Goal: Task Accomplishment & Management: Complete application form

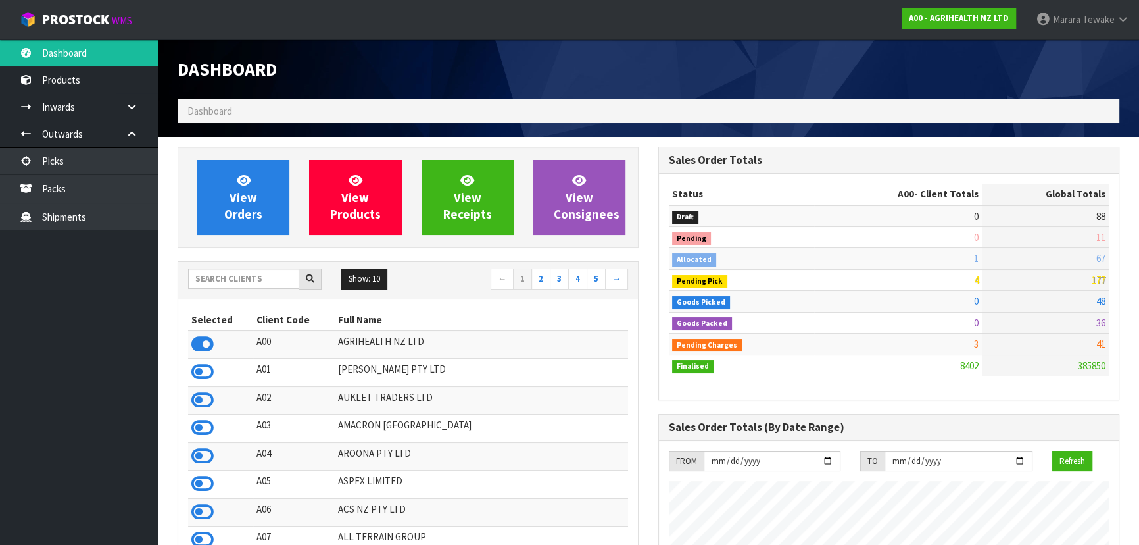
scroll to position [994, 480]
click at [216, 174] on link "View Orders" at bounding box center [243, 197] width 92 height 75
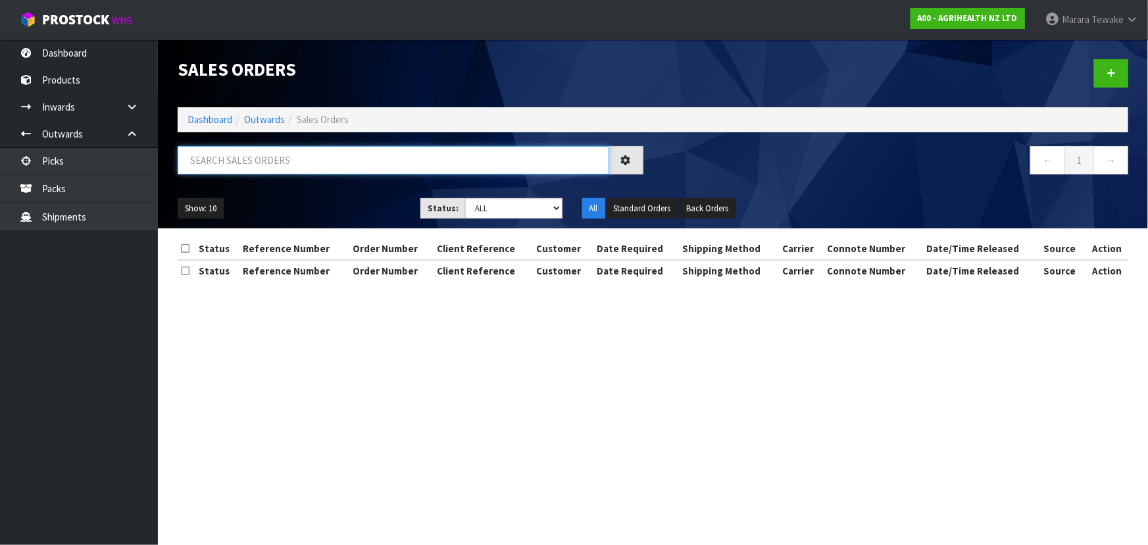
click at [230, 166] on input "text" at bounding box center [393, 160] width 431 height 28
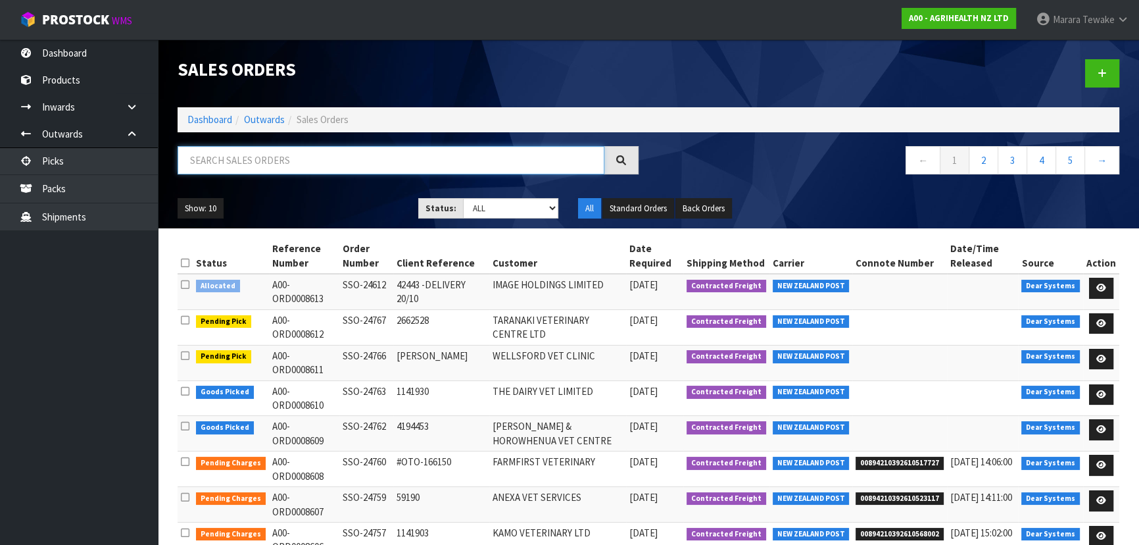
click at [231, 162] on input "text" at bounding box center [391, 160] width 427 height 28
type input "JOB-0417574"
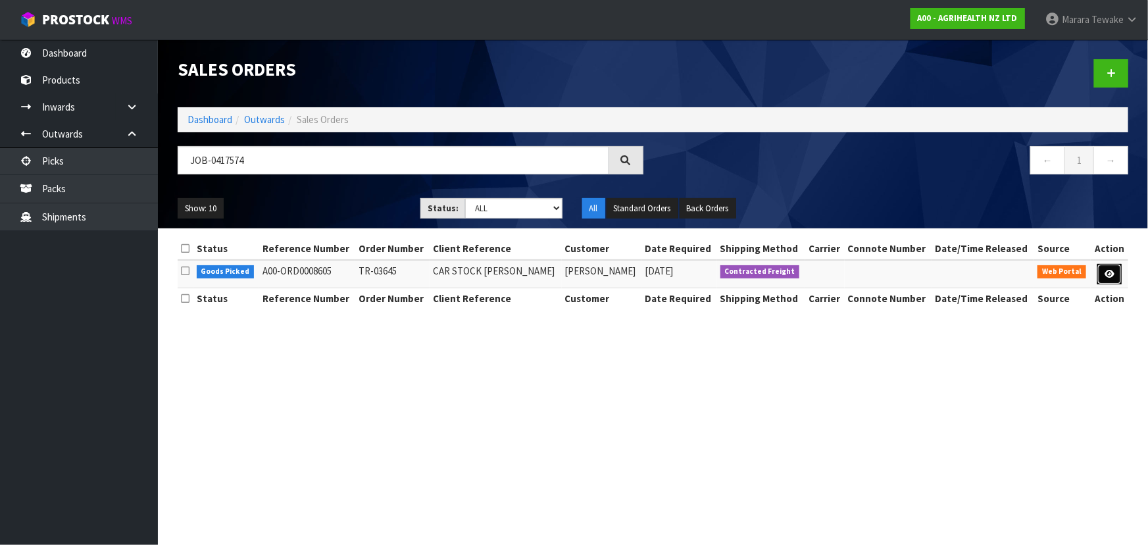
click at [1103, 272] on link at bounding box center [1109, 274] width 24 height 21
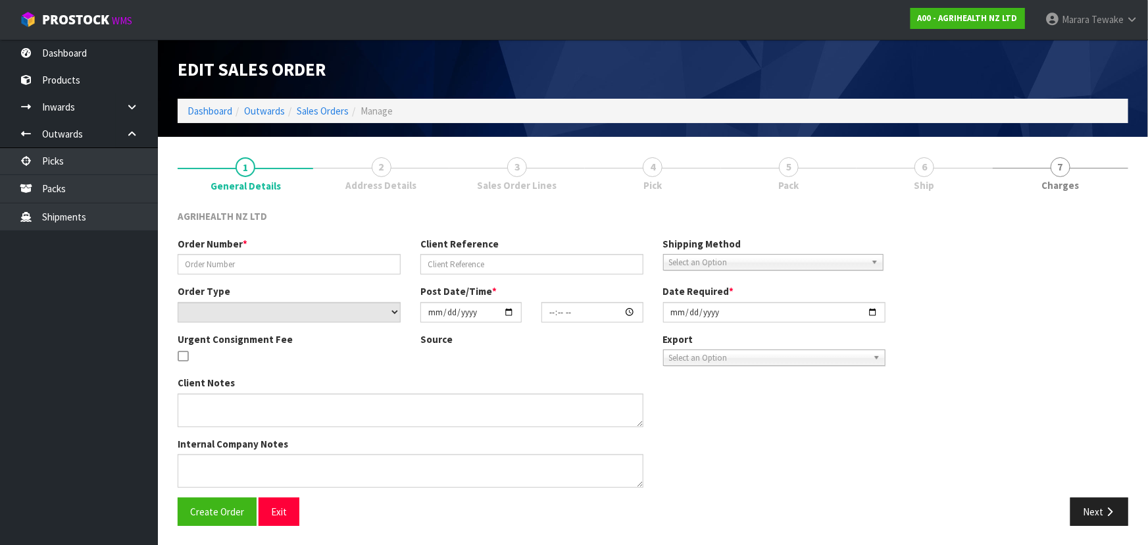
type input "TR-03645"
type input "CAR STOCK [PERSON_NAME]"
select select "number:0"
type input "[DATE]"
type input "09:05:00.000"
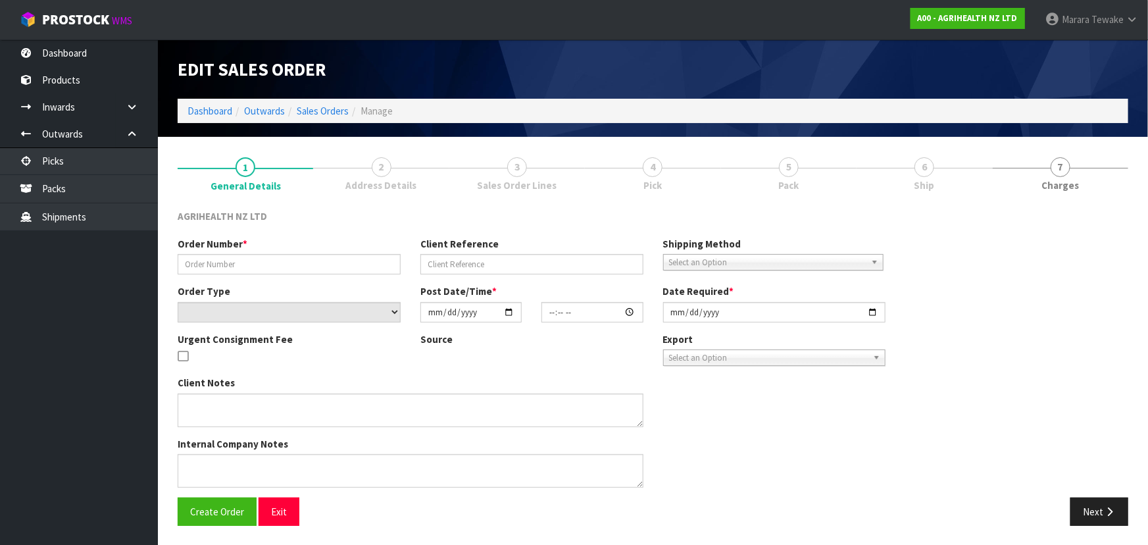
type input "[DATE]"
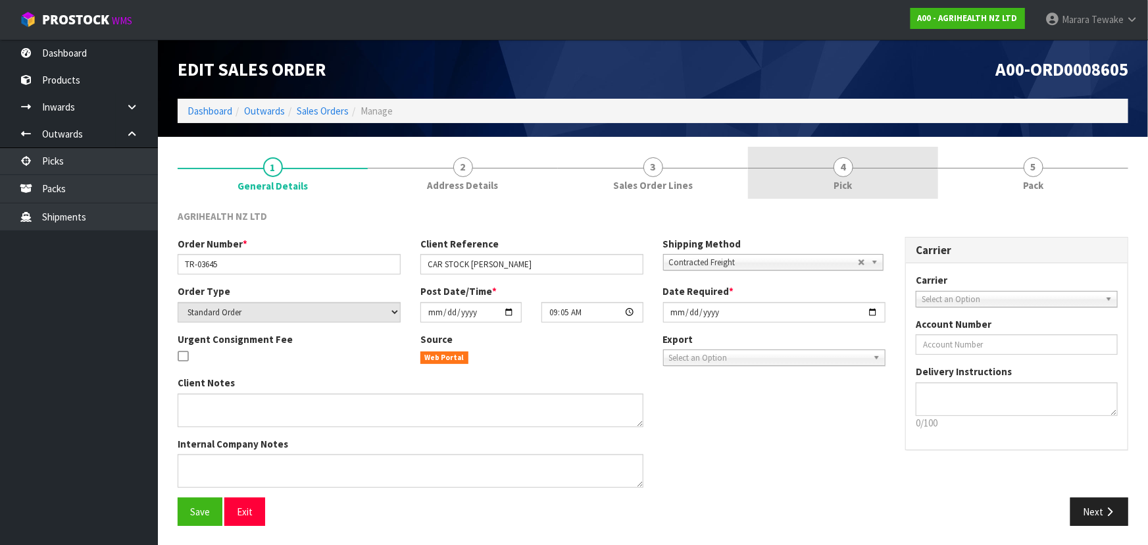
drag, startPoint x: 879, startPoint y: 189, endPoint x: 880, endPoint y: 197, distance: 8.0
click at [878, 189] on link "4 Pick" at bounding box center [843, 173] width 190 height 52
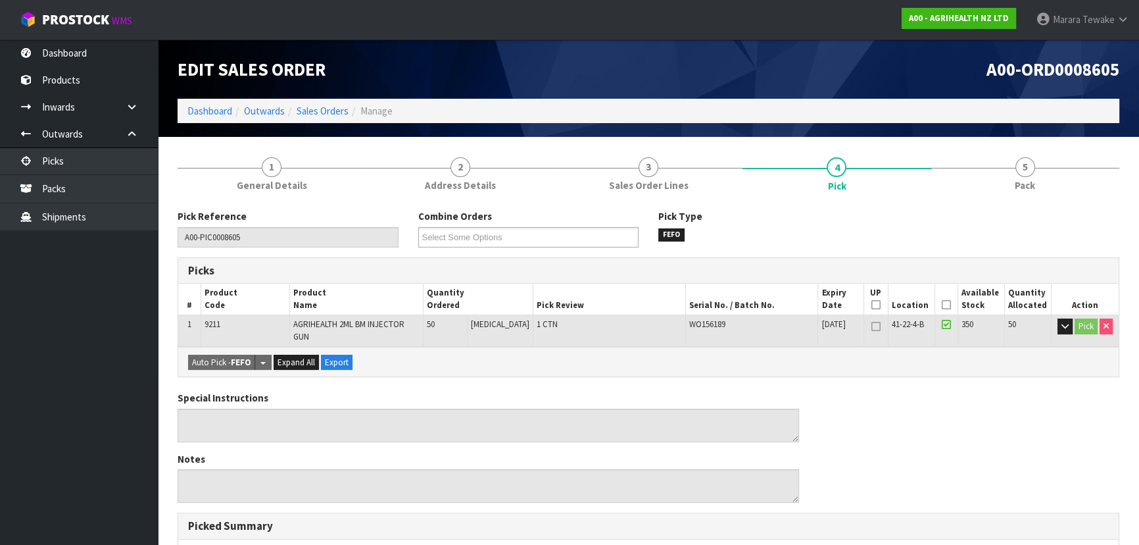
click at [943, 305] on icon at bounding box center [946, 305] width 9 height 1
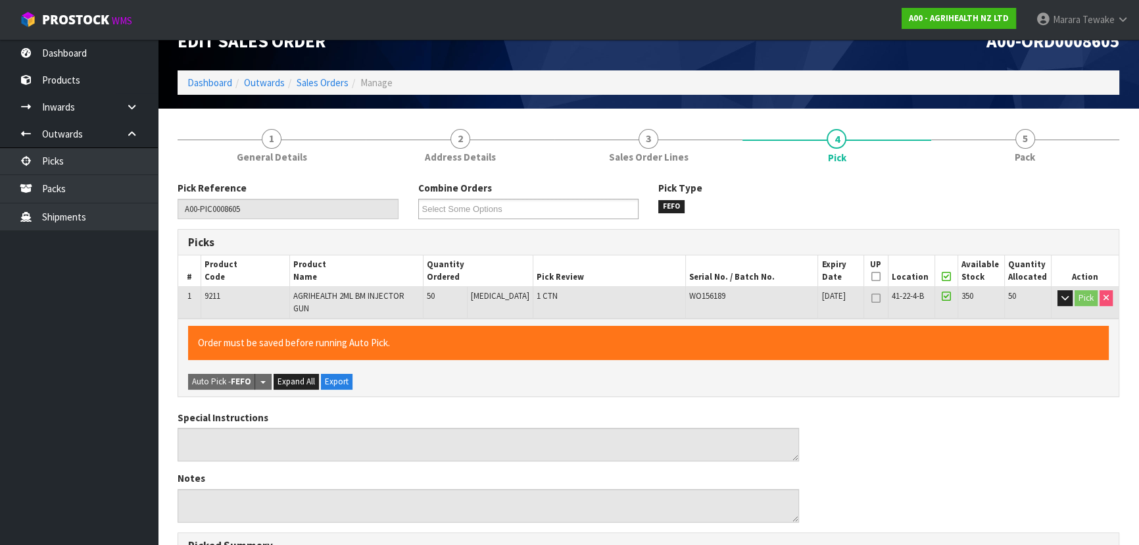
scroll to position [358, 0]
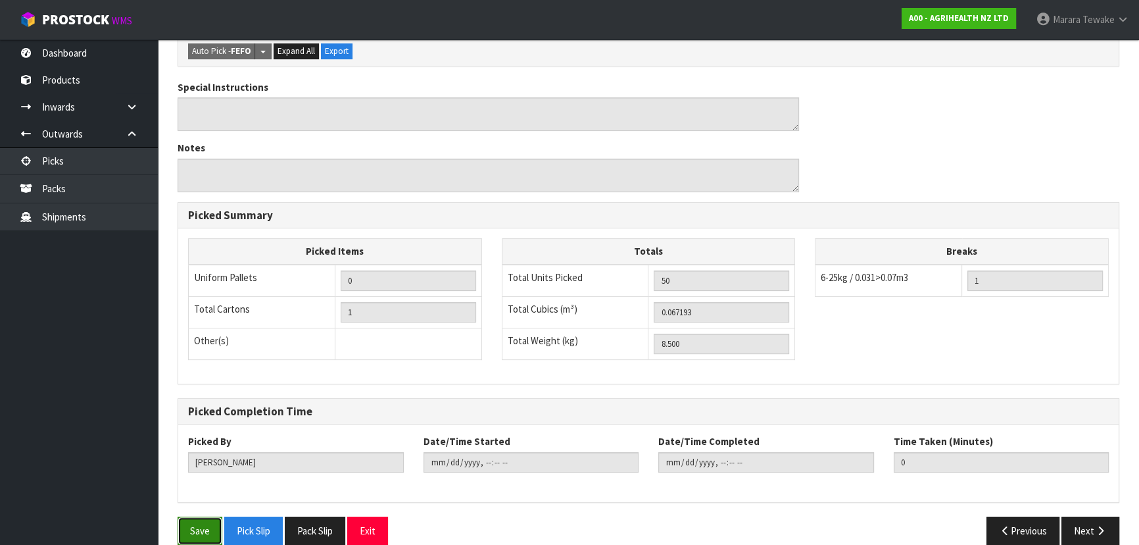
drag, startPoint x: 197, startPoint y: 513, endPoint x: 212, endPoint y: 505, distance: 16.5
click at [197, 516] on button "Save" at bounding box center [200, 530] width 45 height 28
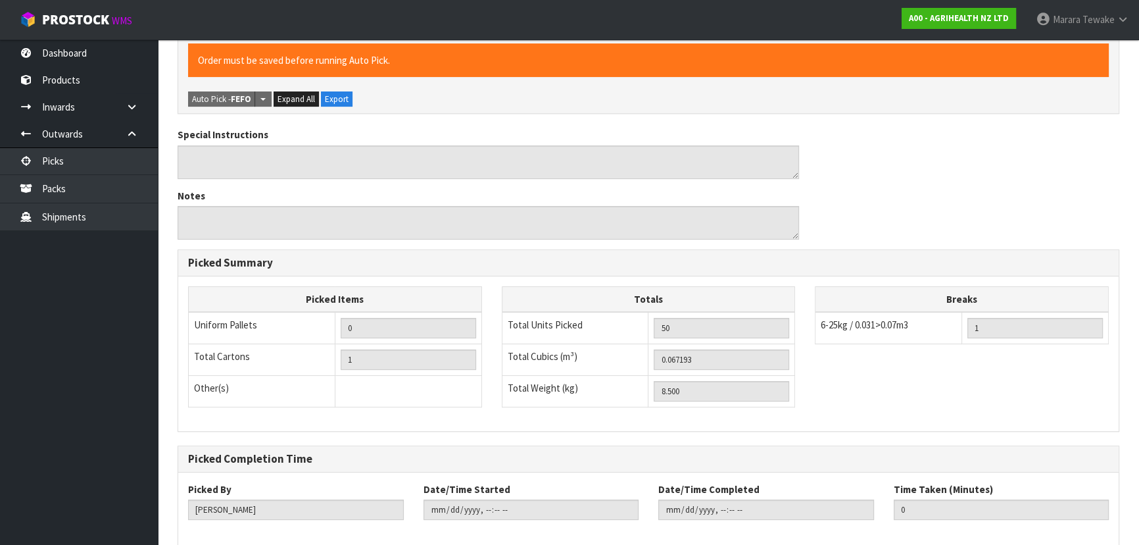
scroll to position [0, 0]
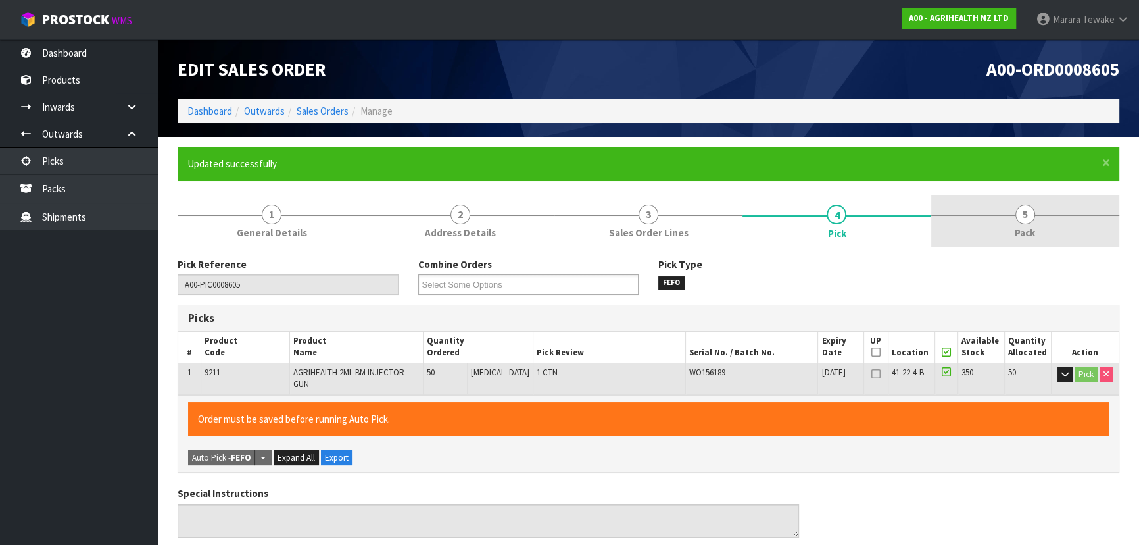
click at [1033, 214] on span "5" at bounding box center [1026, 215] width 20 height 20
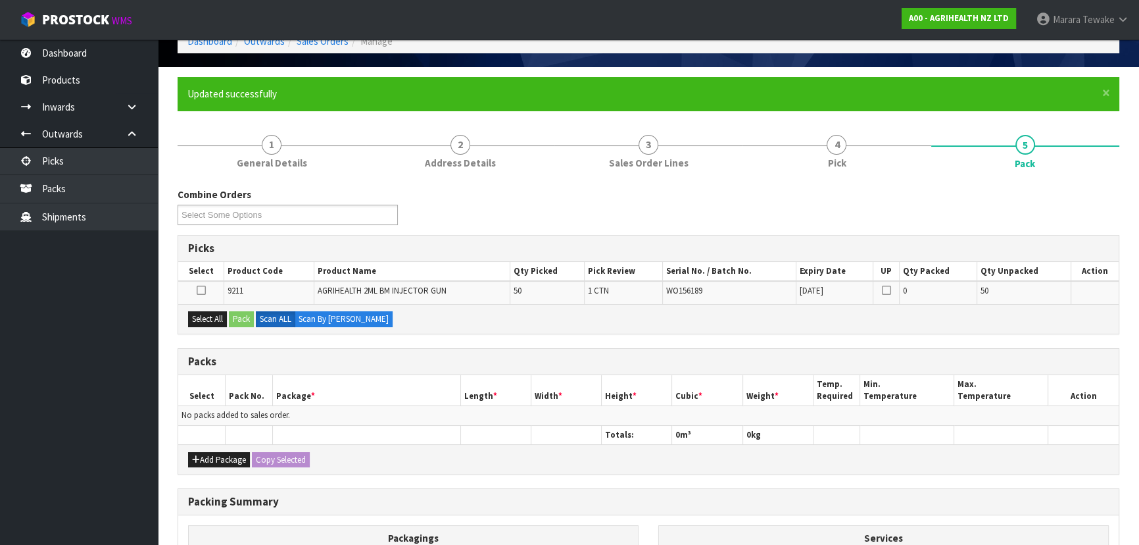
scroll to position [179, 0]
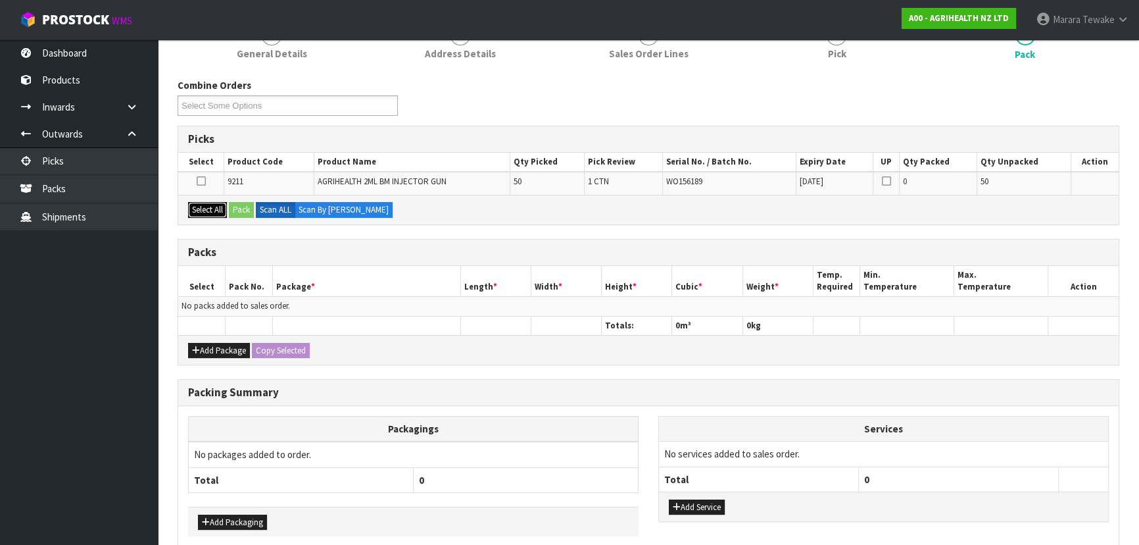
drag, startPoint x: 204, startPoint y: 207, endPoint x: 251, endPoint y: 208, distance: 46.7
click at [205, 207] on button "Select All" at bounding box center [207, 210] width 39 height 16
click at [250, 208] on button "Pack" at bounding box center [241, 210] width 25 height 16
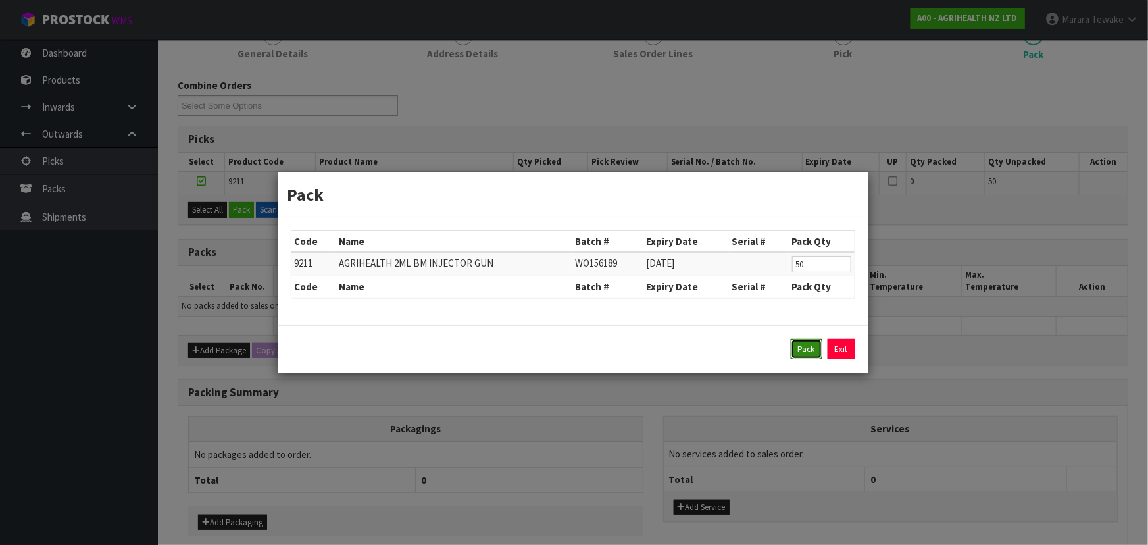
click at [800, 342] on button "Pack" at bounding box center [807, 349] width 32 height 21
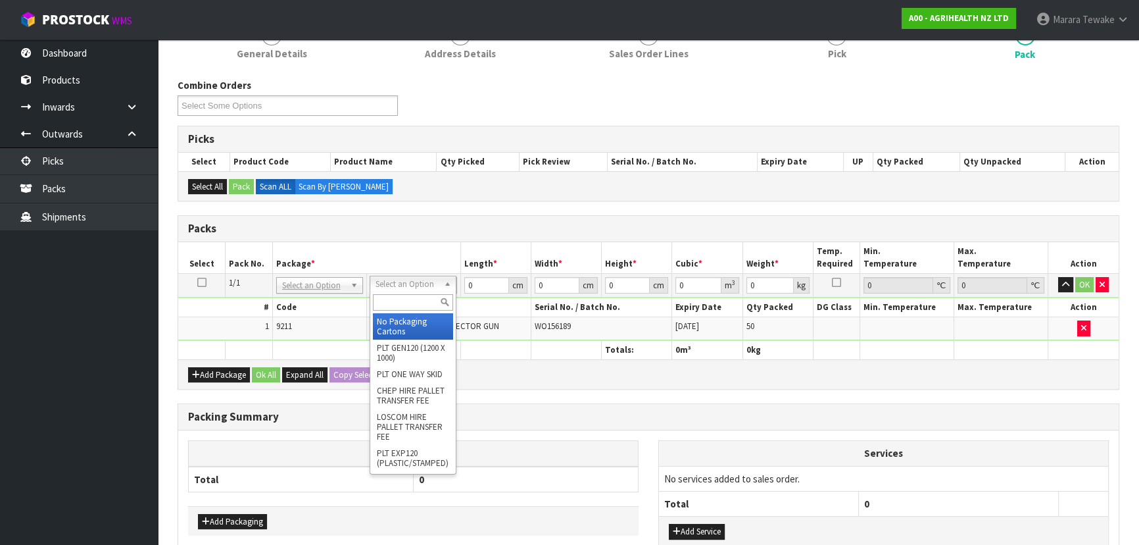
drag, startPoint x: 405, startPoint y: 322, endPoint x: 412, endPoint y: 318, distance: 7.7
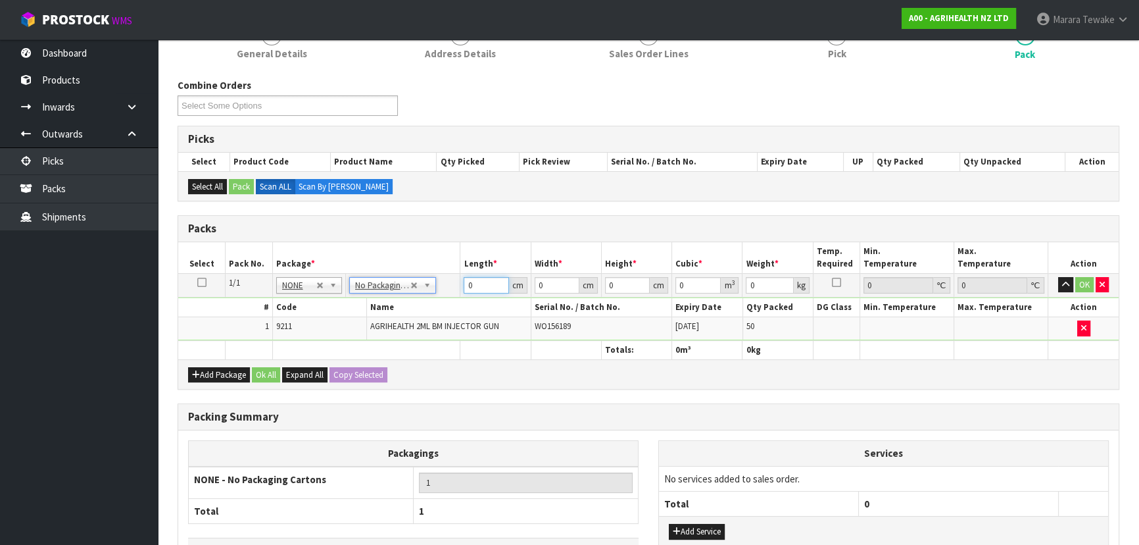
drag, startPoint x: 479, startPoint y: 283, endPoint x: 409, endPoint y: 254, distance: 75.7
click at [426, 269] on table "Select Pack No. Package * Length * Width * Height * Cubic * Weight * Temp. Requ…" at bounding box center [648, 300] width 941 height 117
type input "53"
type input "40"
type input "3"
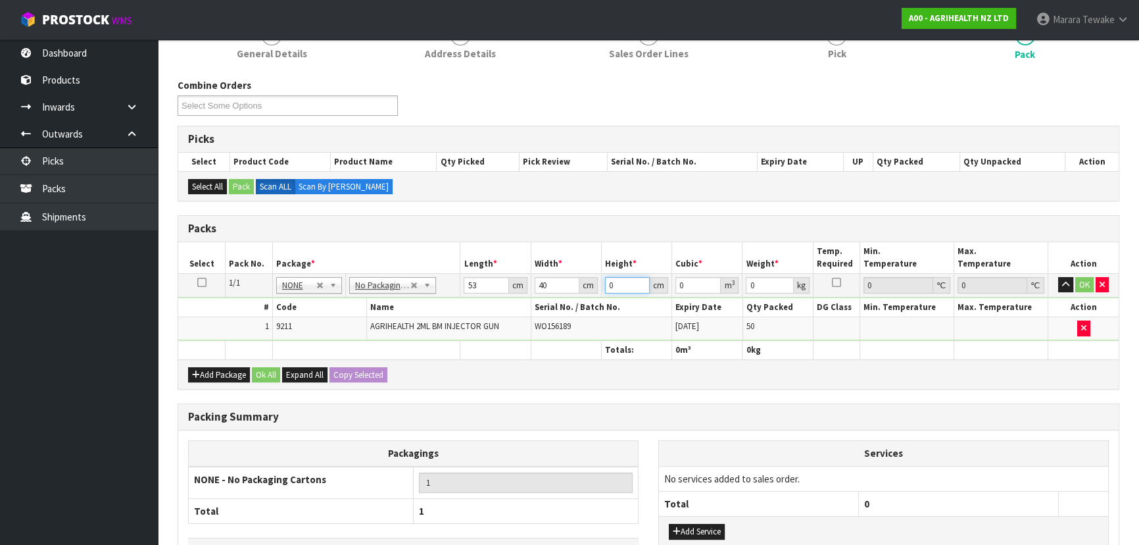
type input "0.00636"
type input "32"
type input "0.06784"
type input "32"
type input "9"
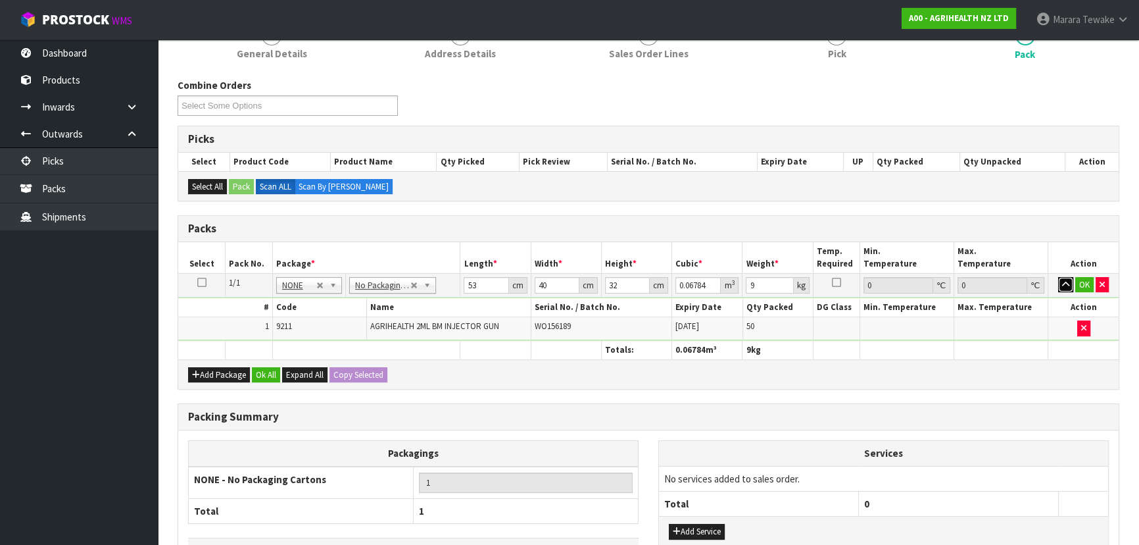
click at [1058, 277] on button "button" at bounding box center [1065, 285] width 15 height 16
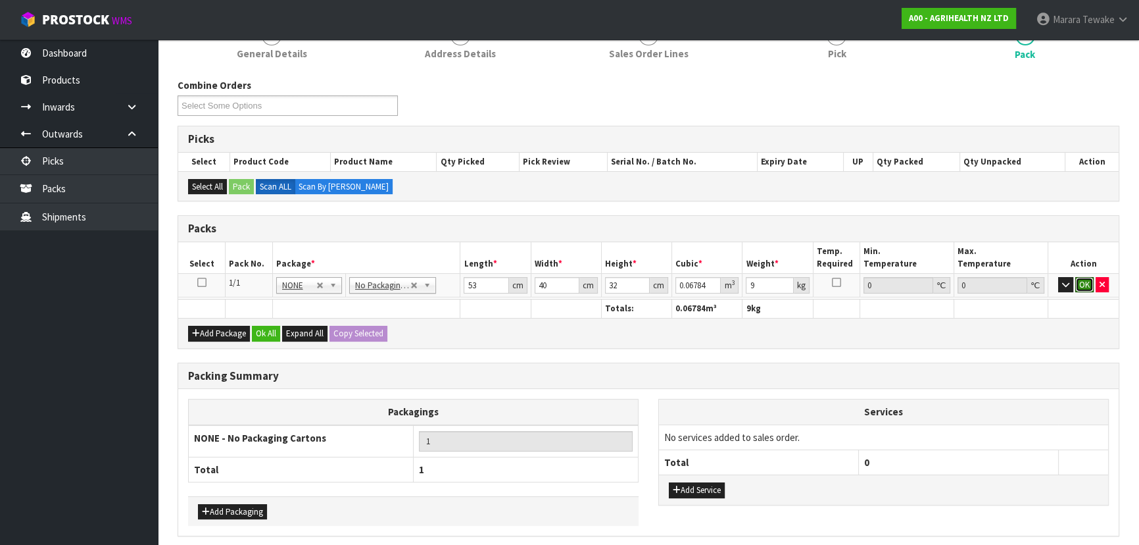
click button "OK" at bounding box center [1084, 285] width 18 height 16
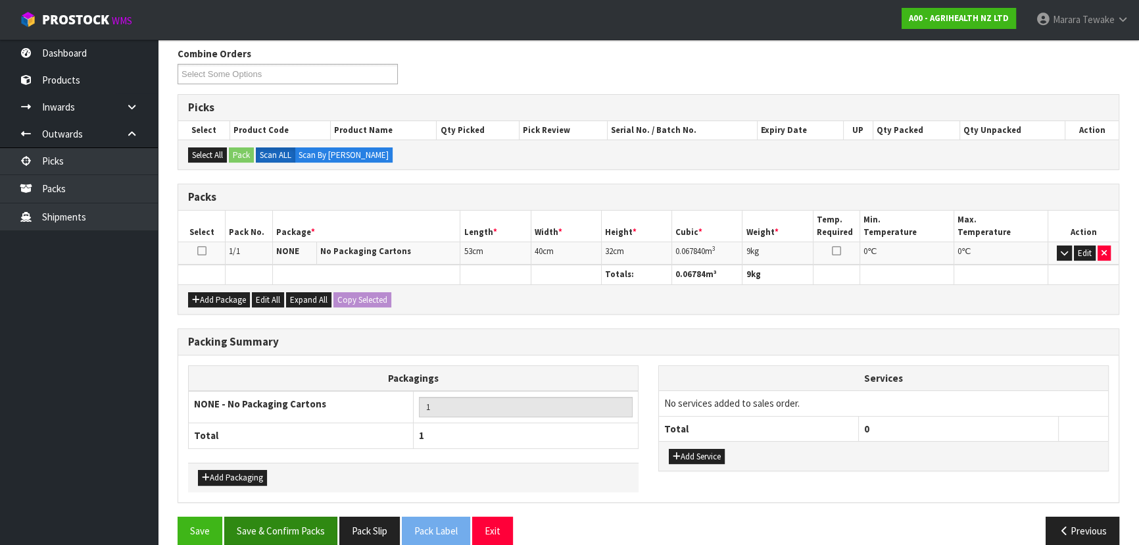
scroll to position [227, 0]
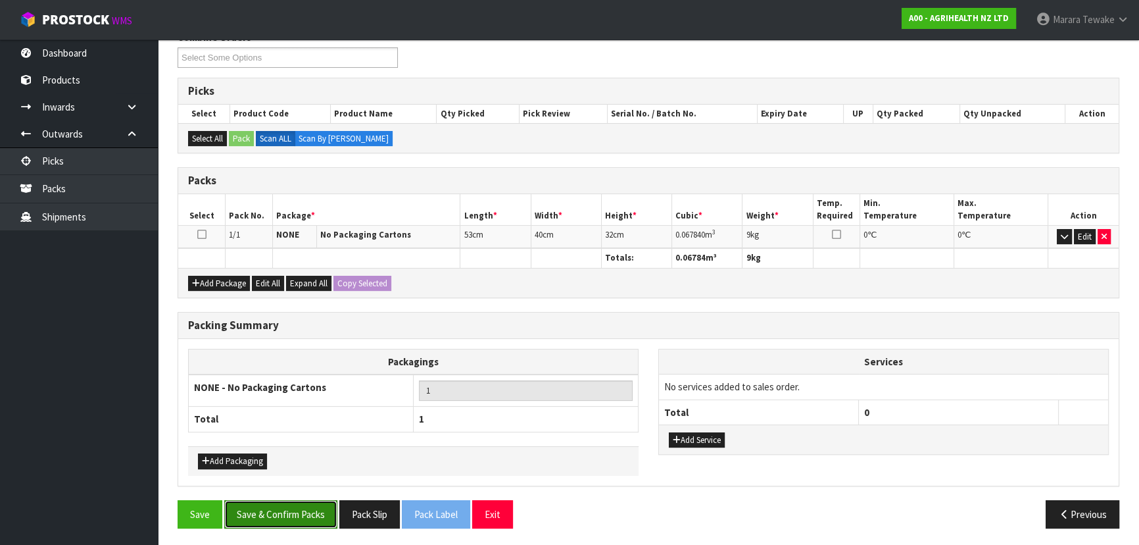
click at [312, 508] on button "Save & Confirm Packs" at bounding box center [280, 514] width 113 height 28
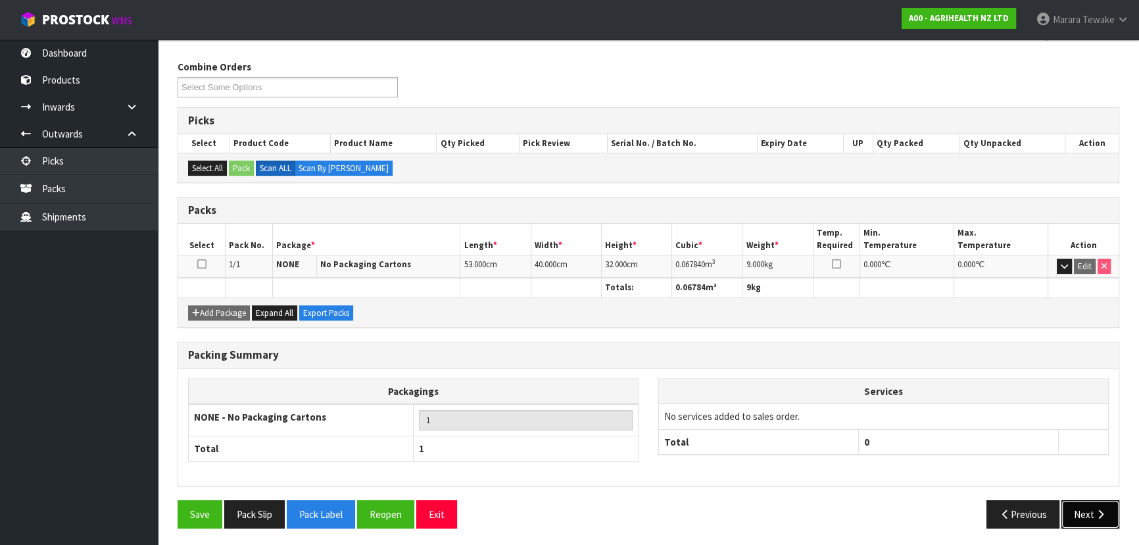
click at [1104, 513] on icon "button" at bounding box center [1100, 514] width 12 height 10
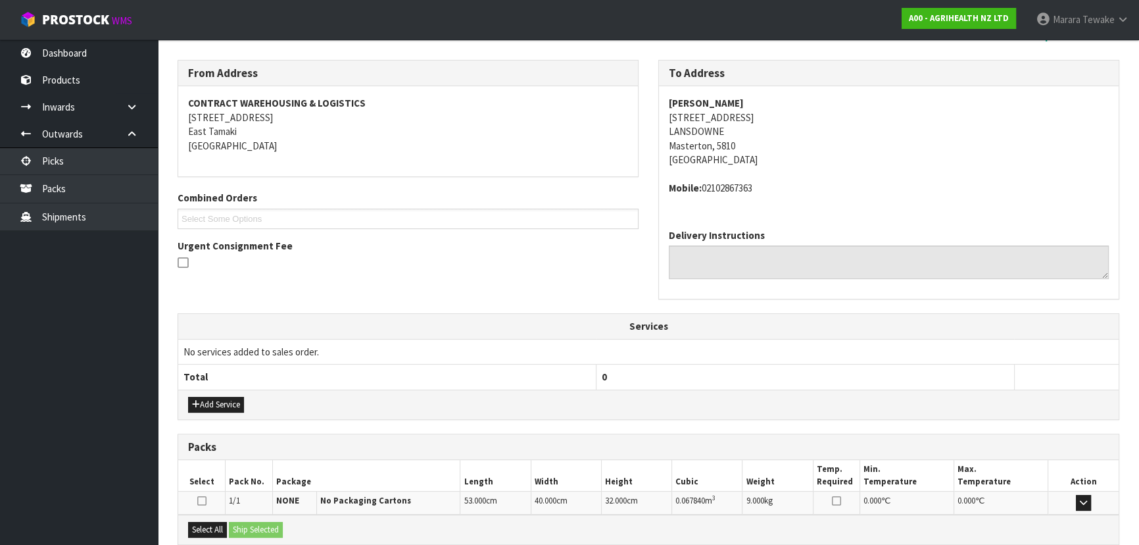
scroll to position [335, 0]
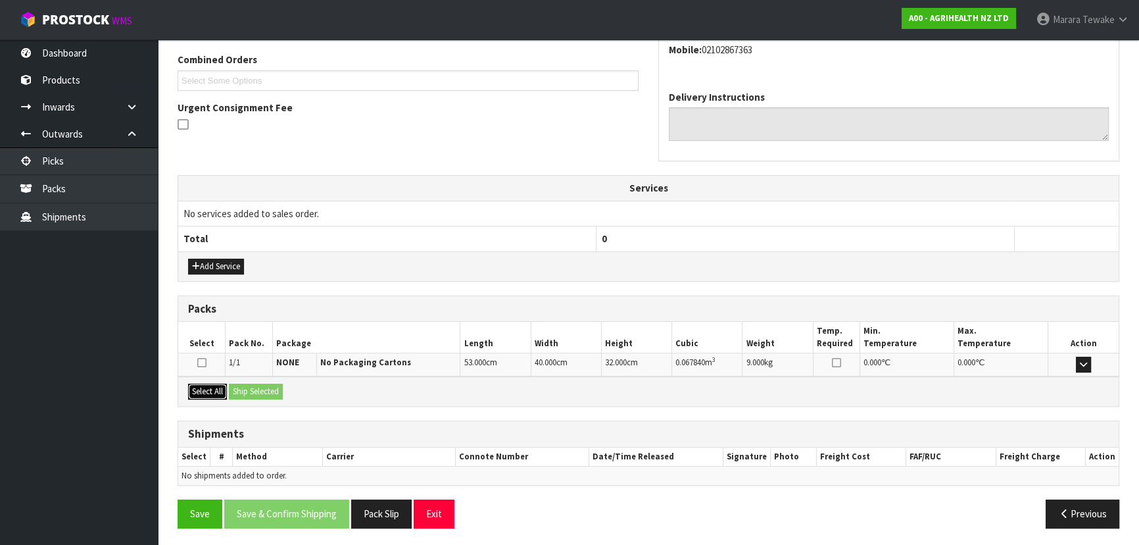
drag, startPoint x: 201, startPoint y: 395, endPoint x: 238, endPoint y: 393, distance: 36.9
click at [203, 395] on button "Select All" at bounding box center [207, 391] width 39 height 16
click at [247, 391] on button "Ship Selected" at bounding box center [256, 391] width 54 height 16
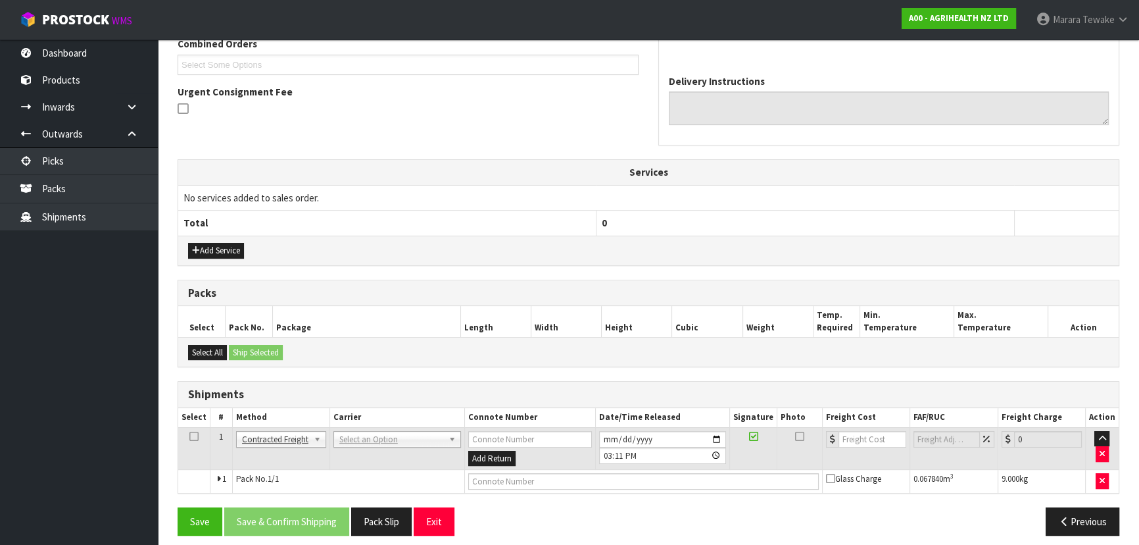
scroll to position [359, 0]
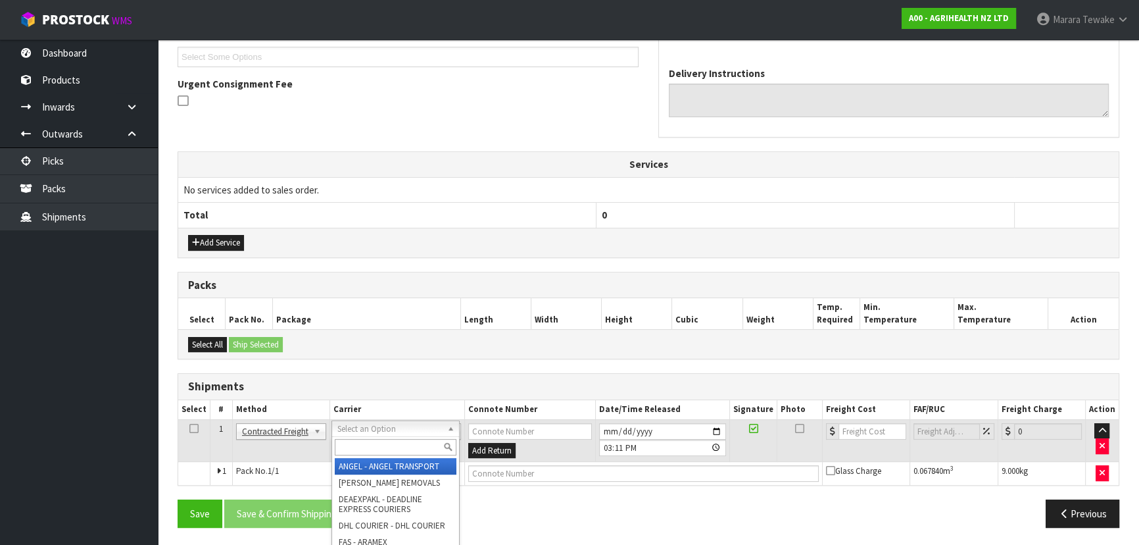
click at [349, 441] on input "text" at bounding box center [396, 447] width 122 height 16
type input "NZP"
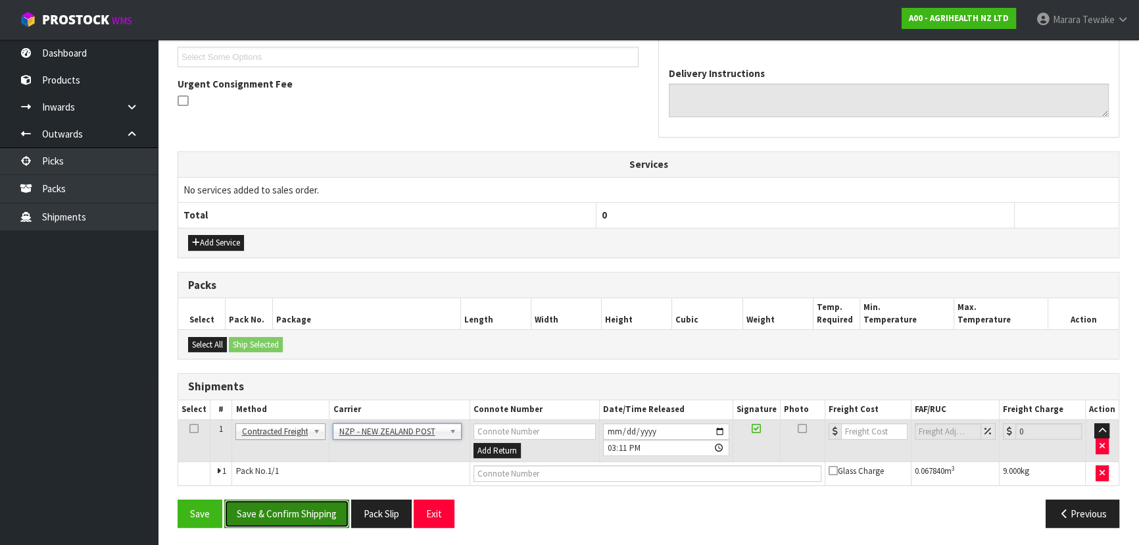
click at [315, 520] on button "Save & Confirm Shipping" at bounding box center [286, 513] width 125 height 28
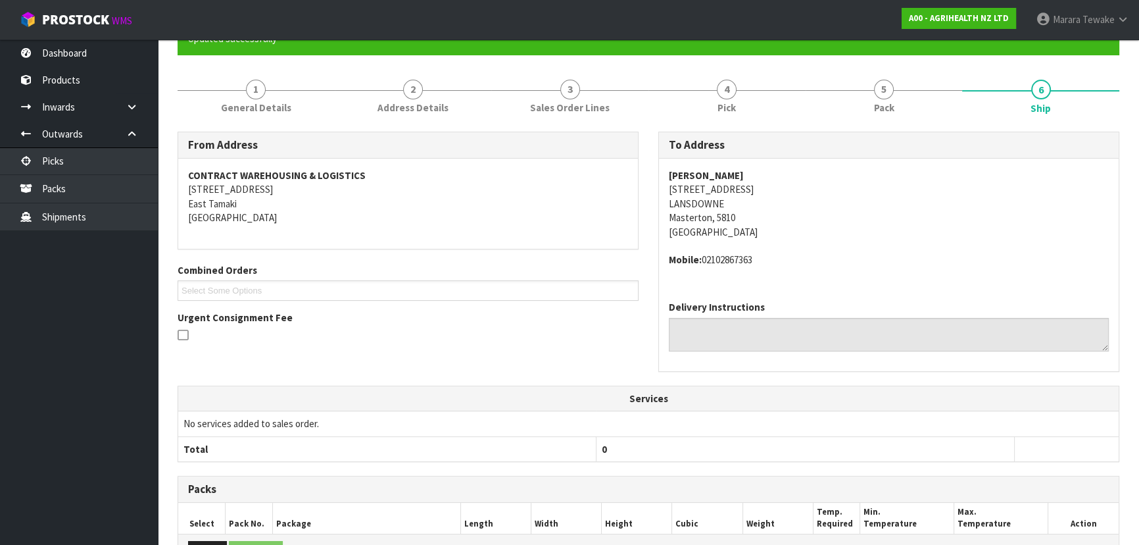
scroll to position [341, 0]
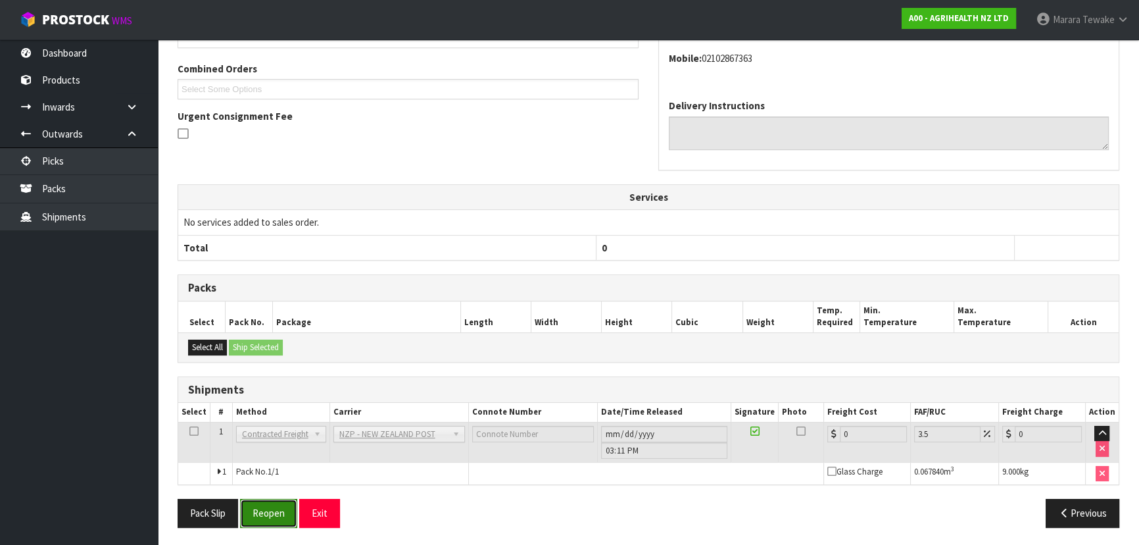
click at [274, 505] on button "Reopen" at bounding box center [268, 513] width 57 height 28
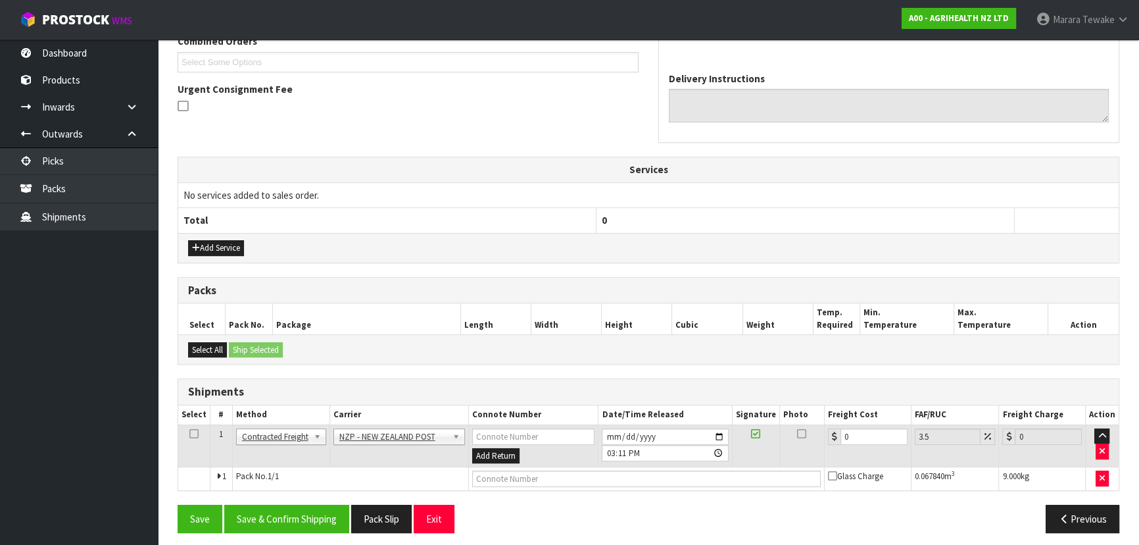
scroll to position [359, 0]
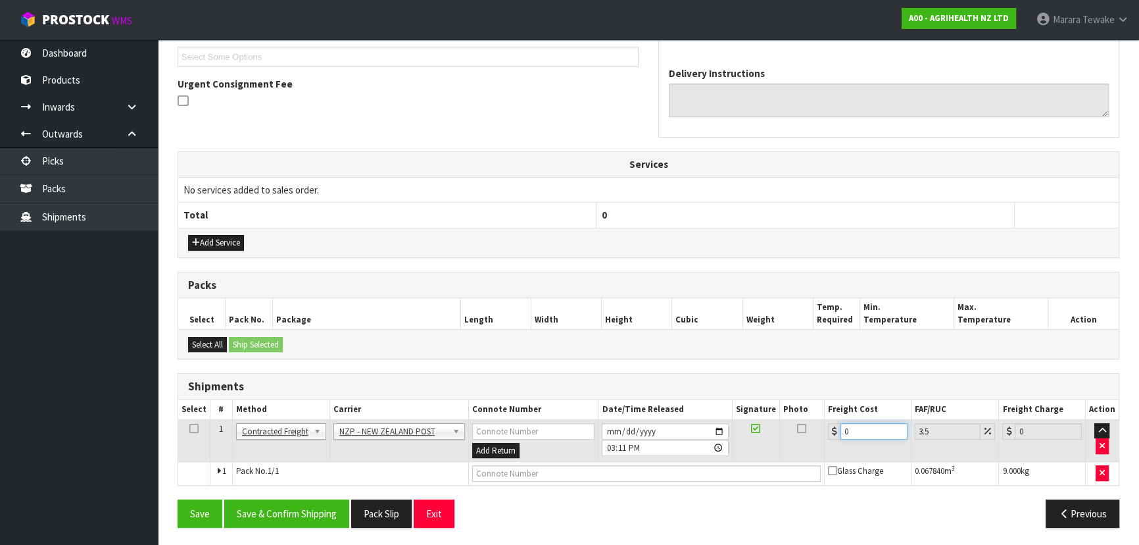
drag, startPoint x: 858, startPoint y: 425, endPoint x: 806, endPoint y: 408, distance: 53.9
click at [816, 413] on table "Select # Method Carrier Connote Number Date/Time Released Signature Photo Freig…" at bounding box center [648, 442] width 941 height 85
type input "1"
type input "1.03"
type input "11"
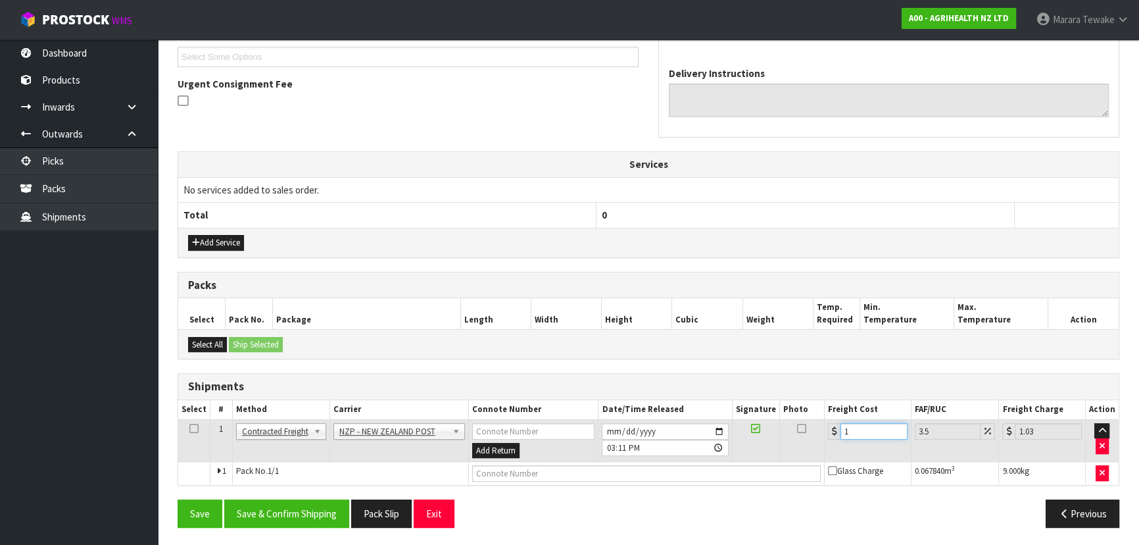
type input "11.38"
type input "11.9"
type input "12.32"
type input "11"
type input "11.38"
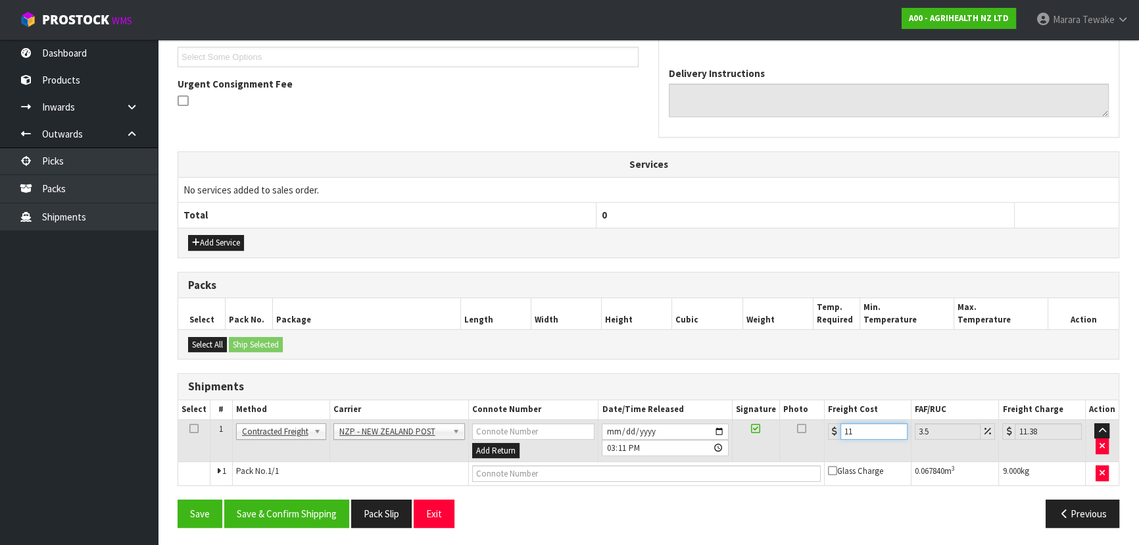
type input "11.7"
type input "12.11"
type input "11.70"
click at [279, 508] on button "Save & Confirm Shipping" at bounding box center [286, 513] width 125 height 28
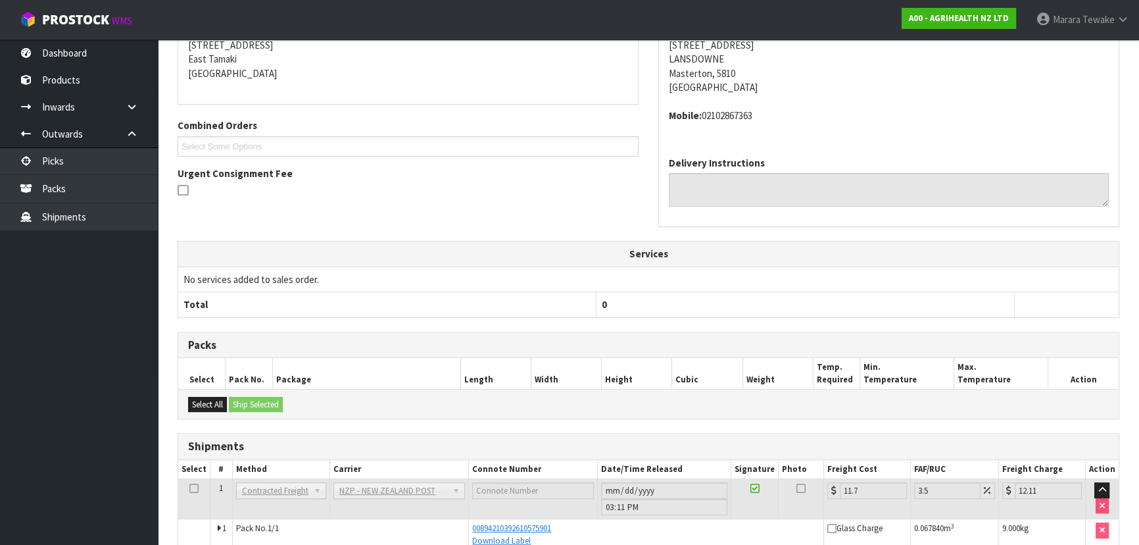
scroll to position [0, 0]
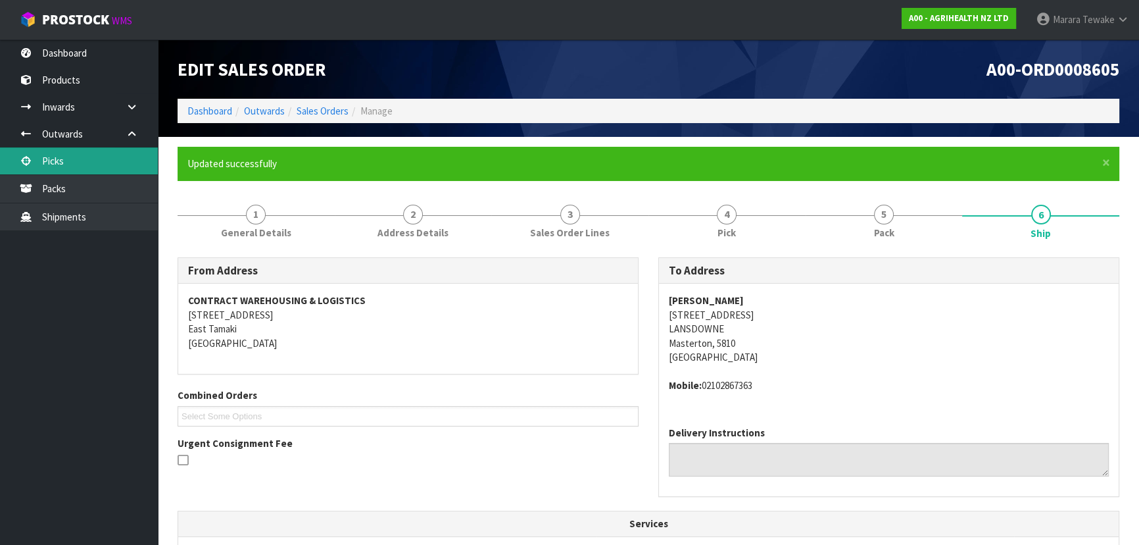
click at [82, 156] on link "Picks" at bounding box center [79, 160] width 158 height 27
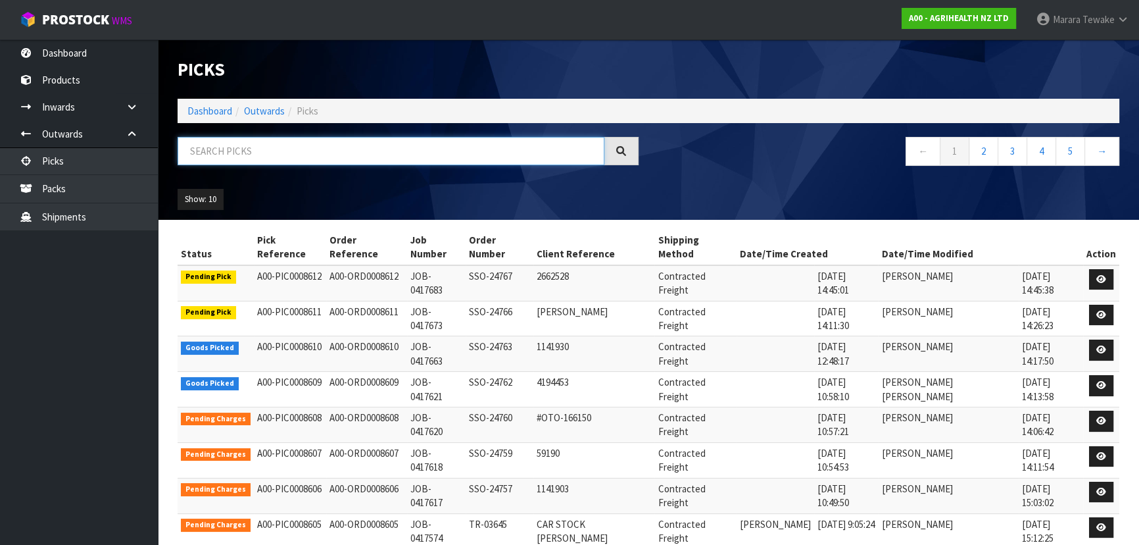
click at [210, 157] on input "text" at bounding box center [391, 151] width 427 height 28
type input "JOB-0417621"
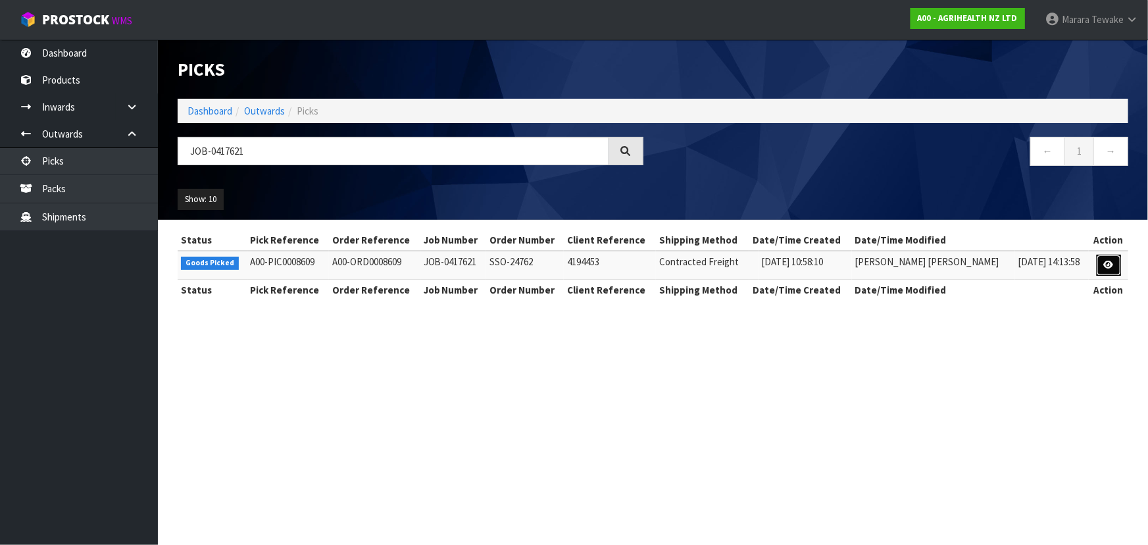
click at [1107, 264] on icon at bounding box center [1109, 264] width 10 height 9
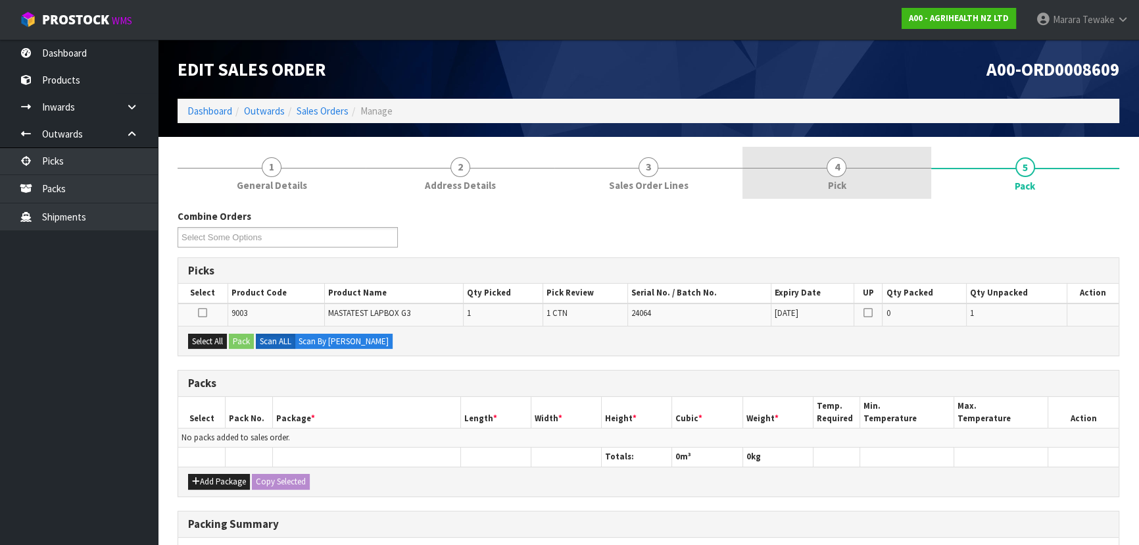
click at [805, 191] on link "4 Pick" at bounding box center [837, 173] width 188 height 52
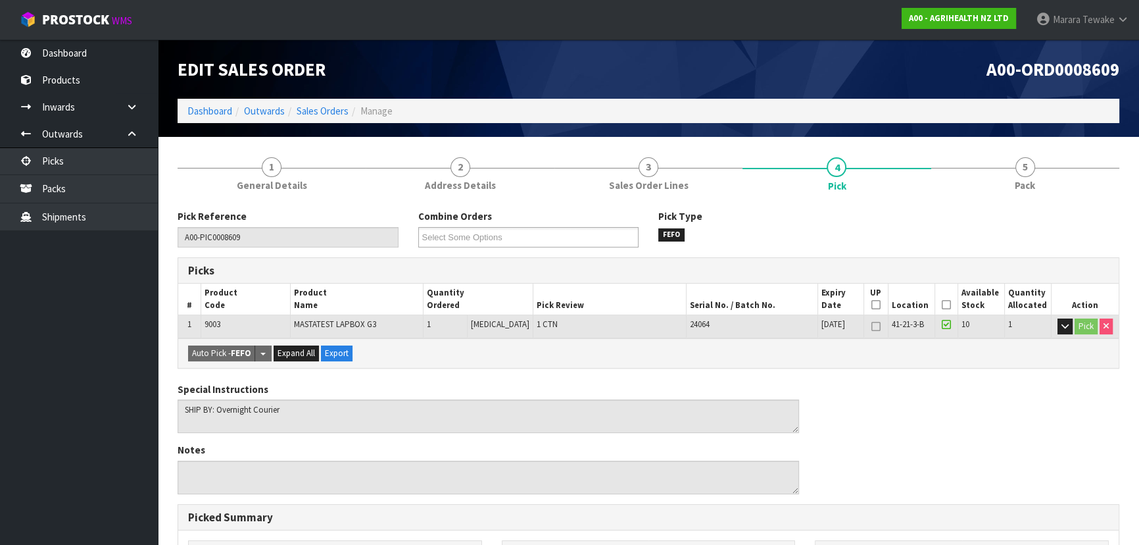
click at [942, 305] on icon at bounding box center [946, 305] width 9 height 1
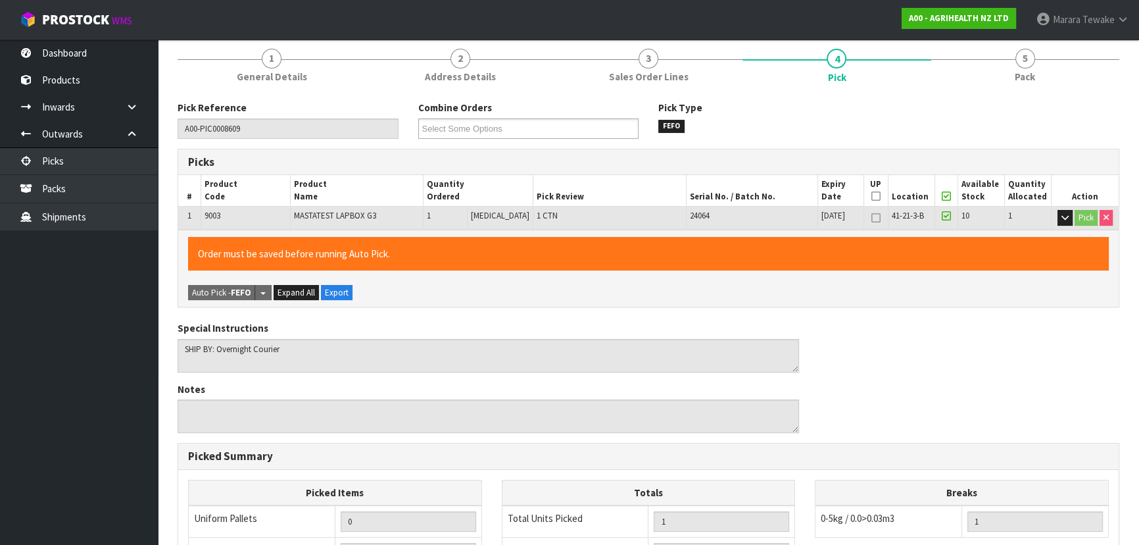
scroll to position [367, 0]
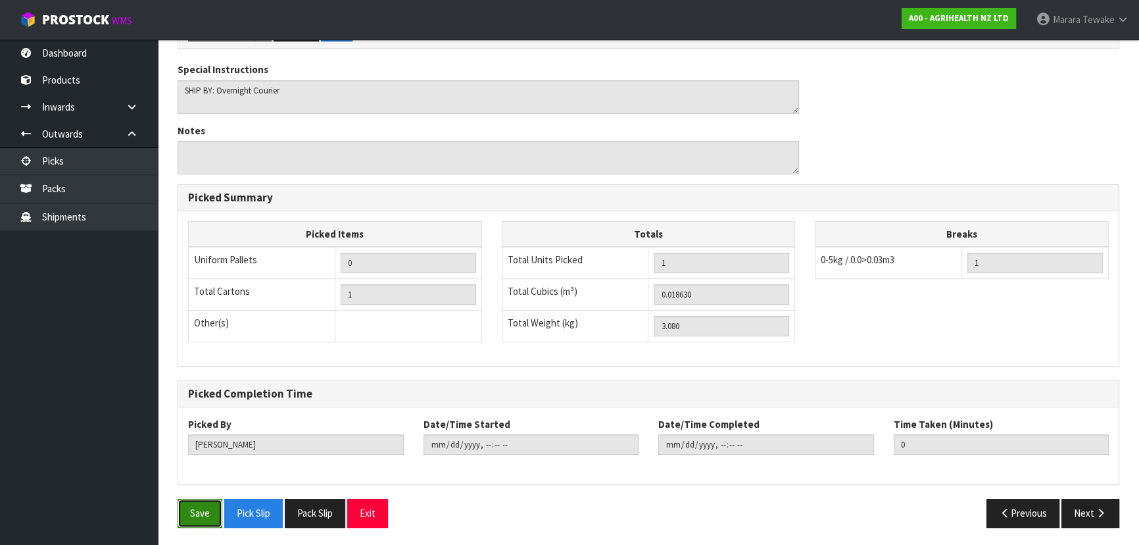
click at [215, 512] on button "Save" at bounding box center [200, 513] width 45 height 28
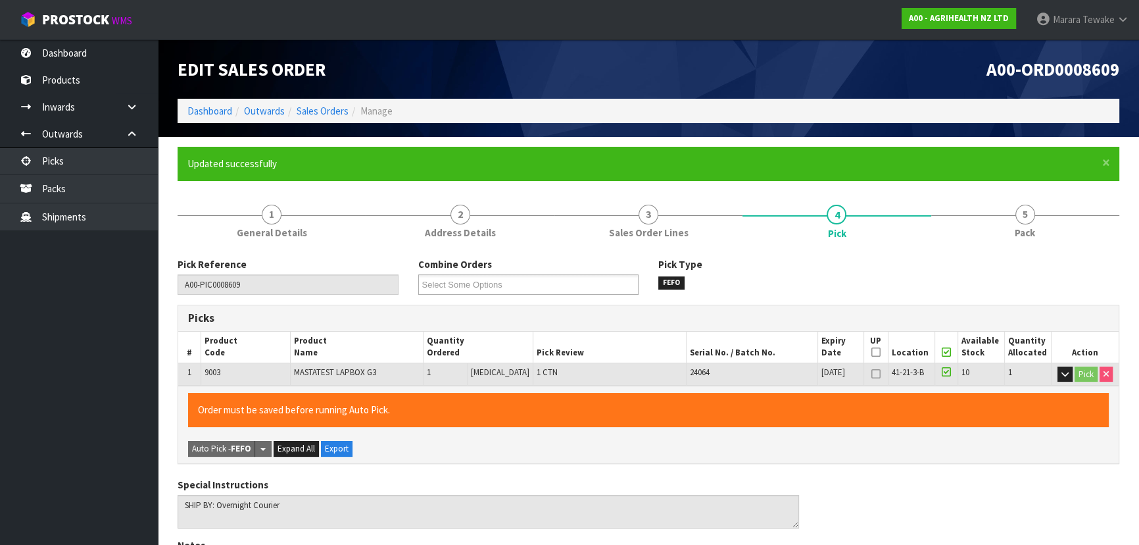
type input "[PERSON_NAME]"
type input "[DATE]T15:14:23"
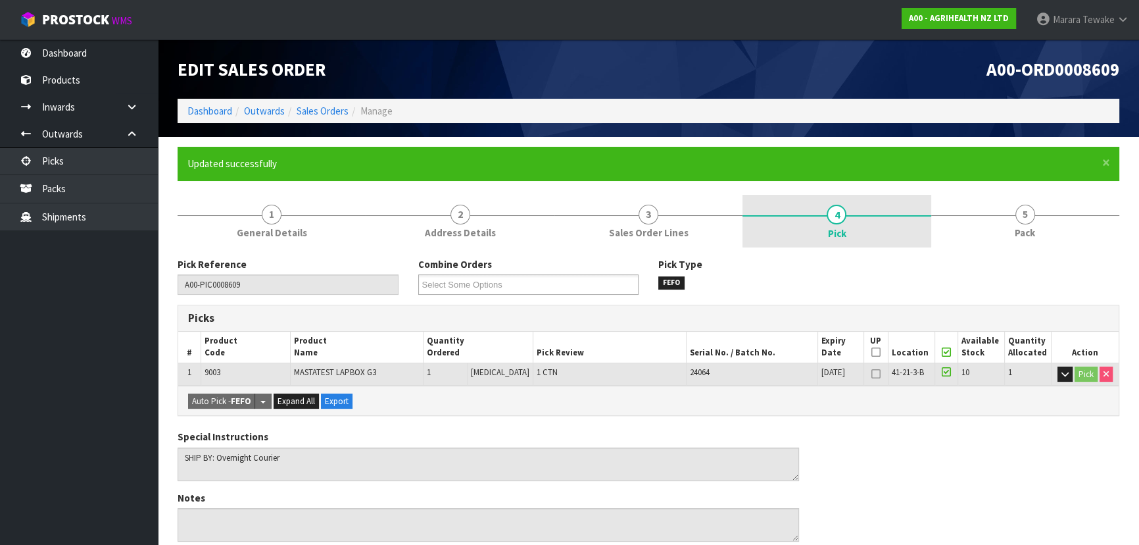
drag, startPoint x: 1052, startPoint y: 220, endPoint x: 891, endPoint y: 229, distance: 161.4
click at [1050, 219] on link "5 Pack" at bounding box center [1025, 221] width 188 height 52
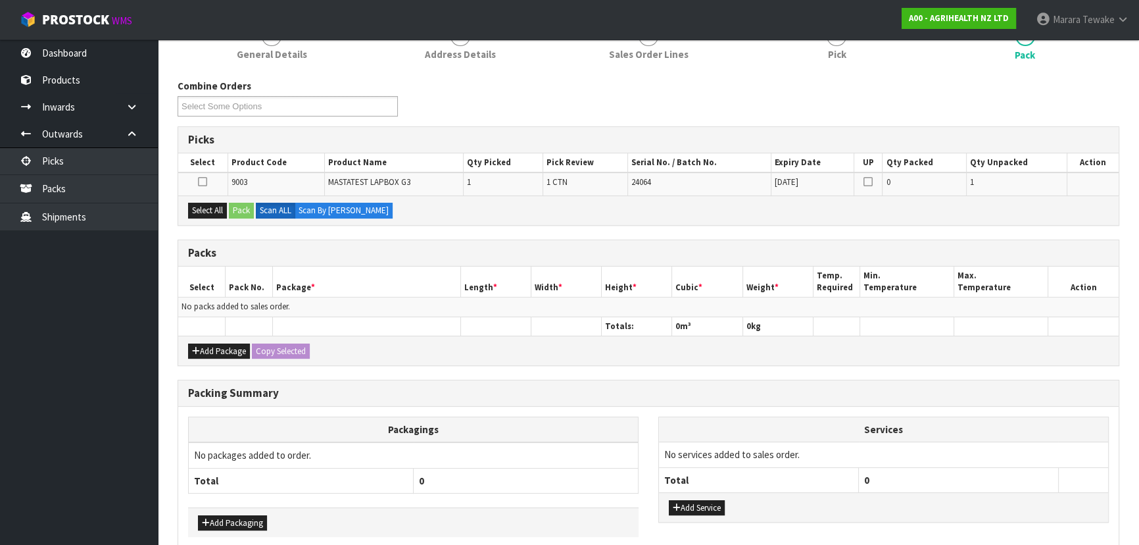
scroll to position [179, 0]
drag, startPoint x: 207, startPoint y: 210, endPoint x: 233, endPoint y: 205, distance: 27.6
click at [210, 208] on button "Select All" at bounding box center [207, 210] width 39 height 16
click at [236, 205] on button "Pack" at bounding box center [241, 210] width 25 height 16
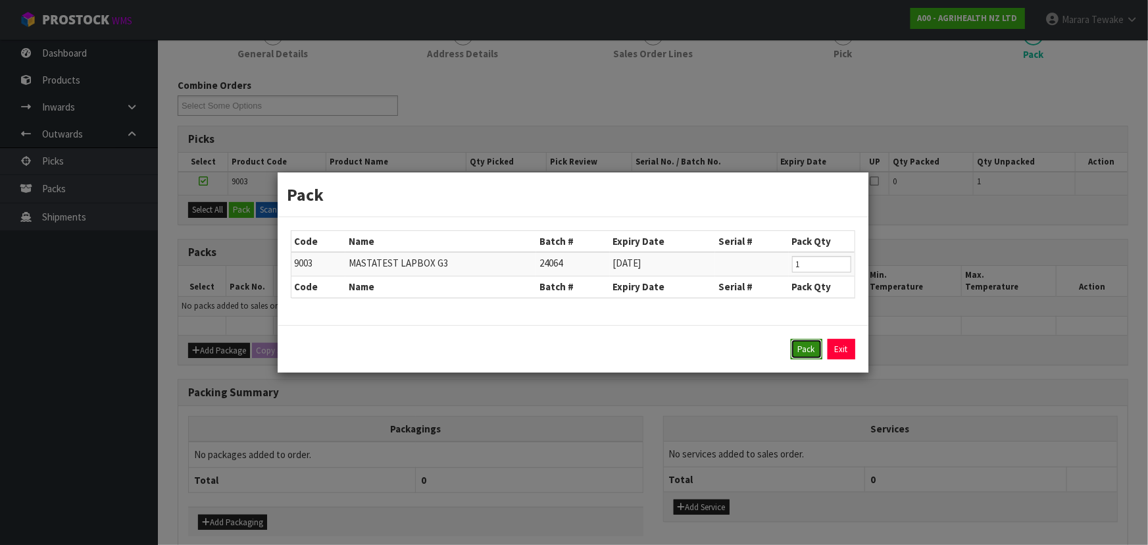
drag, startPoint x: 808, startPoint y: 341, endPoint x: 701, endPoint y: 347, distance: 107.4
click at [806, 341] on button "Pack" at bounding box center [807, 349] width 32 height 21
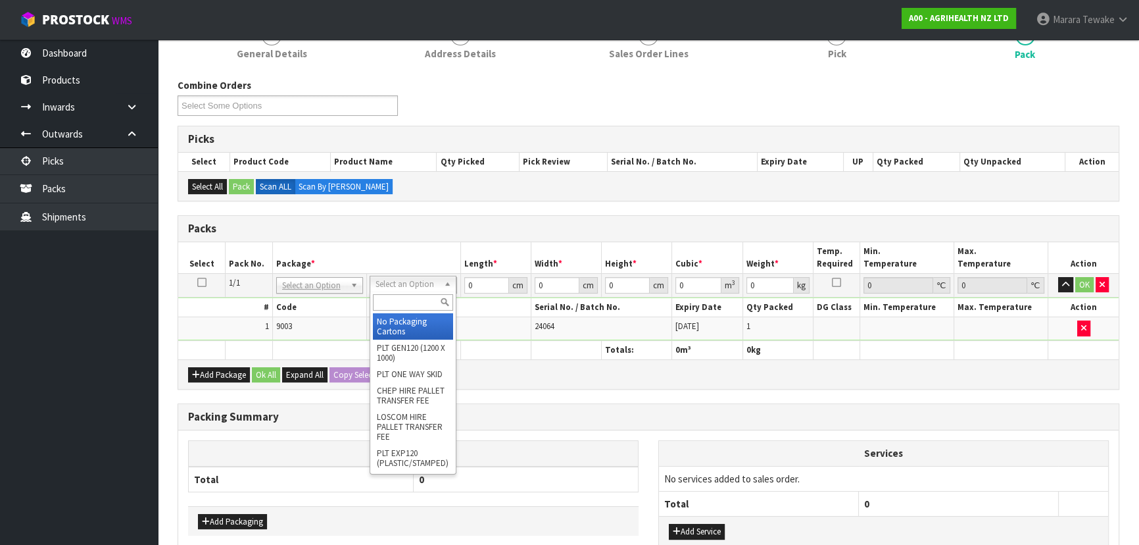
click at [388, 300] on input "text" at bounding box center [413, 302] width 80 height 16
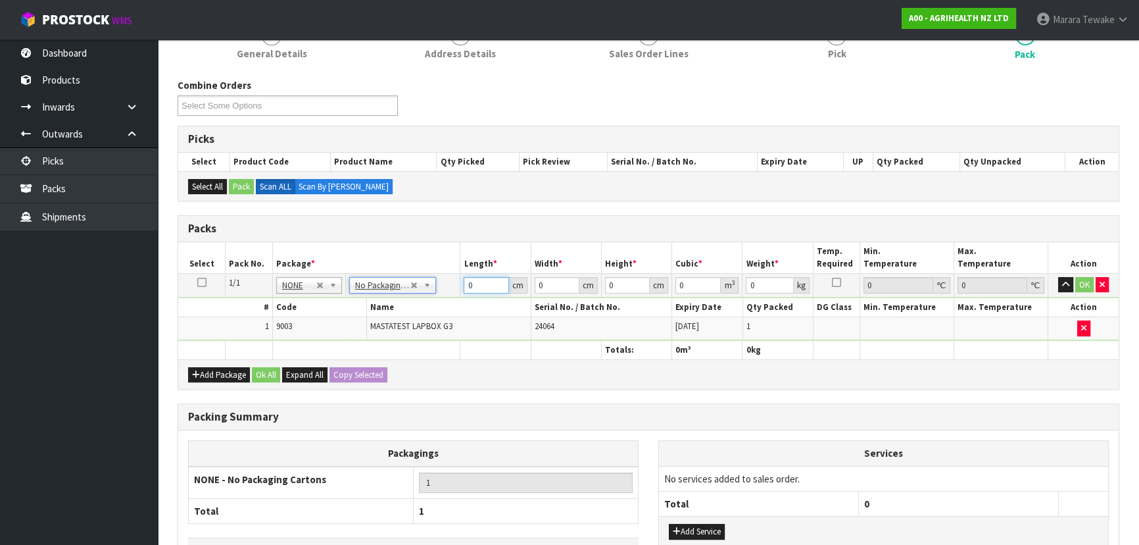
drag, startPoint x: 478, startPoint y: 283, endPoint x: 397, endPoint y: 228, distance: 98.0
click at [433, 258] on table "Select Pack No. Package * Length * Width * Height * Cubic * Weight * Temp. Requ…" at bounding box center [648, 300] width 941 height 117
type input "30"
type input "24"
type input "2"
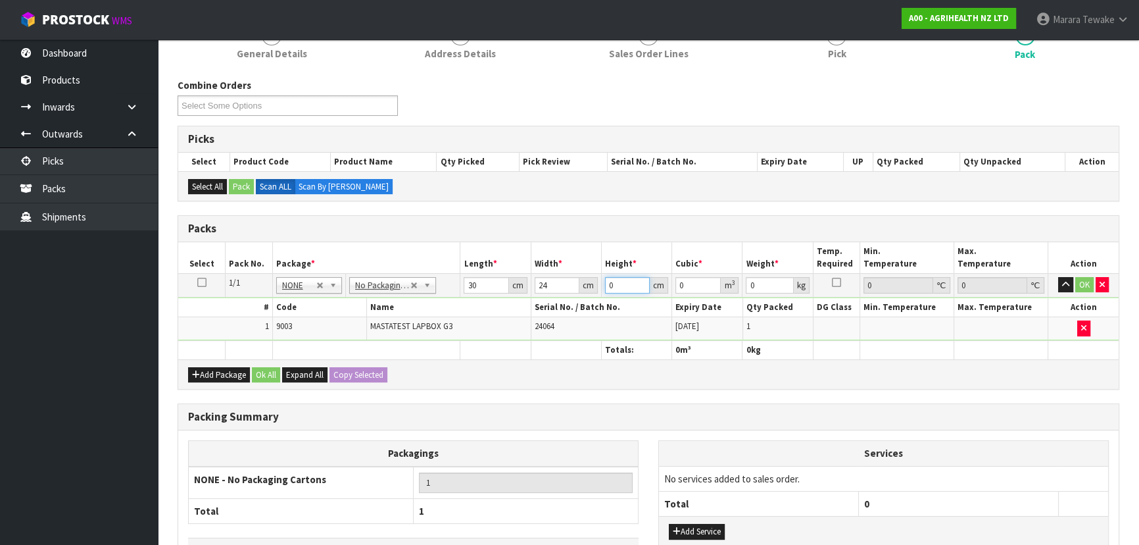
type input "0.00144"
type input "28"
type input "0.02016"
type input "28"
type input "4"
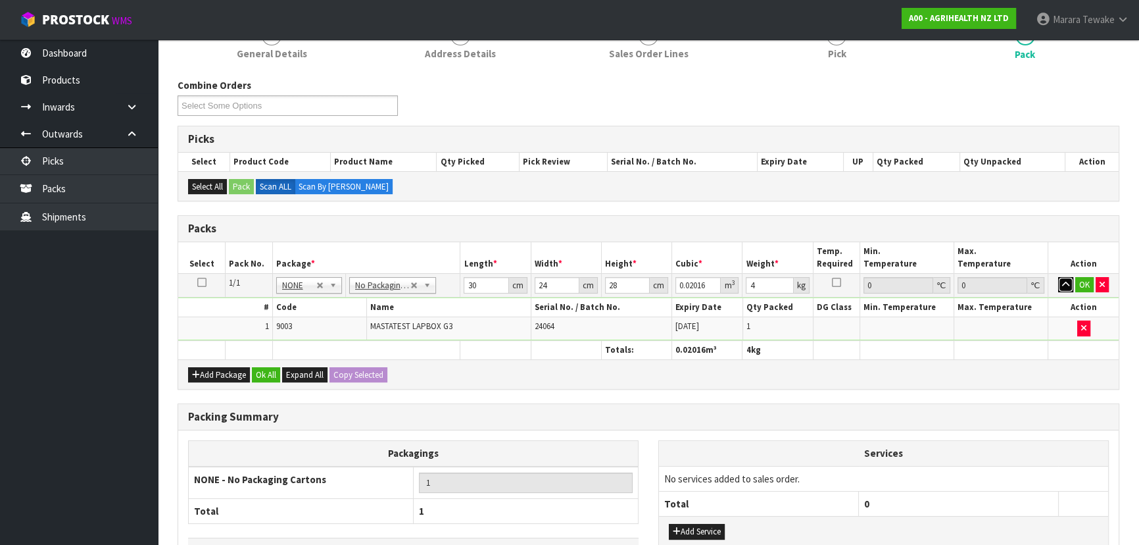
click at [1058, 277] on button "button" at bounding box center [1065, 285] width 15 height 16
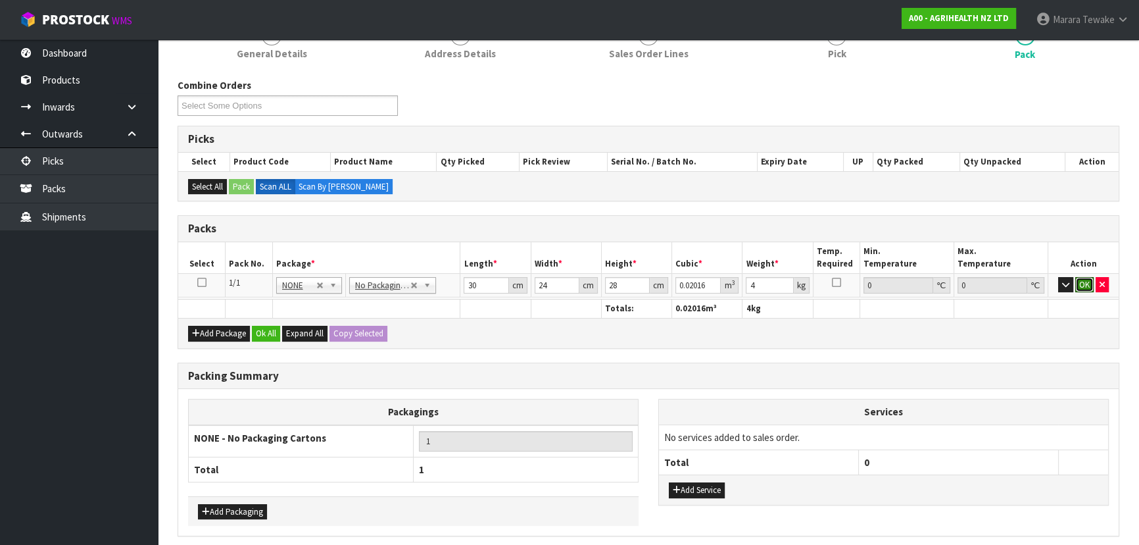
click button "OK" at bounding box center [1084, 285] width 18 height 16
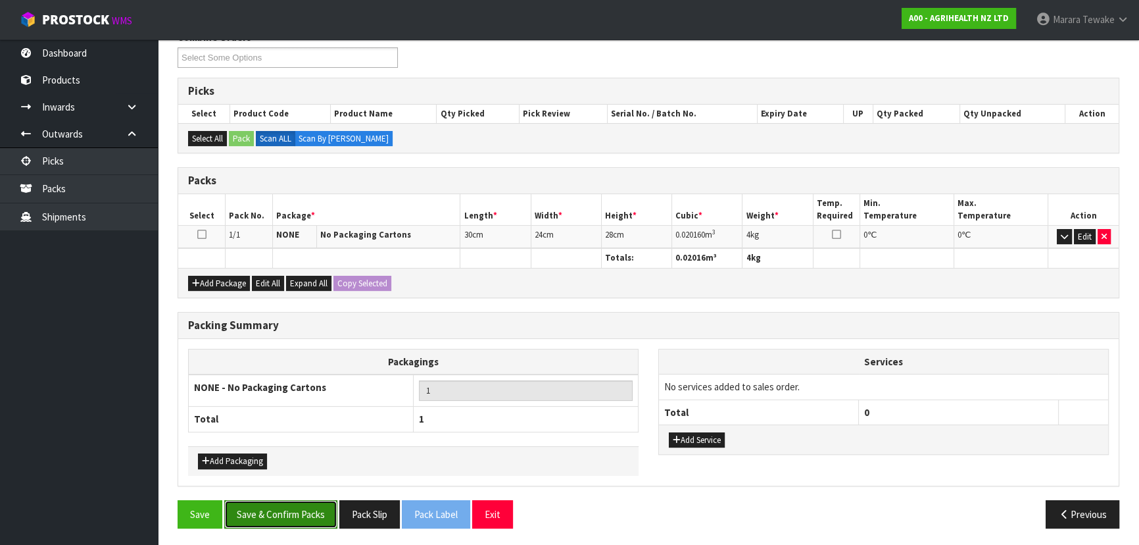
click at [296, 511] on button "Save & Confirm Packs" at bounding box center [280, 514] width 113 height 28
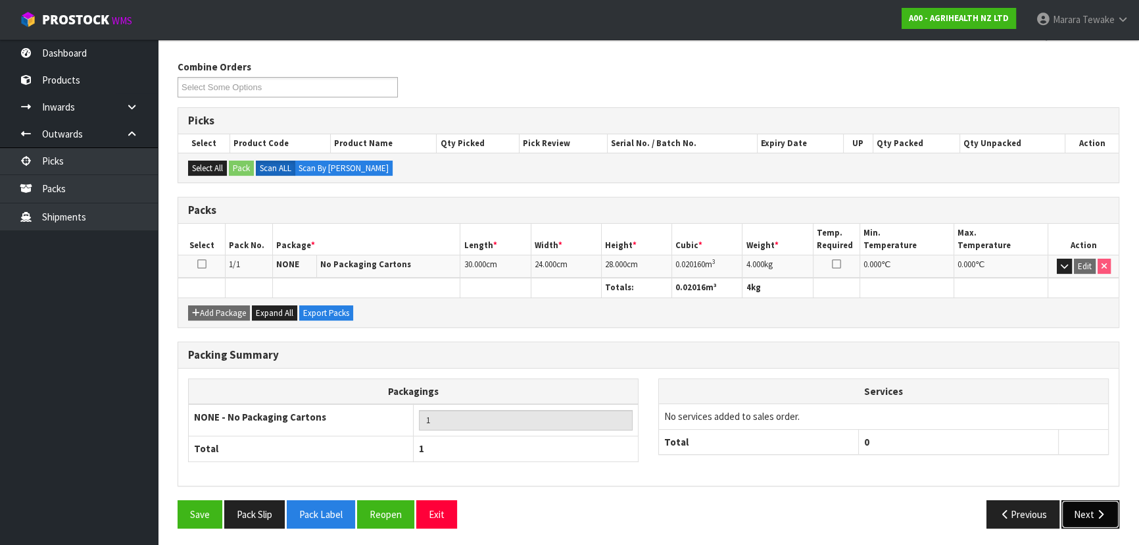
click at [1073, 504] on button "Next" at bounding box center [1091, 514] width 58 height 28
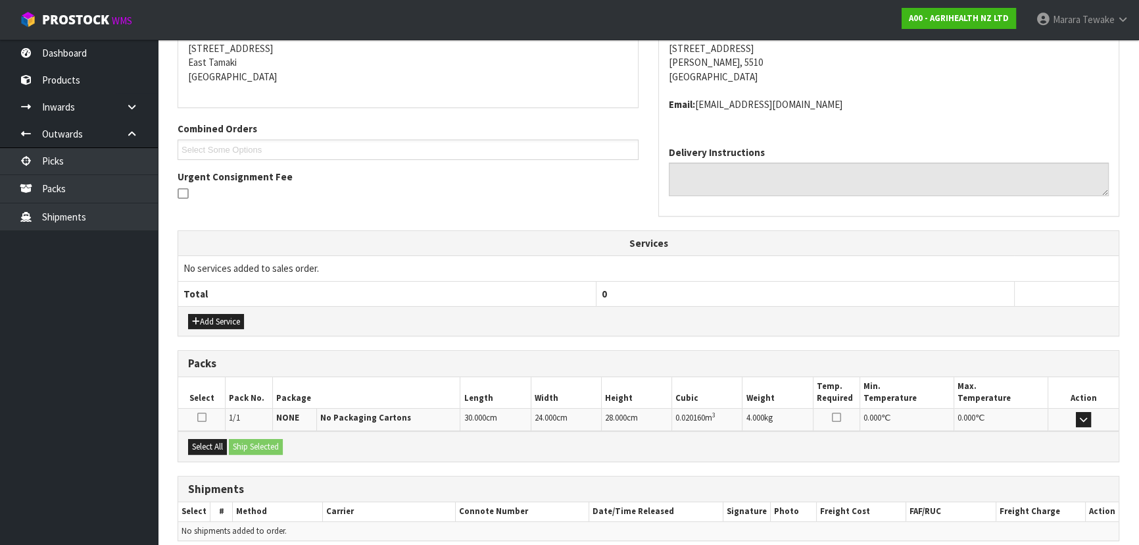
scroll to position [322, 0]
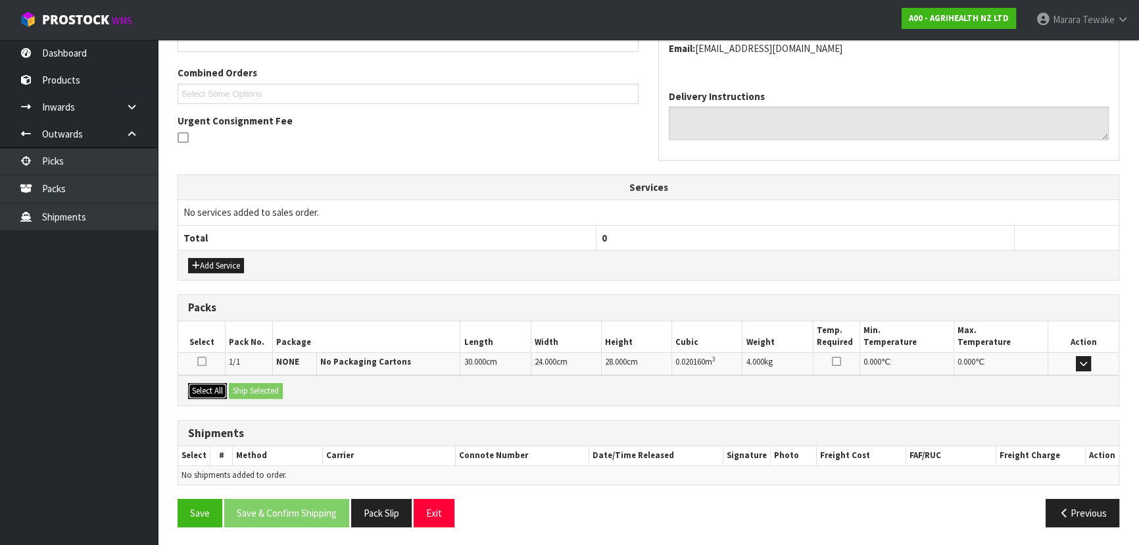
drag, startPoint x: 209, startPoint y: 395, endPoint x: 220, endPoint y: 386, distance: 13.6
click at [212, 390] on button "Select All" at bounding box center [207, 391] width 39 height 16
click at [257, 387] on button "Ship Selected" at bounding box center [256, 391] width 54 height 16
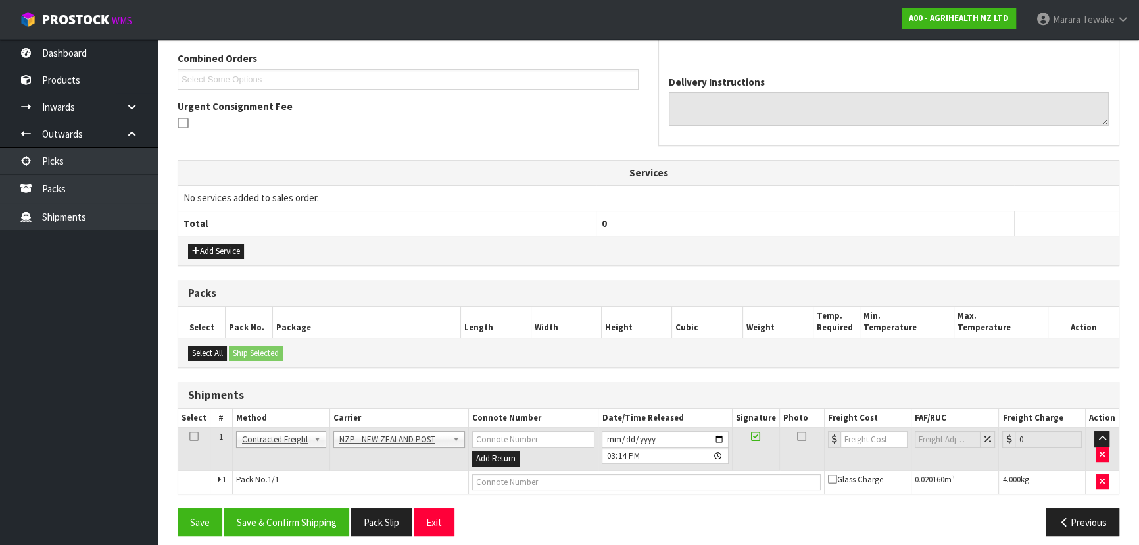
scroll to position [345, 0]
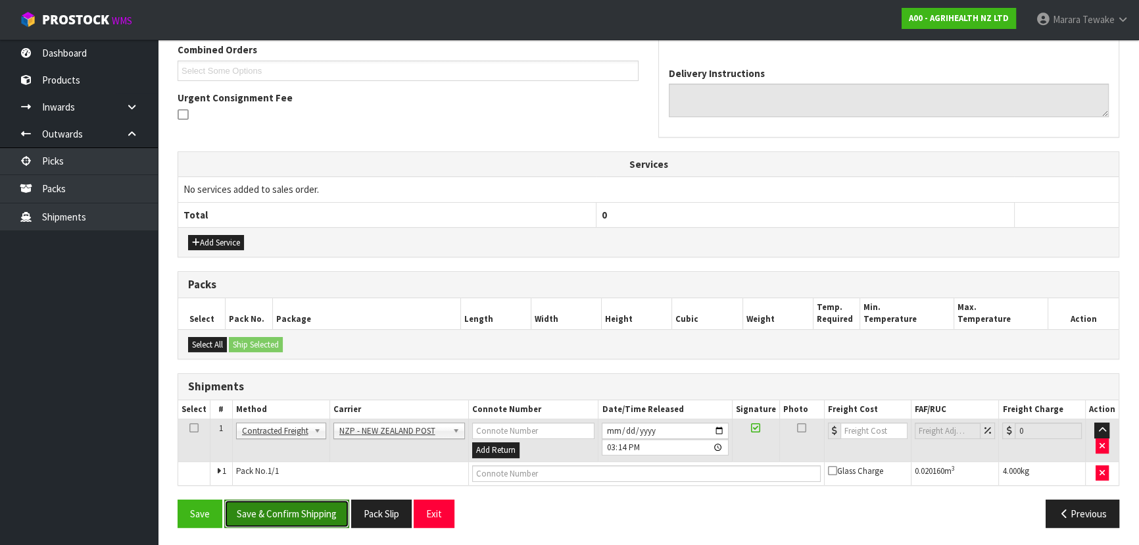
drag, startPoint x: 328, startPoint y: 504, endPoint x: 298, endPoint y: 493, distance: 32.0
click at [328, 503] on button "Save & Confirm Shipping" at bounding box center [286, 513] width 125 height 28
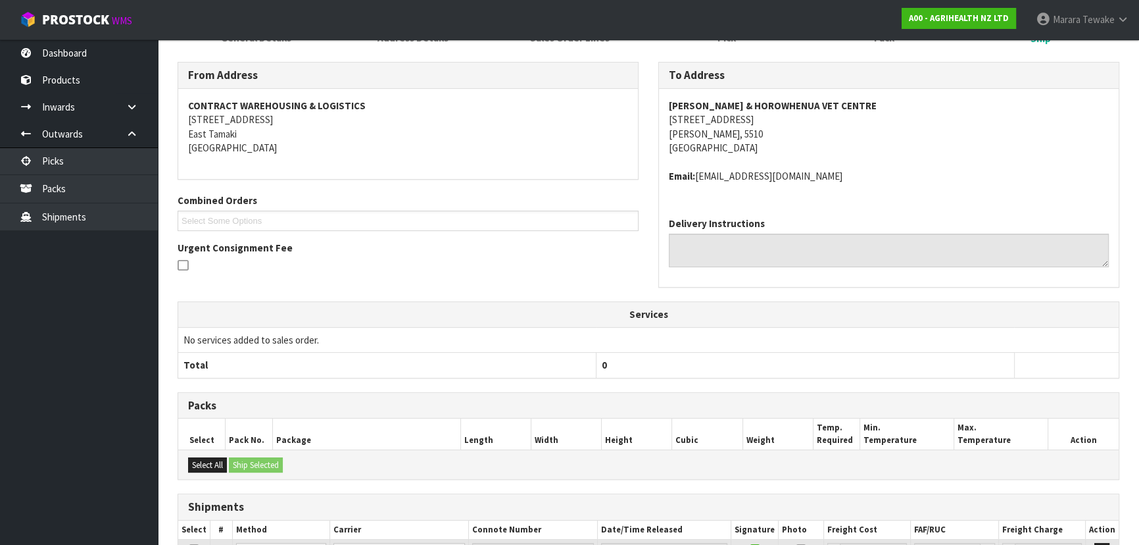
scroll to position [327, 0]
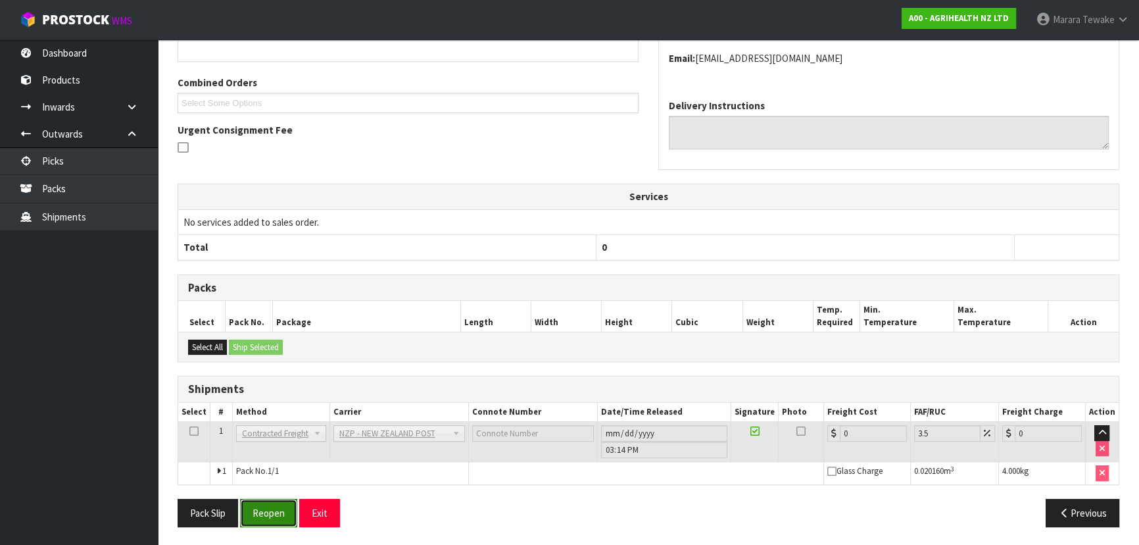
click at [270, 509] on button "Reopen" at bounding box center [268, 513] width 57 height 28
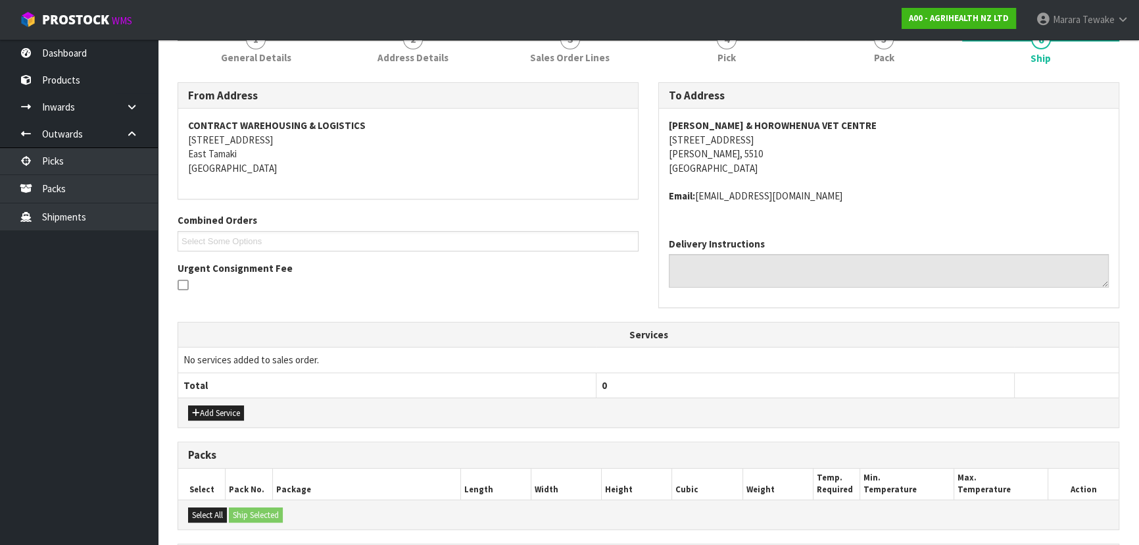
scroll to position [345, 0]
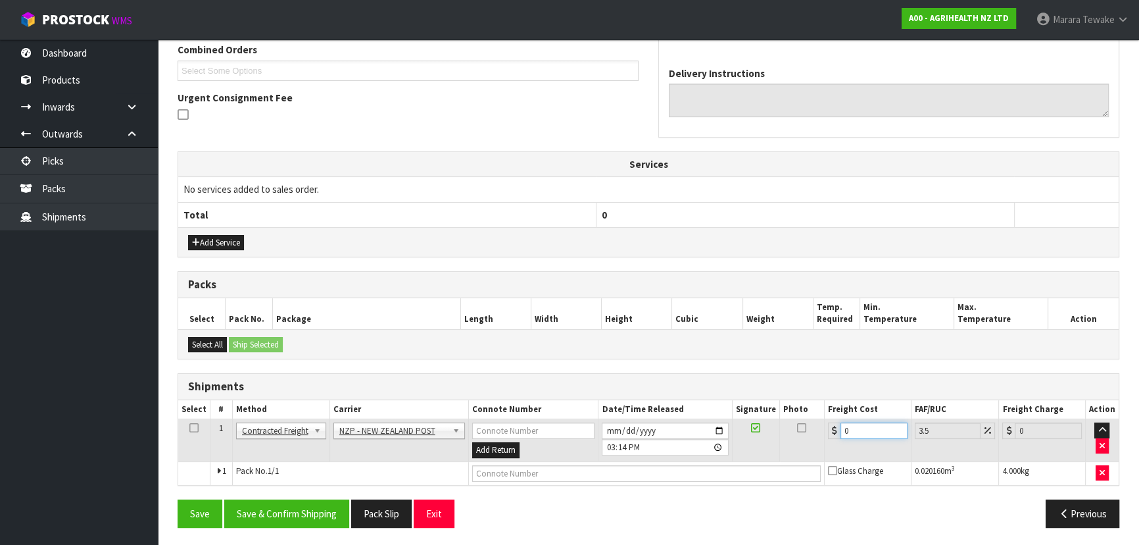
drag, startPoint x: 848, startPoint y: 426, endPoint x: 804, endPoint y: 423, distance: 43.5
click at [810, 423] on tr "1 Client Local Pickup Customer Local Pickup Company Freight Contracted Freight …" at bounding box center [648, 440] width 941 height 43
type input "8"
type input "8.28"
type input "8.4"
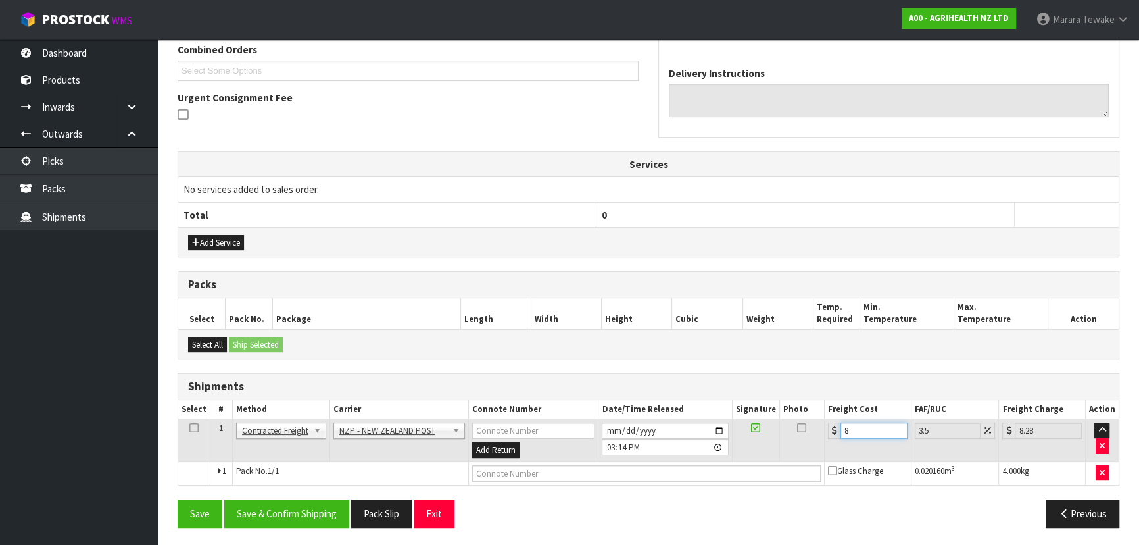
type input "8.69"
type input "8.45"
type input "8.75"
type input "8.45"
click at [278, 506] on button "Save & Confirm Shipping" at bounding box center [286, 513] width 125 height 28
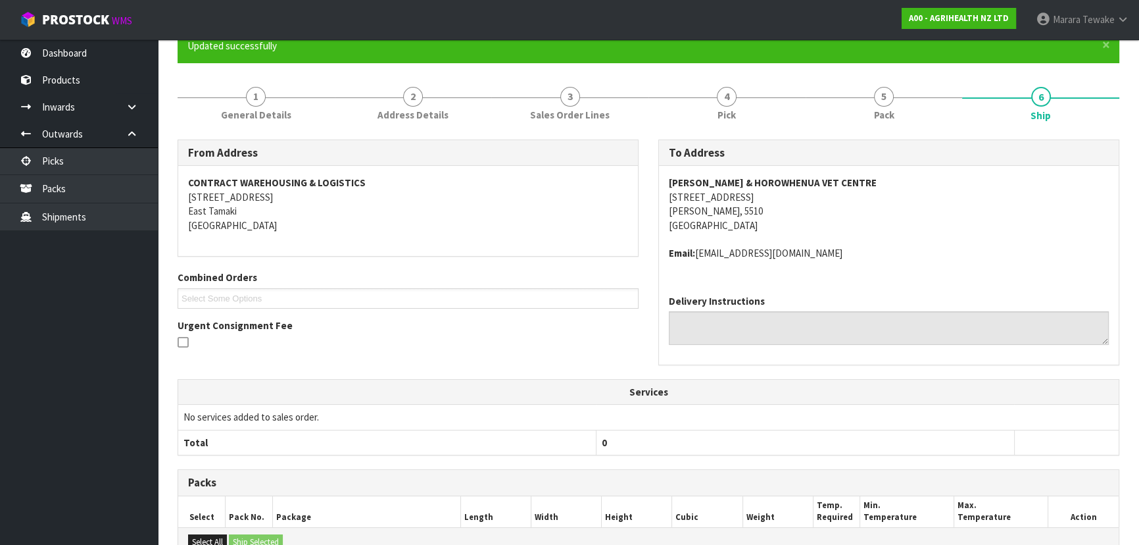
scroll to position [0, 0]
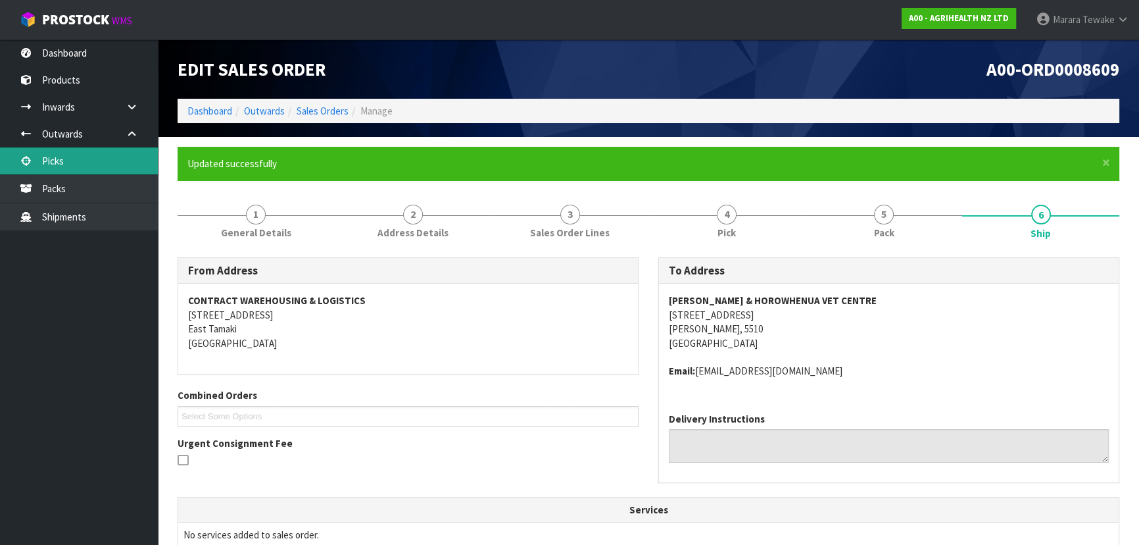
click at [102, 153] on link "Picks" at bounding box center [79, 160] width 158 height 27
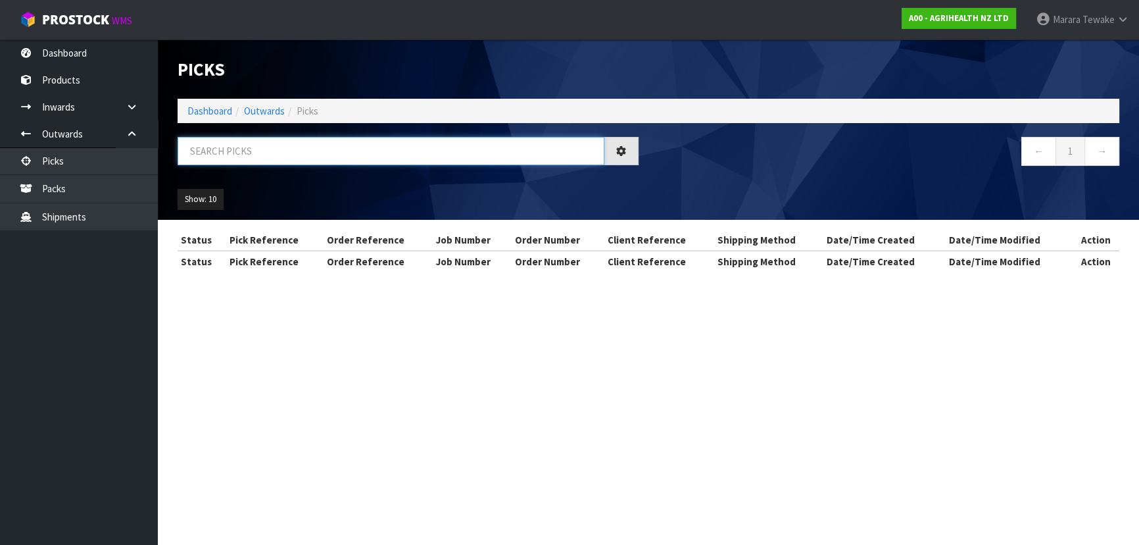
click at [245, 154] on input "text" at bounding box center [391, 151] width 427 height 28
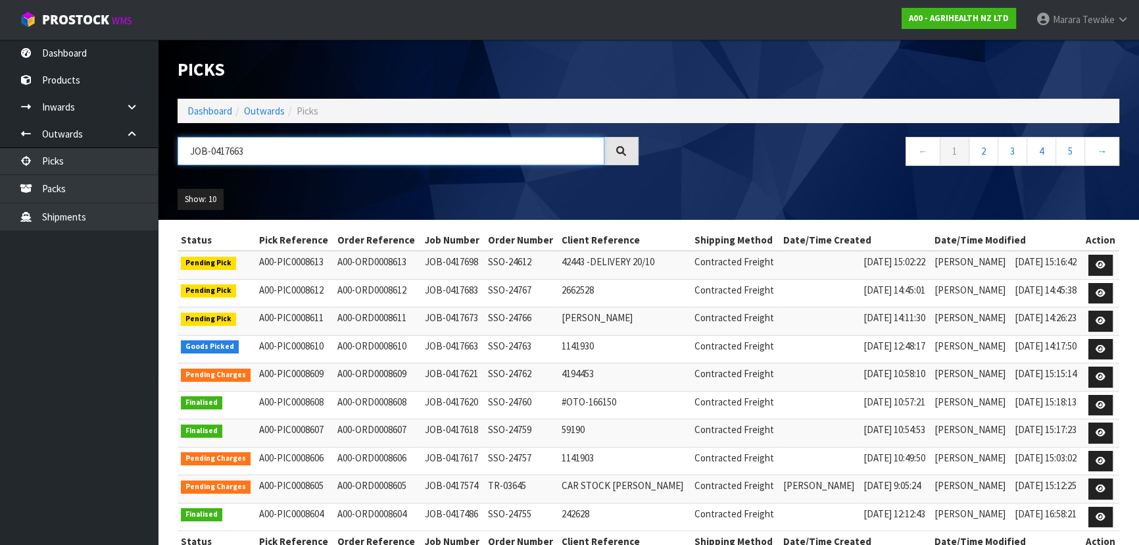
type input "JOB-0417663"
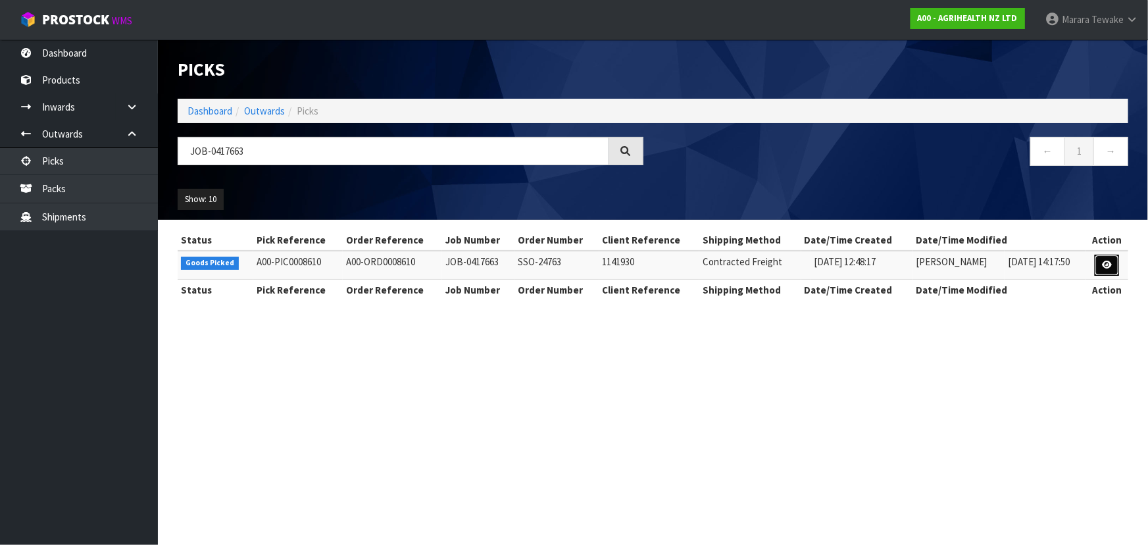
click at [1111, 269] on link at bounding box center [1106, 265] width 24 height 21
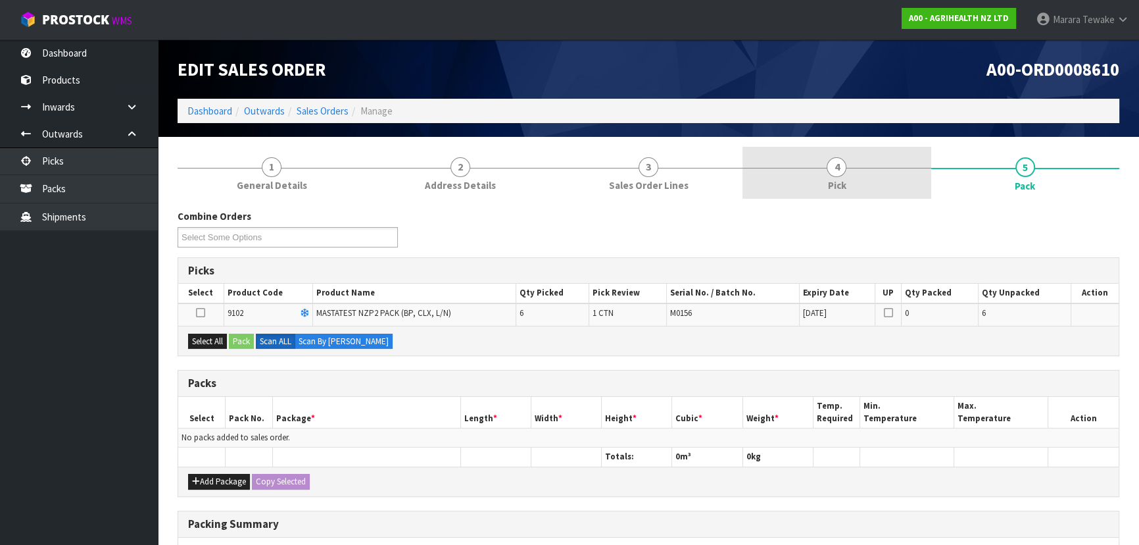
click at [860, 170] on link "4 Pick" at bounding box center [837, 173] width 188 height 52
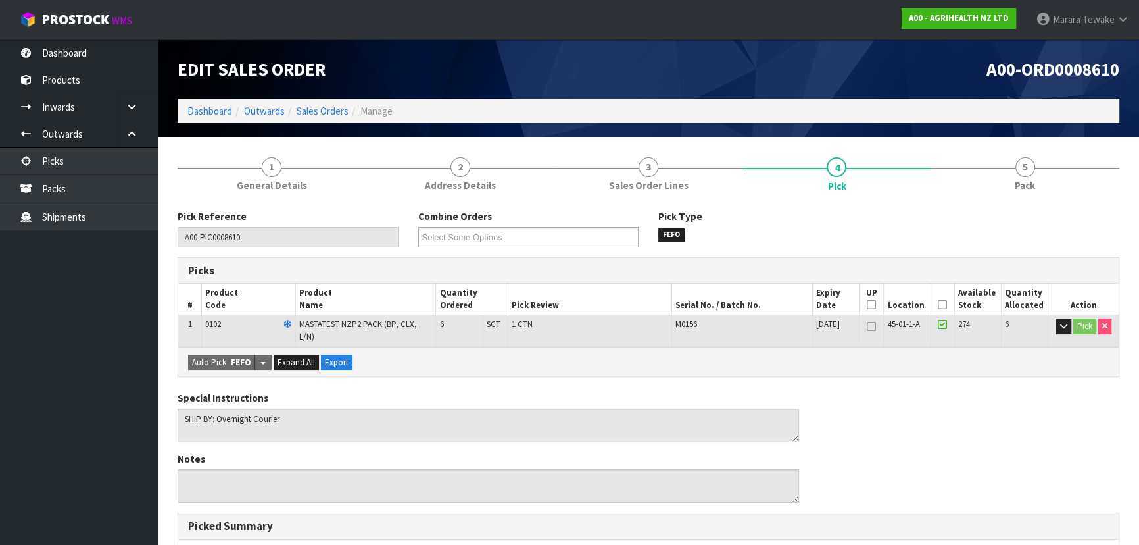
click at [940, 305] on icon at bounding box center [942, 305] width 9 height 1
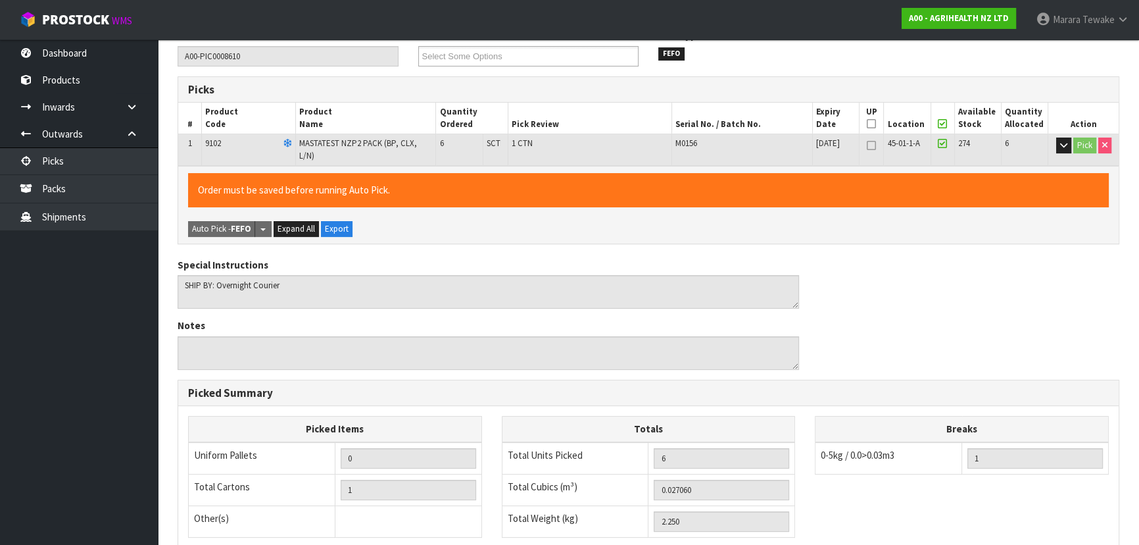
scroll to position [358, 0]
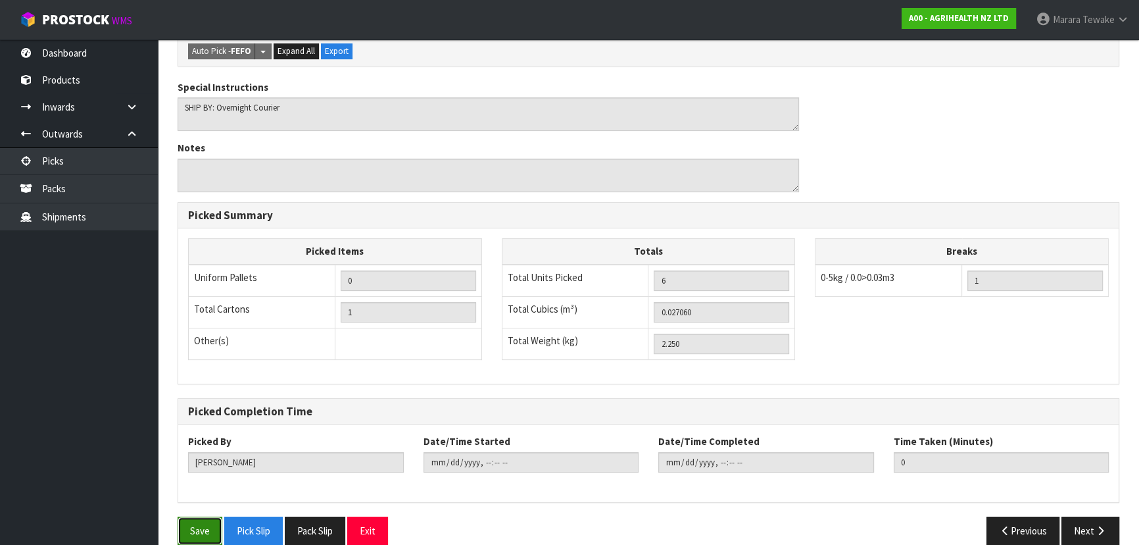
drag, startPoint x: 187, startPoint y: 509, endPoint x: 292, endPoint y: 476, distance: 109.8
click at [187, 516] on button "Save" at bounding box center [200, 530] width 45 height 28
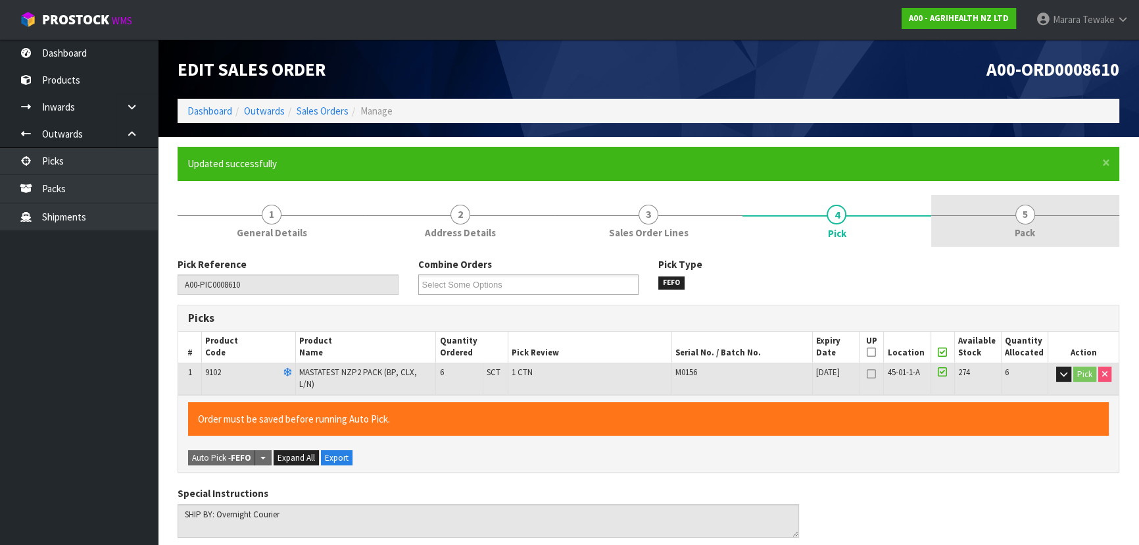
click at [1058, 213] on link "5 Pack" at bounding box center [1025, 221] width 188 height 52
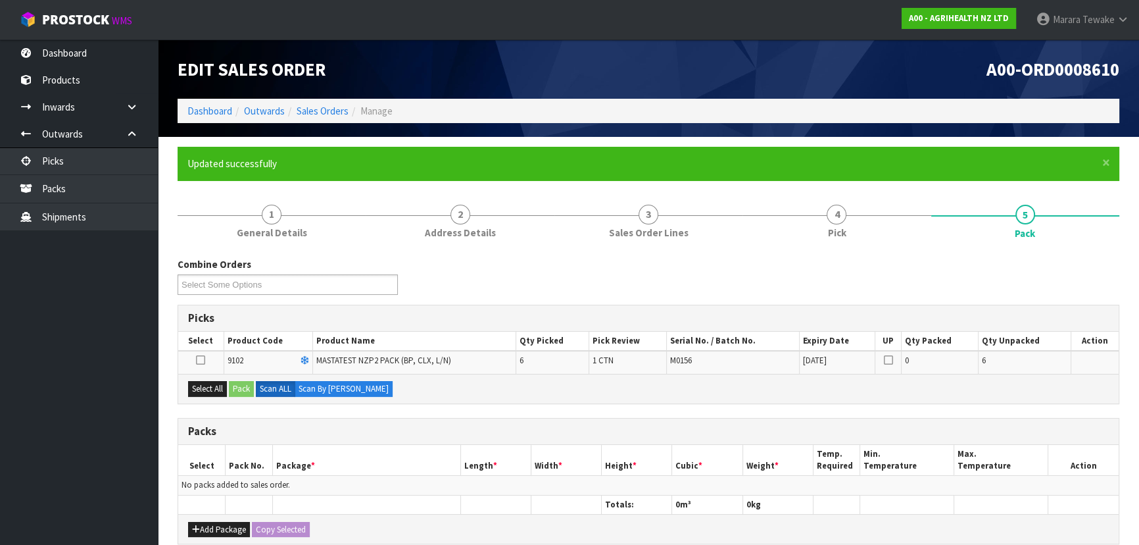
scroll to position [119, 0]
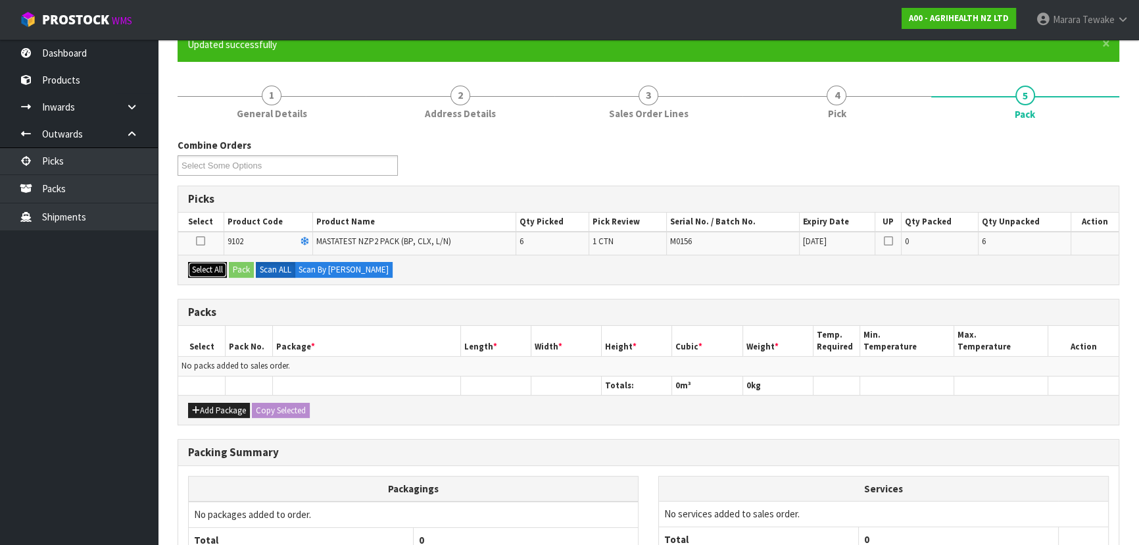
click at [217, 262] on button "Select All" at bounding box center [207, 270] width 39 height 16
click at [243, 262] on button "Pack" at bounding box center [241, 270] width 25 height 16
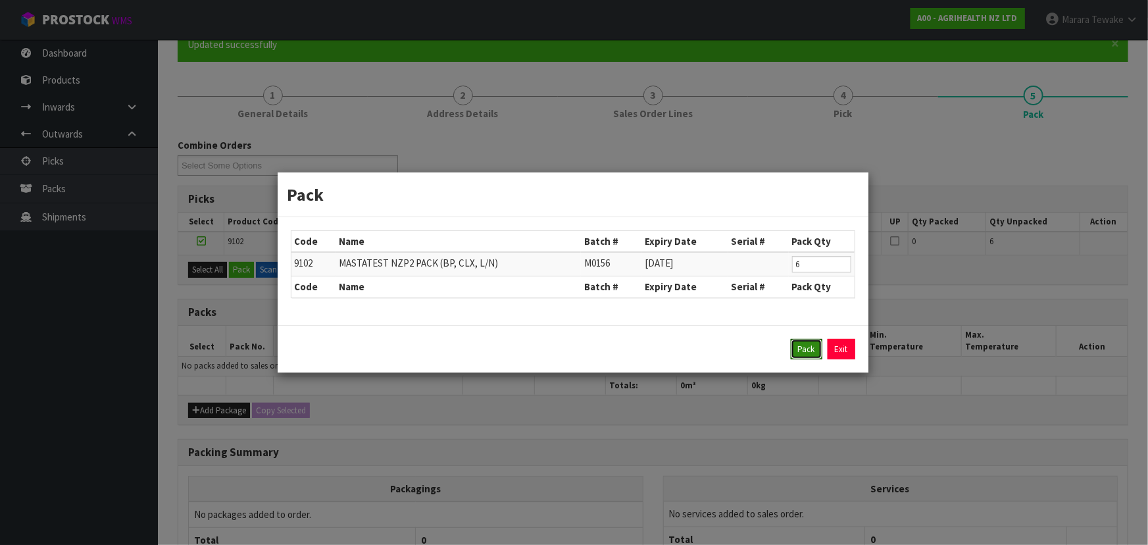
click at [796, 347] on button "Pack" at bounding box center [807, 349] width 32 height 21
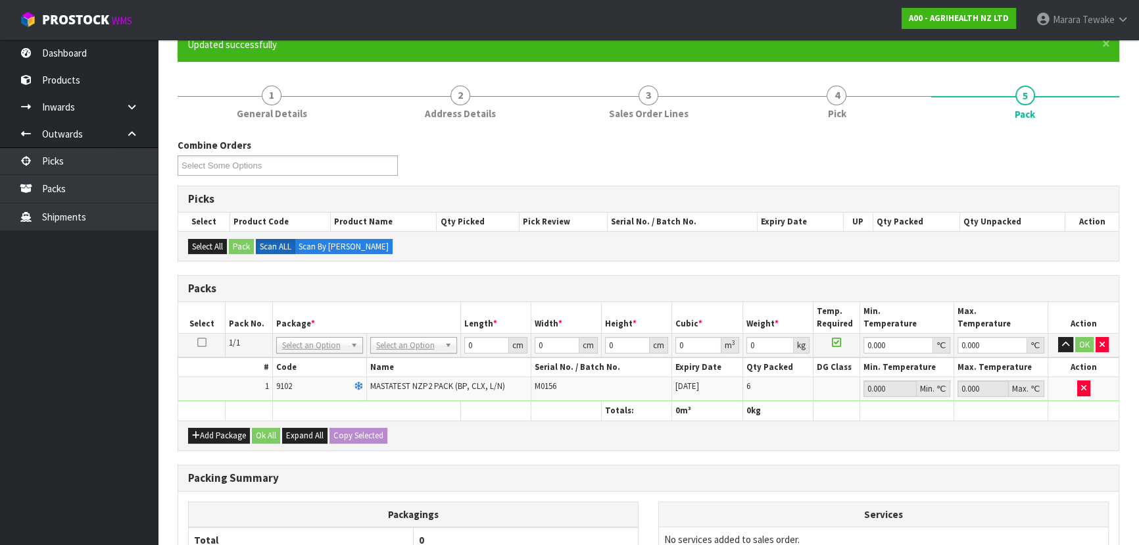
click at [404, 351] on td "No Packaging Cartons PLT GEN120 (1200 X 1000) PLT ONE WAY SKID CHEP HIRE PALLET…" at bounding box center [413, 345] width 94 height 24
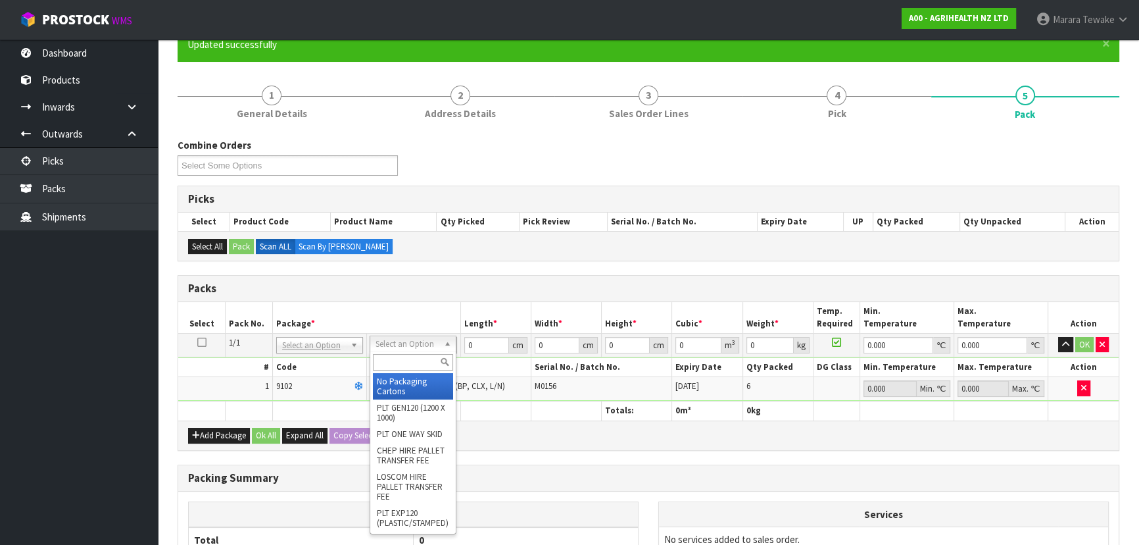
drag, startPoint x: 403, startPoint y: 345, endPoint x: 396, endPoint y: 355, distance: 12.2
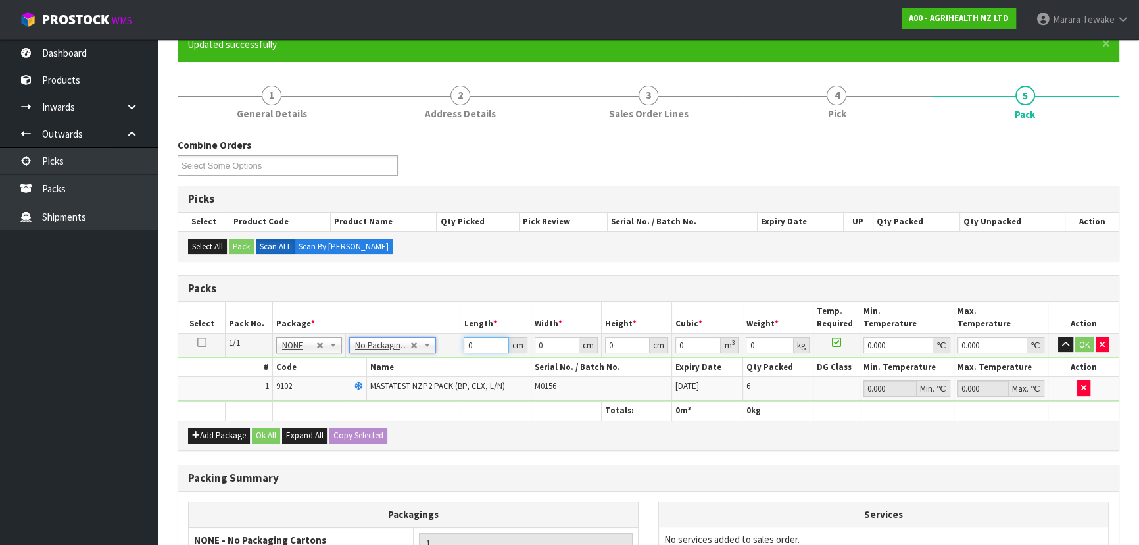
drag, startPoint x: 460, startPoint y: 336, endPoint x: 429, endPoint y: 286, distance: 58.8
click at [447, 328] on table "Select Pack No. Package * Length * Width * Height * Cubic * Weight * Temp. Requ…" at bounding box center [648, 361] width 941 height 118
type input "60"
type input "40"
type input "1"
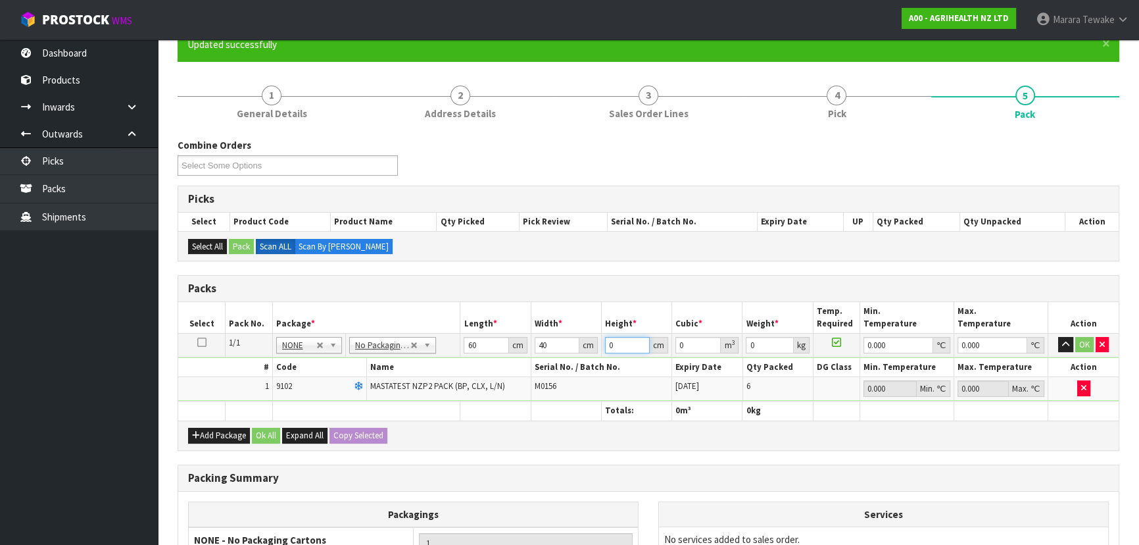
type input "0.0024"
type input "11"
type input "0.0264"
type input "11"
type input "3"
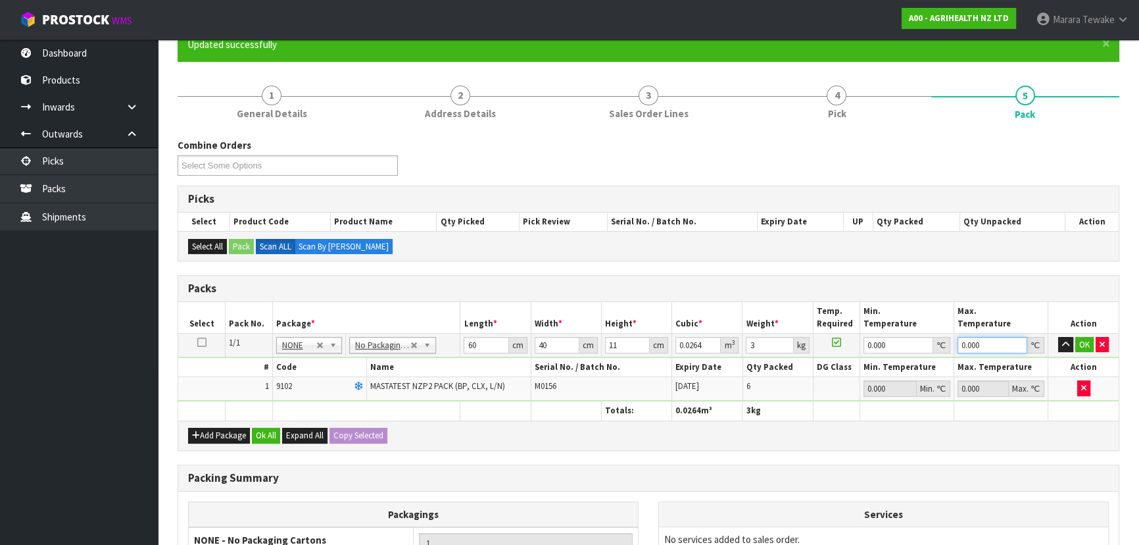
type input "0"
click at [1058, 337] on button "button" at bounding box center [1065, 345] width 15 height 16
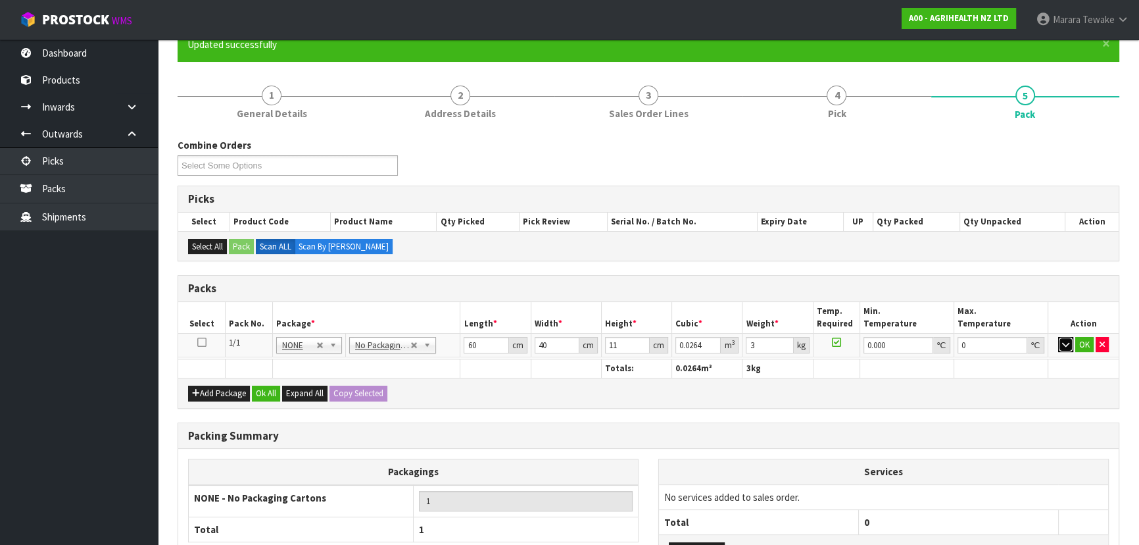
click at [1058, 337] on button "button" at bounding box center [1065, 345] width 15 height 16
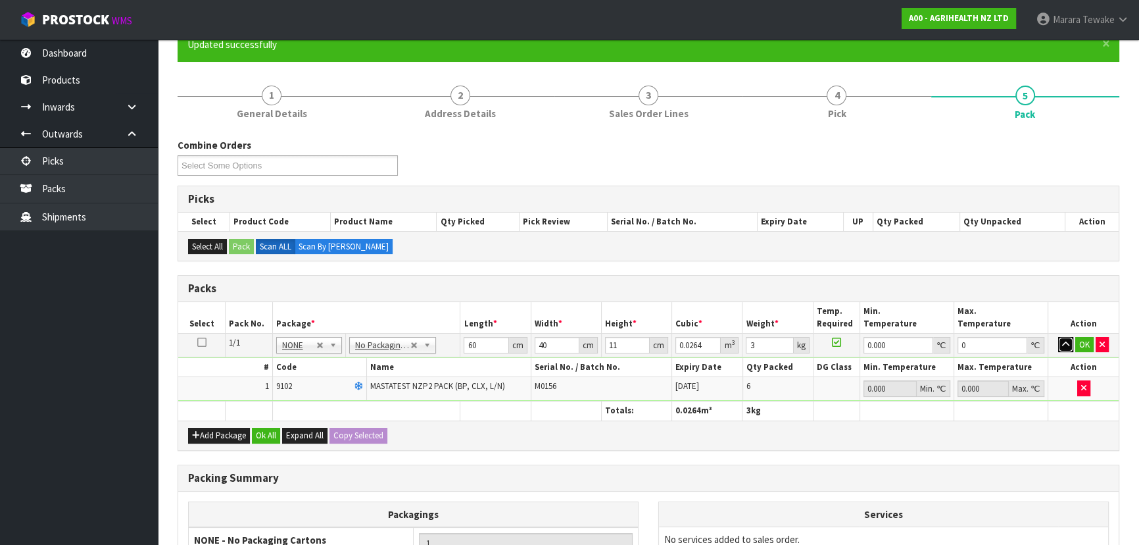
click at [1058, 337] on button "button" at bounding box center [1065, 345] width 15 height 16
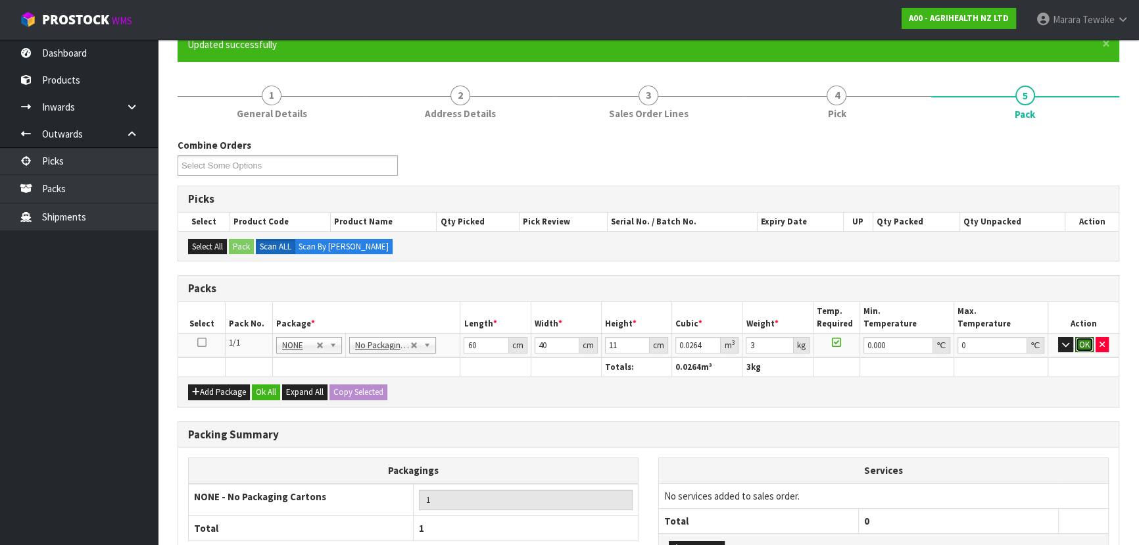
click button "OK" at bounding box center [1084, 345] width 18 height 16
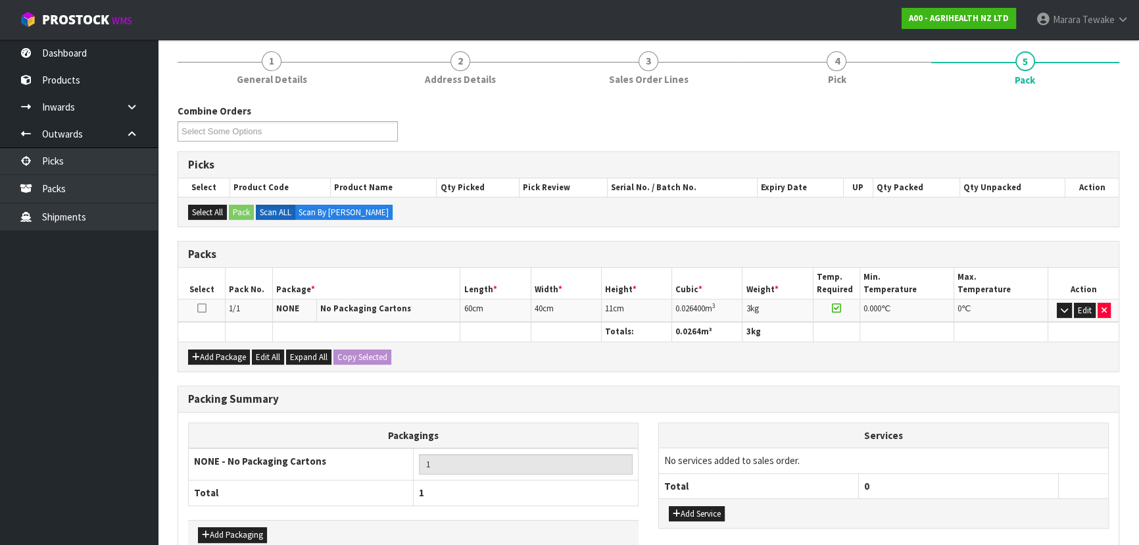
scroll to position [227, 0]
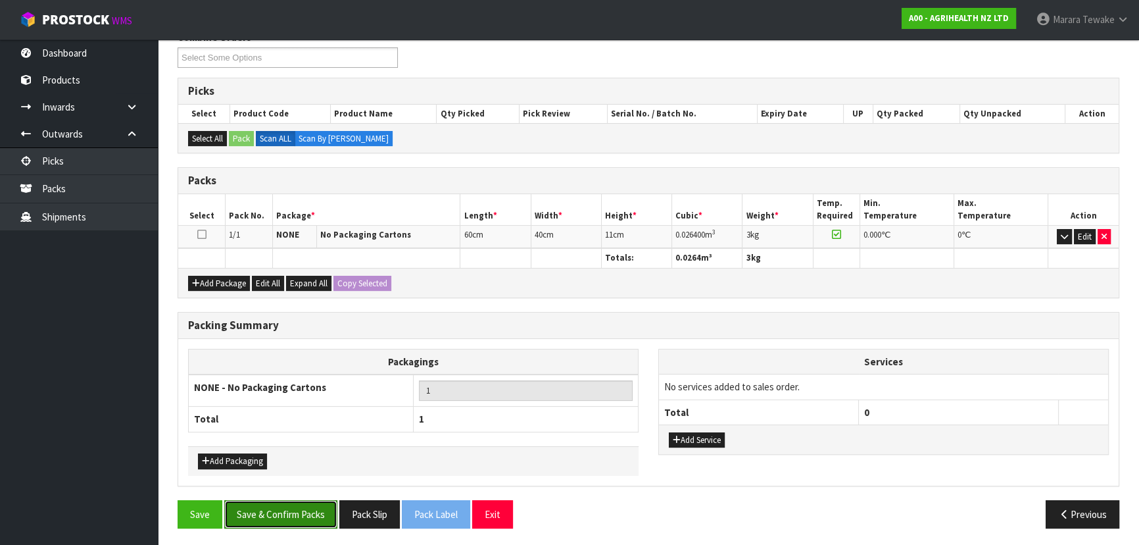
click at [315, 501] on button "Save & Confirm Packs" at bounding box center [280, 514] width 113 height 28
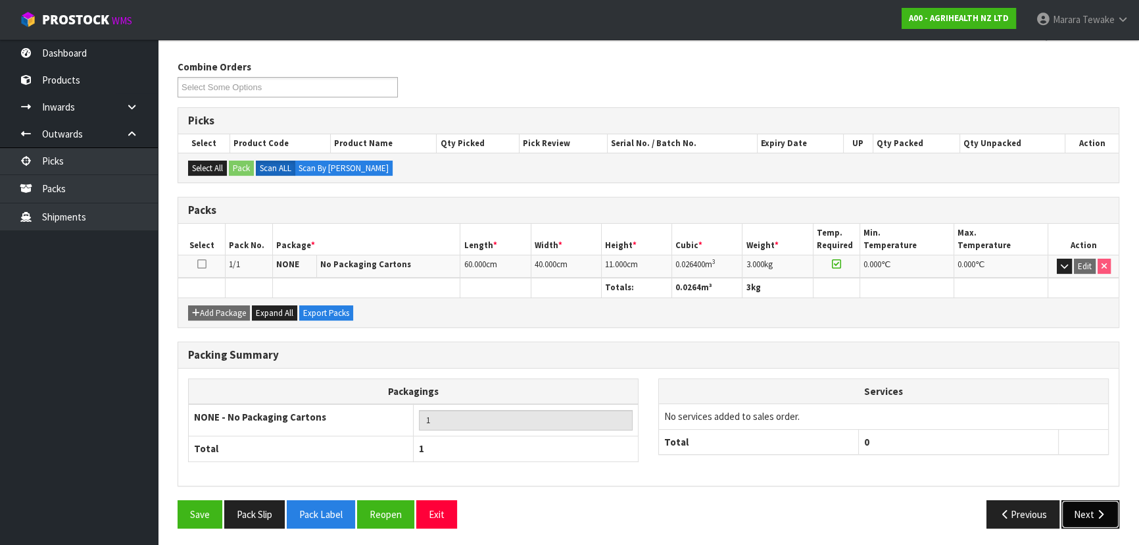
click at [1094, 509] on icon "button" at bounding box center [1100, 514] width 12 height 10
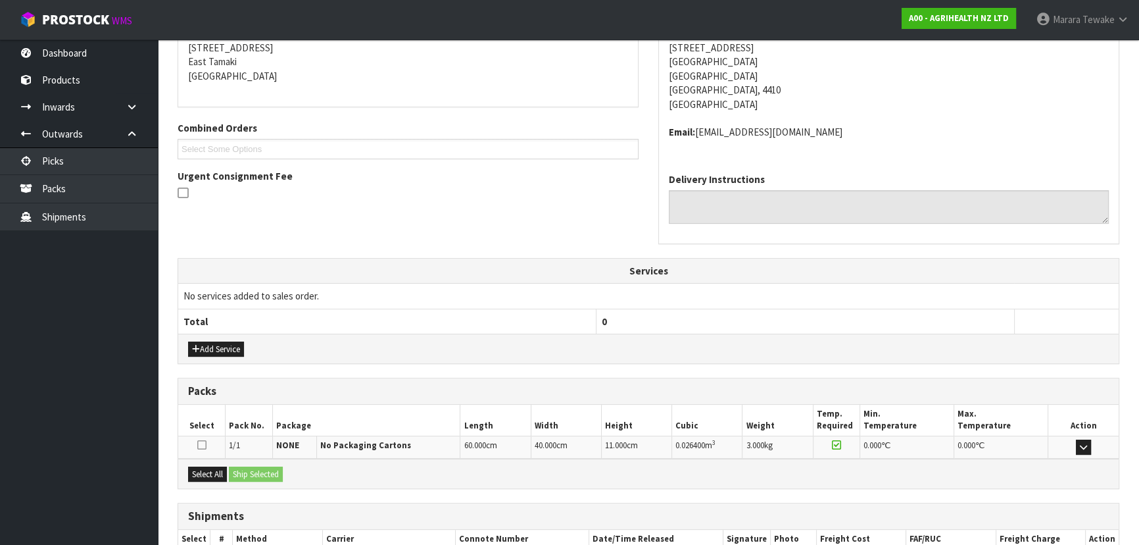
scroll to position [350, 0]
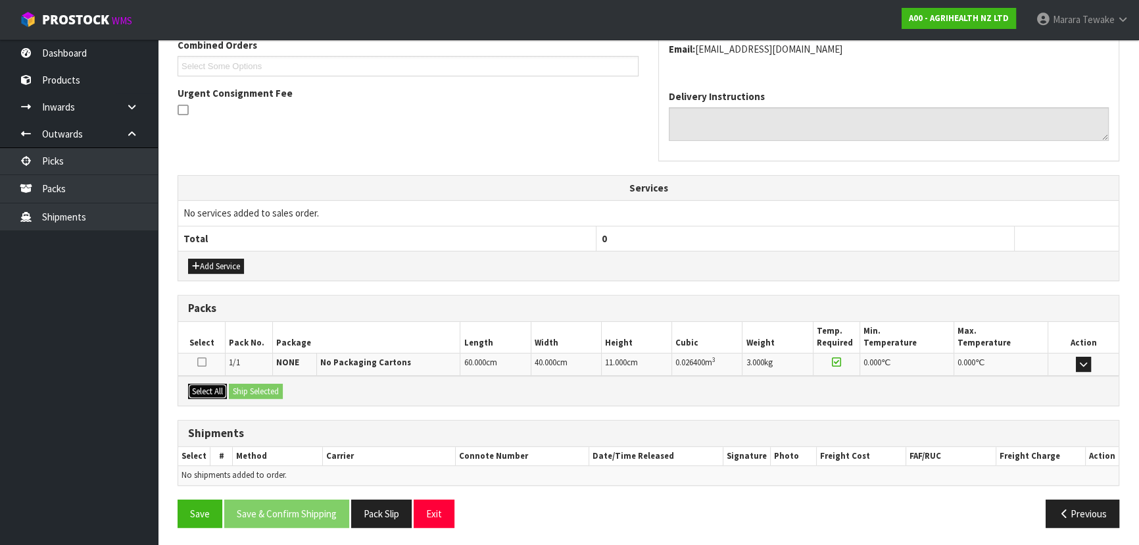
drag, startPoint x: 209, startPoint y: 385, endPoint x: 224, endPoint y: 383, distance: 14.5
click at [214, 383] on button "Select All" at bounding box center [207, 391] width 39 height 16
click at [243, 383] on button "Ship Selected" at bounding box center [256, 391] width 54 height 16
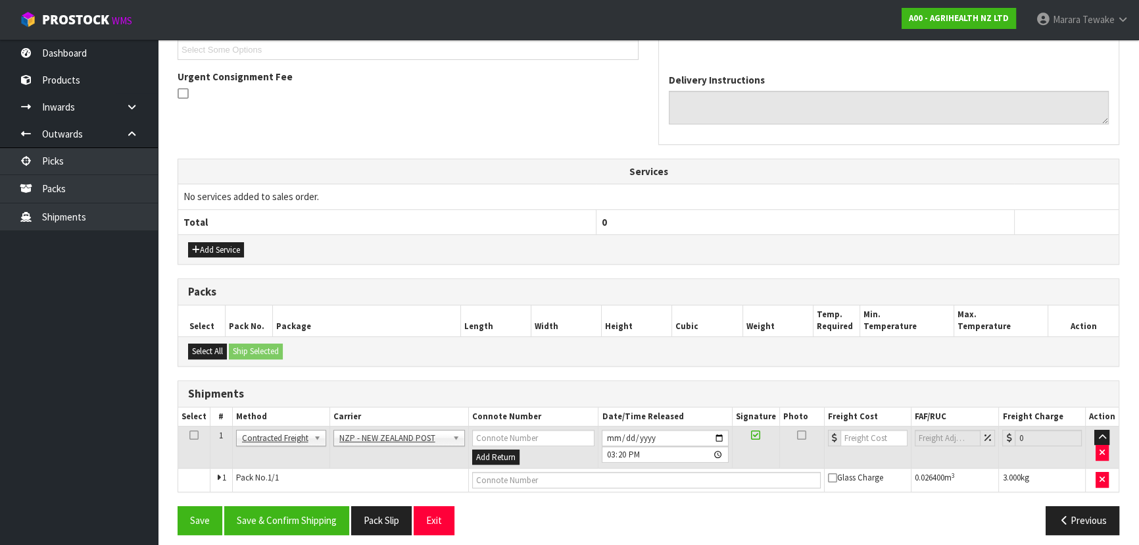
scroll to position [374, 0]
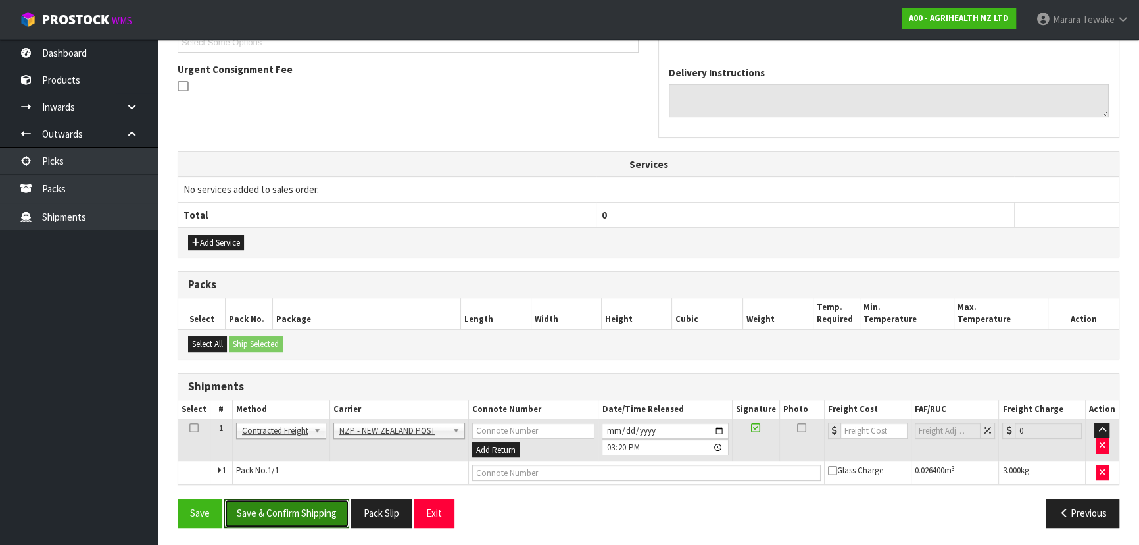
drag, startPoint x: 316, startPoint y: 513, endPoint x: 16, endPoint y: 435, distance: 309.8
click at [310, 507] on button "Save & Confirm Shipping" at bounding box center [286, 513] width 125 height 28
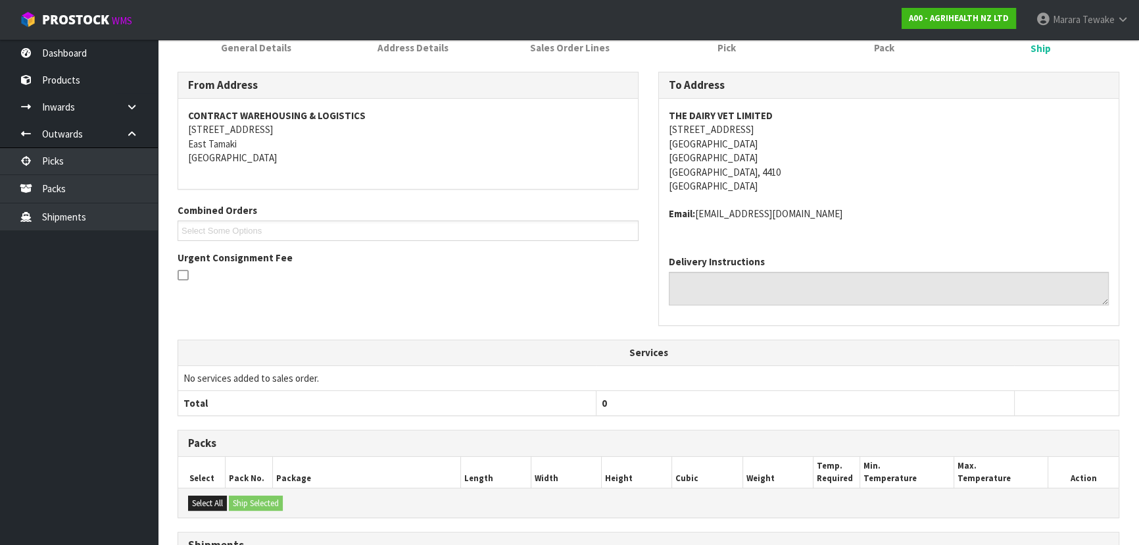
scroll to position [355, 0]
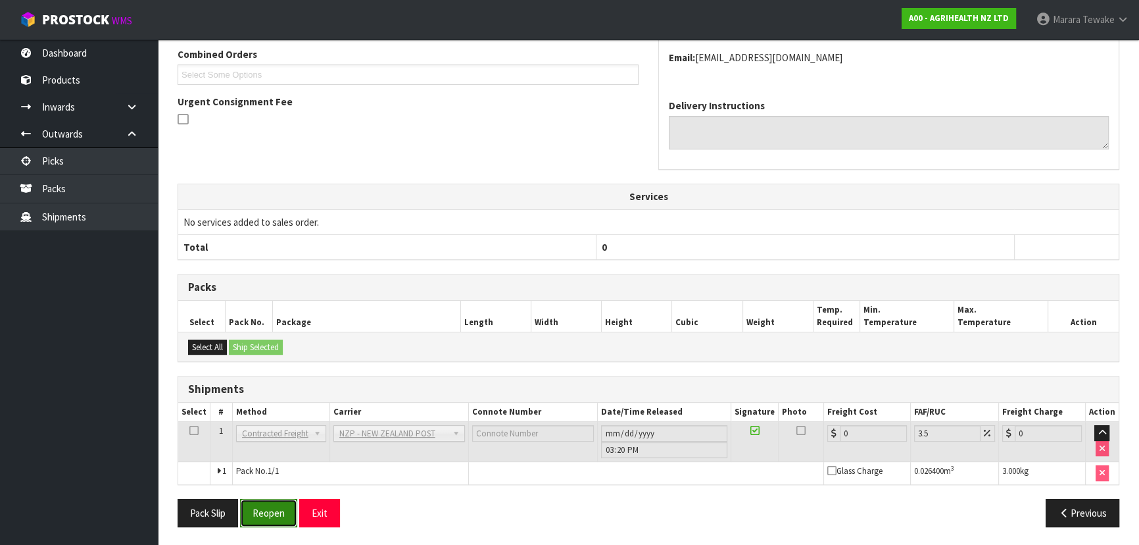
click at [270, 508] on button "Reopen" at bounding box center [268, 513] width 57 height 28
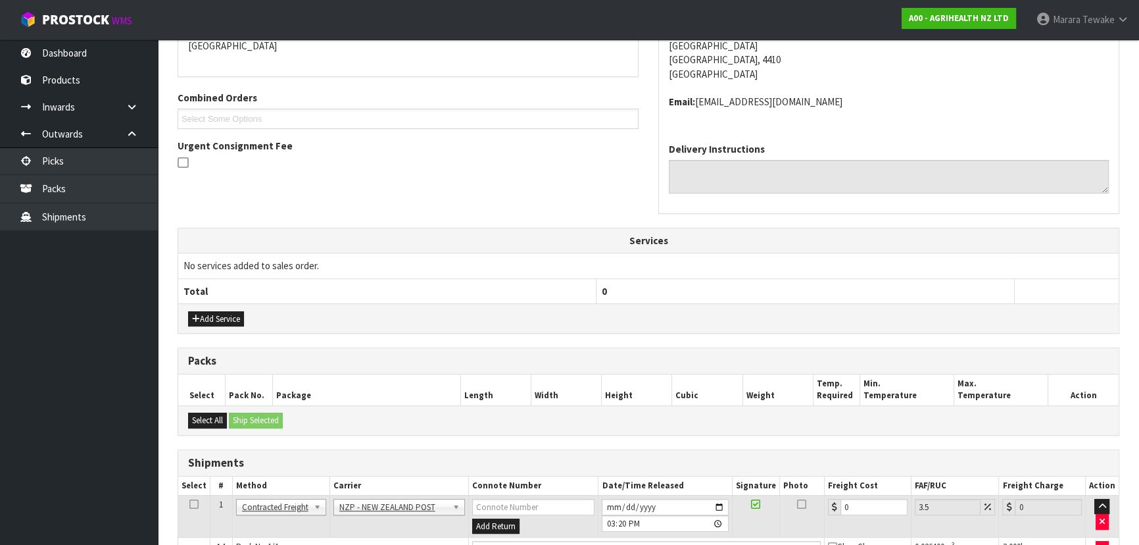
scroll to position [299, 0]
drag, startPoint x: 859, startPoint y: 508, endPoint x: 848, endPoint y: 501, distance: 13.2
click at [848, 500] on input "0" at bounding box center [874, 505] width 67 height 16
drag, startPoint x: 855, startPoint y: 502, endPoint x: 835, endPoint y: 495, distance: 20.8
click at [837, 500] on div "0" at bounding box center [868, 505] width 80 height 16
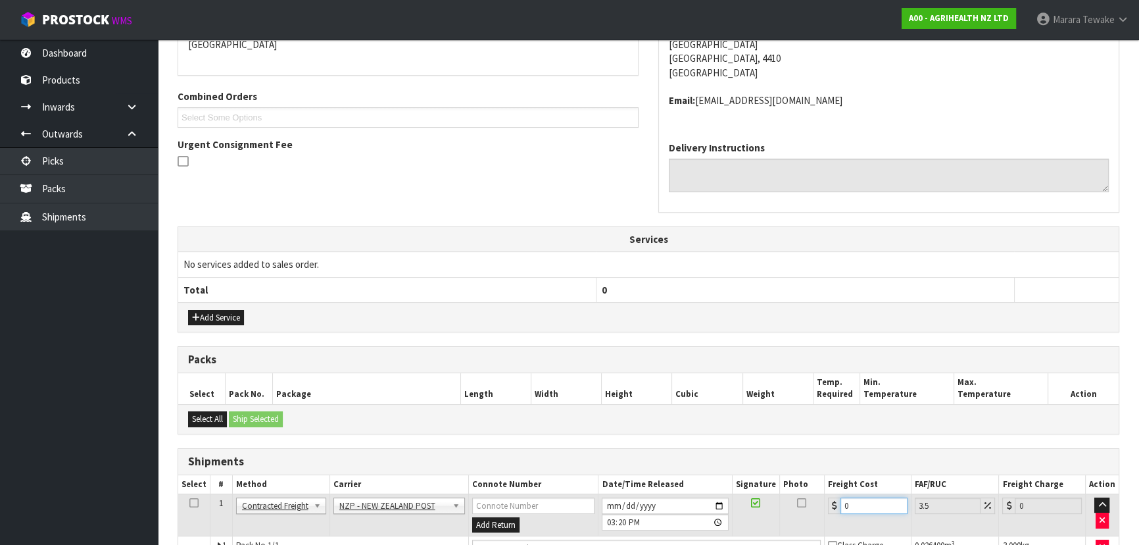
type input "8"
type input "8.28"
type input "8.4"
type input "8.69"
type input "8.45"
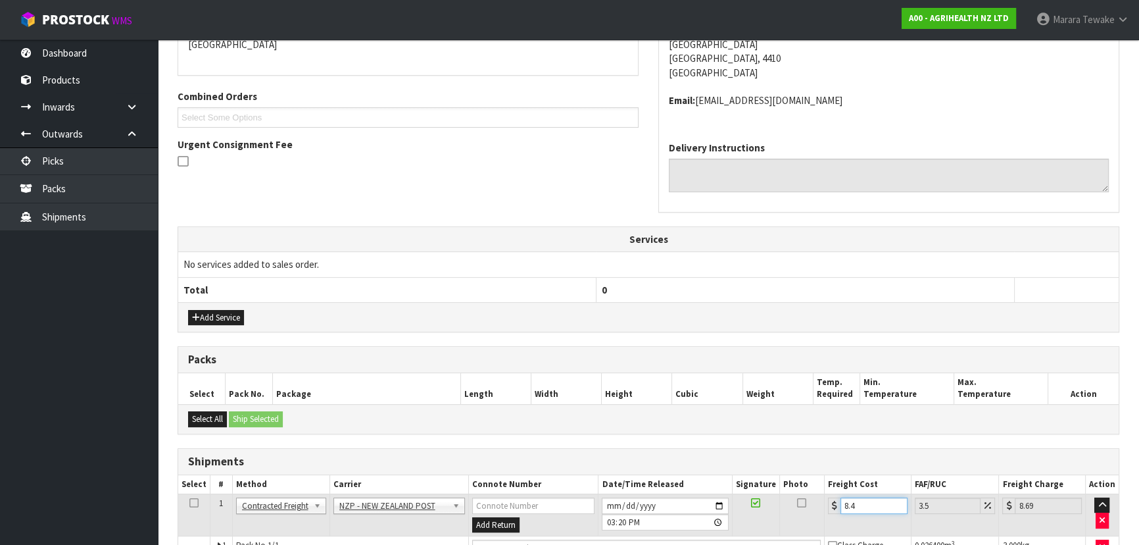
type input "8.75"
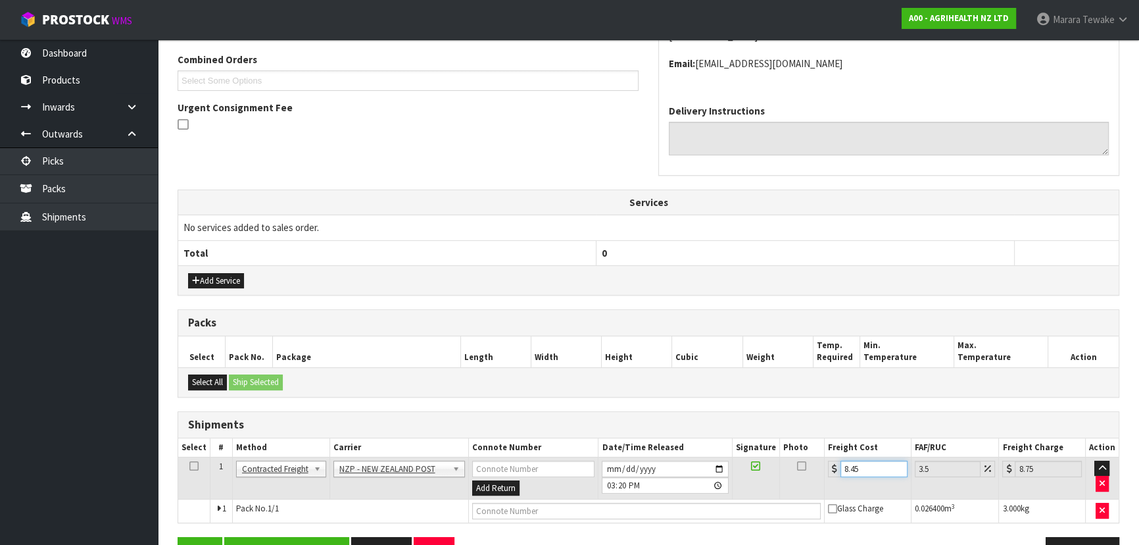
scroll to position [374, 0]
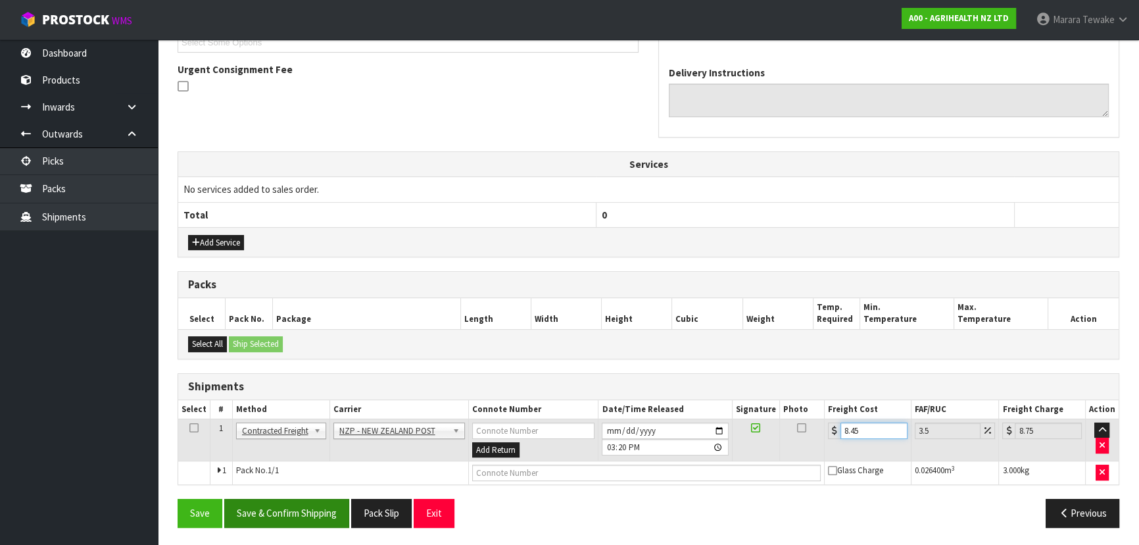
type input "8.45"
click at [310, 501] on button "Save & Confirm Shipping" at bounding box center [286, 513] width 125 height 28
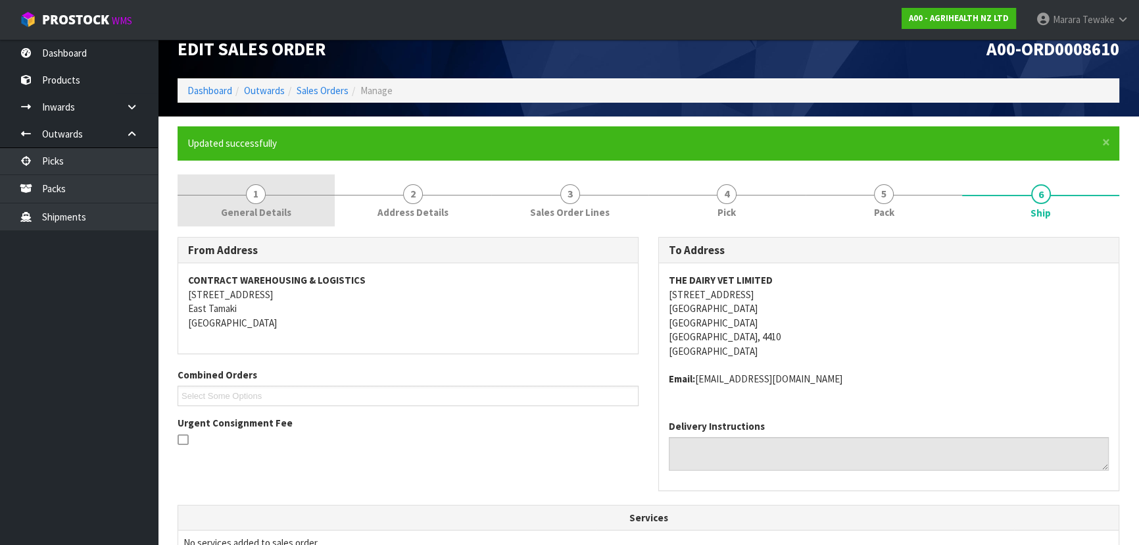
scroll to position [0, 0]
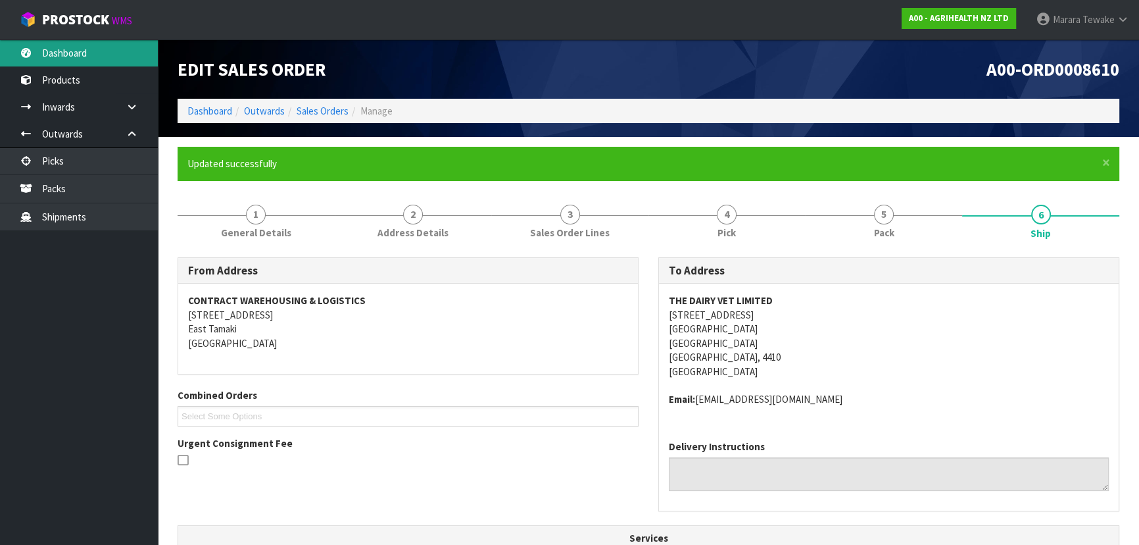
click at [79, 47] on link "Dashboard" at bounding box center [79, 52] width 158 height 27
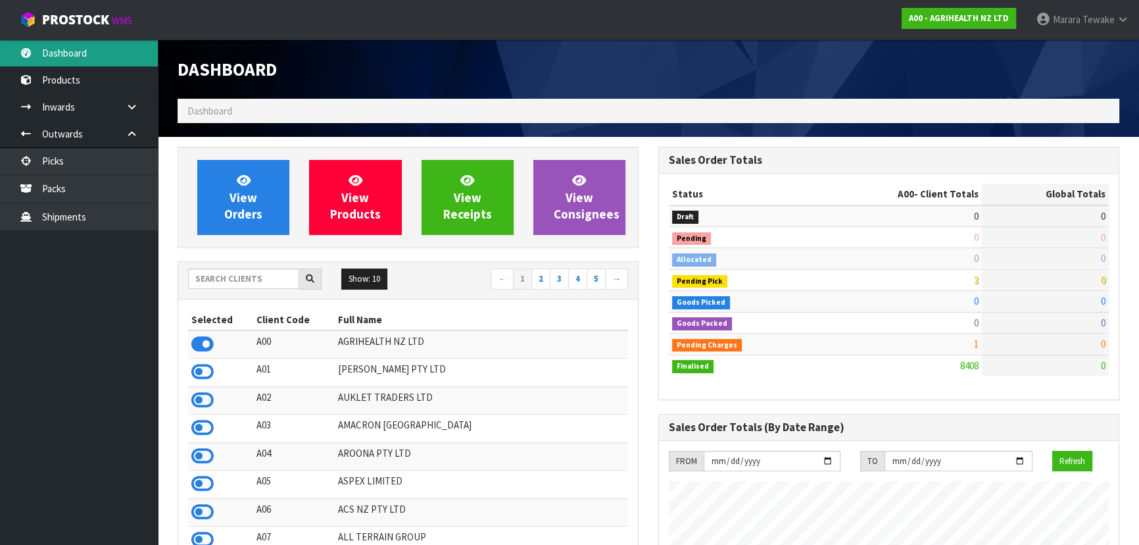
scroll to position [994, 480]
drag, startPoint x: 250, startPoint y: 276, endPoint x: 251, endPoint y: 269, distance: 7.3
click at [251, 272] on input "text" at bounding box center [243, 278] width 111 height 20
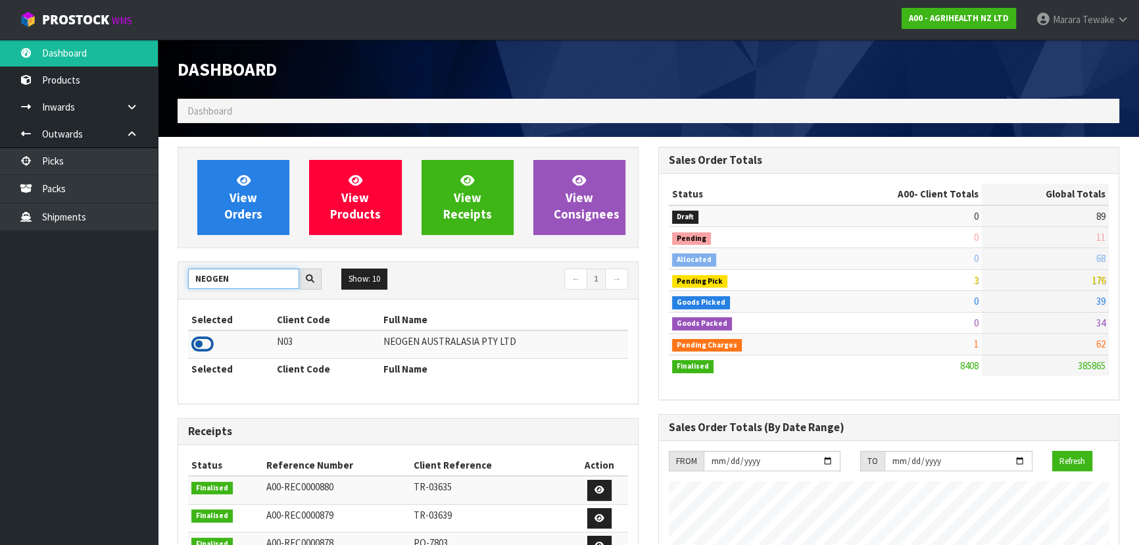
type input "NEOGEN"
click at [205, 343] on icon at bounding box center [202, 344] width 22 height 20
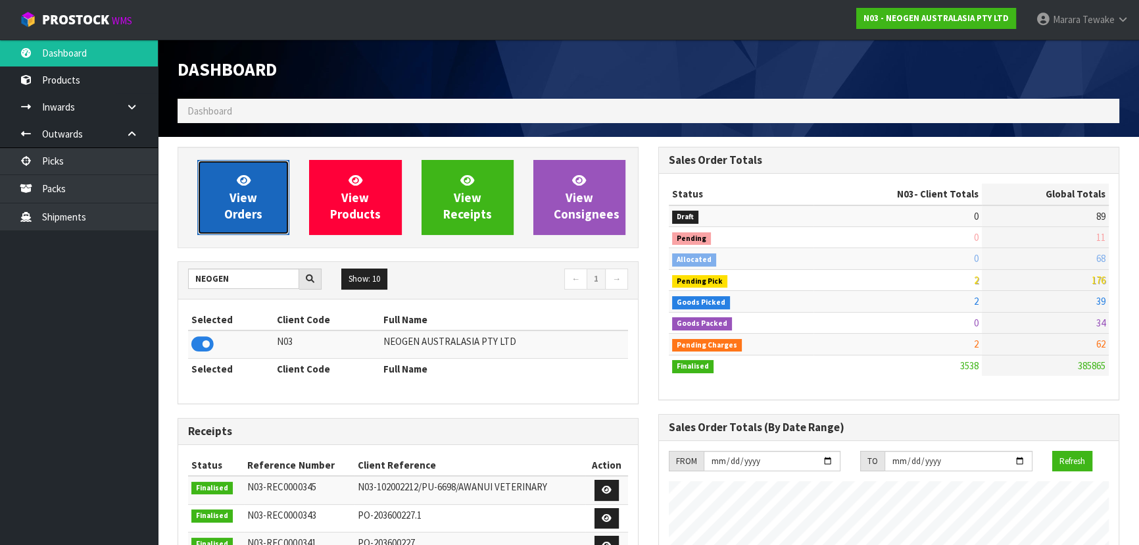
click at [264, 187] on link "View Orders" at bounding box center [243, 197] width 92 height 75
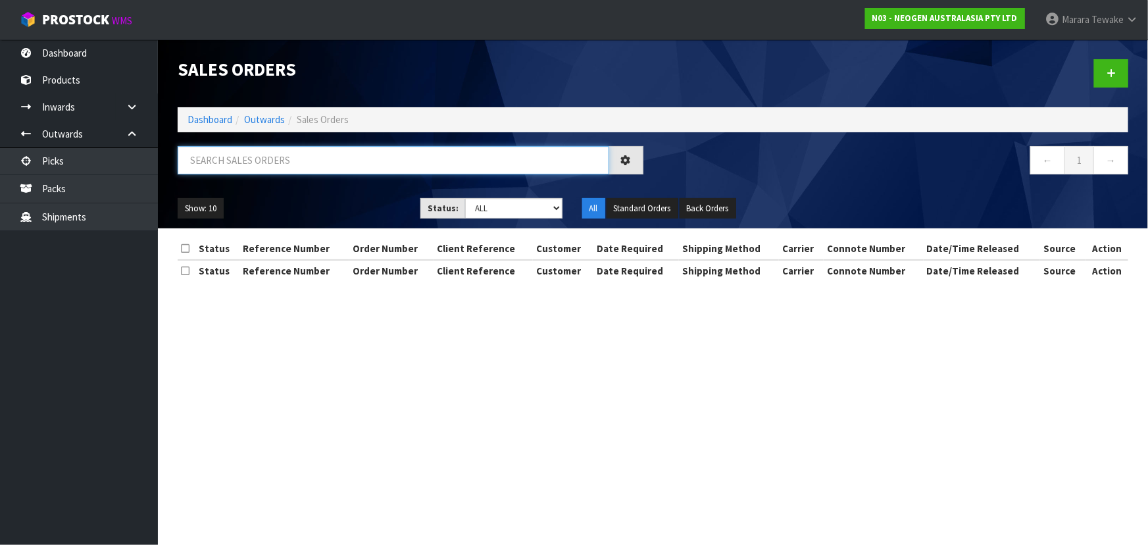
click at [239, 159] on input "text" at bounding box center [393, 160] width 431 height 28
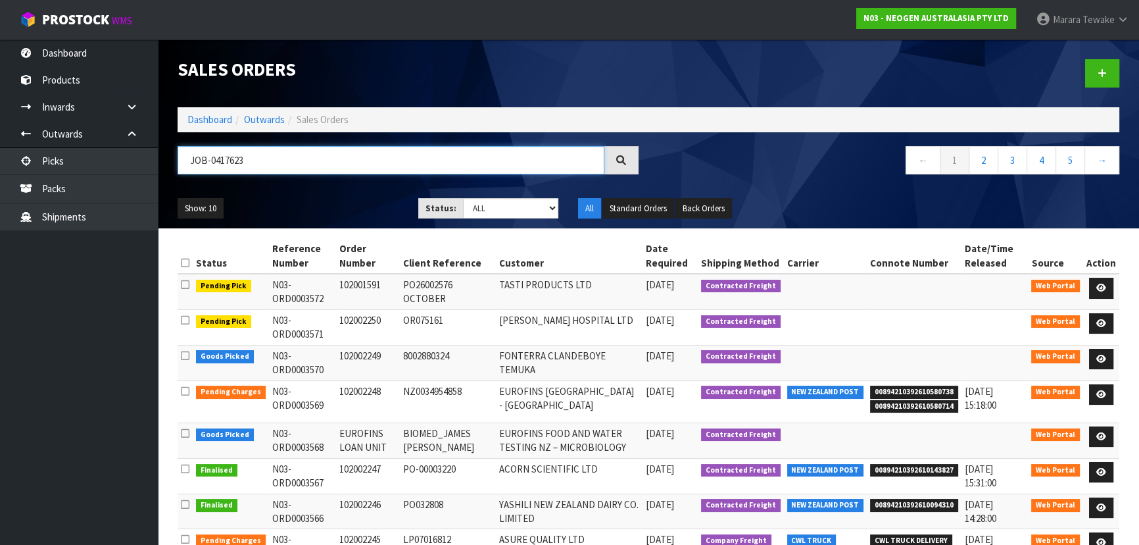
type input "JOB-0417623"
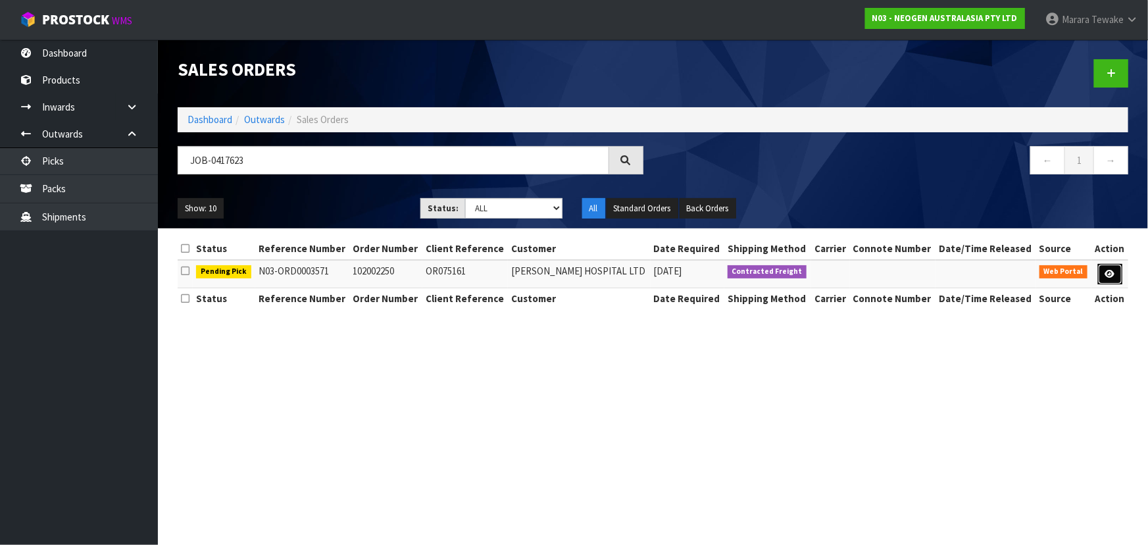
click at [1108, 270] on icon at bounding box center [1110, 274] width 10 height 9
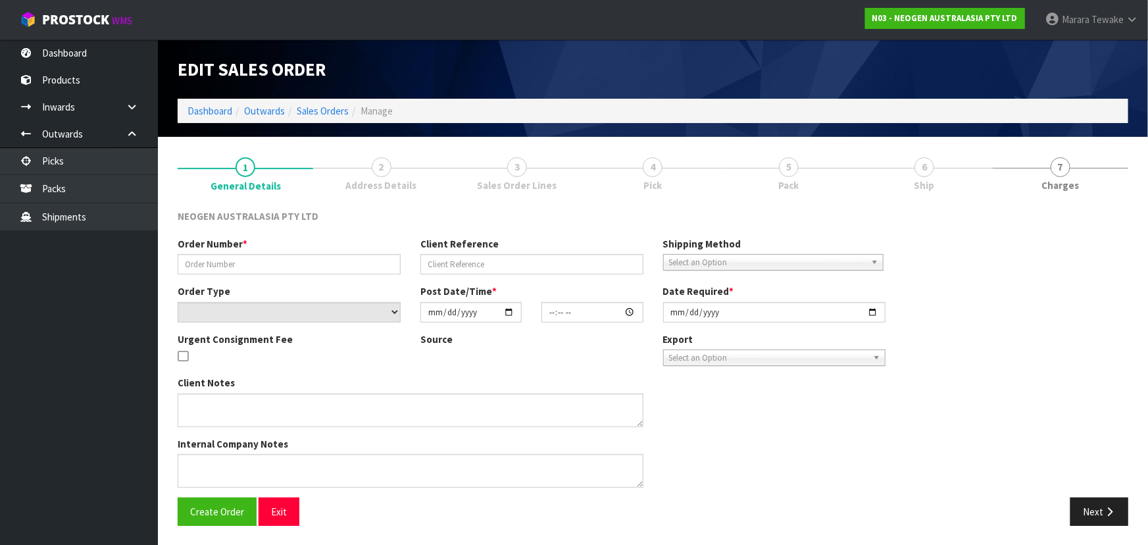
type input "102002250"
type input "OR075161"
select select "number:0"
type input "[DATE]"
type input "11:00:00.000"
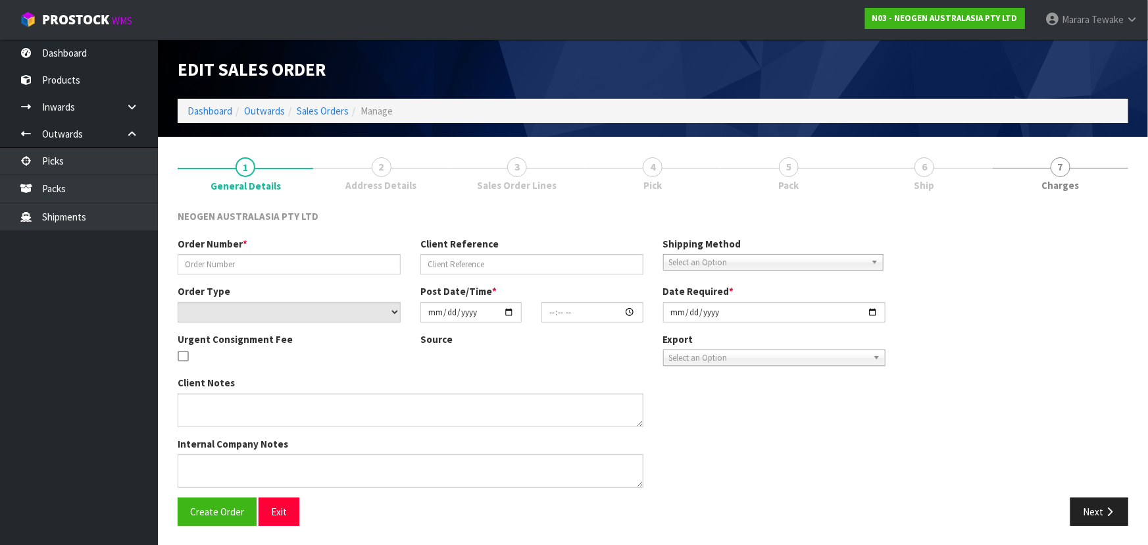
type input "[DATE]"
type textarea "ATTN: [PERSON_NAME] - IPC"
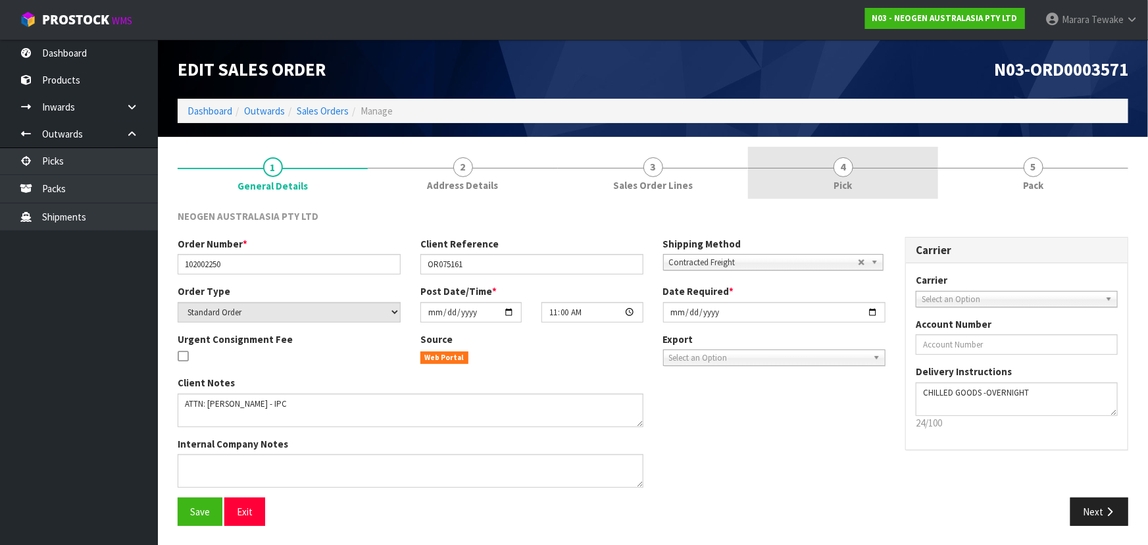
click at [891, 183] on link "4 Pick" at bounding box center [843, 173] width 190 height 52
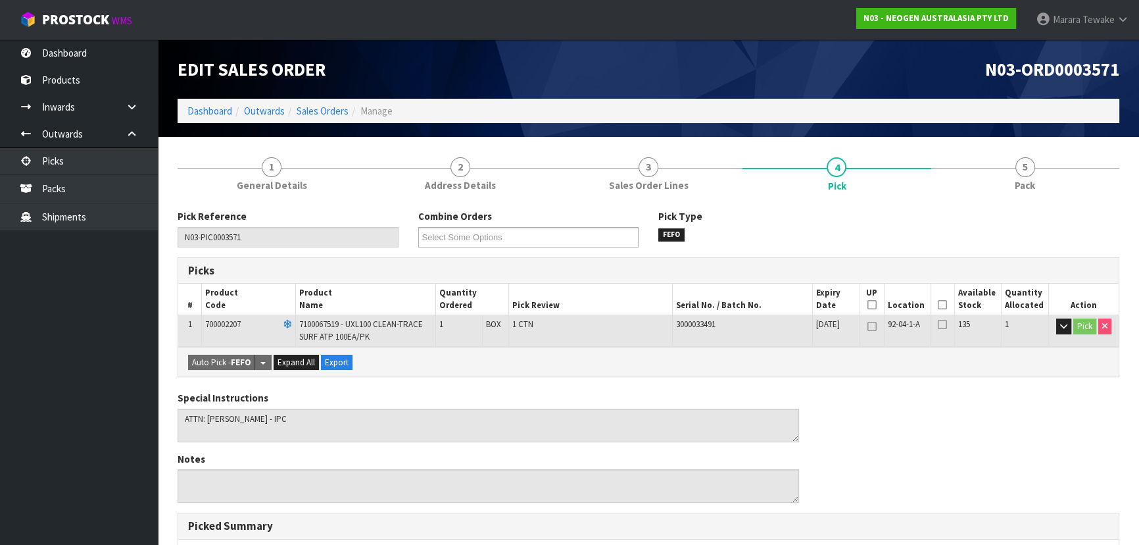
click at [941, 305] on icon at bounding box center [942, 305] width 9 height 1
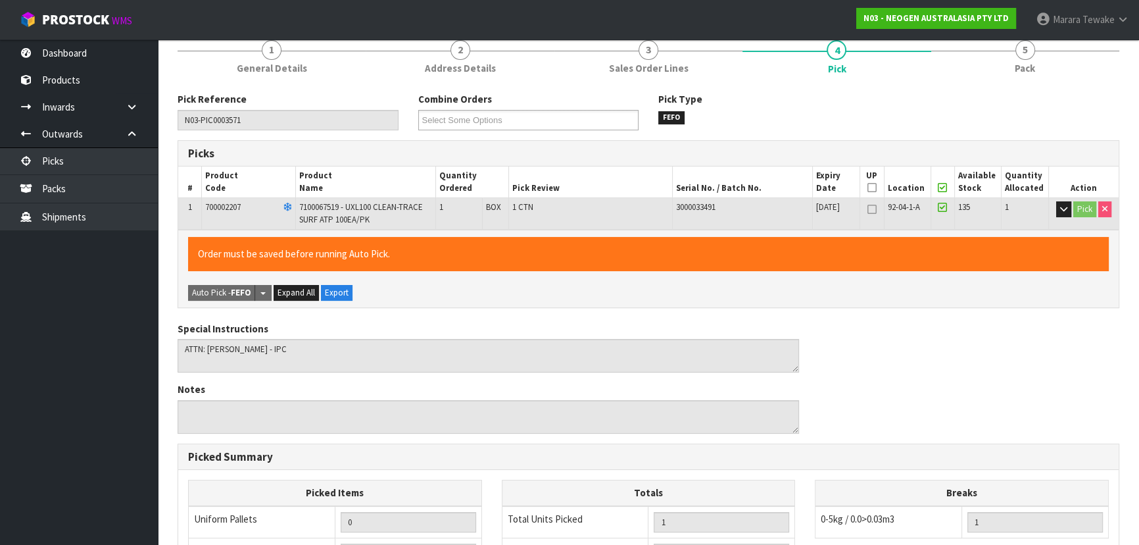
scroll to position [376, 0]
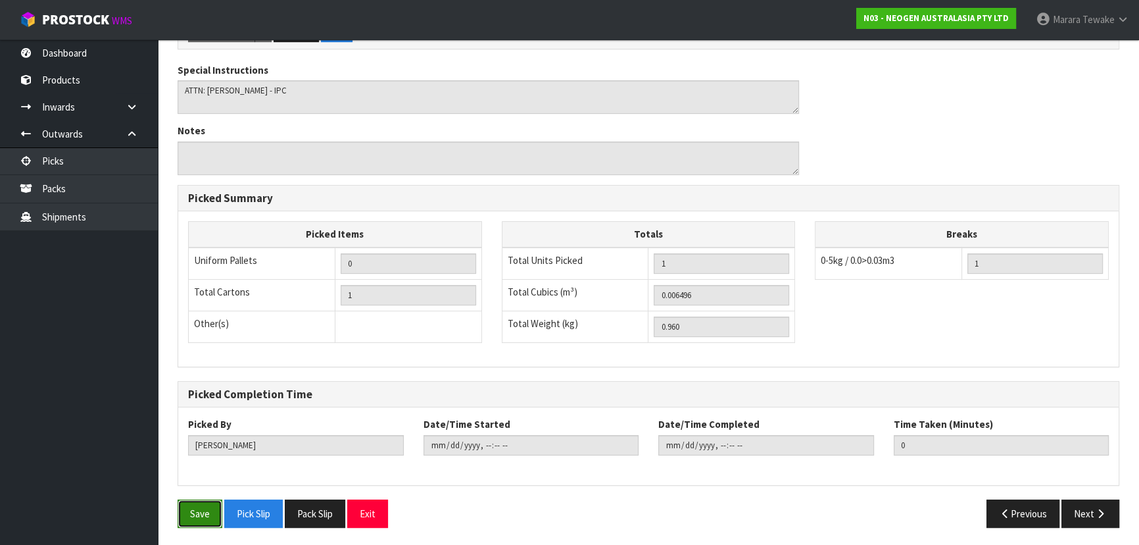
click at [191, 504] on button "Save" at bounding box center [200, 513] width 45 height 28
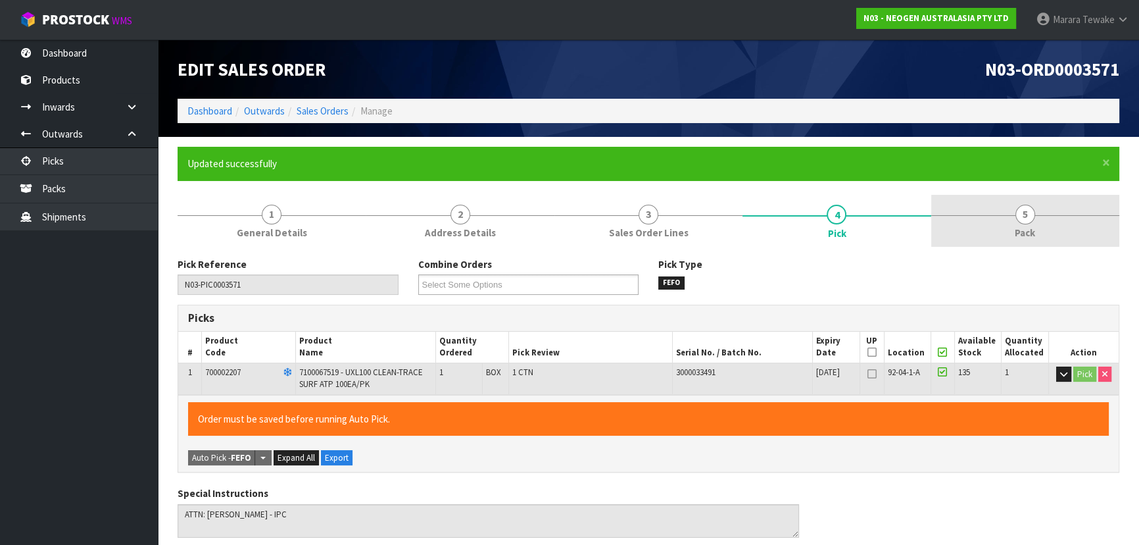
type input "[PERSON_NAME]"
type input "[DATE]T15:24:25"
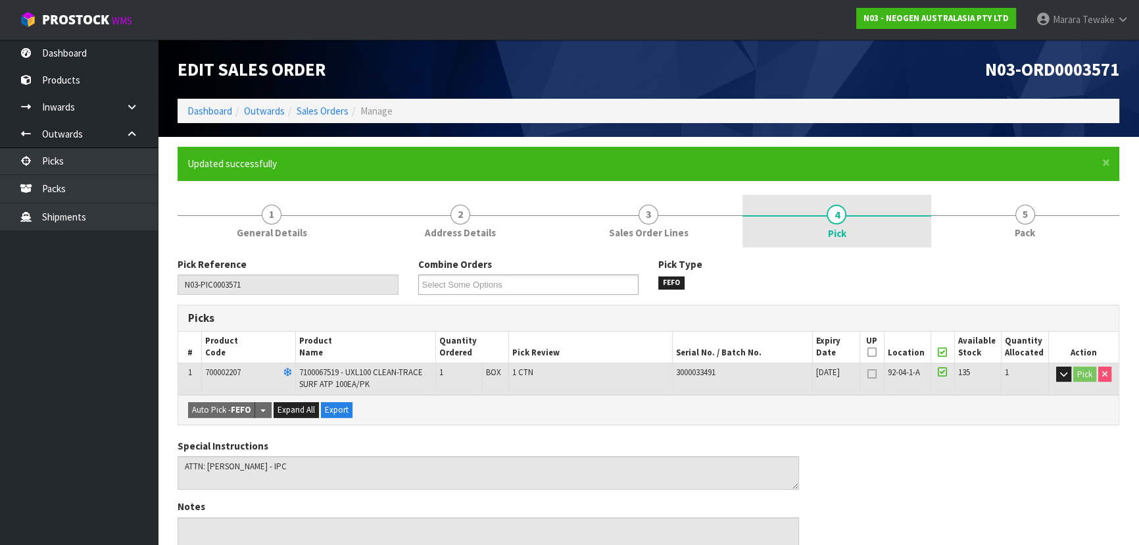
drag, startPoint x: 1050, startPoint y: 212, endPoint x: 786, endPoint y: 244, distance: 265.6
click at [1041, 210] on link "5 Pack" at bounding box center [1025, 221] width 188 height 52
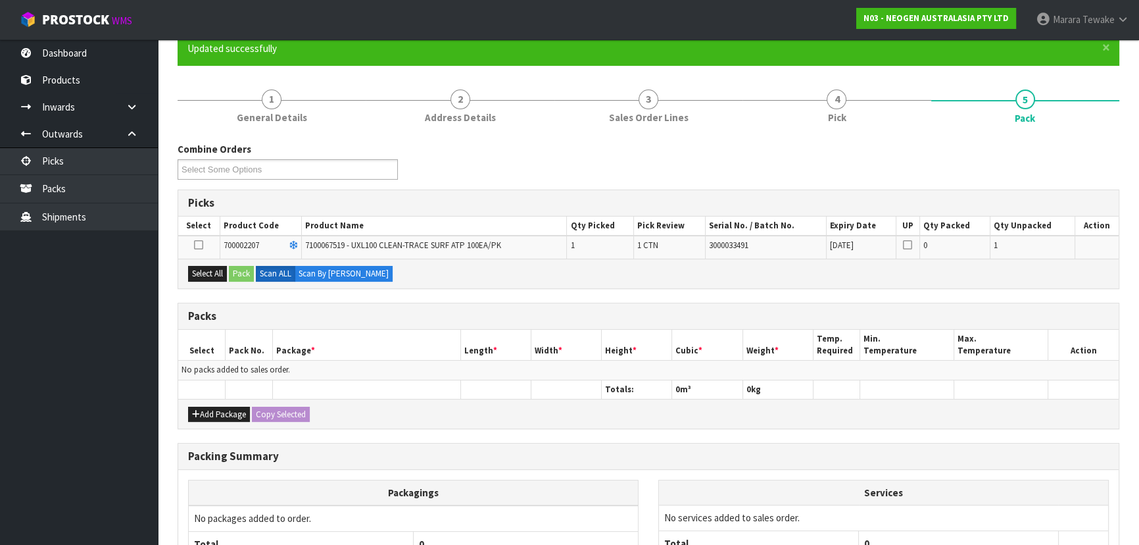
scroll to position [119, 0]
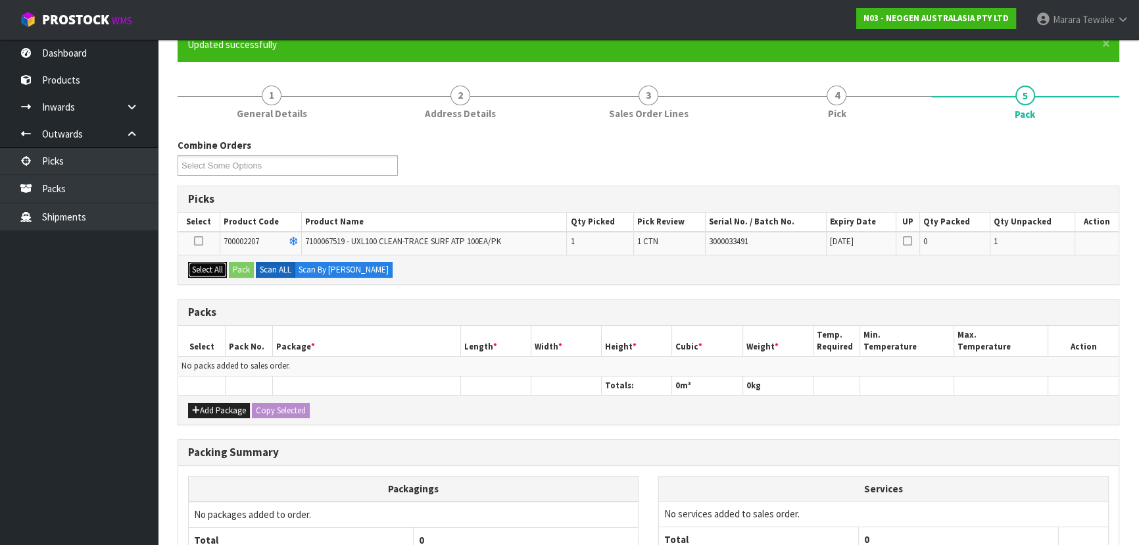
click at [220, 269] on button "Select All" at bounding box center [207, 270] width 39 height 16
click at [239, 264] on button "Pack" at bounding box center [241, 270] width 25 height 16
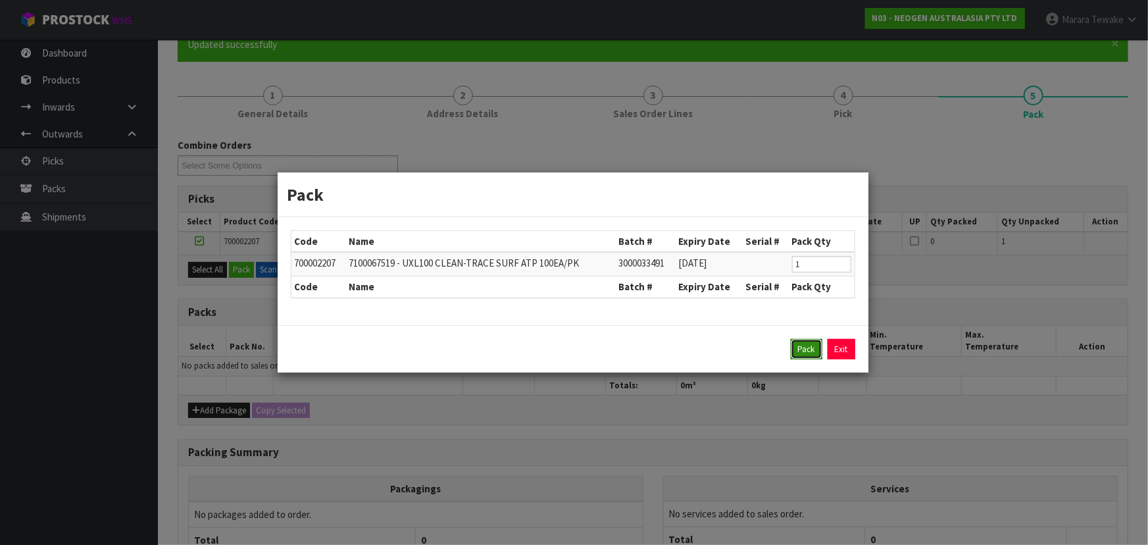
click at [814, 342] on button "Pack" at bounding box center [807, 349] width 32 height 21
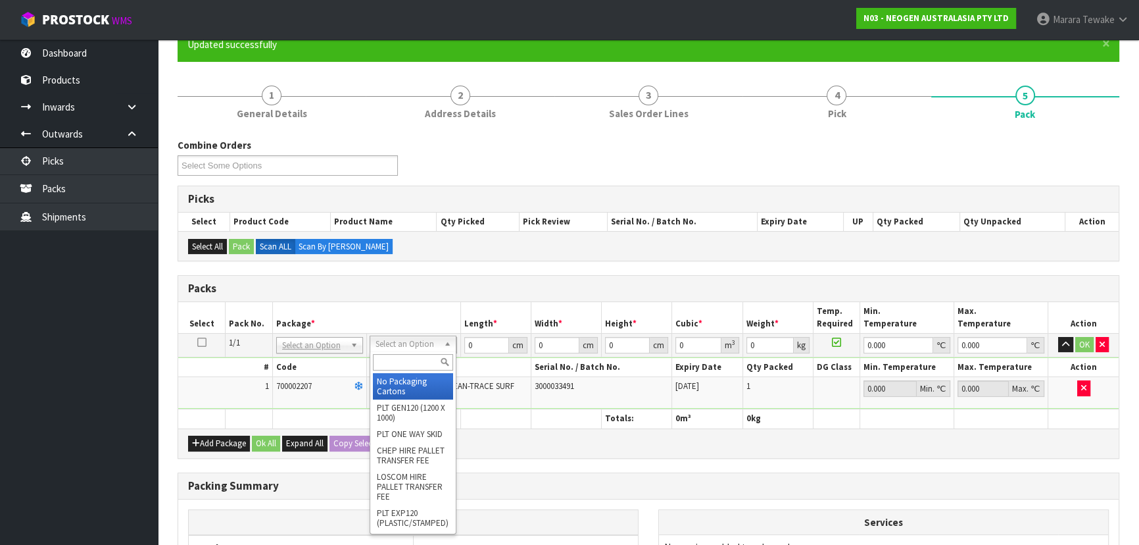
click at [393, 359] on input "text" at bounding box center [413, 362] width 80 height 16
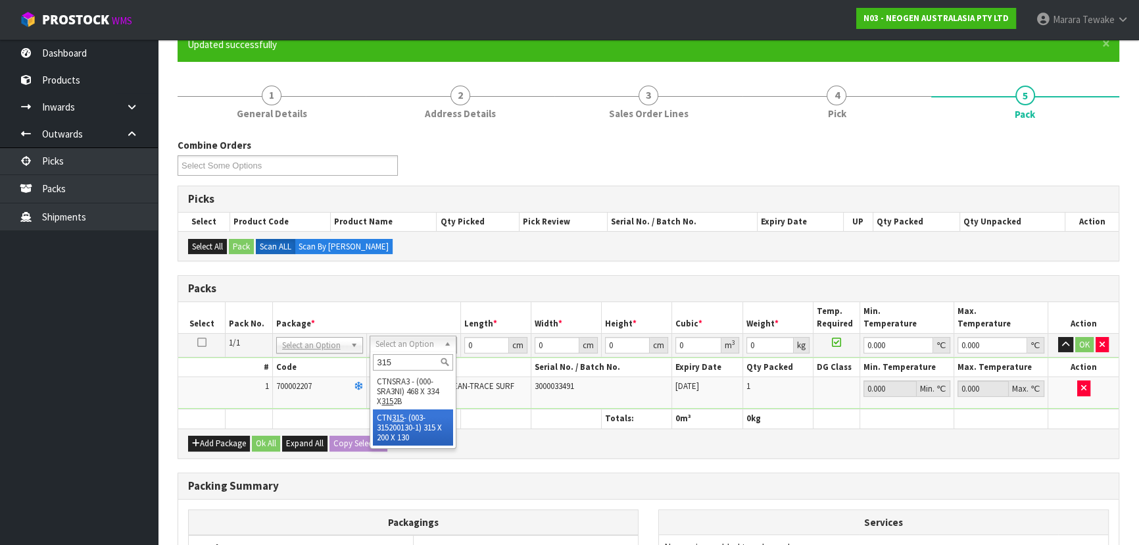
type input "315"
drag, startPoint x: 411, startPoint y: 434, endPoint x: 418, endPoint y: 416, distance: 18.9
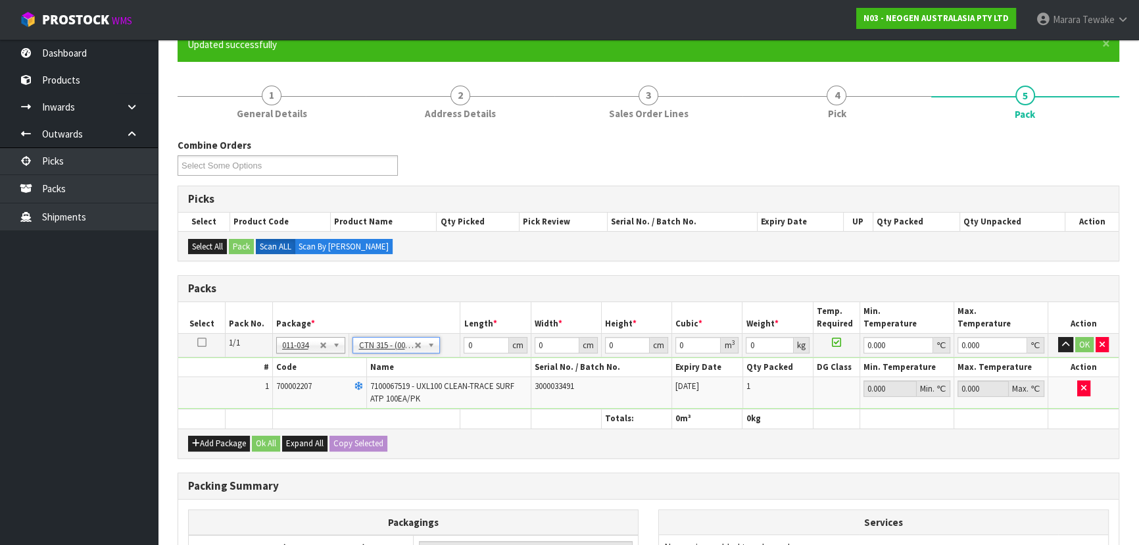
type input "31.5"
type input "20"
type input "13"
type input "0.00819"
type input "1.16"
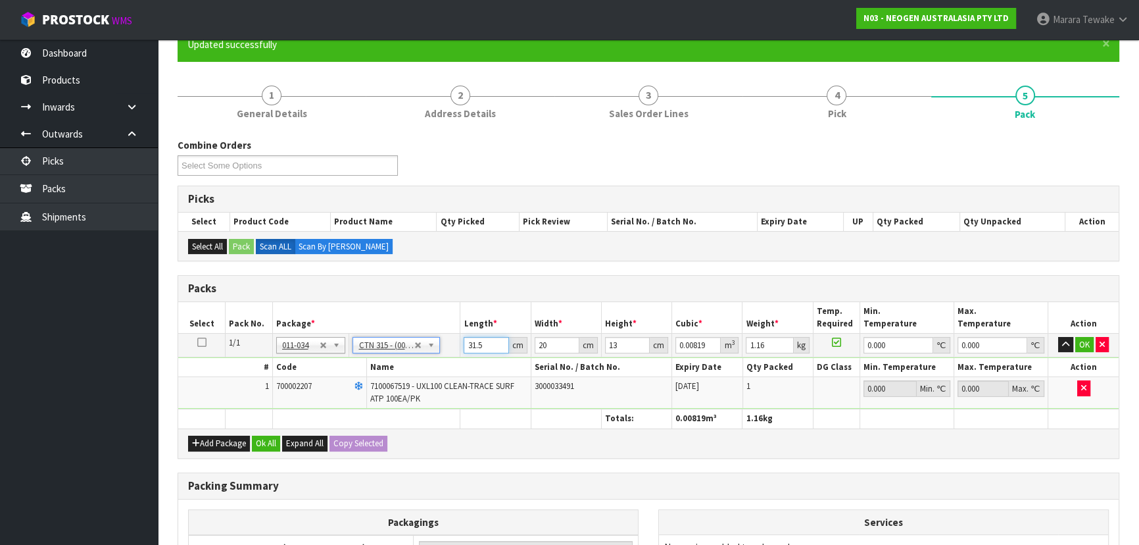
drag, startPoint x: 485, startPoint y: 344, endPoint x: 447, endPoint y: 329, distance: 40.4
click at [453, 333] on tr "1/1 NONE 007-001 007-002 007-004 007-009 007-013 007-014 007-015 007-017 007-01…" at bounding box center [648, 345] width 941 height 24
type input "3"
type input "0.00078"
type input "32"
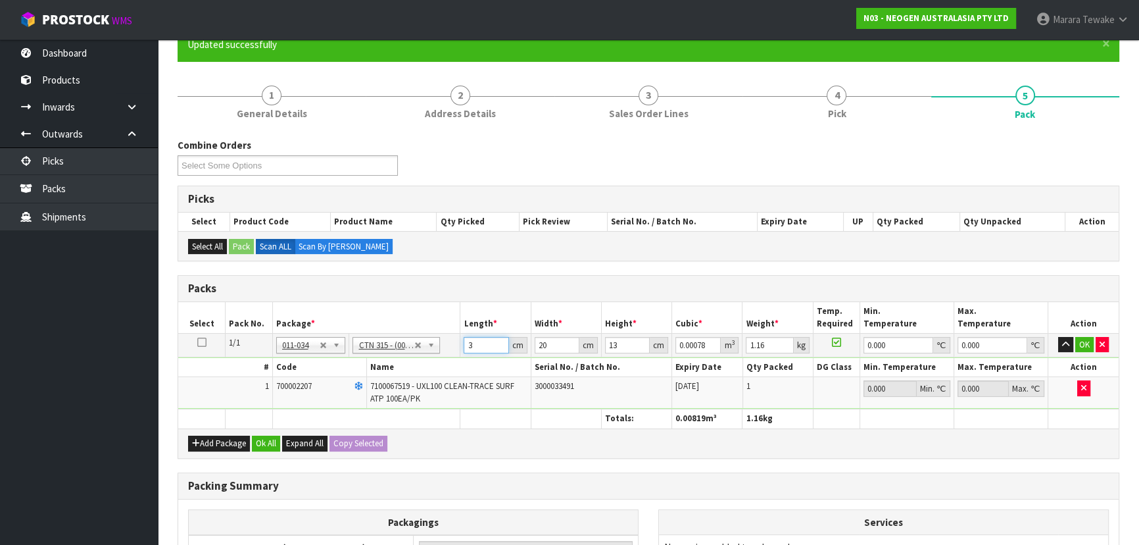
type input "0.00832"
type input "3"
type input "0.00078"
type input "33"
type input "0.00858"
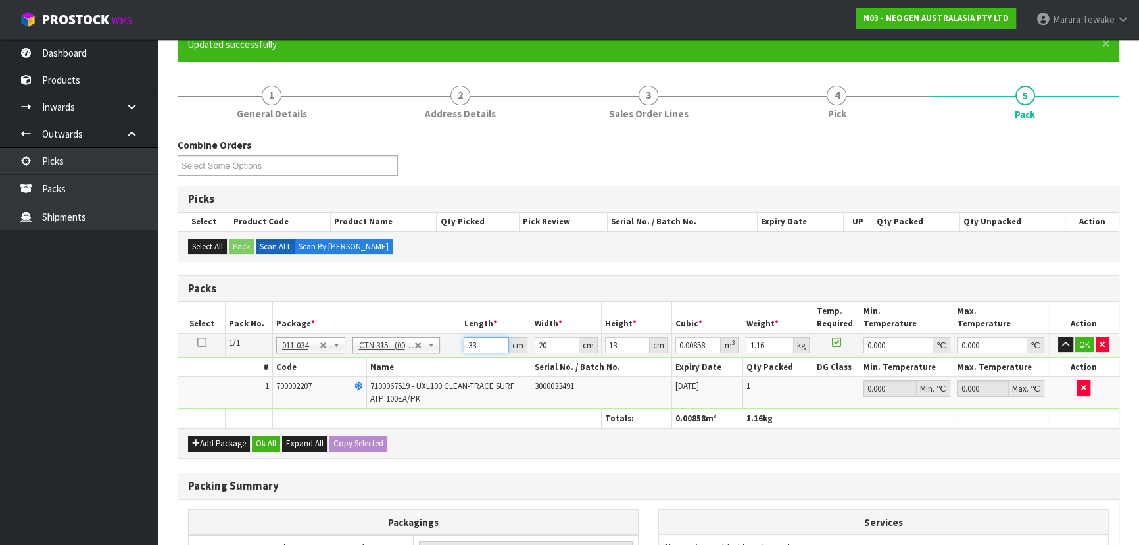
type input "33"
type input "2"
type input "0.000858"
type input "21"
type input "0.009009"
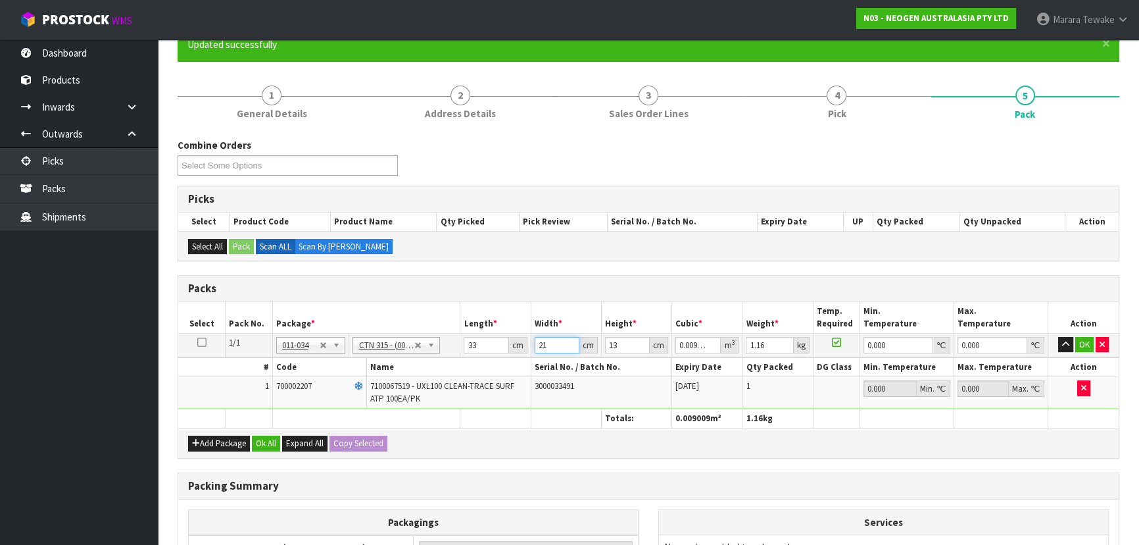
type input "21"
type input "1"
type input "0.000693"
type input "15"
type input "0.010395"
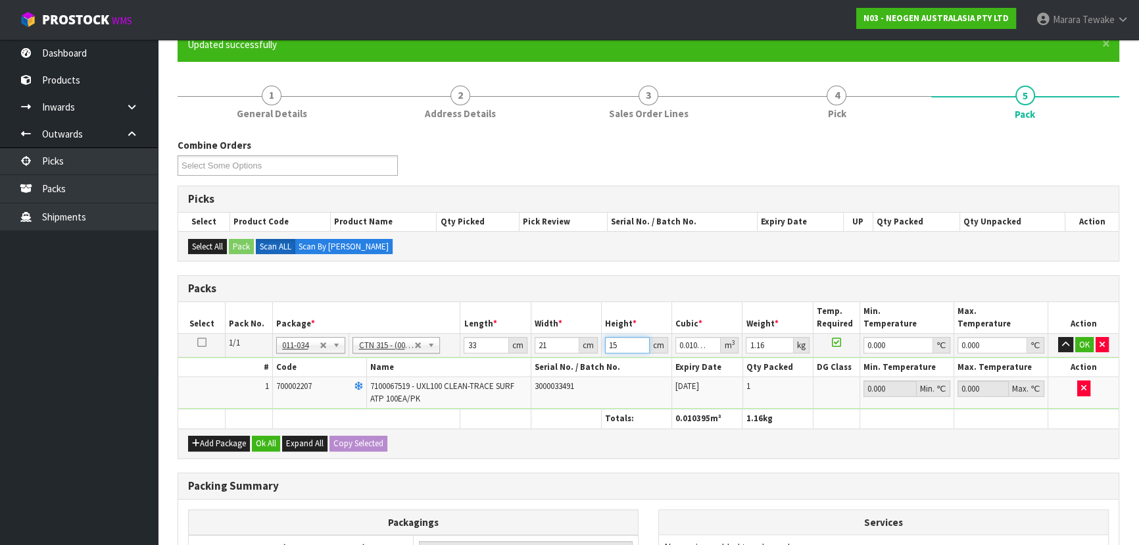
type input "15"
type input "2"
type input "0"
click at [1058, 337] on button "button" at bounding box center [1065, 345] width 15 height 16
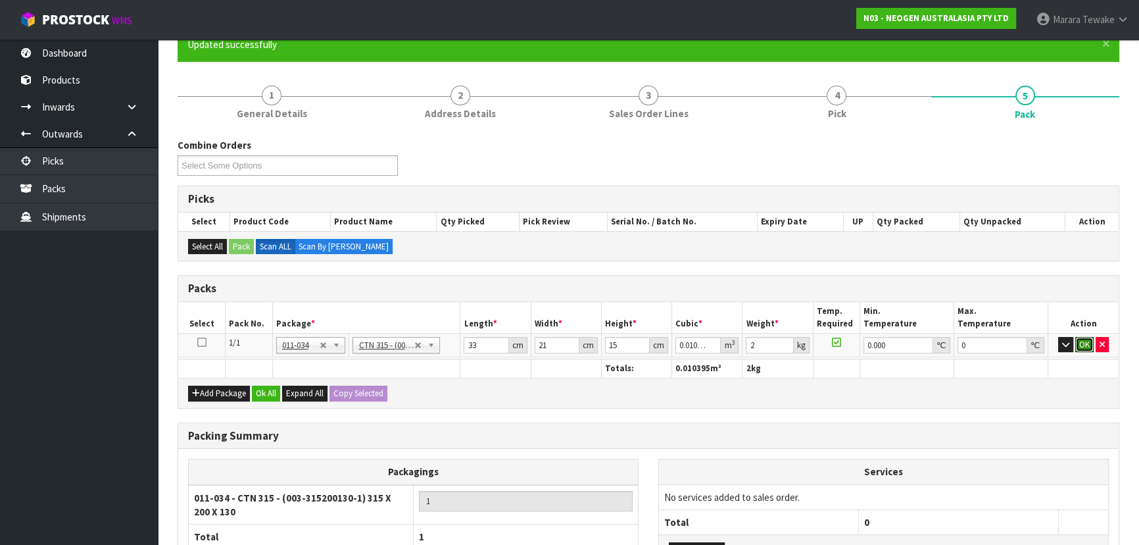
click button "OK" at bounding box center [1084, 345] width 18 height 16
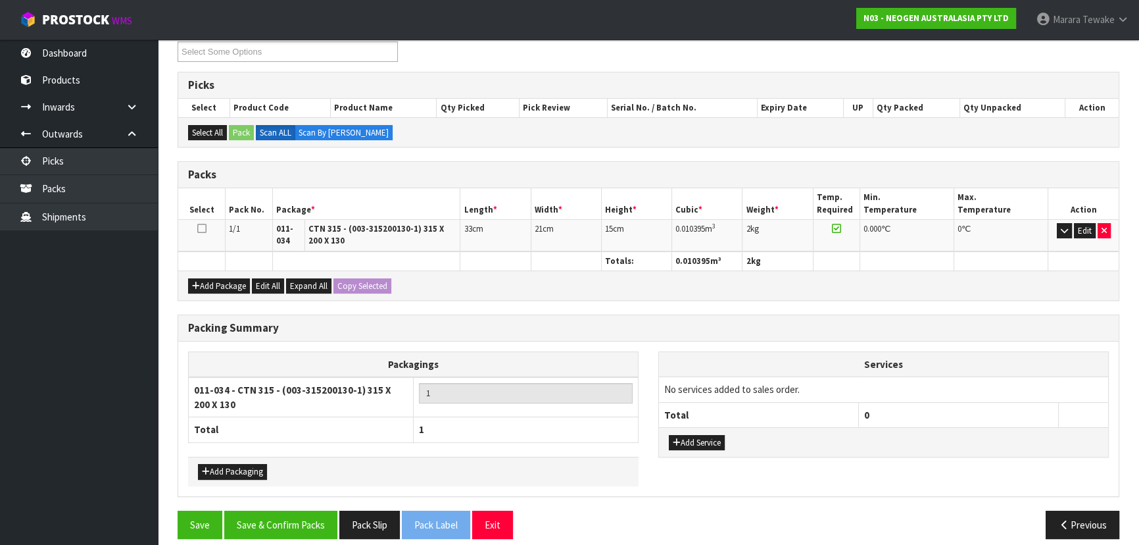
scroll to position [243, 0]
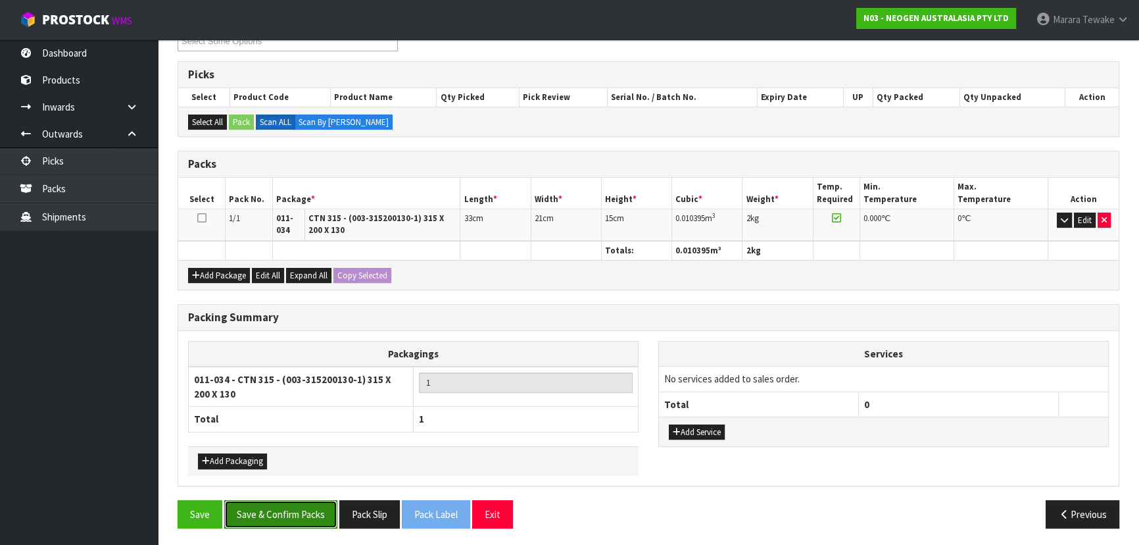
click at [315, 510] on button "Save & Confirm Packs" at bounding box center [280, 514] width 113 height 28
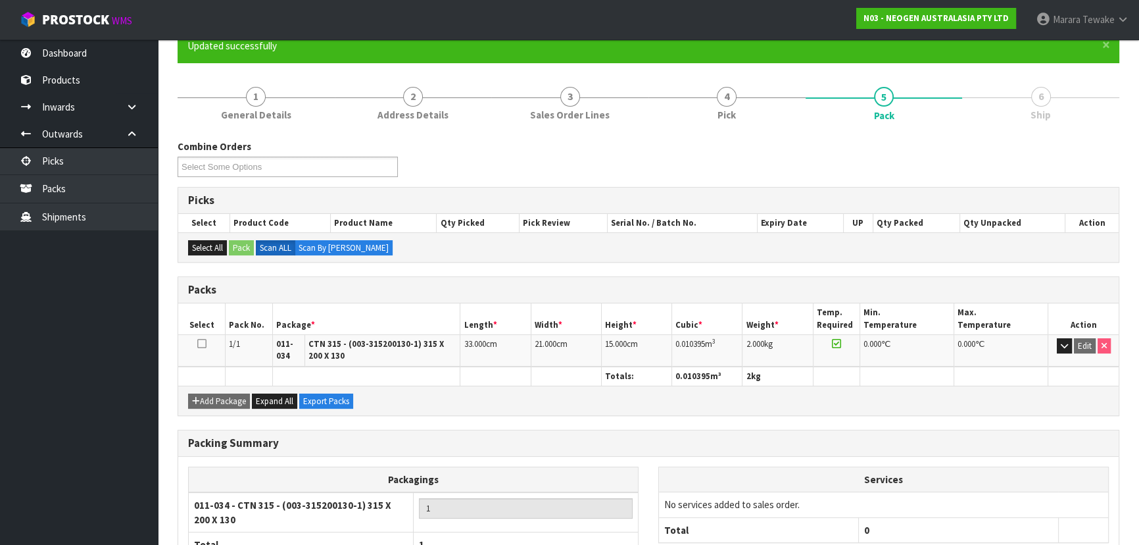
scroll to position [214, 0]
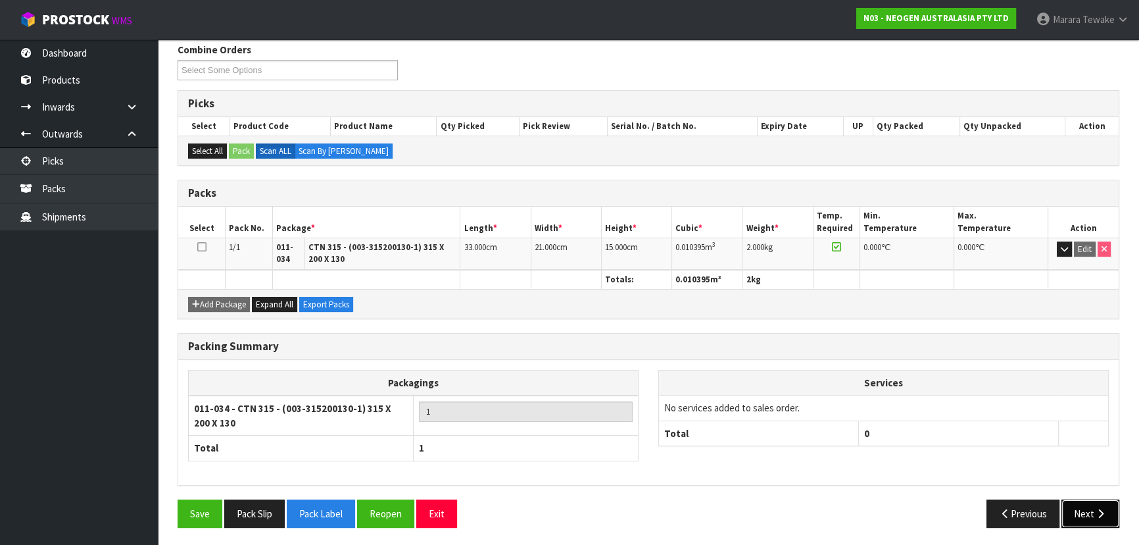
click at [1108, 504] on button "Next" at bounding box center [1091, 513] width 58 height 28
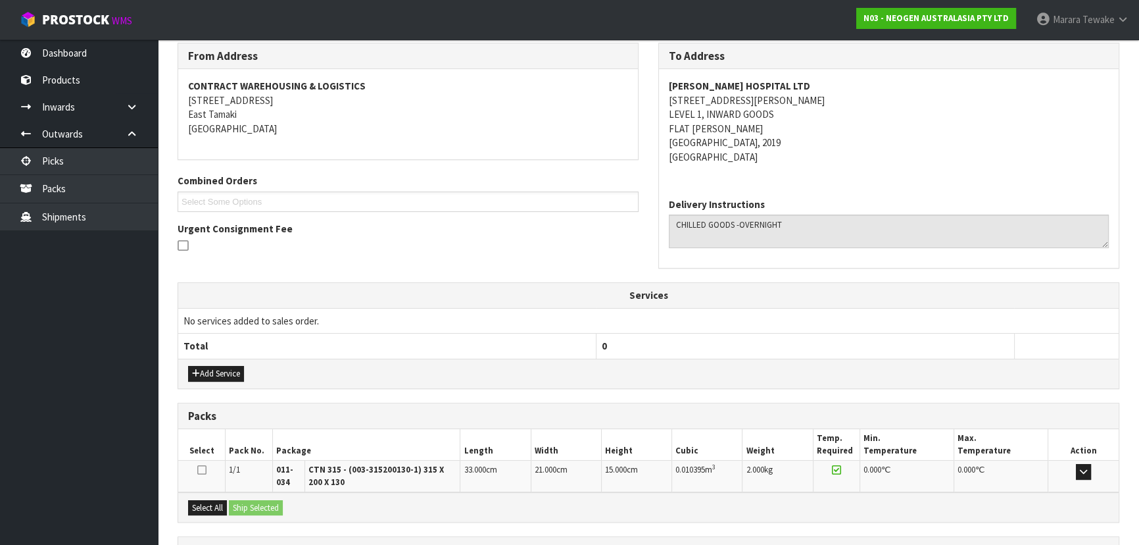
click at [1098, 502] on div "Select All Ship Selected" at bounding box center [648, 507] width 941 height 30
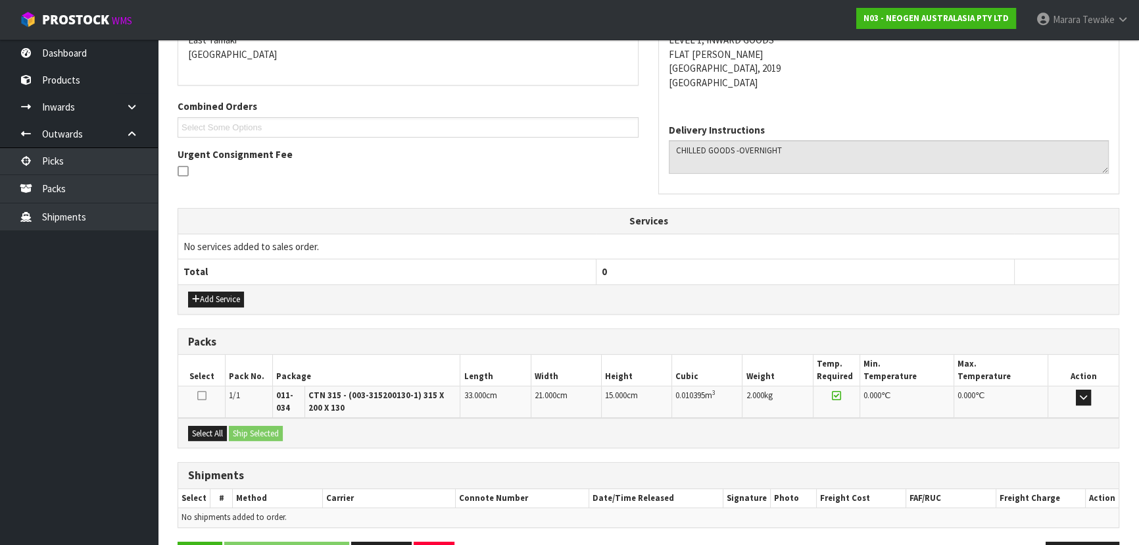
scroll to position [331, 0]
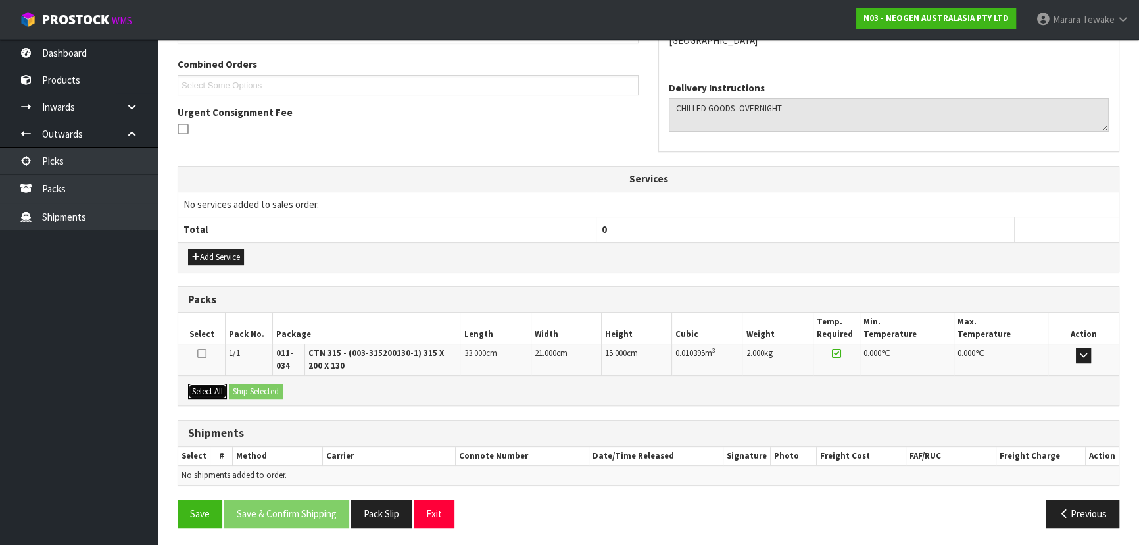
click at [215, 393] on button "Select All" at bounding box center [207, 391] width 39 height 16
click at [232, 390] on button "Ship Selected" at bounding box center [256, 391] width 54 height 16
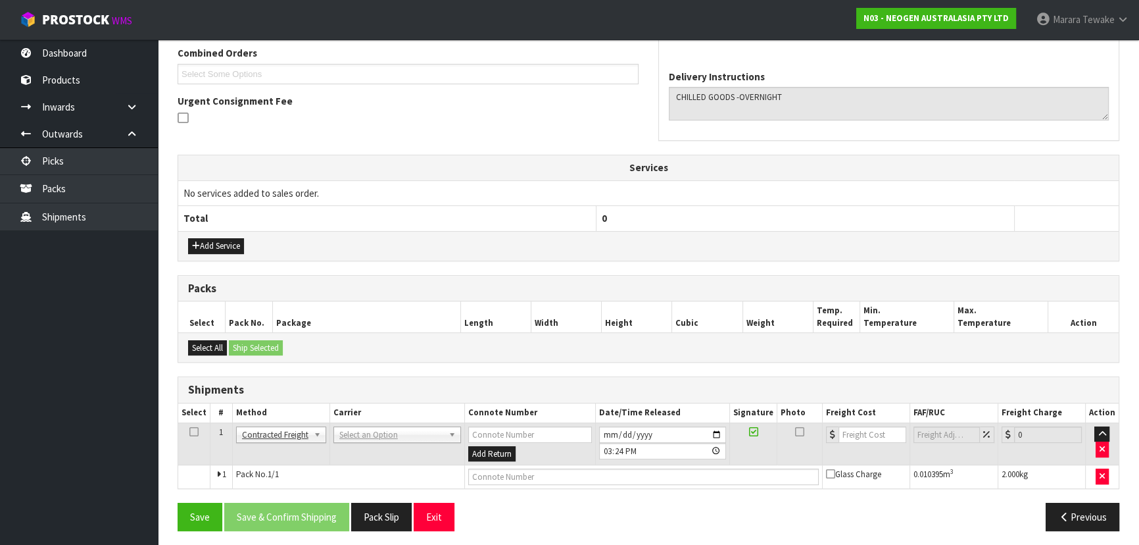
scroll to position [345, 0]
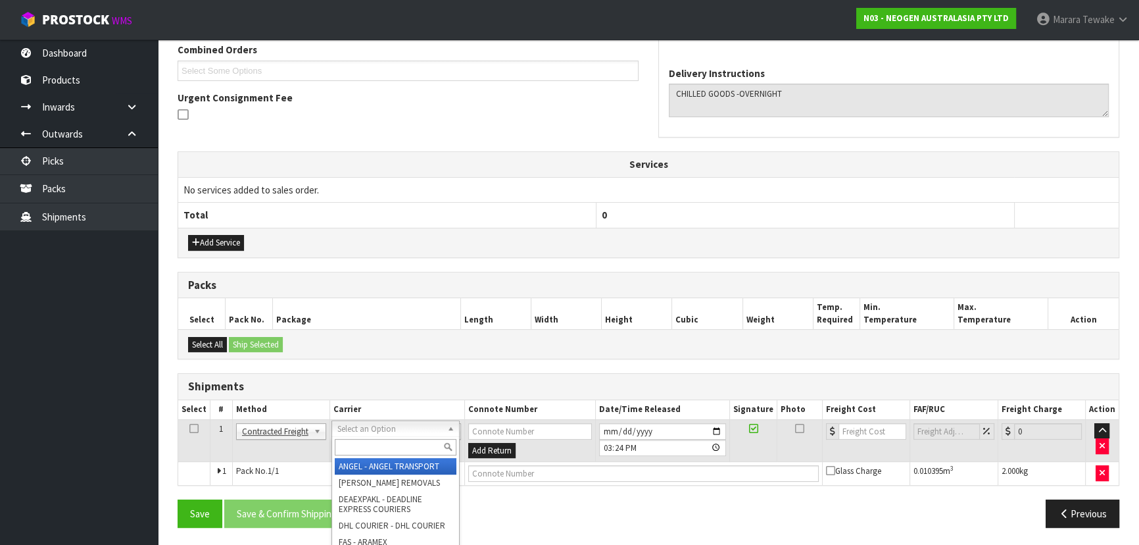
click at [349, 438] on div at bounding box center [395, 447] width 127 height 22
click at [347, 451] on input "text" at bounding box center [396, 447] width 122 height 16
type input "NZP"
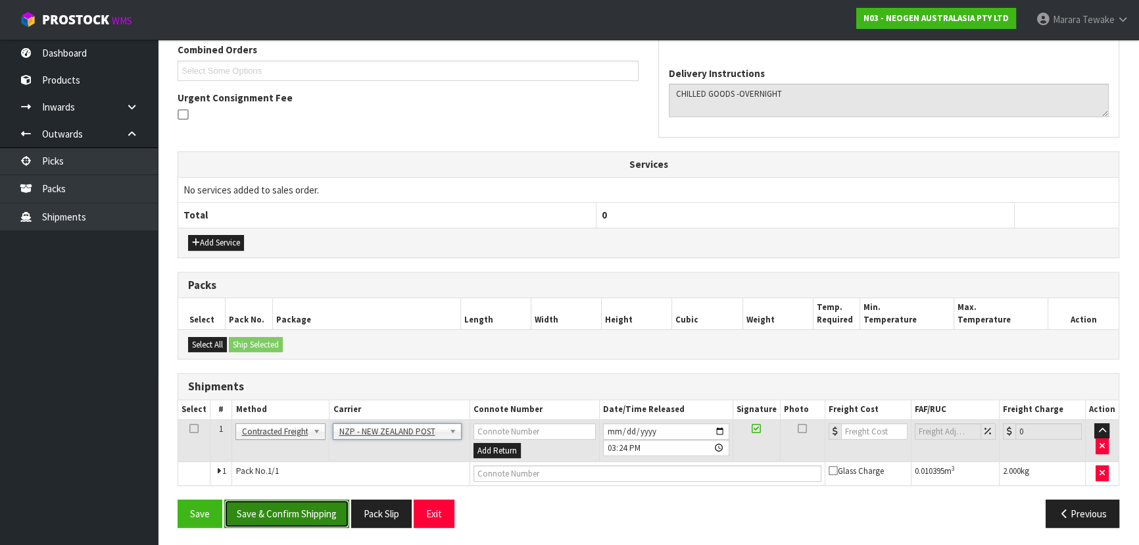
drag, startPoint x: 308, startPoint y: 508, endPoint x: 298, endPoint y: 507, distance: 10.5
click at [307, 508] on button "Save & Confirm Shipping" at bounding box center [286, 513] width 125 height 28
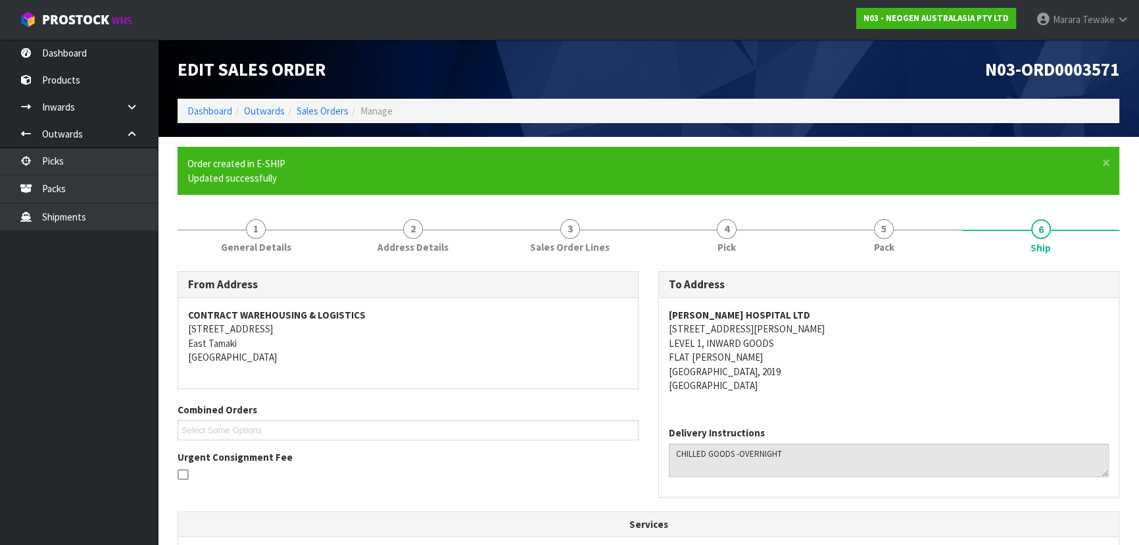
scroll to position [327, 0]
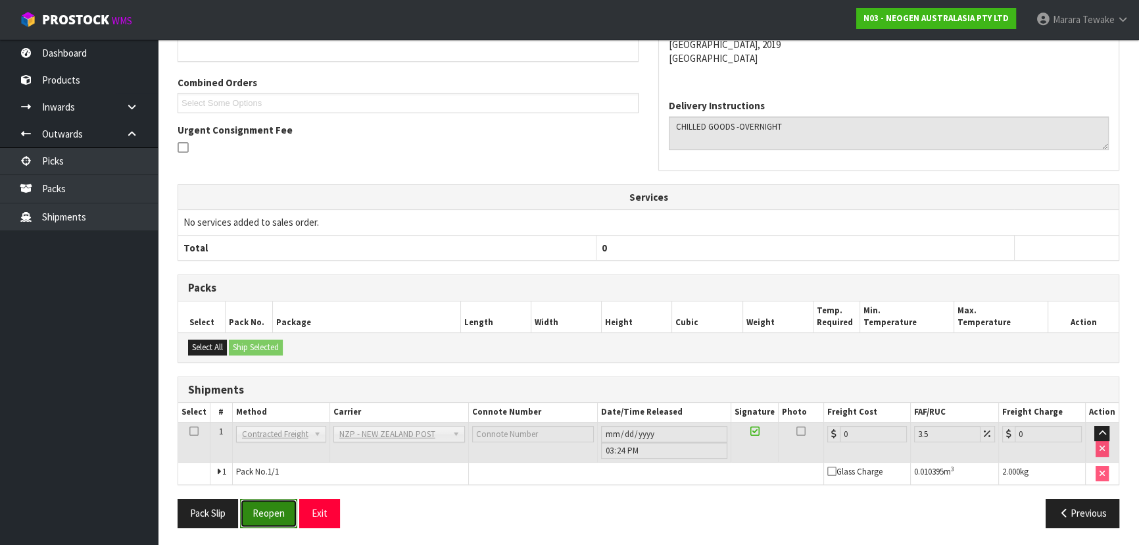
click at [276, 506] on button "Reopen" at bounding box center [268, 513] width 57 height 28
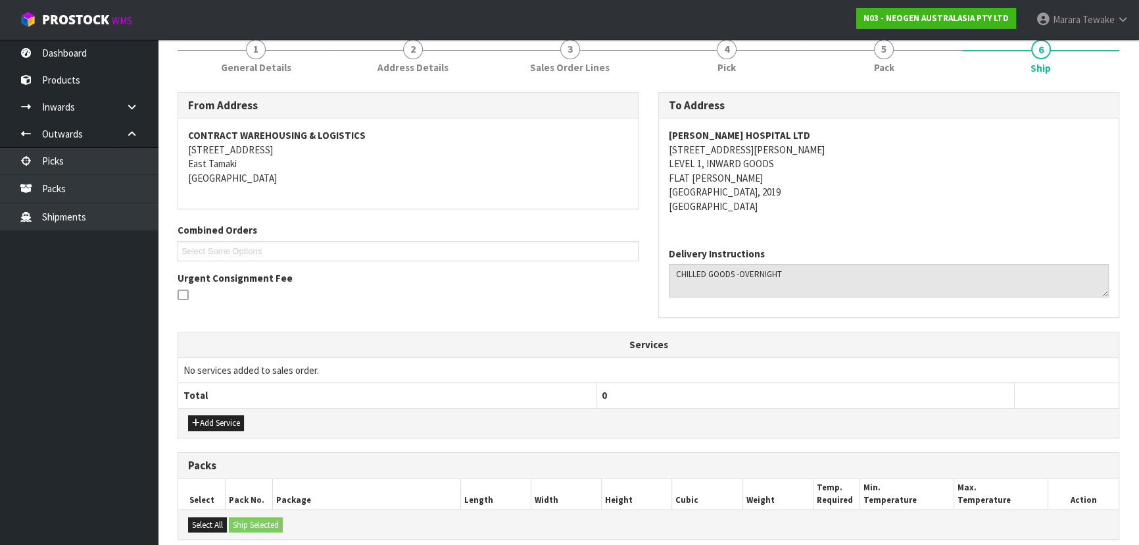
scroll to position [345, 0]
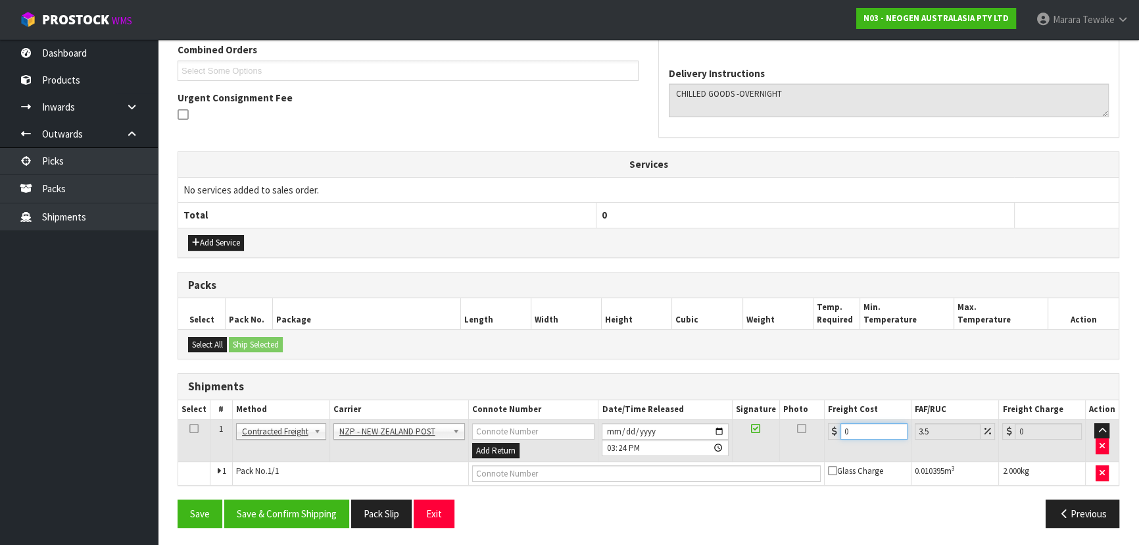
drag, startPoint x: 861, startPoint y: 431, endPoint x: 789, endPoint y: 406, distance: 75.9
click at [809, 414] on table "Select # Method Carrier Connote Number Date/Time Released Signature Photo Freig…" at bounding box center [648, 442] width 941 height 85
type input "4"
type input "4.14"
type input "4.3"
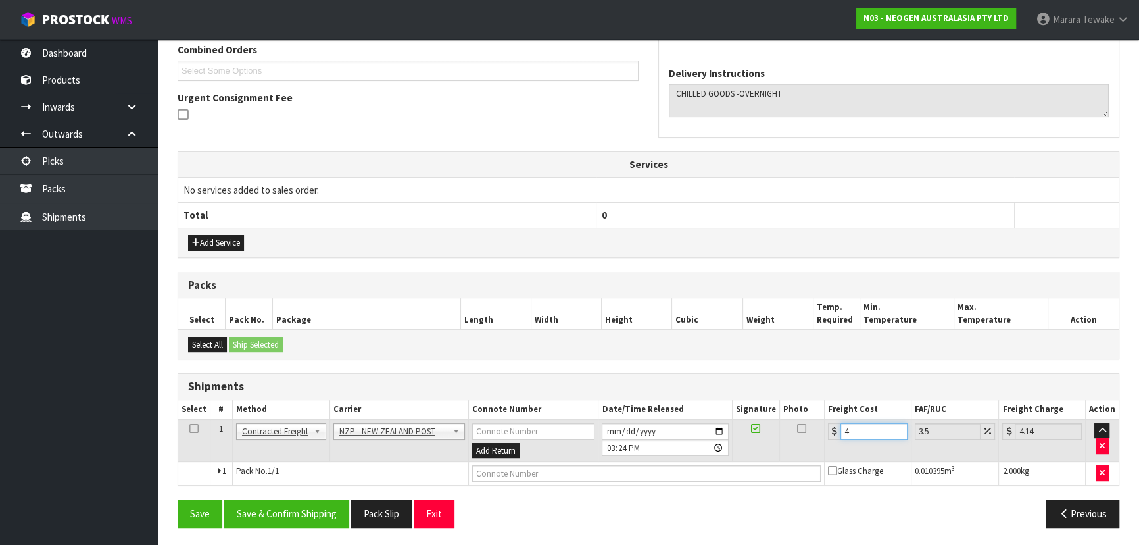
type input "4.45"
type input "4.33"
type input "4.48"
type input "4.33"
drag, startPoint x: 309, startPoint y: 522, endPoint x: 289, endPoint y: 518, distance: 20.8
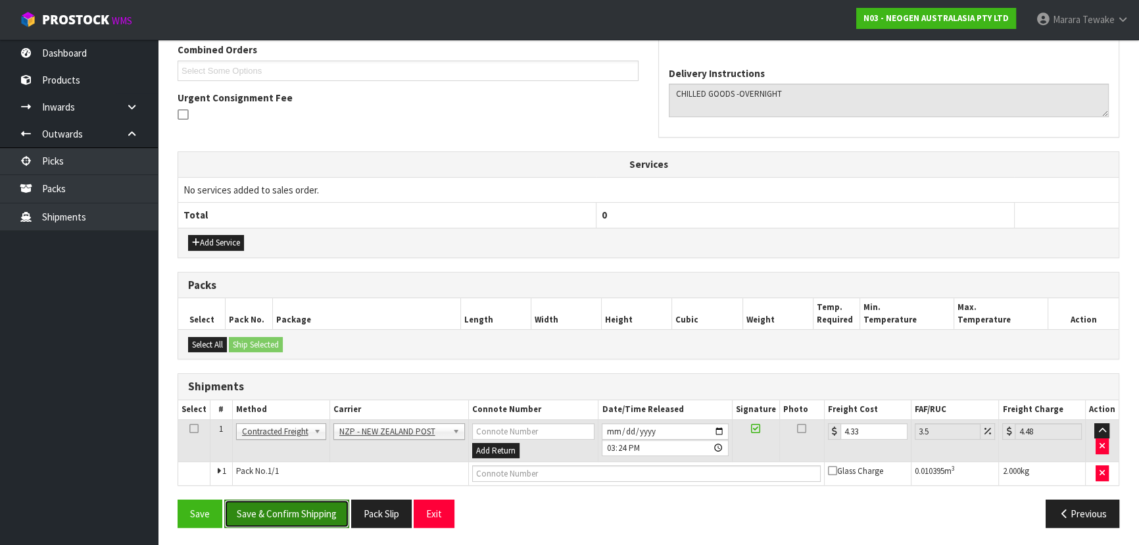
click at [309, 522] on button "Save & Confirm Shipping" at bounding box center [286, 513] width 125 height 28
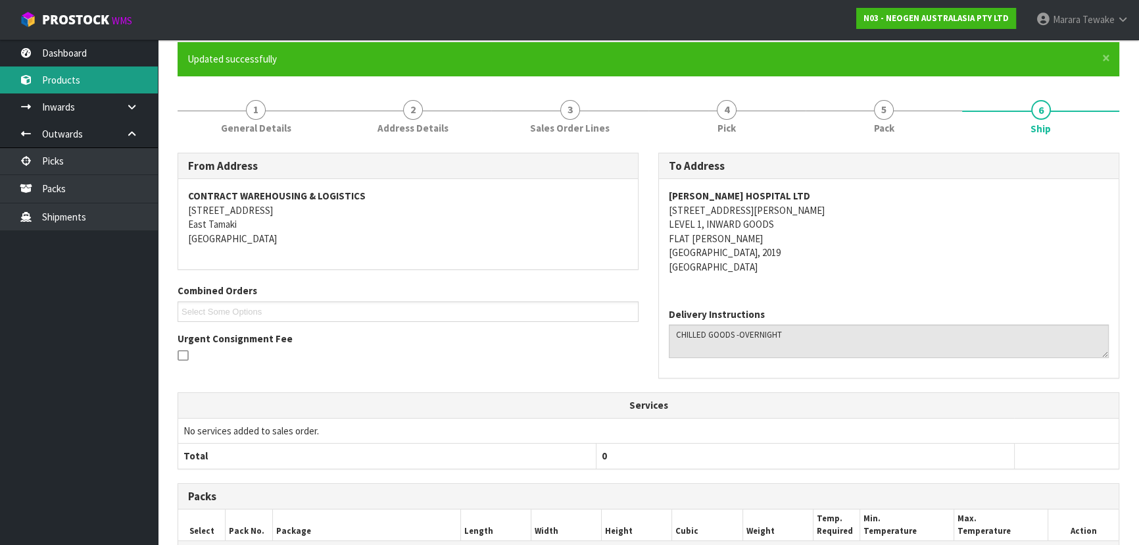
scroll to position [0, 0]
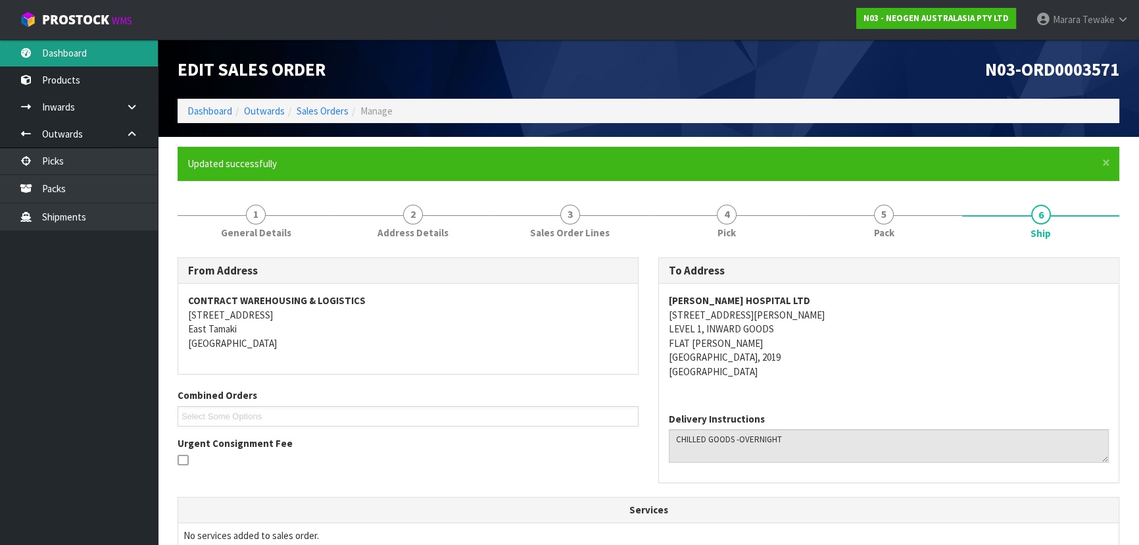
click at [90, 41] on link "Dashboard" at bounding box center [79, 52] width 158 height 27
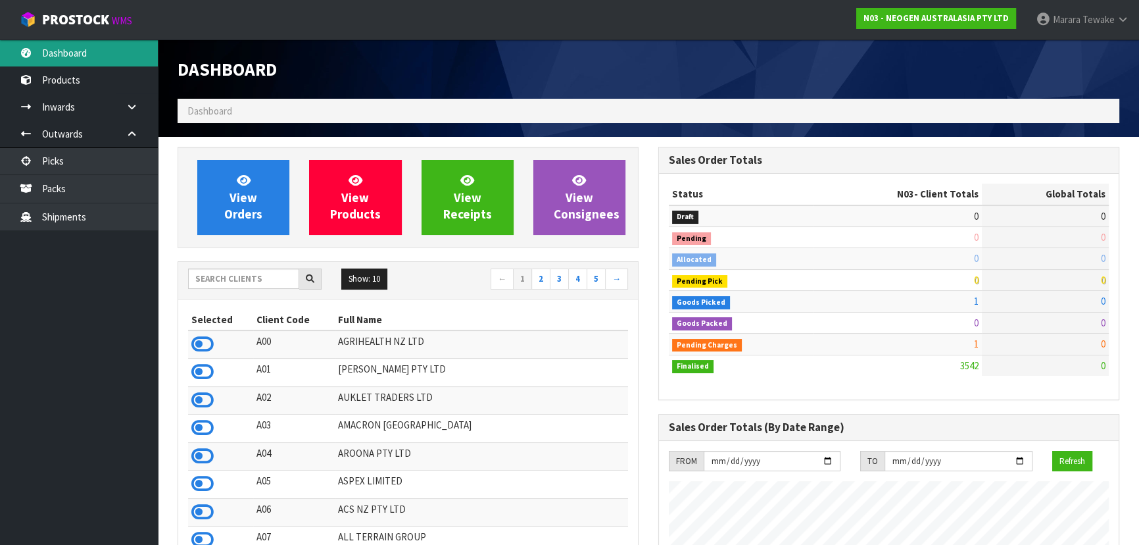
scroll to position [994, 480]
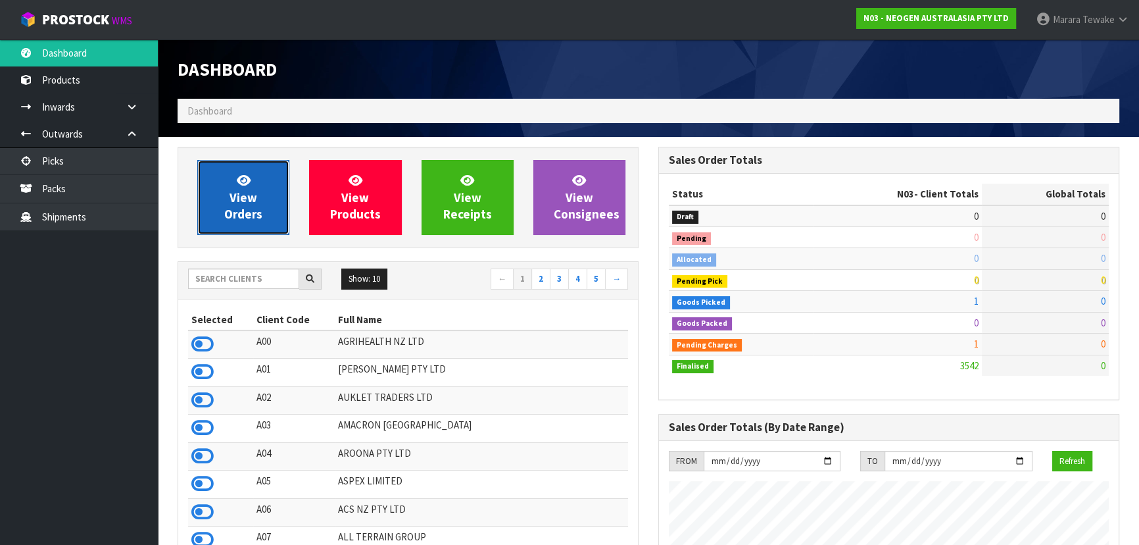
click at [270, 194] on link "View Orders" at bounding box center [243, 197] width 92 height 75
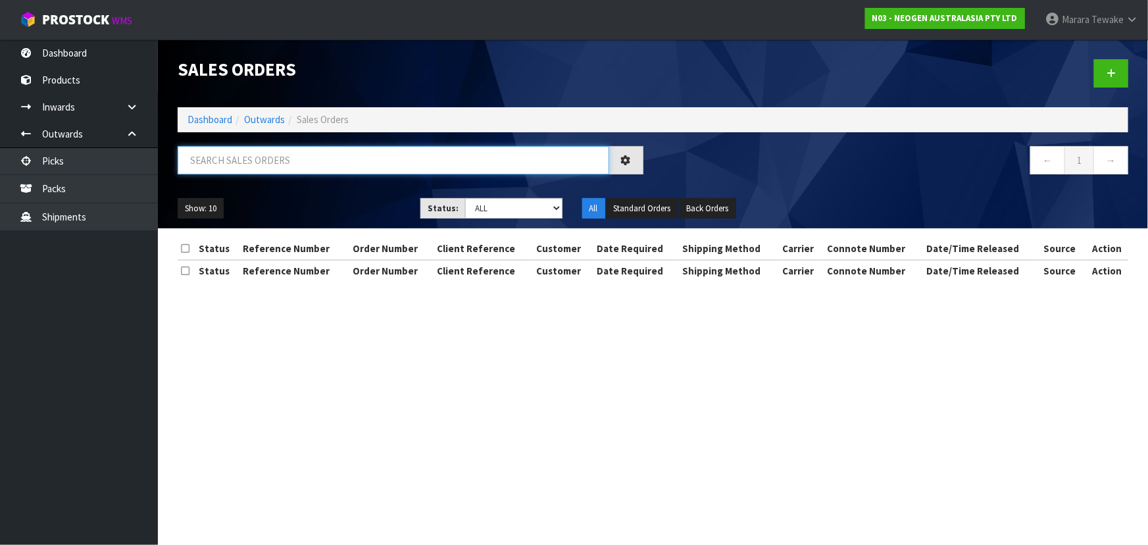
click at [270, 164] on input "text" at bounding box center [393, 160] width 431 height 28
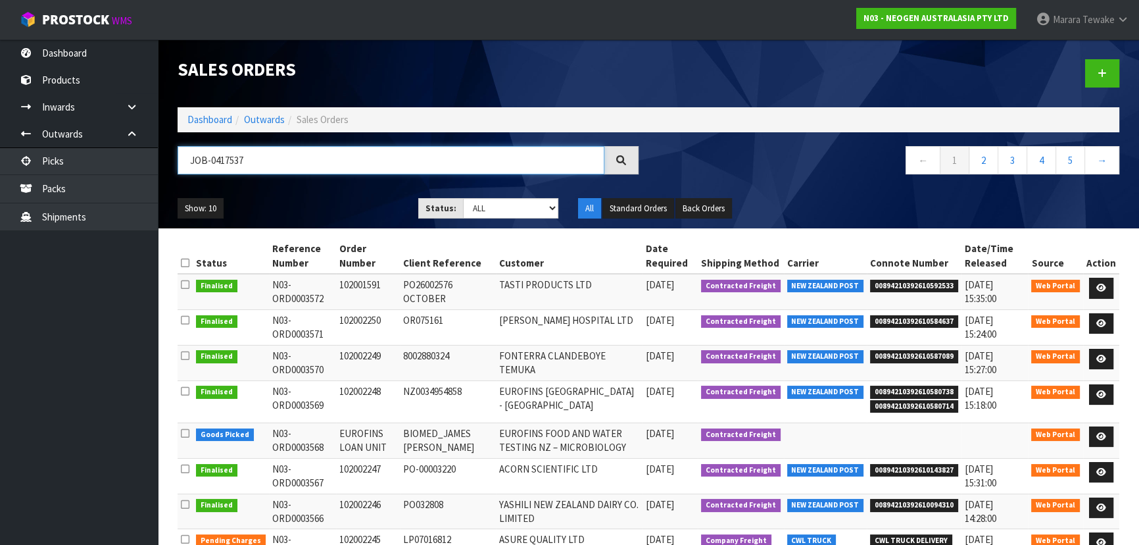
type input "JOB-0417537"
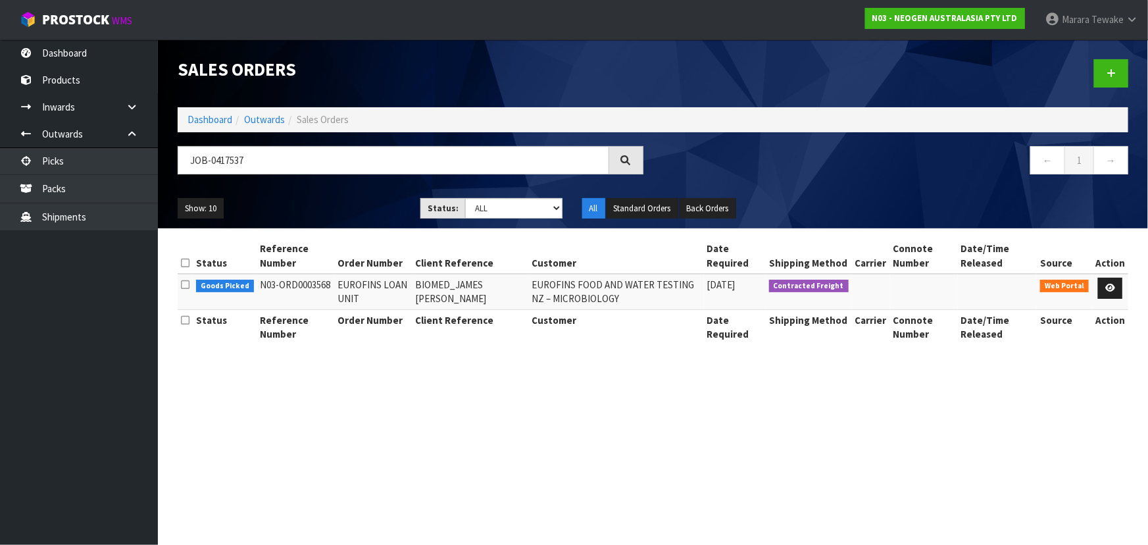
click at [1099, 299] on td at bounding box center [1110, 292] width 36 height 36
click at [1108, 294] on link at bounding box center [1110, 288] width 24 height 21
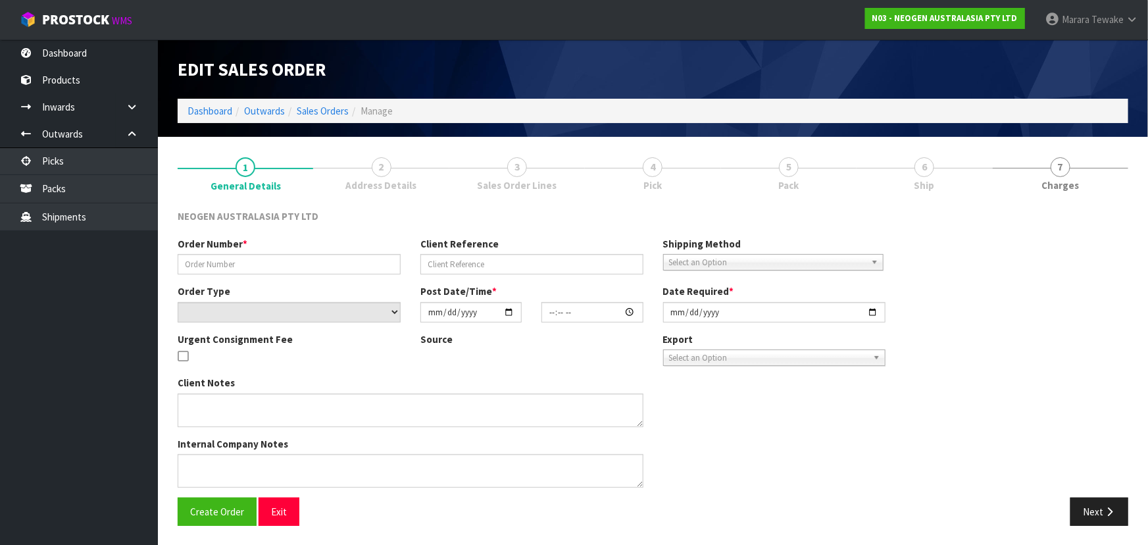
type input "EUROFINS LOAN UNIT"
type input "BIOMED_JAMES [PERSON_NAME]"
select select "number:0"
type input "[DATE]"
type input "14:56:00.000"
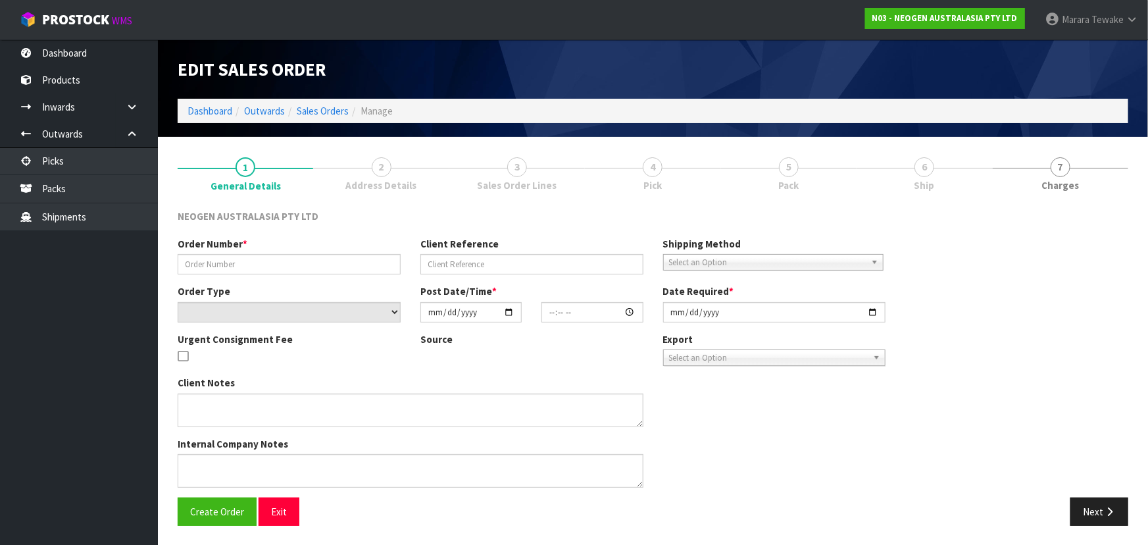
type input "[DATE]"
type textarea "ATTN: [PERSON_NAME] SAGVEKAR_LOAN UNIT TO EUROFINS_ THROUGH BIOMEDICAL WAREHOUS…"
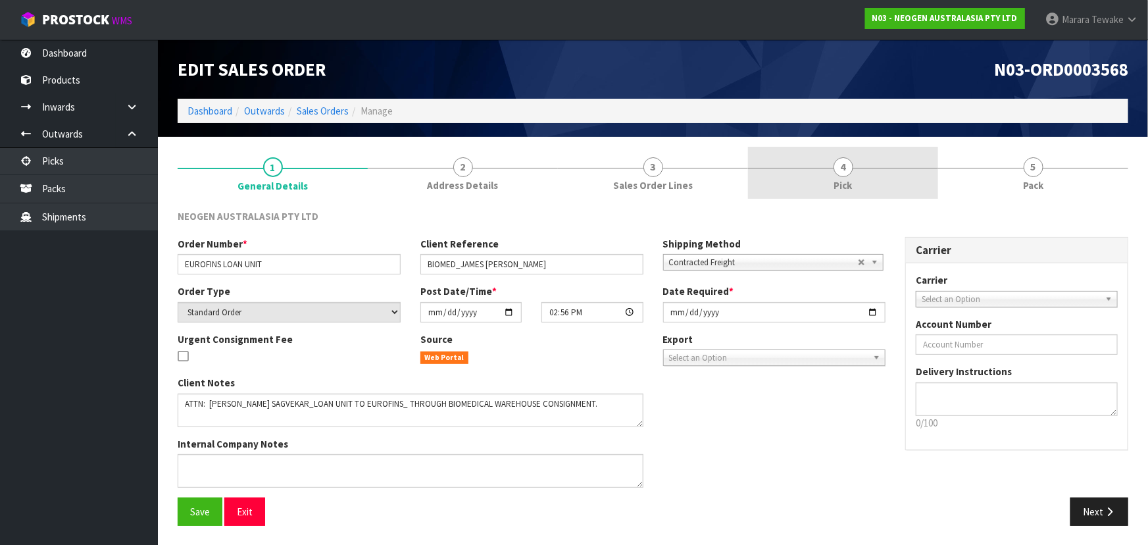
click at [864, 178] on link "4 Pick" at bounding box center [843, 173] width 190 height 52
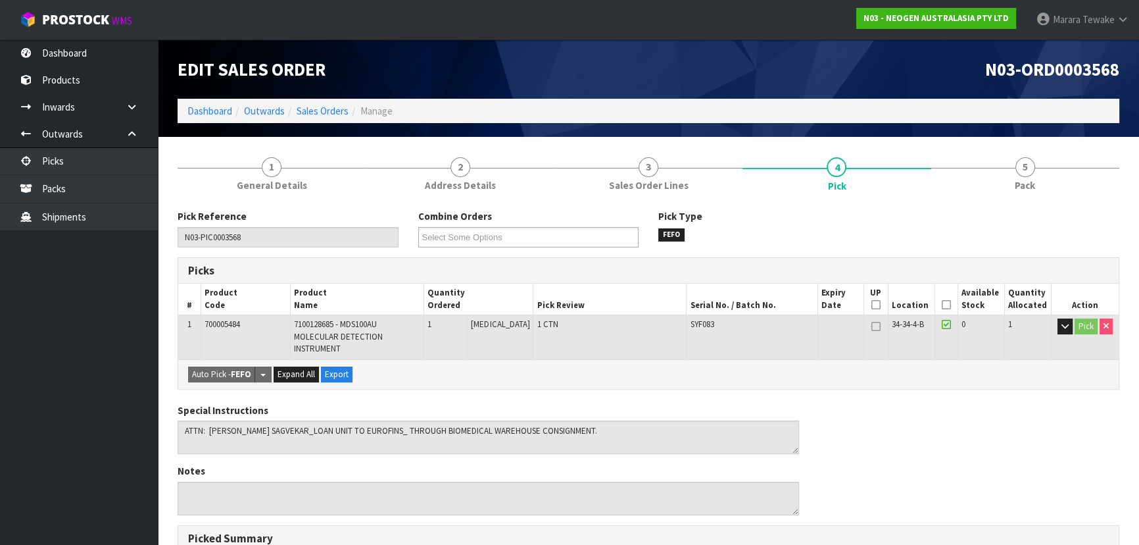
click at [942, 305] on icon at bounding box center [946, 305] width 9 height 1
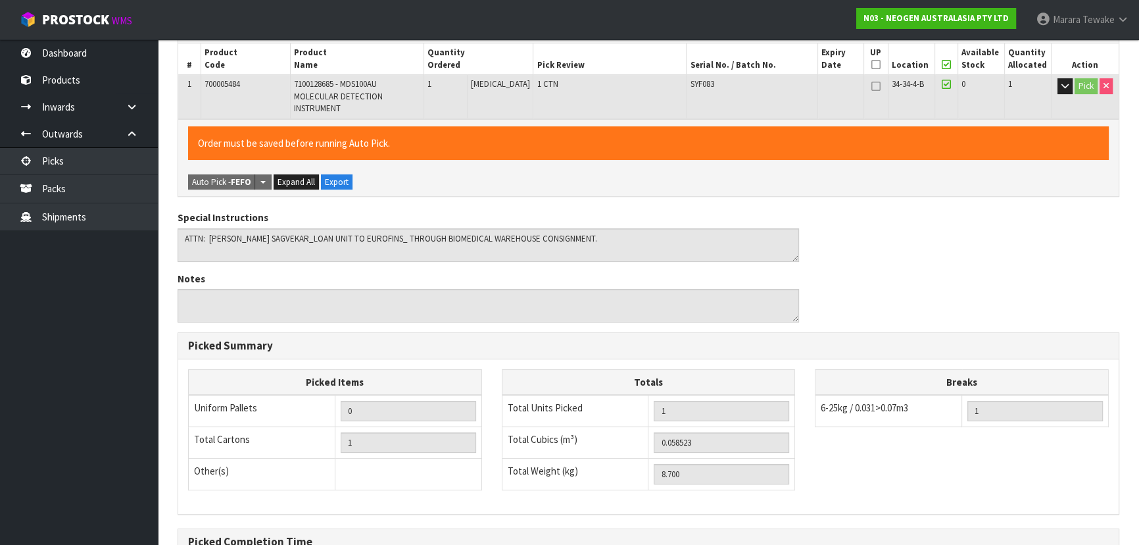
scroll to position [376, 0]
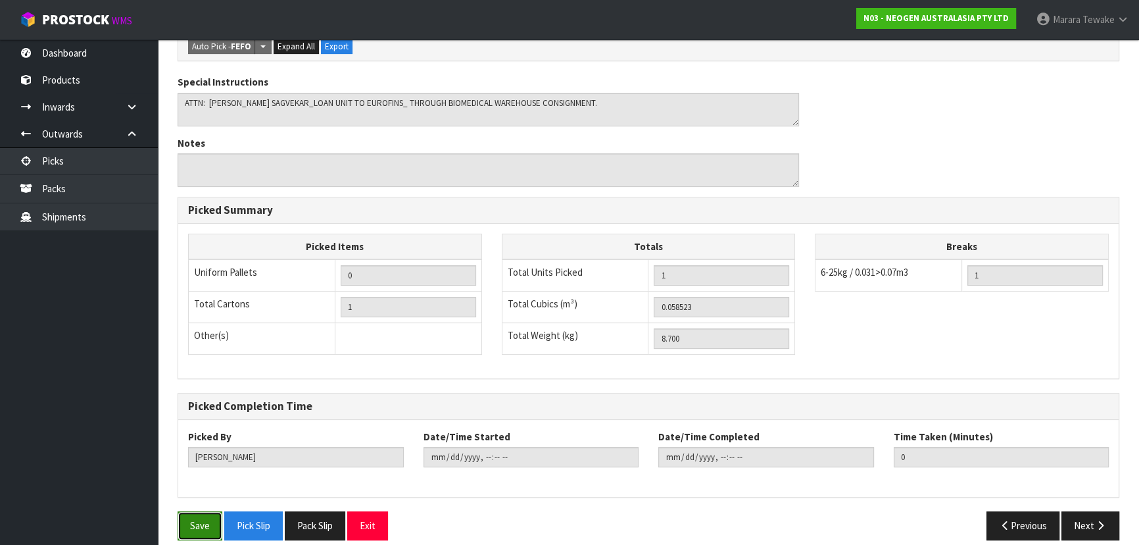
click at [203, 511] on button "Save" at bounding box center [200, 525] width 45 height 28
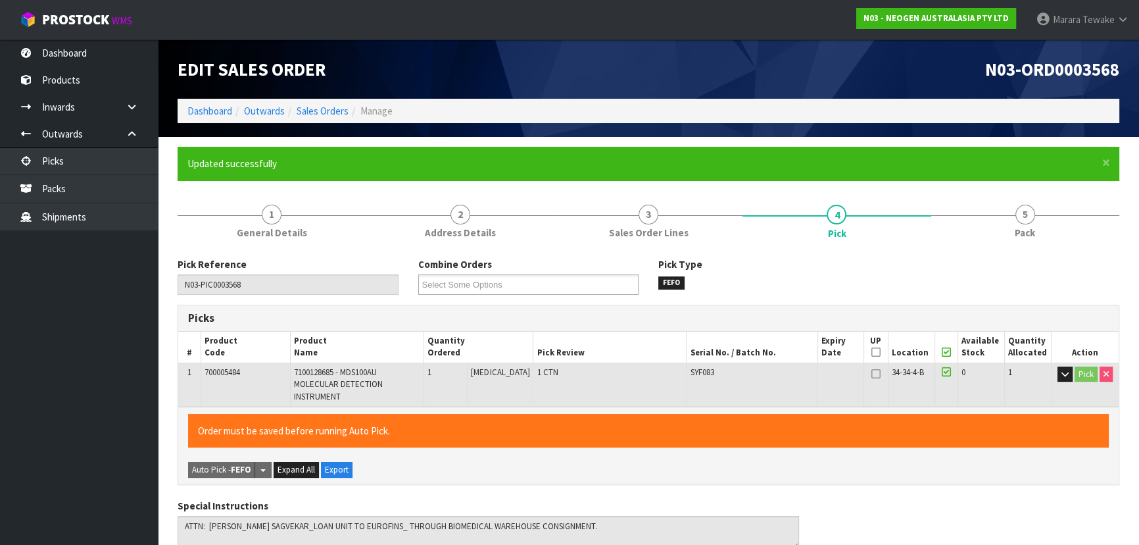
type input "[PERSON_NAME]"
type input "[DATE]T15:39:48"
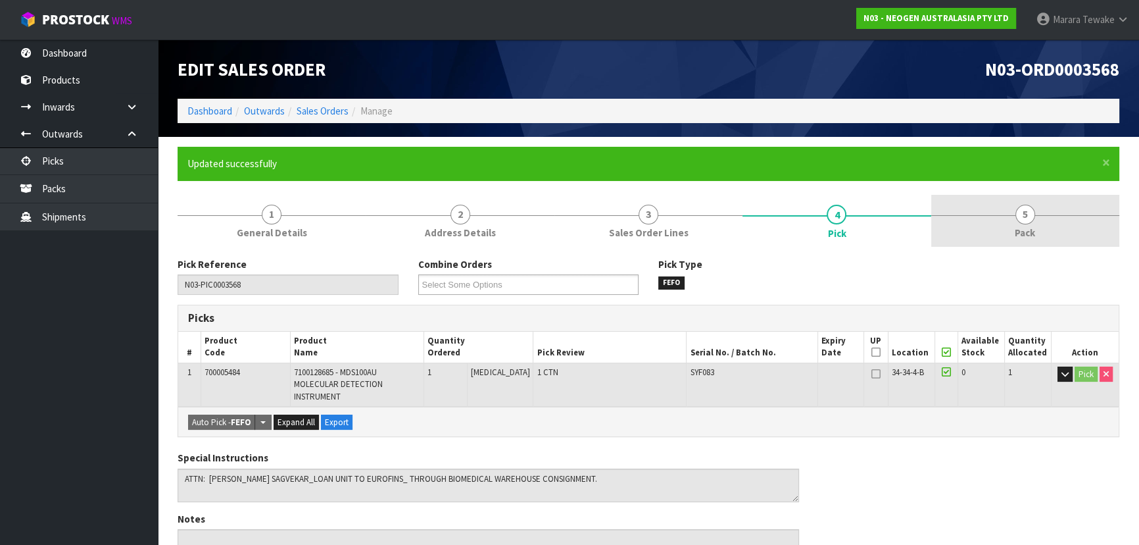
click at [1037, 210] on link "5 Pack" at bounding box center [1025, 221] width 188 height 52
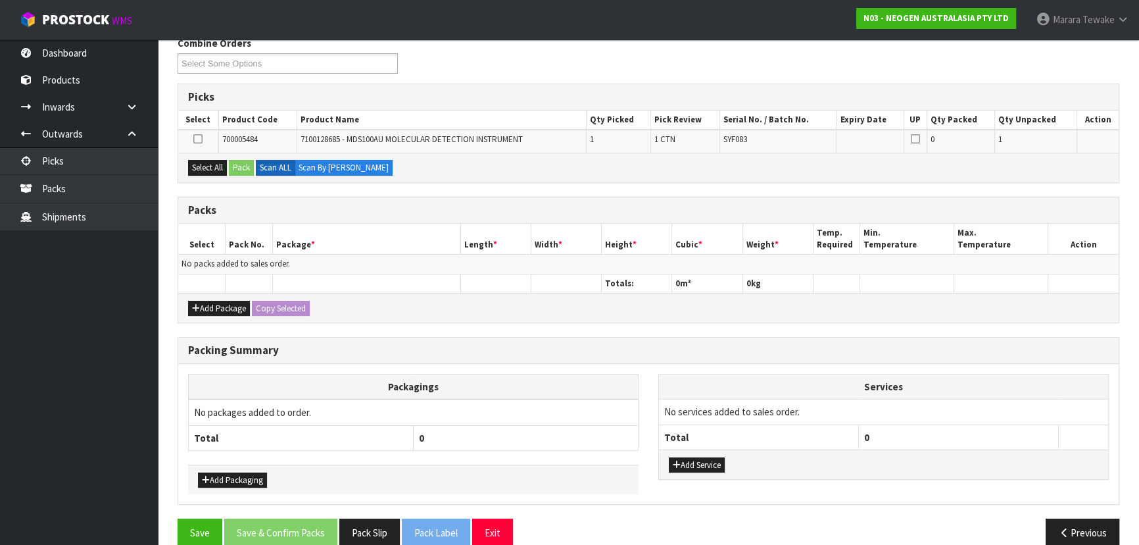
scroll to position [240, 0]
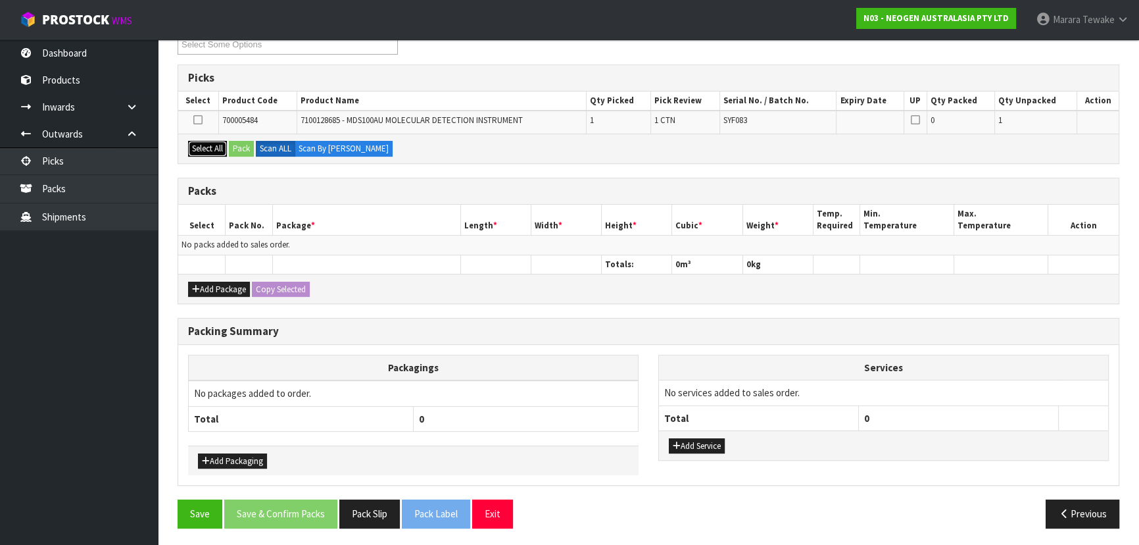
click at [208, 146] on button "Select All" at bounding box center [207, 149] width 39 height 16
click at [239, 146] on button "Pack" at bounding box center [241, 149] width 25 height 16
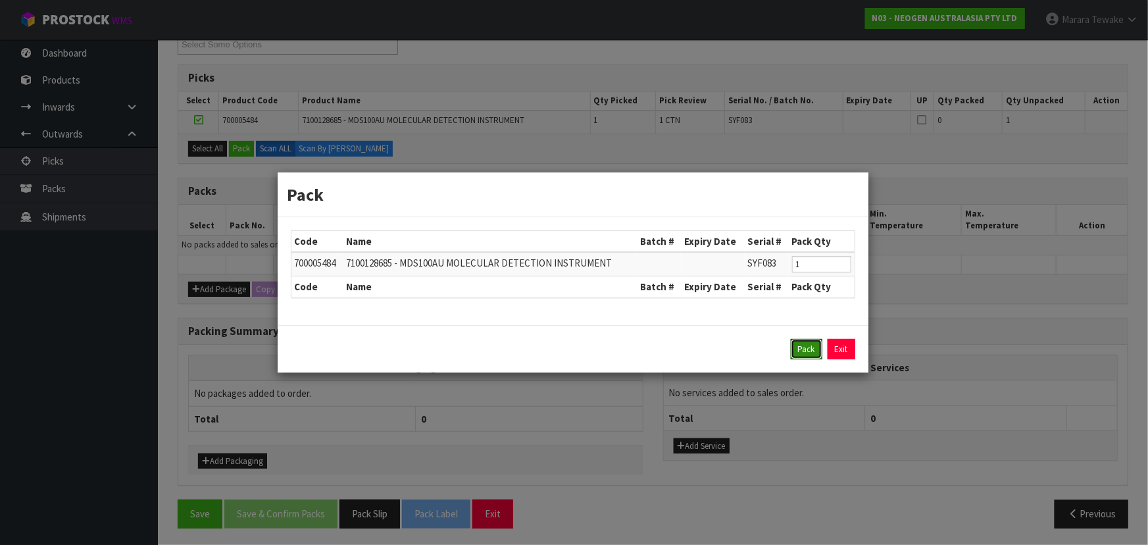
click at [807, 343] on button "Pack" at bounding box center [807, 349] width 32 height 21
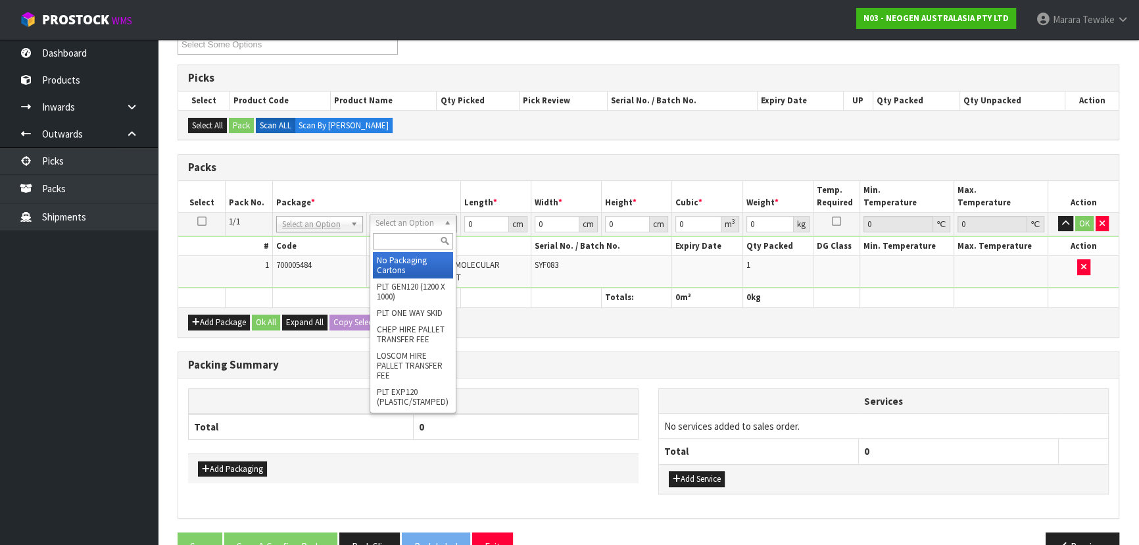
click at [403, 239] on input "text" at bounding box center [413, 241] width 80 height 16
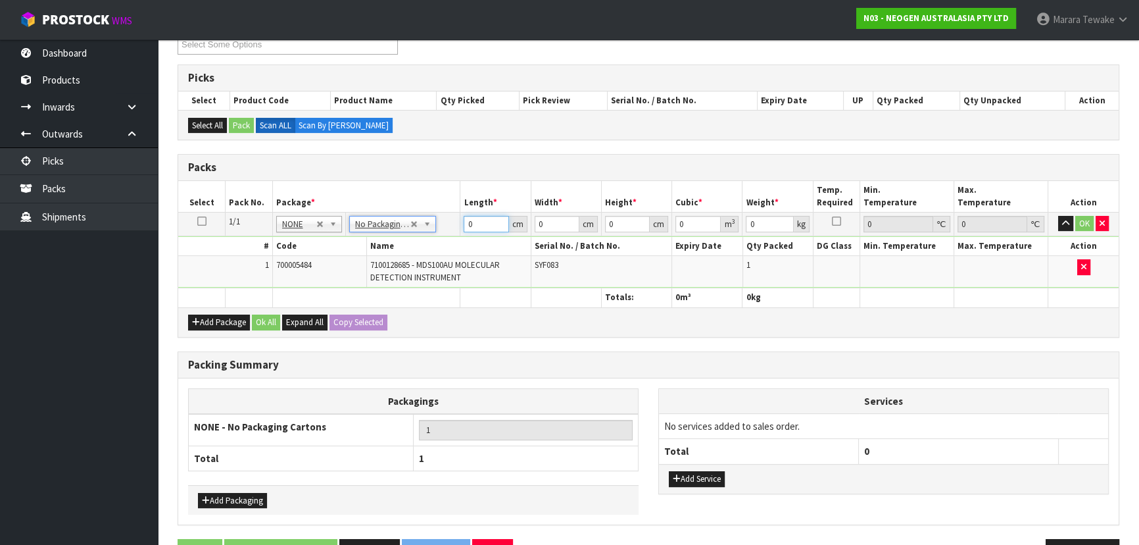
drag, startPoint x: 477, startPoint y: 225, endPoint x: 420, endPoint y: 190, distance: 66.4
click at [428, 199] on table "Select Pack No. Package * Length * Width * Height * Cubic * Weight * Temp. Requ…" at bounding box center [648, 244] width 941 height 126
type input "43"
type input "34"
type input "3"
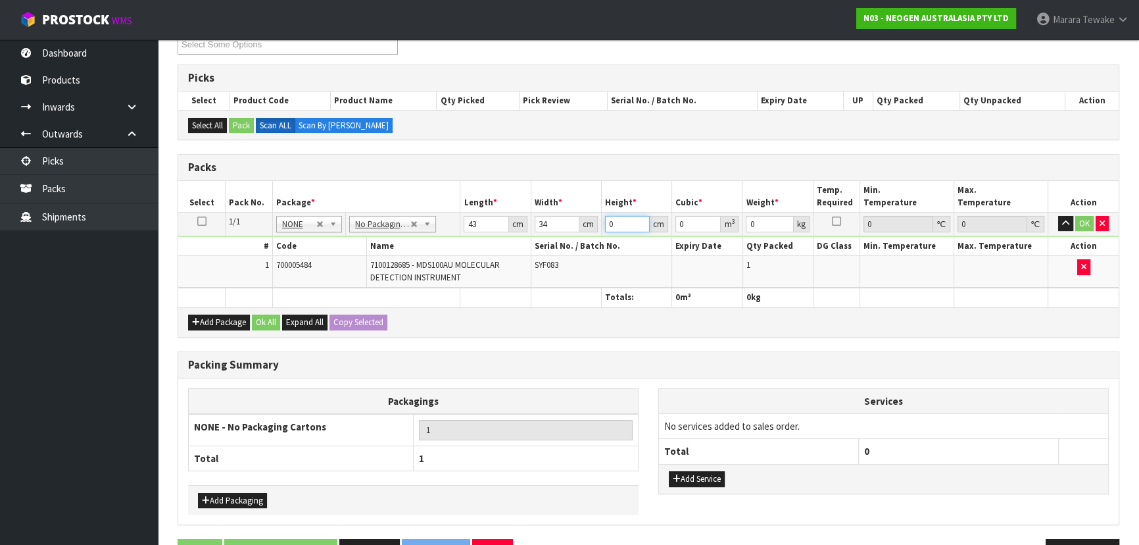
type input "0.004386"
type input "0"
type input "4"
type input "0.005848"
type input "40"
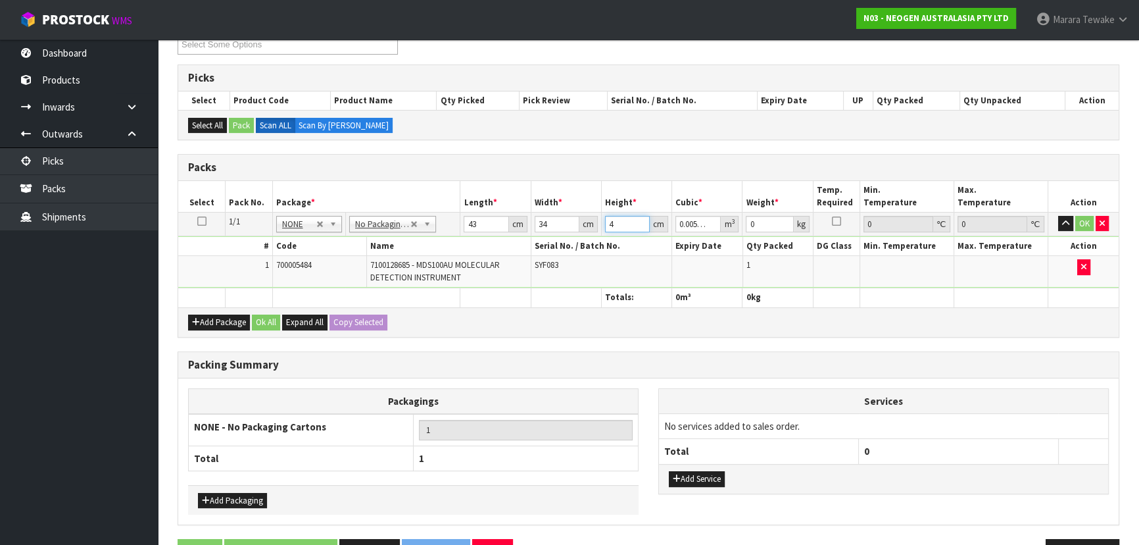
type input "0.05848"
type input "40"
type input "4"
click at [1058, 216] on button "button" at bounding box center [1065, 224] width 15 height 16
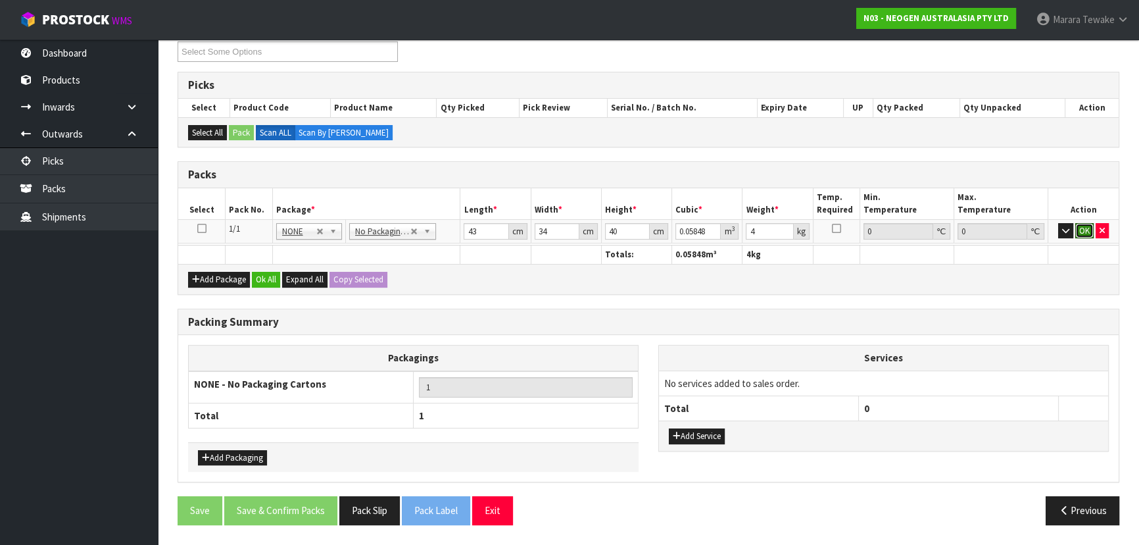
click button "OK" at bounding box center [1084, 231] width 18 height 16
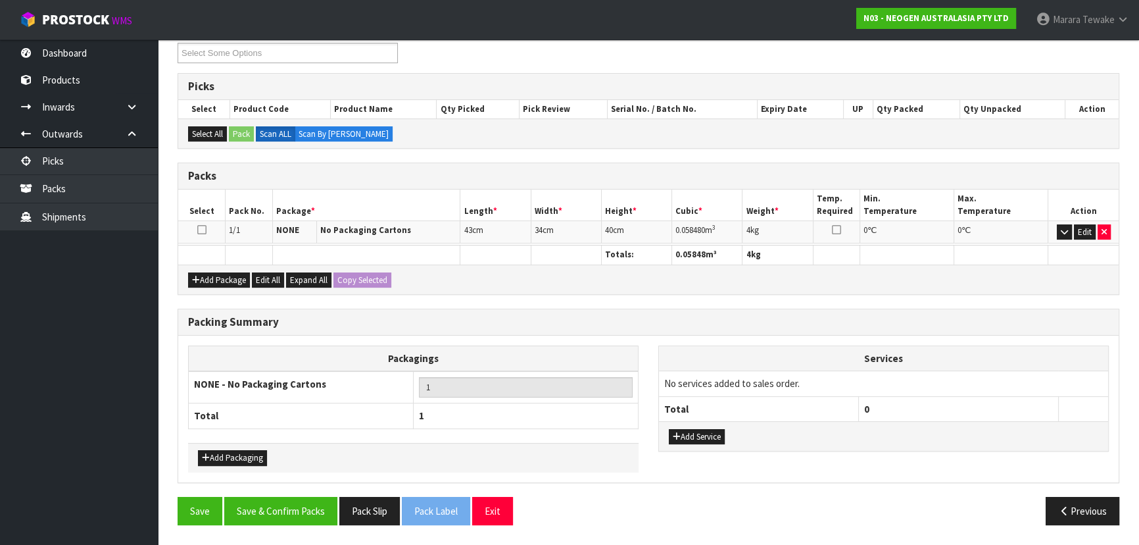
scroll to position [227, 0]
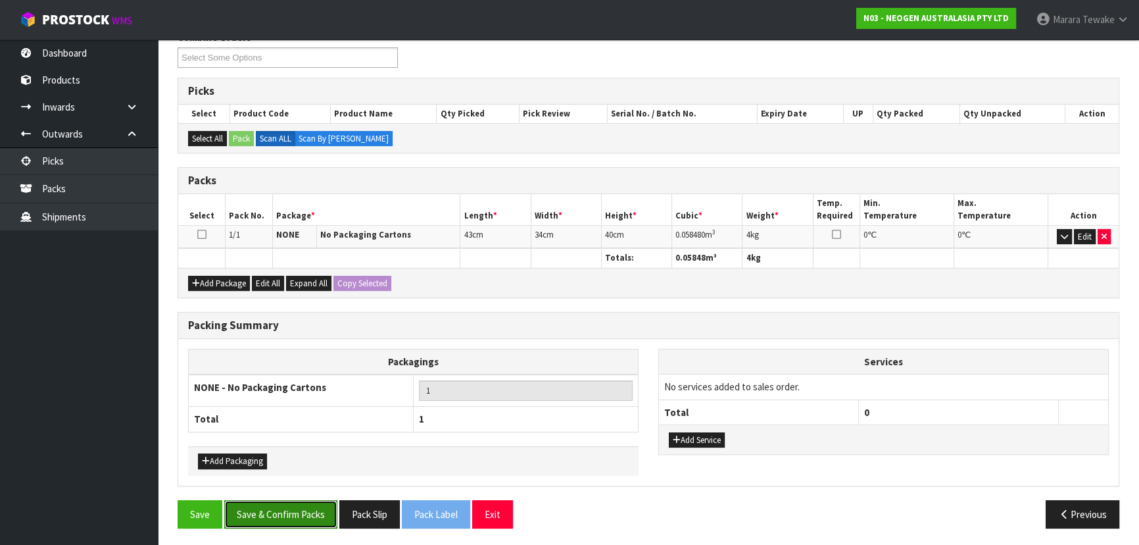
click at [278, 520] on button "Save & Confirm Packs" at bounding box center [280, 514] width 113 height 28
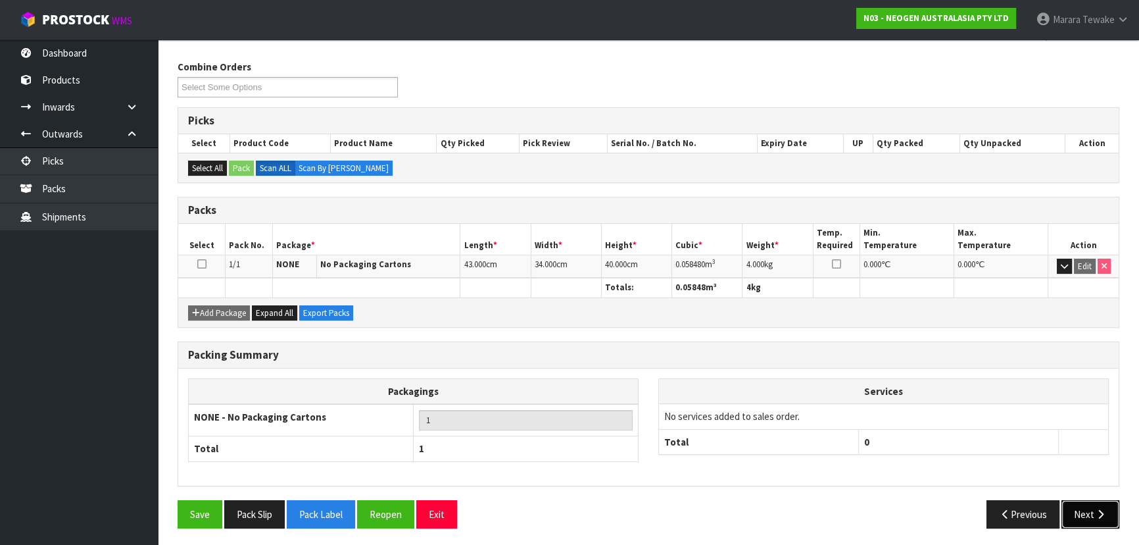
drag, startPoint x: 1099, startPoint y: 509, endPoint x: 1092, endPoint y: 508, distance: 7.3
click at [1092, 508] on button "Next" at bounding box center [1091, 514] width 58 height 28
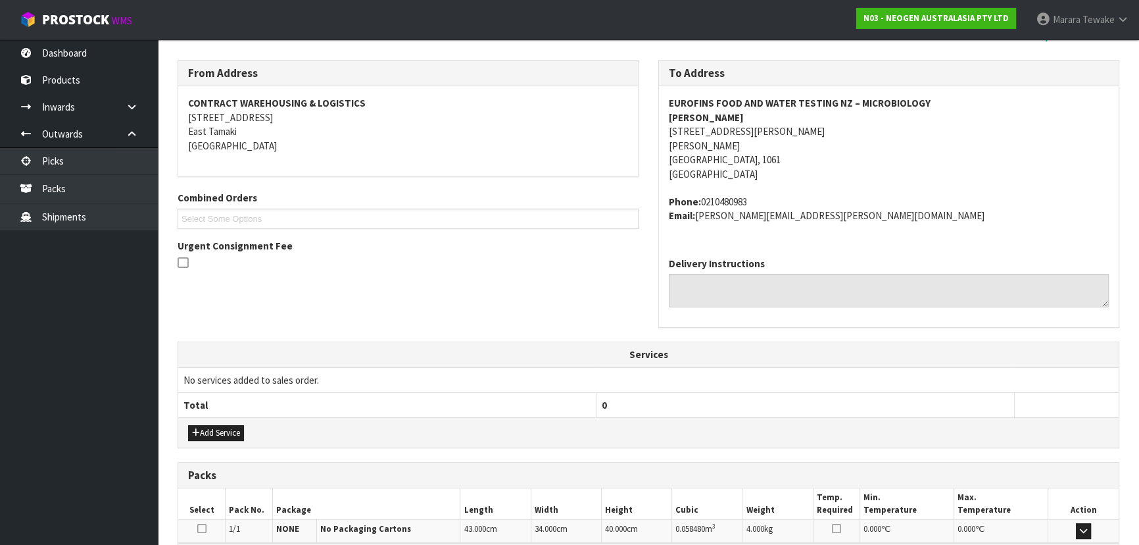
scroll to position [364, 0]
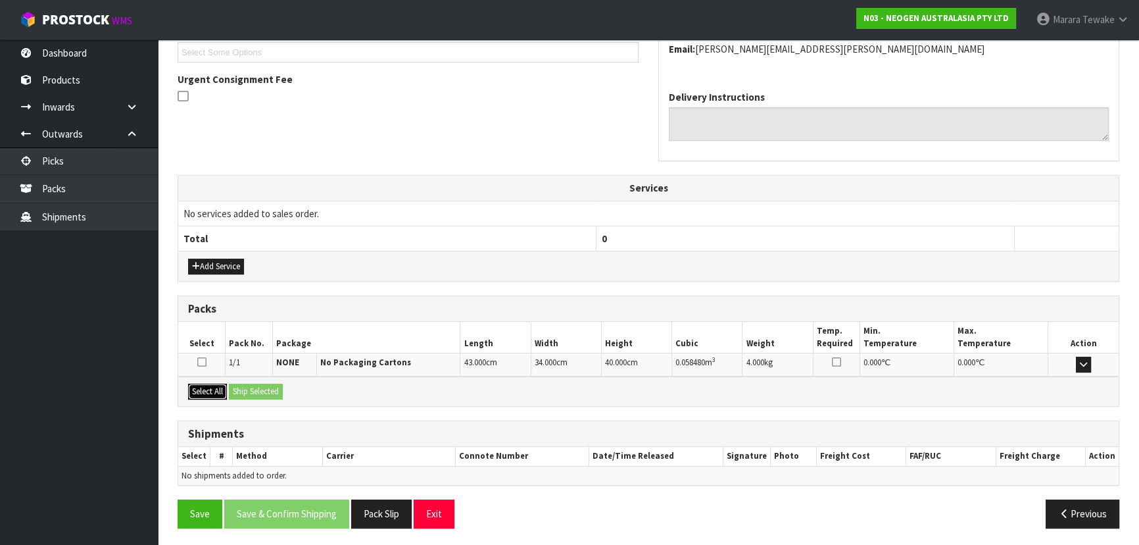
drag, startPoint x: 214, startPoint y: 386, endPoint x: 249, endPoint y: 381, distance: 35.2
click at [221, 383] on button "Select All" at bounding box center [207, 391] width 39 height 16
click at [250, 383] on button "Ship Selected" at bounding box center [256, 391] width 54 height 16
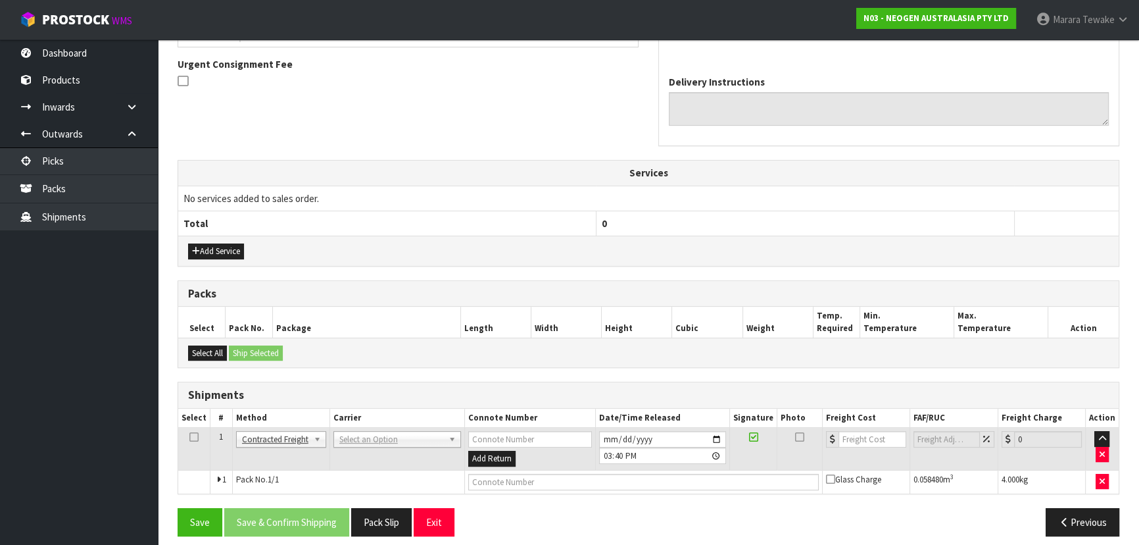
scroll to position [387, 0]
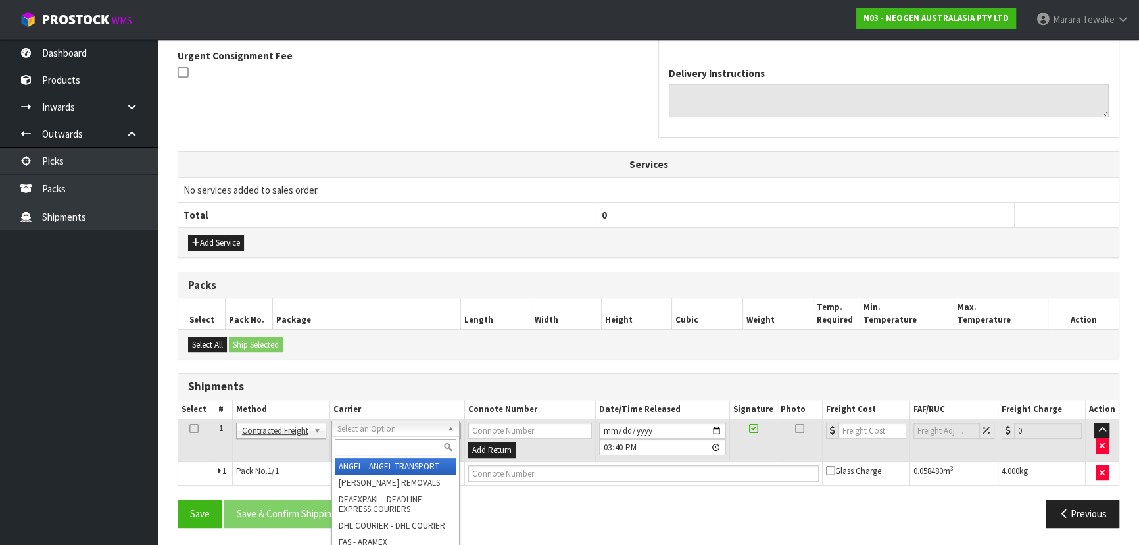
drag, startPoint x: 366, startPoint y: 431, endPoint x: 366, endPoint y: 440, distance: 9.2
click at [367, 444] on input "text" at bounding box center [396, 447] width 122 height 16
type input "NZP"
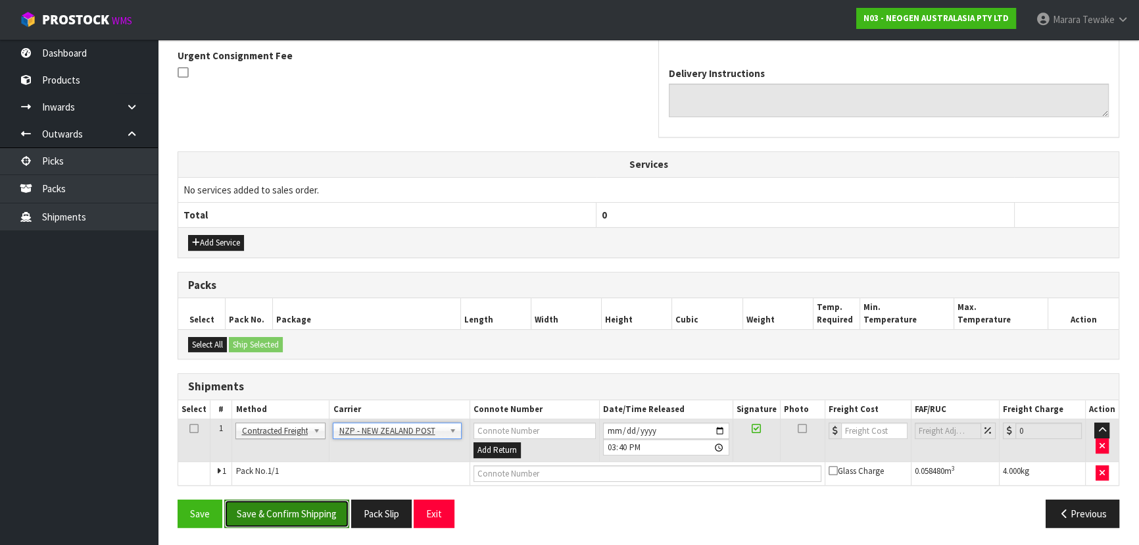
drag, startPoint x: 325, startPoint y: 502, endPoint x: 174, endPoint y: 483, distance: 151.9
click at [324, 502] on button "Save & Confirm Shipping" at bounding box center [286, 513] width 125 height 28
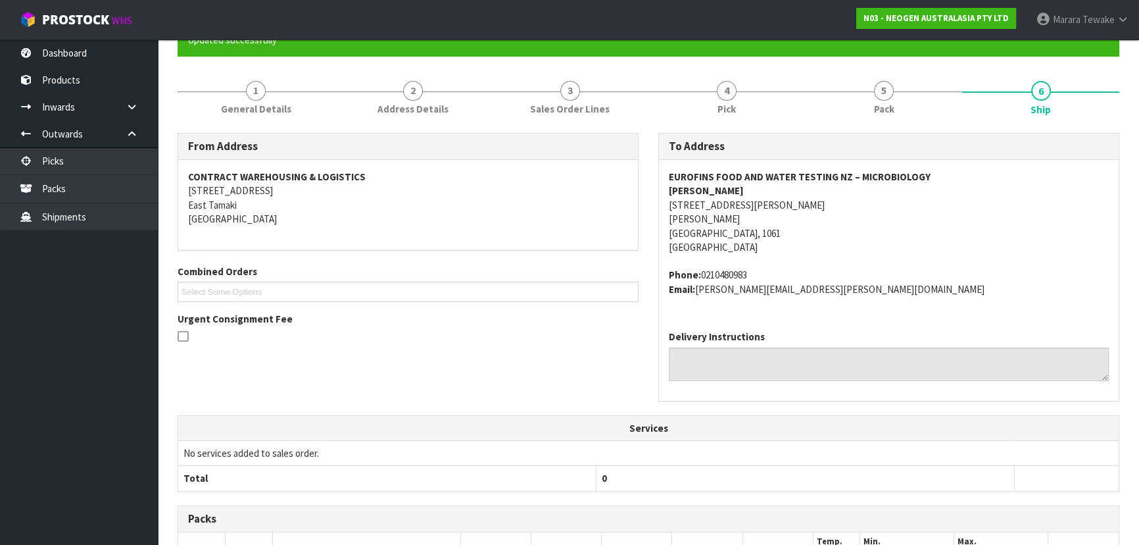
scroll to position [369, 0]
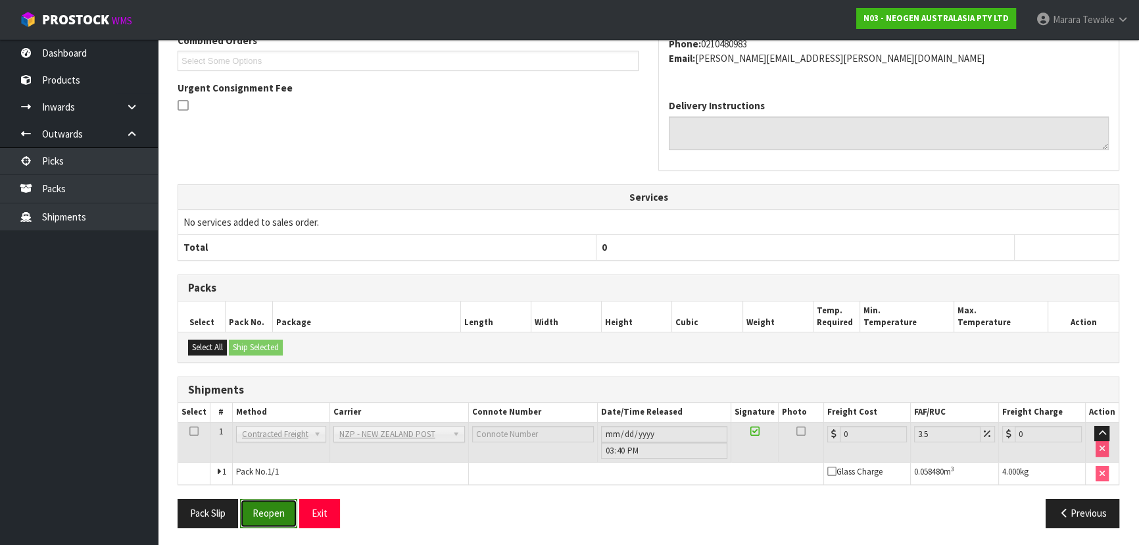
click at [270, 512] on button "Reopen" at bounding box center [268, 513] width 57 height 28
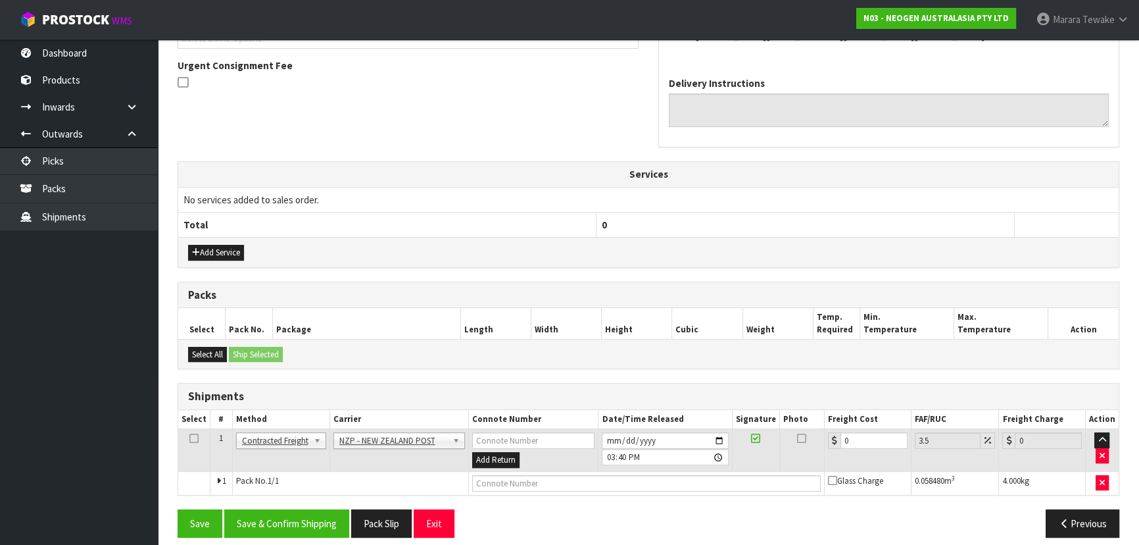
scroll to position [387, 0]
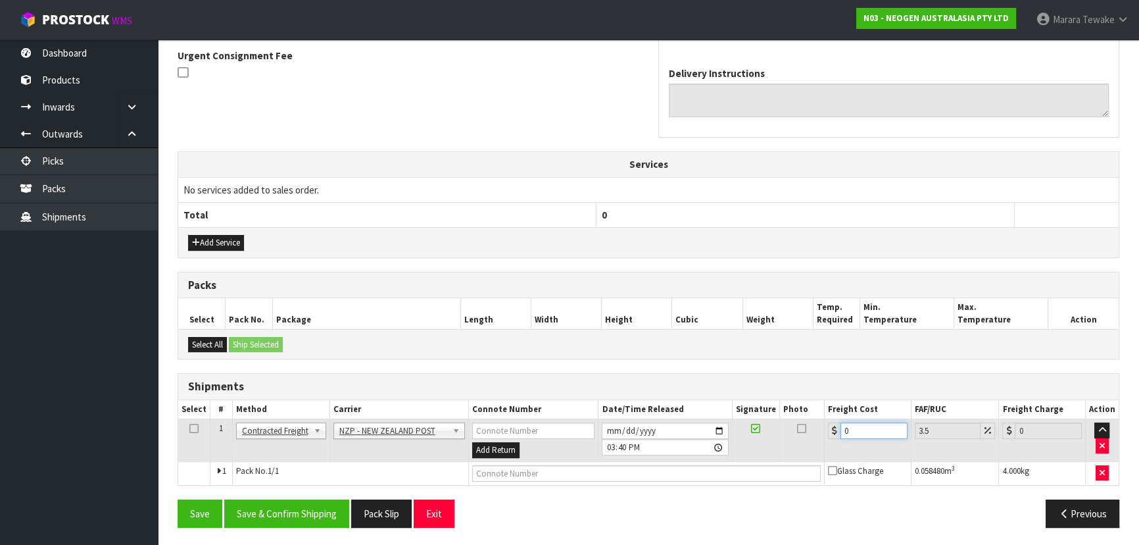
drag, startPoint x: 864, startPoint y: 425, endPoint x: 794, endPoint y: 412, distance: 71.5
click at [816, 412] on table "Select # Method Carrier Connote Number Date/Time Released Signature Photo Freig…" at bounding box center [648, 442] width 941 height 85
type input "4"
type input "4.14"
type input "4.3"
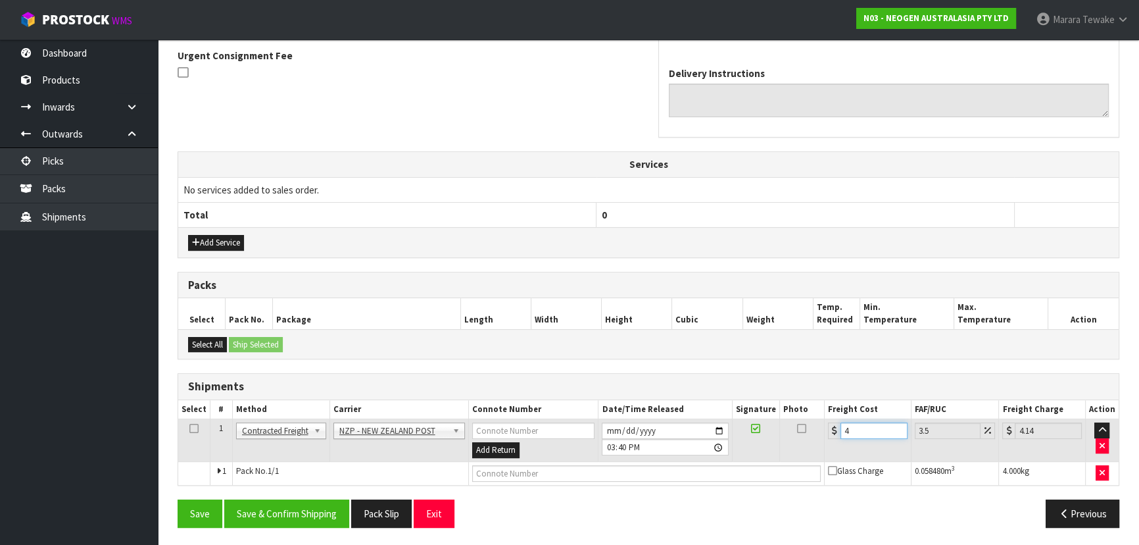
type input "4.45"
type input "4.33"
type input "4.48"
type input "4.33"
click at [303, 518] on button "Save & Confirm Shipping" at bounding box center [286, 513] width 125 height 28
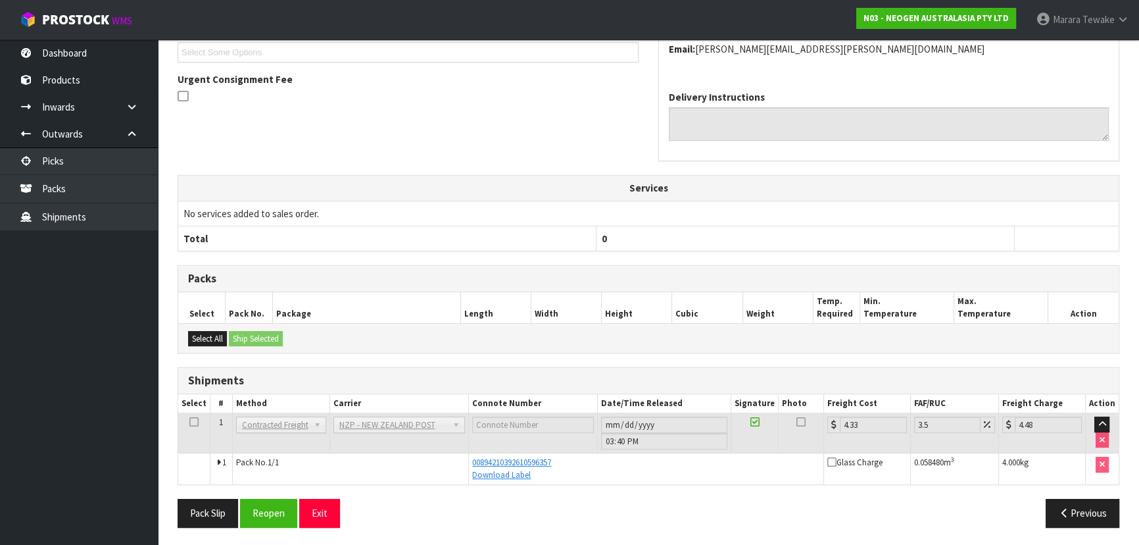
scroll to position [5, 0]
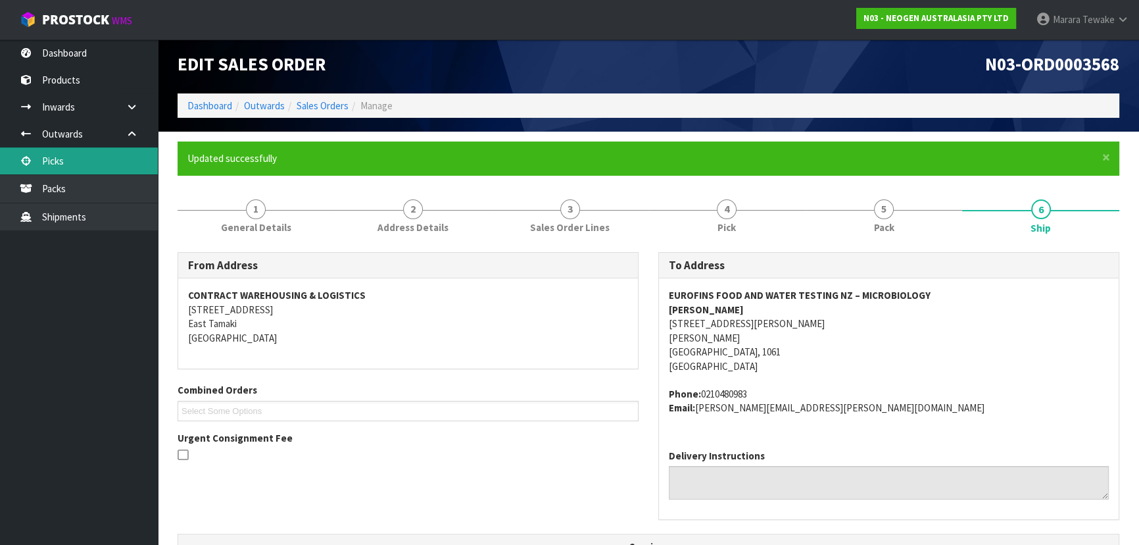
click at [78, 164] on link "Picks" at bounding box center [79, 160] width 158 height 27
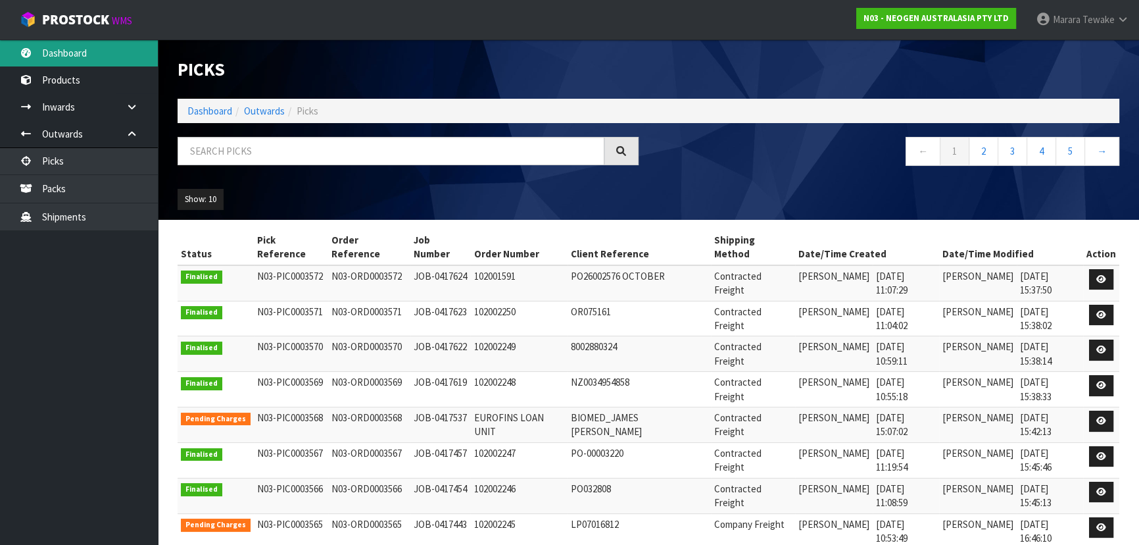
click at [88, 57] on link "Dashboard" at bounding box center [79, 52] width 158 height 27
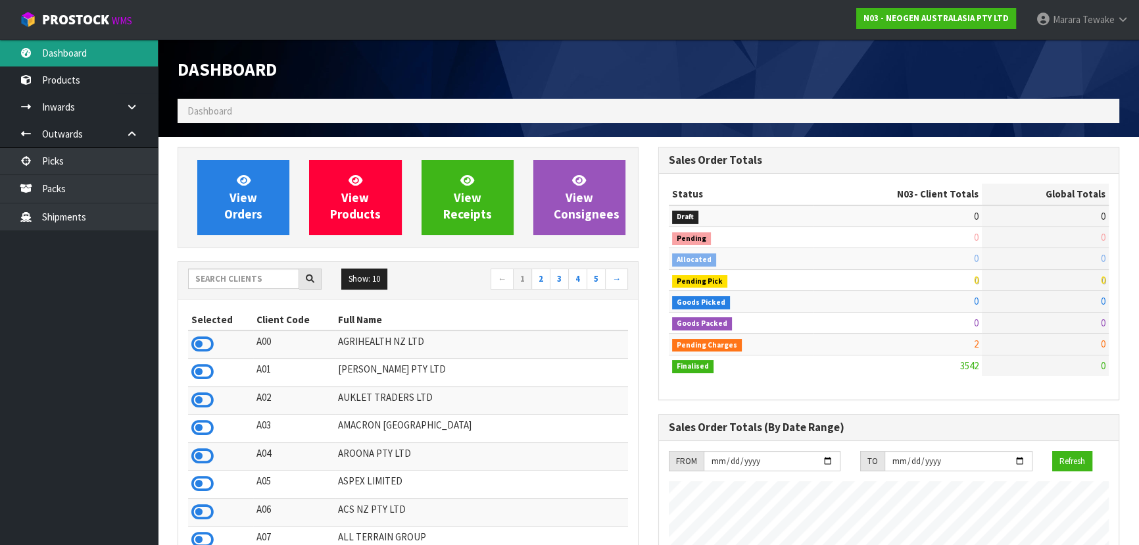
scroll to position [1023, 480]
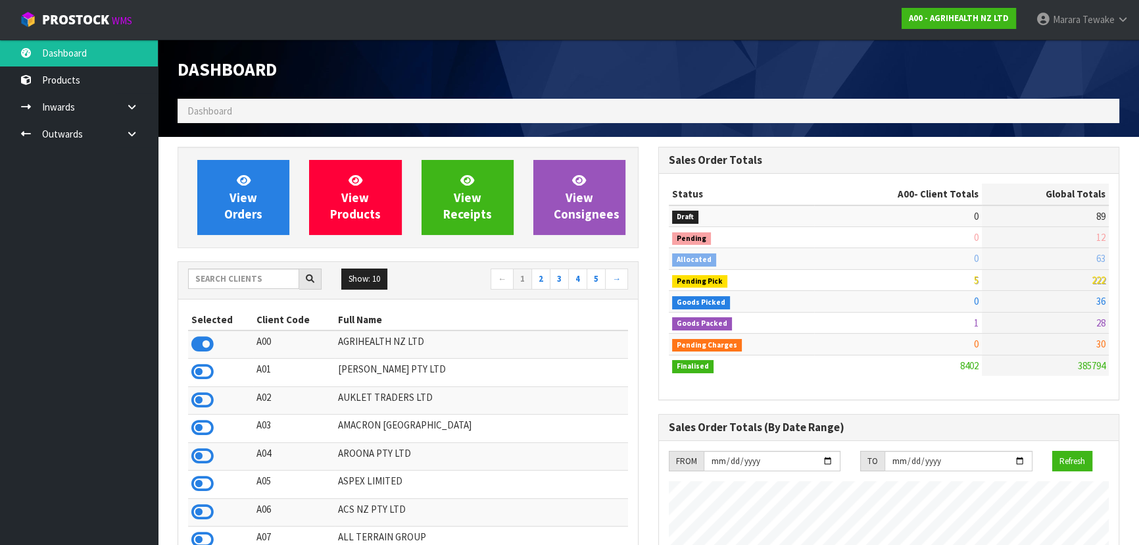
scroll to position [994, 480]
click at [273, 279] on input "text" at bounding box center [243, 278] width 111 height 20
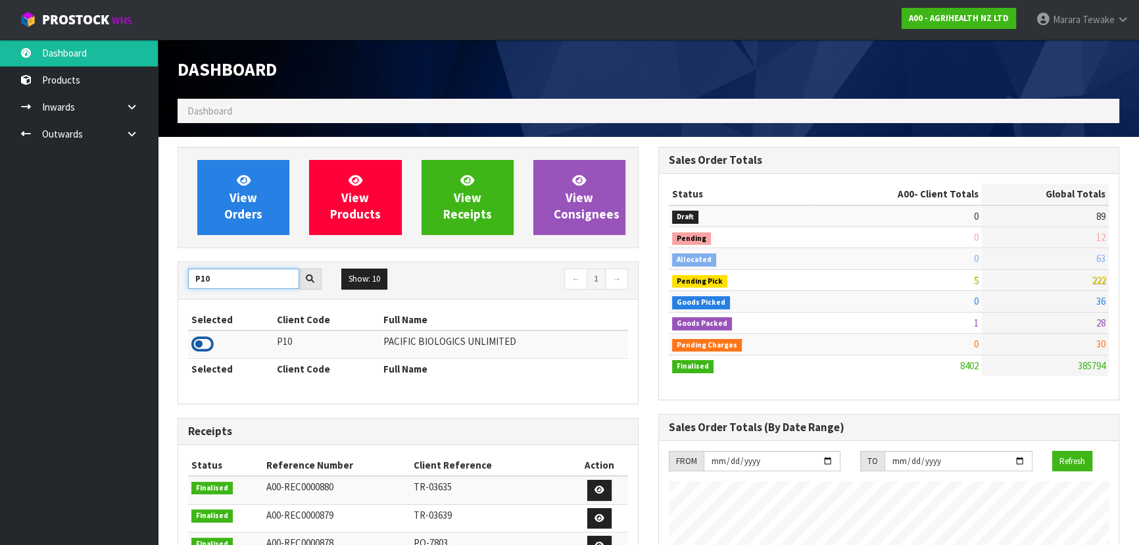
type input "P10"
click at [206, 342] on icon at bounding box center [202, 344] width 22 height 20
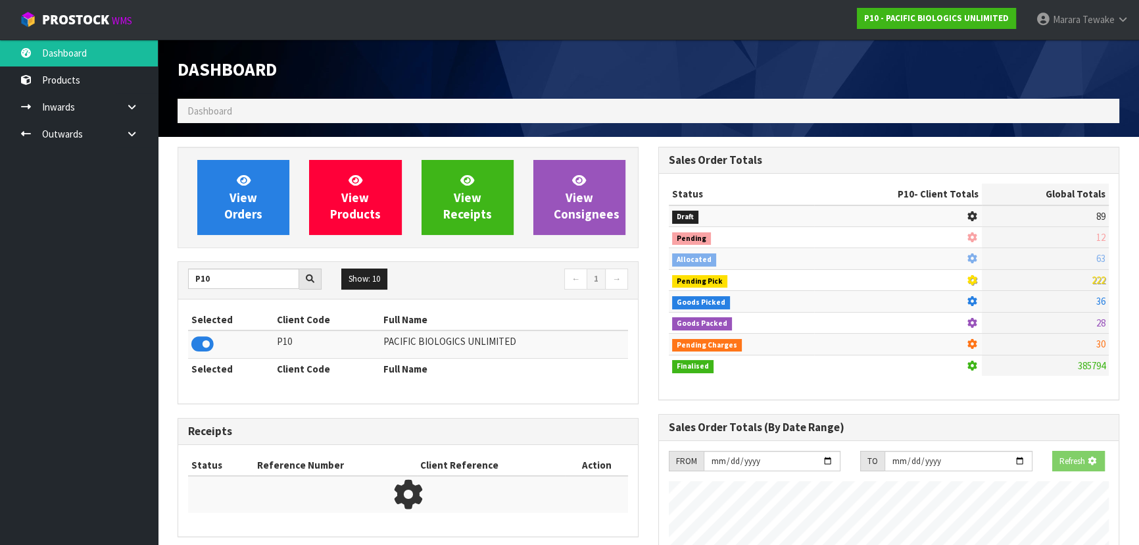
scroll to position [819, 480]
click at [250, 208] on span "View Orders" at bounding box center [243, 196] width 38 height 49
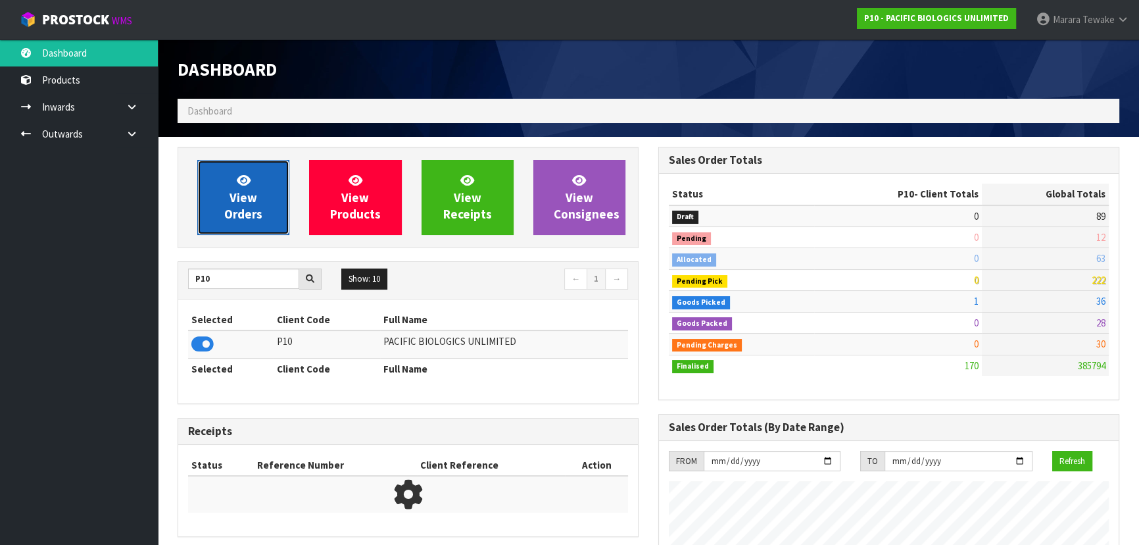
scroll to position [846, 480]
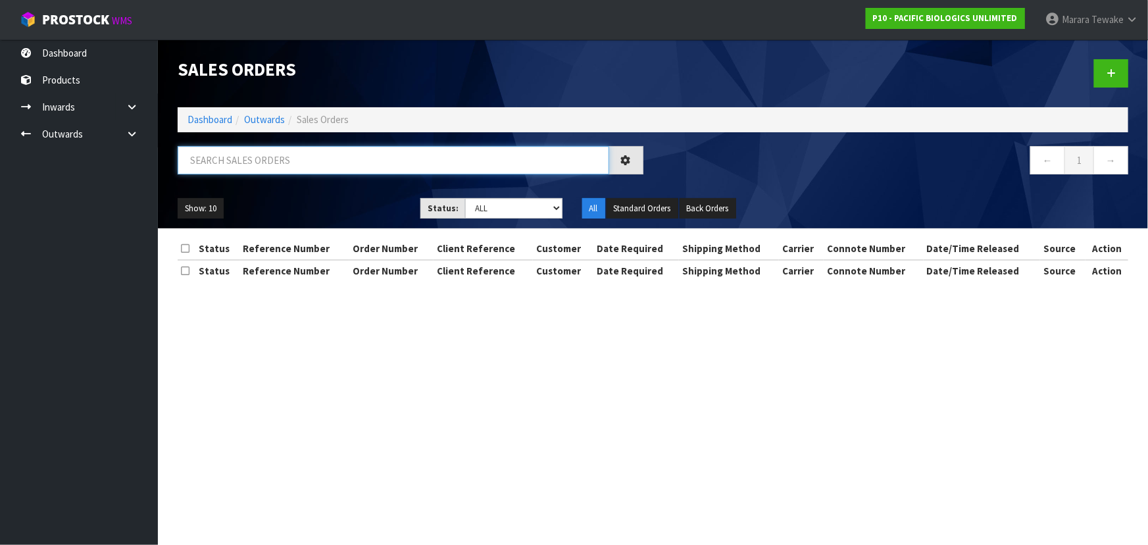
click at [259, 160] on input "text" at bounding box center [393, 160] width 431 height 28
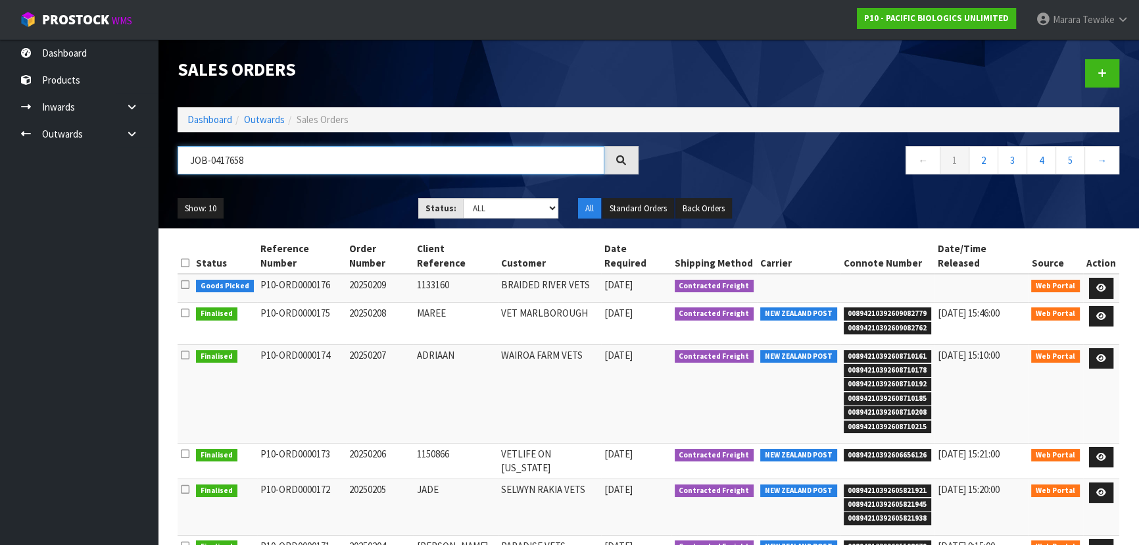
type input "JOB-0417658"
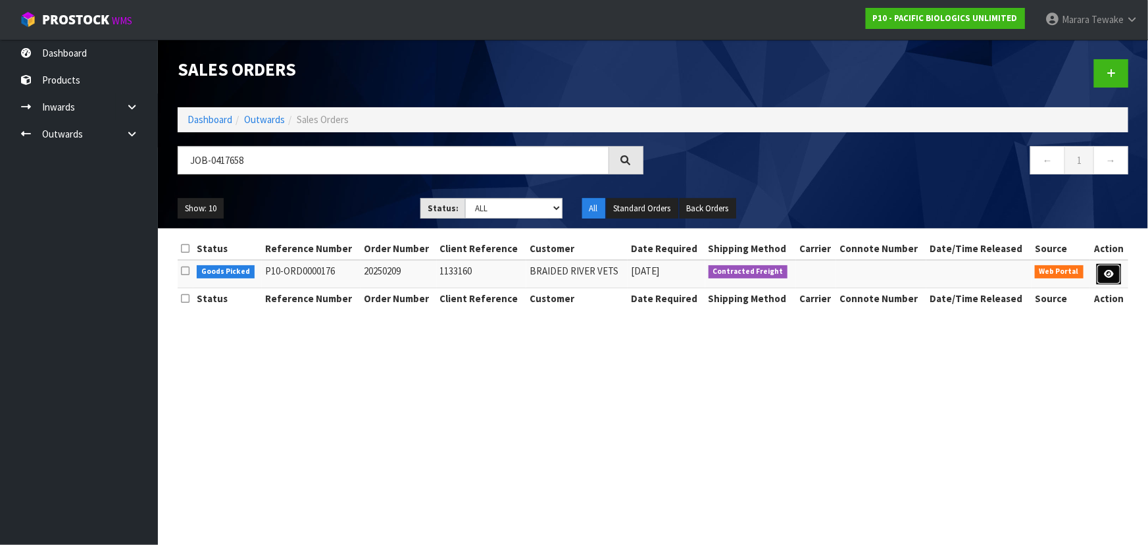
click at [1107, 270] on icon at bounding box center [1109, 274] width 10 height 9
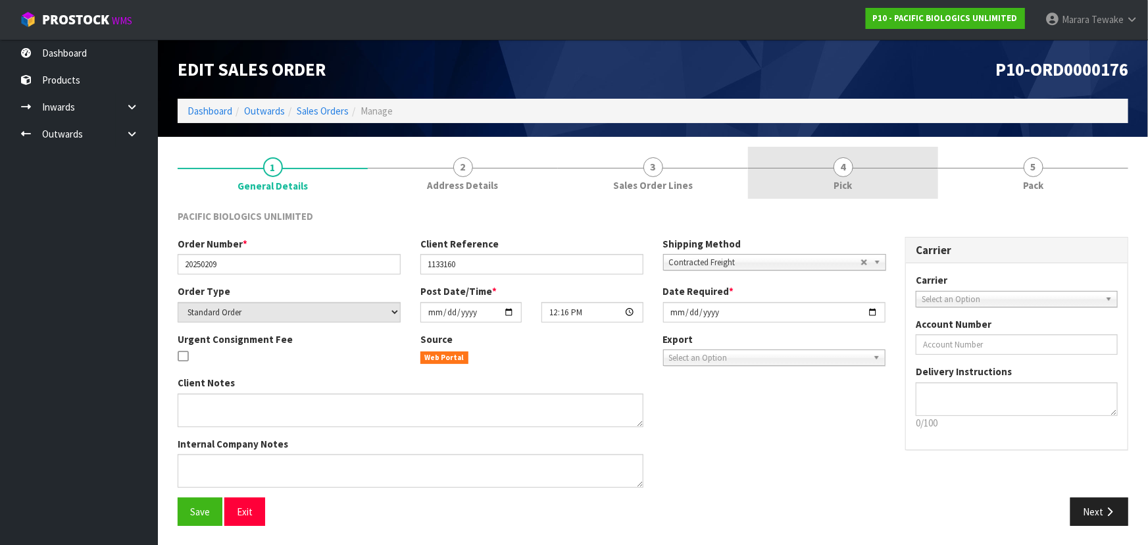
click at [891, 182] on link "4 Pick" at bounding box center [843, 173] width 190 height 52
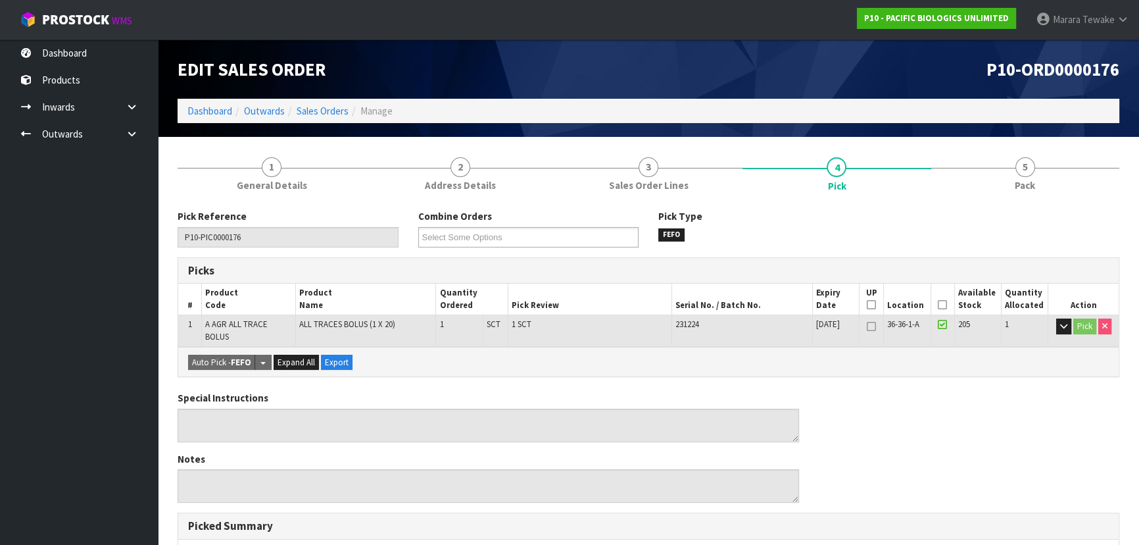
drag, startPoint x: 941, startPoint y: 304, endPoint x: 911, endPoint y: 310, distance: 30.8
click at [939, 305] on icon at bounding box center [942, 305] width 9 height 1
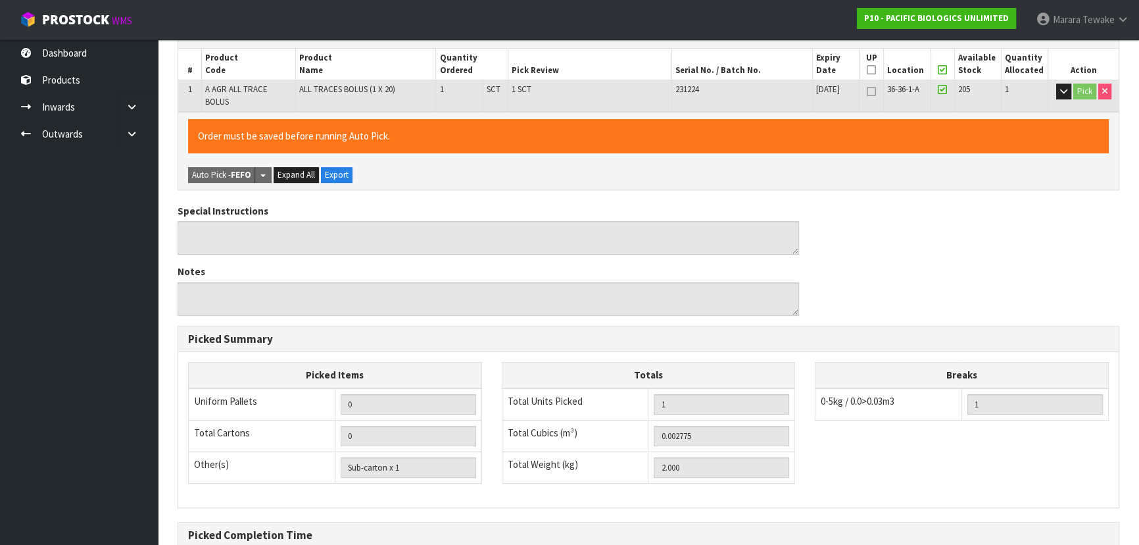
scroll to position [358, 0]
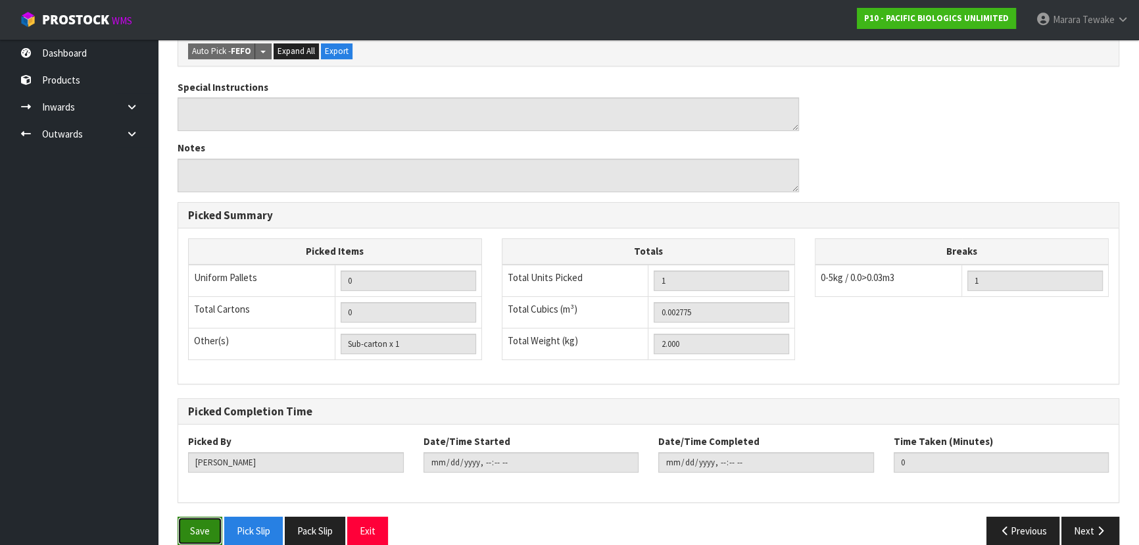
click at [205, 516] on button "Save" at bounding box center [200, 530] width 45 height 28
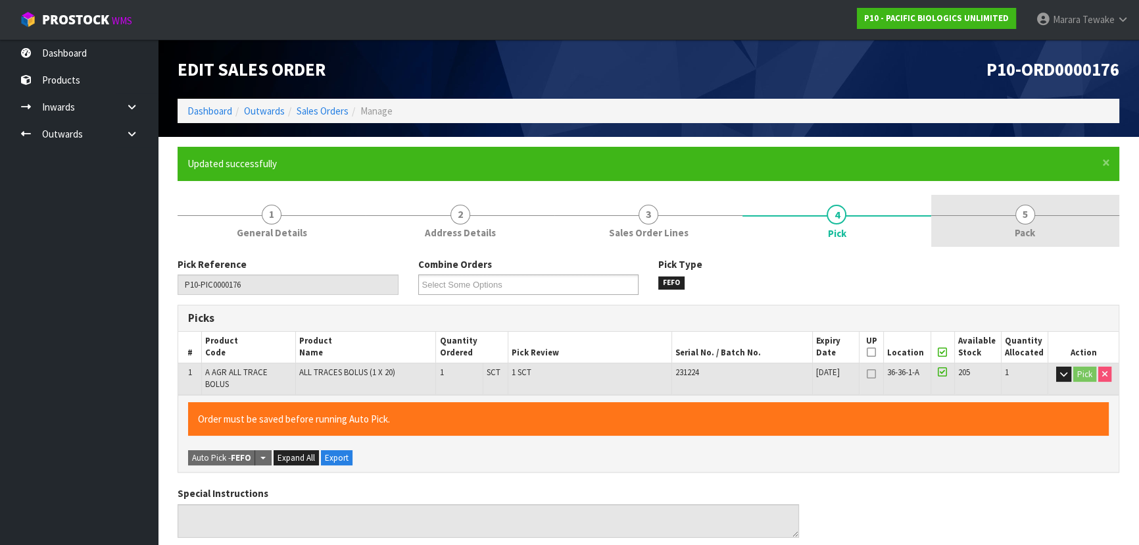
click at [1017, 223] on link "5 Pack" at bounding box center [1025, 221] width 188 height 52
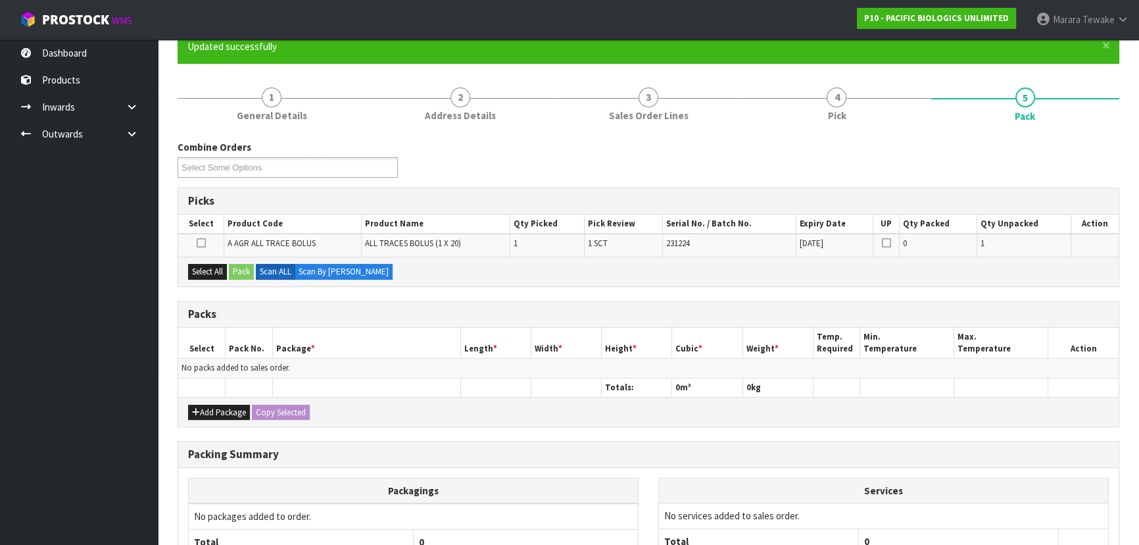
scroll to position [240, 0]
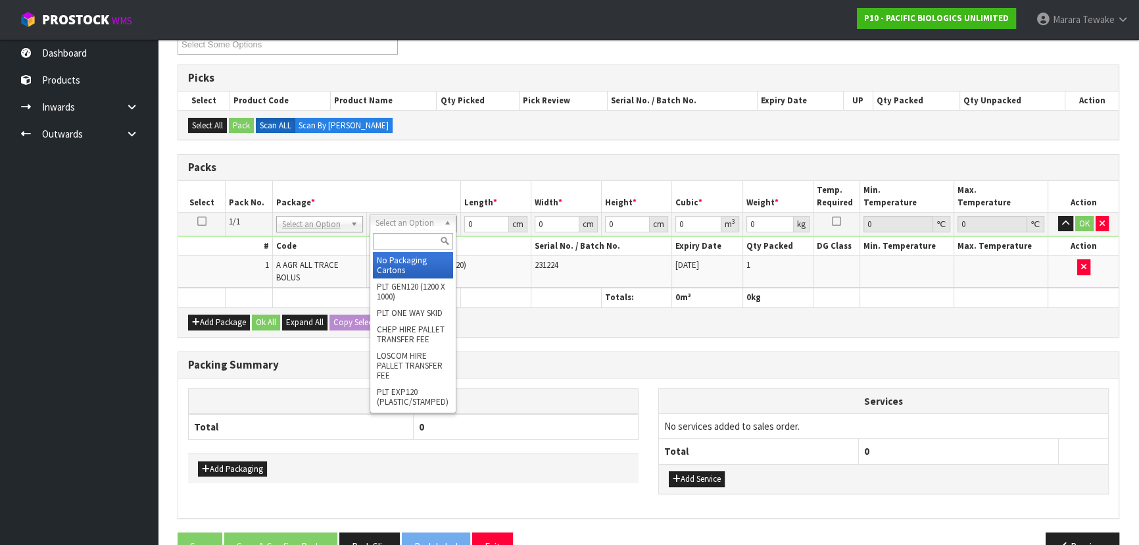
click at [420, 238] on input "text" at bounding box center [413, 241] width 80 height 16
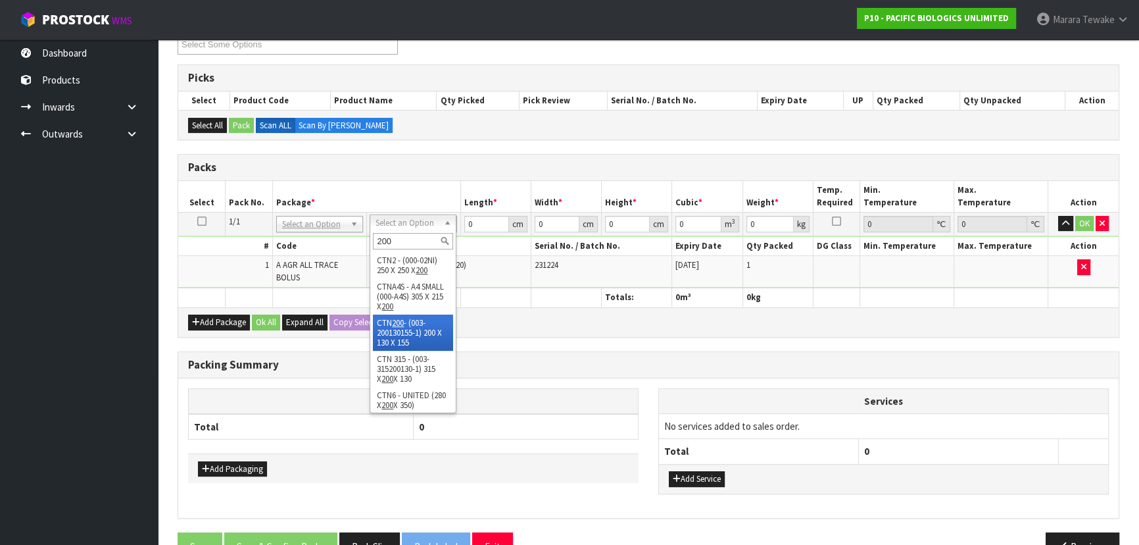
type input "200"
drag, startPoint x: 414, startPoint y: 335, endPoint x: 428, endPoint y: 317, distance: 22.1
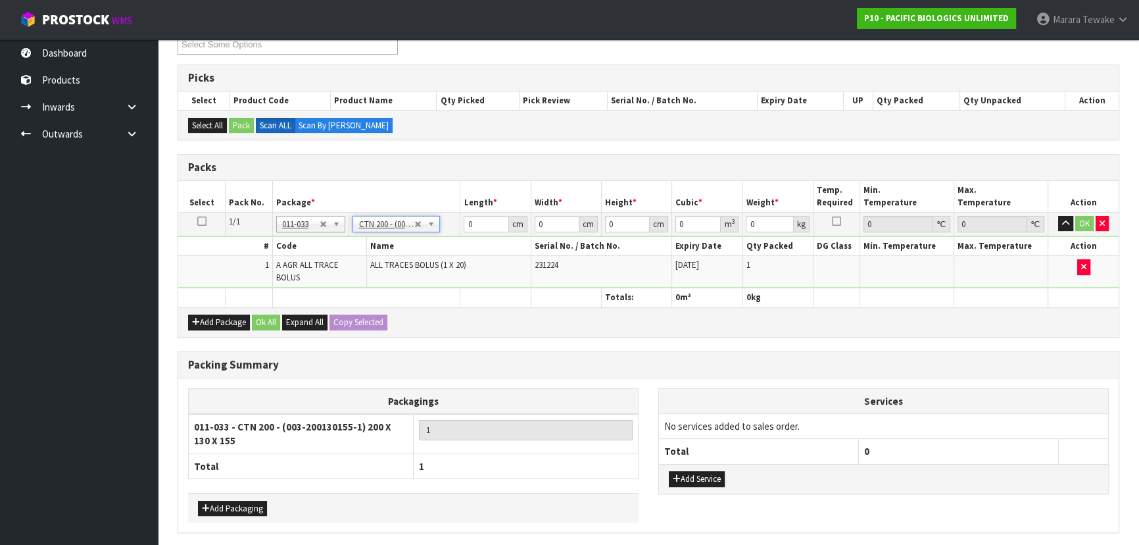
type input "20"
type input "13"
type input "15.5"
type input "0.00403"
type input "2.2"
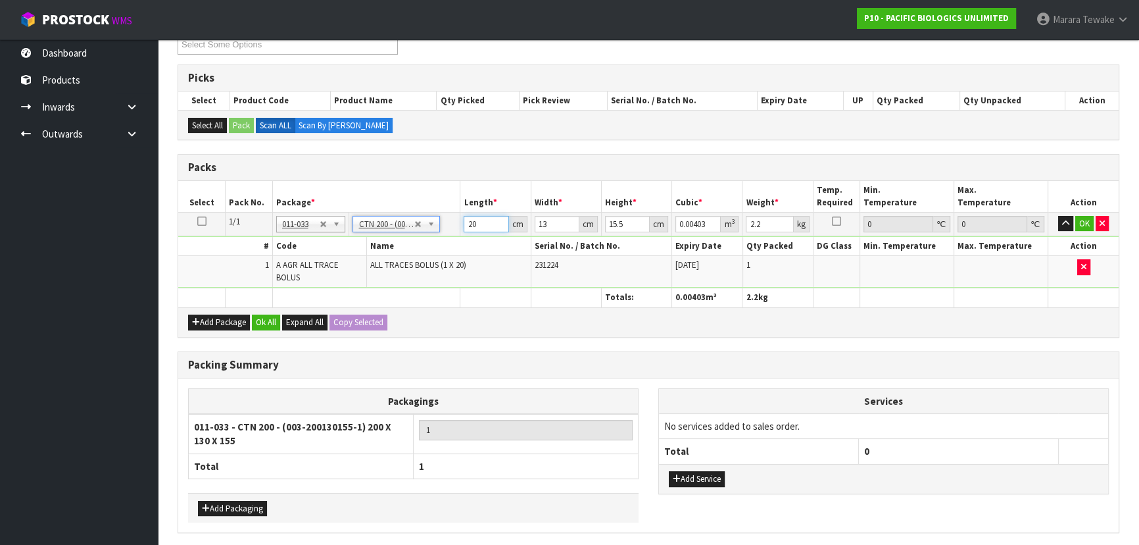
drag, startPoint x: 481, startPoint y: 224, endPoint x: 446, endPoint y: 211, distance: 37.0
click at [447, 217] on tr "1/1 NONE 007-001 007-002 007-004 007-009 007-013 007-014 007-015 007-017 007-01…" at bounding box center [648, 224] width 941 height 24
type input "2"
type input "0.000403"
type input "21"
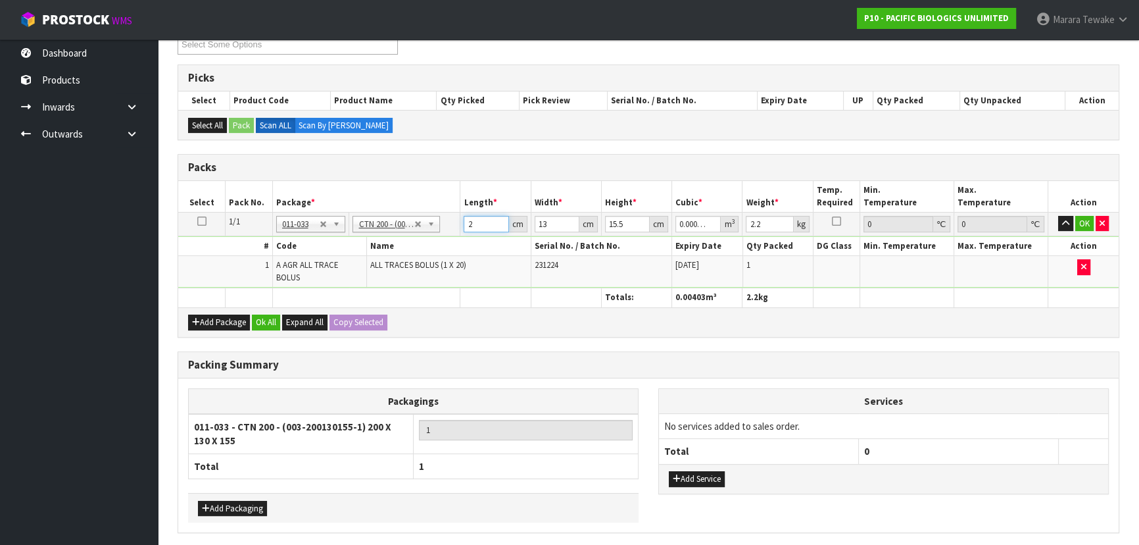
type input "0.004232"
type input "21"
type input "1"
type input "0.000325"
type input "14"
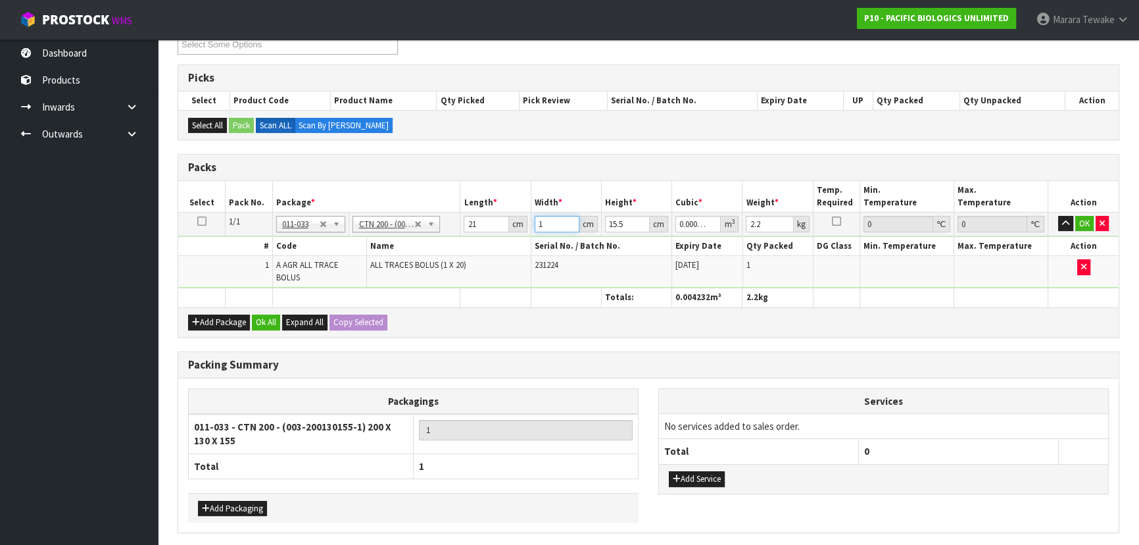
type input "0.004557"
type input "14"
type input "1"
type input "0.000294"
type input "17"
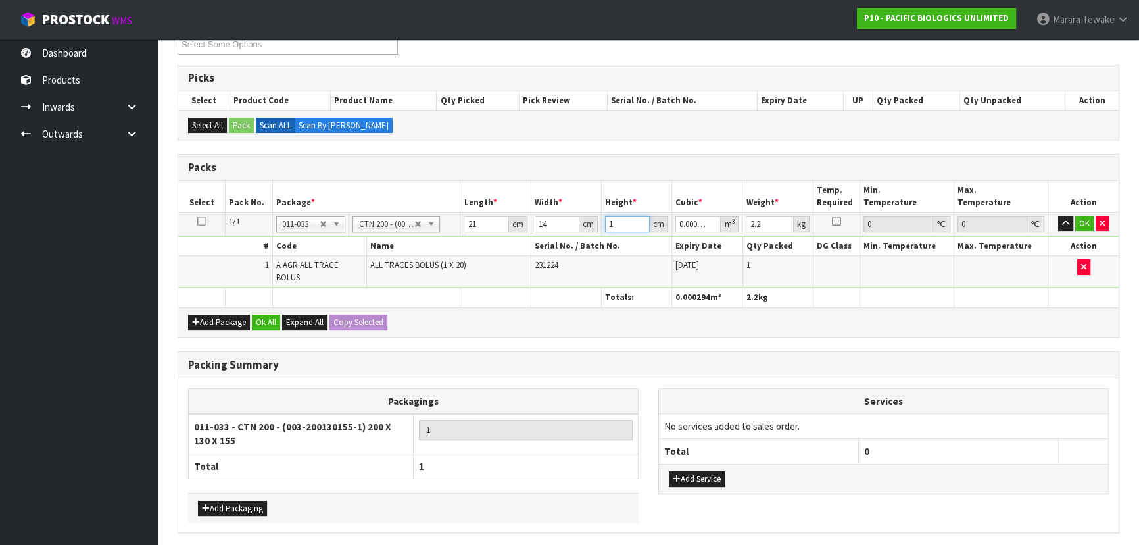
type input "0.004998"
type input "17"
type input "63"
click at [1058, 216] on button "button" at bounding box center [1065, 224] width 15 height 16
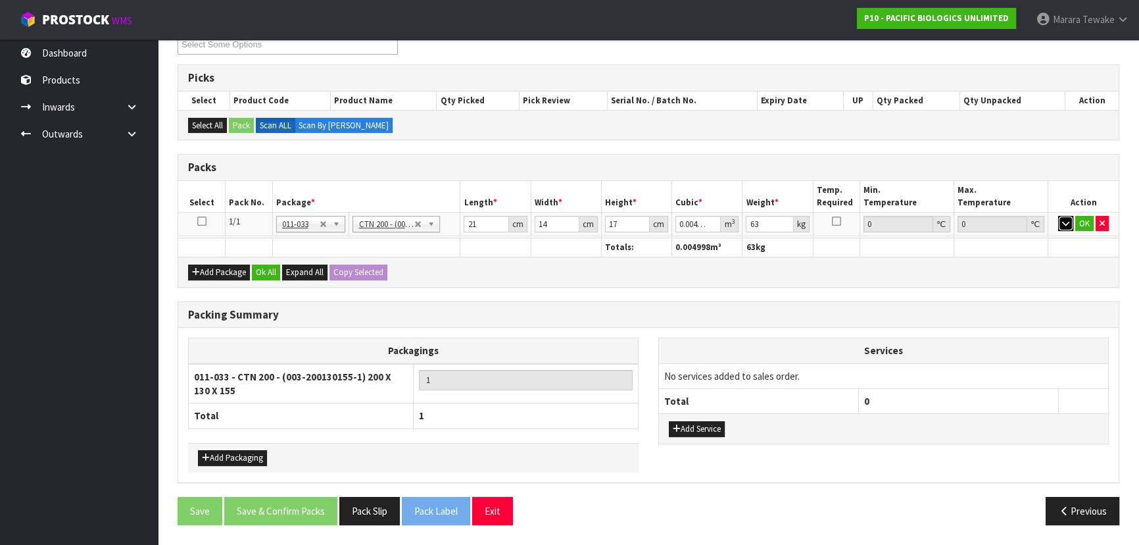
scroll to position [236, 0]
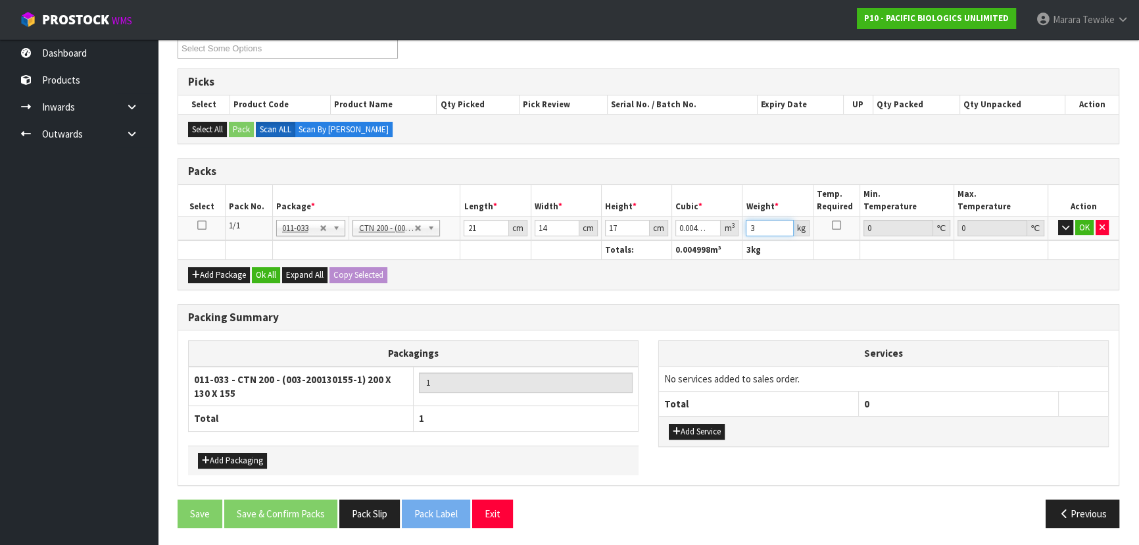
type input "3"
click at [1058, 220] on button "button" at bounding box center [1065, 228] width 15 height 16
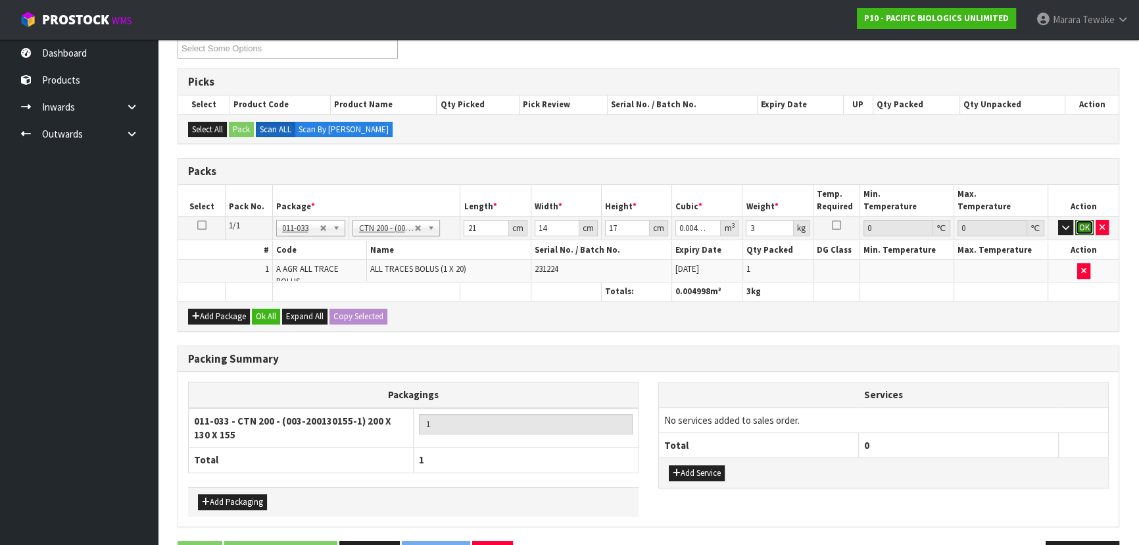
click button "OK" at bounding box center [1084, 228] width 18 height 16
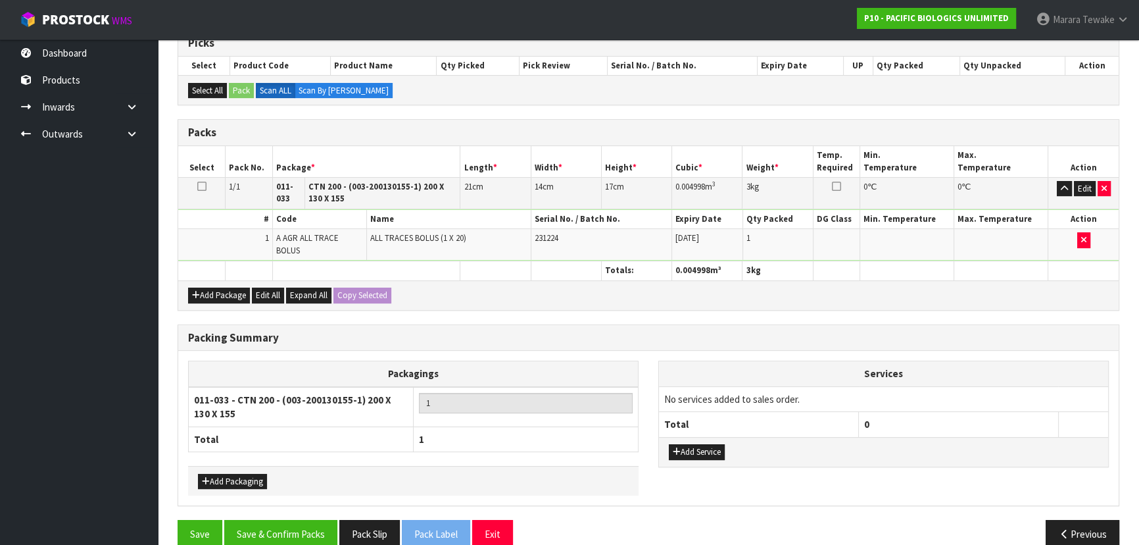
scroll to position [286, 0]
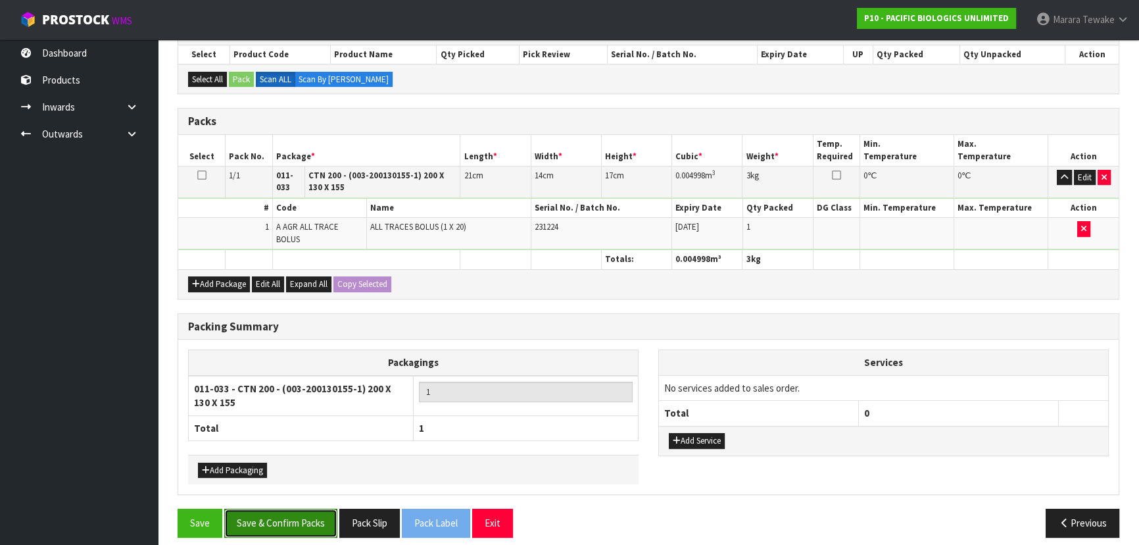
click at [268, 513] on button "Save & Confirm Packs" at bounding box center [280, 522] width 113 height 28
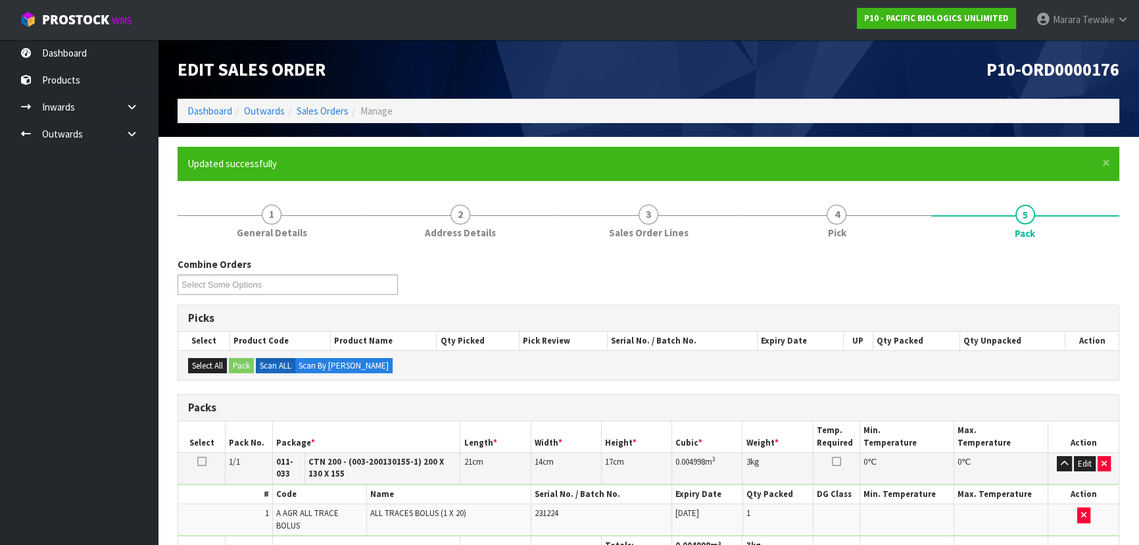
scroll to position [214, 0]
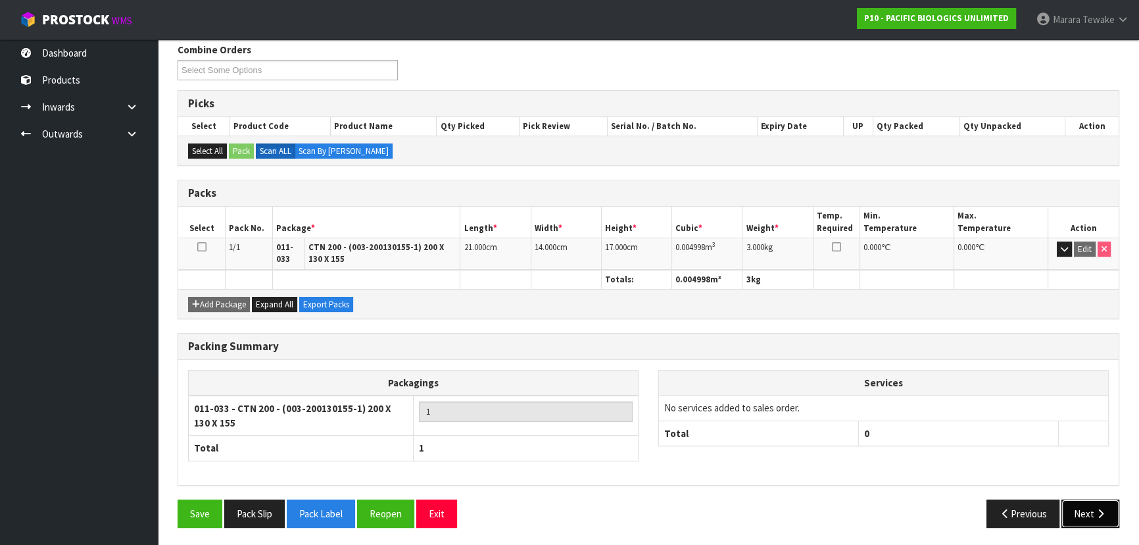
drag, startPoint x: 1092, startPoint y: 514, endPoint x: 1073, endPoint y: 509, distance: 19.6
click at [1090, 509] on button "Next" at bounding box center [1091, 513] width 58 height 28
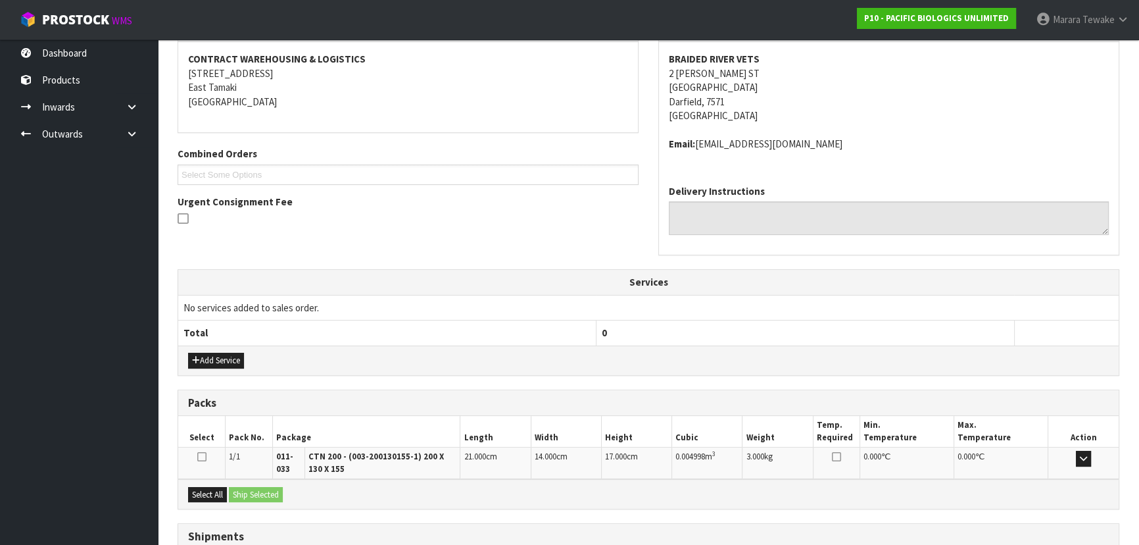
scroll to position [299, 0]
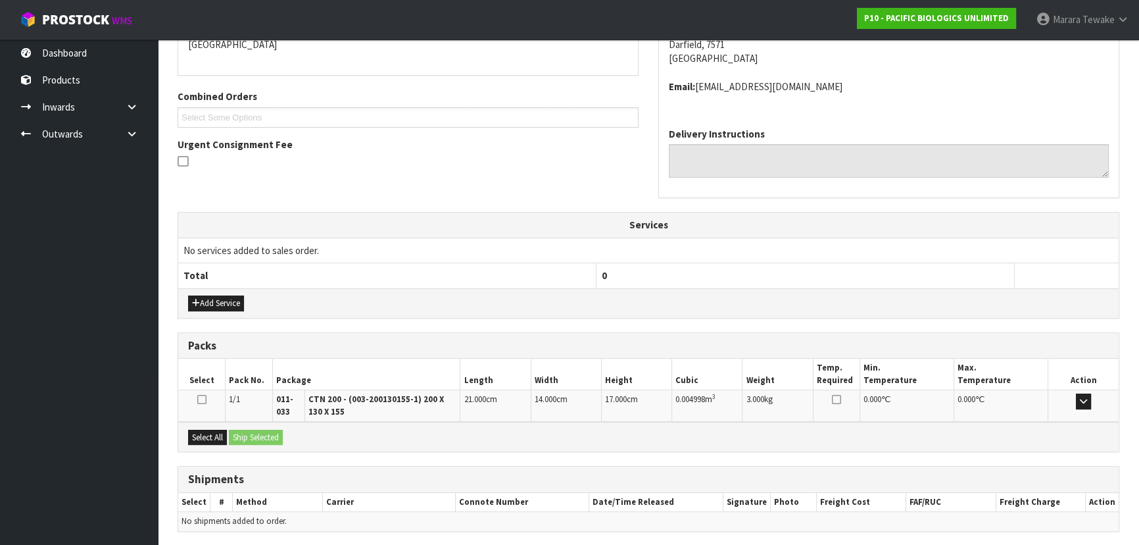
click at [212, 426] on div "Select All Ship Selected" at bounding box center [648, 437] width 941 height 30
drag, startPoint x: 208, startPoint y: 437, endPoint x: 244, endPoint y: 438, distance: 36.2
click at [217, 437] on button "Select All" at bounding box center [207, 437] width 39 height 16
click at [247, 437] on button "Ship Selected" at bounding box center [256, 437] width 54 height 16
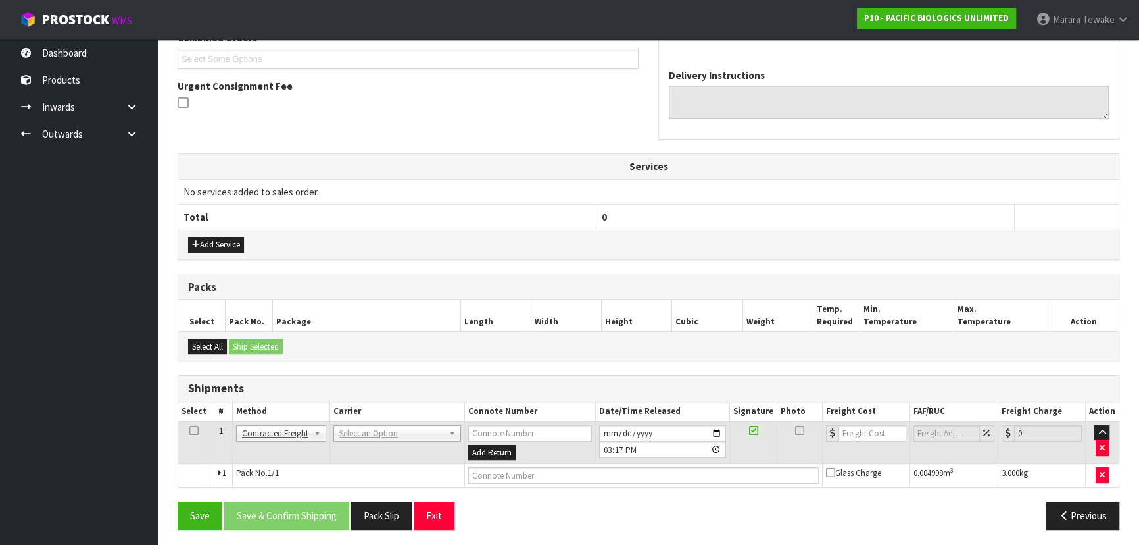
scroll to position [359, 0]
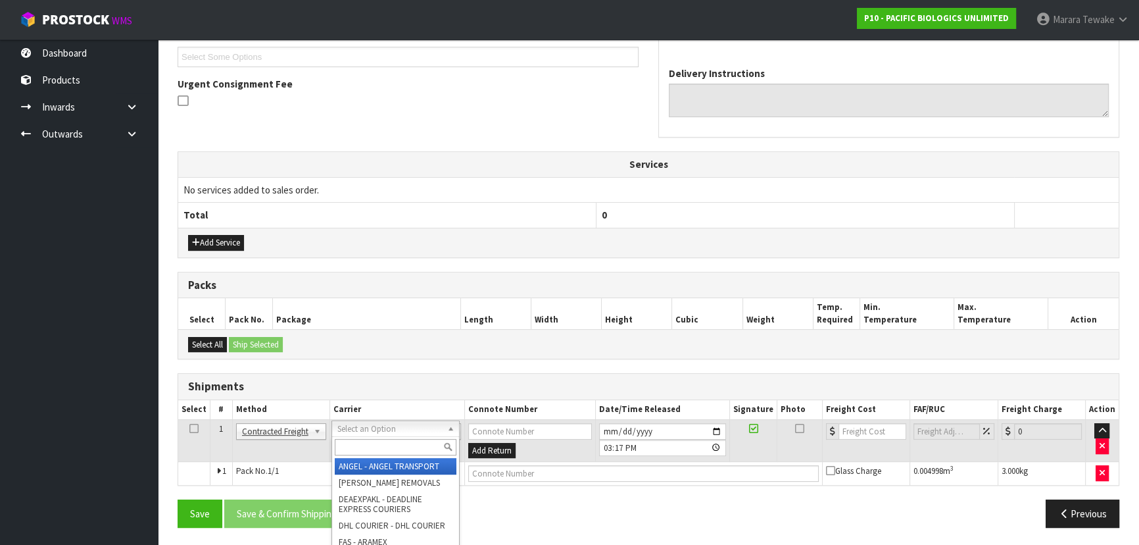
click at [369, 441] on input "text" at bounding box center [396, 447] width 122 height 16
type input "NZP"
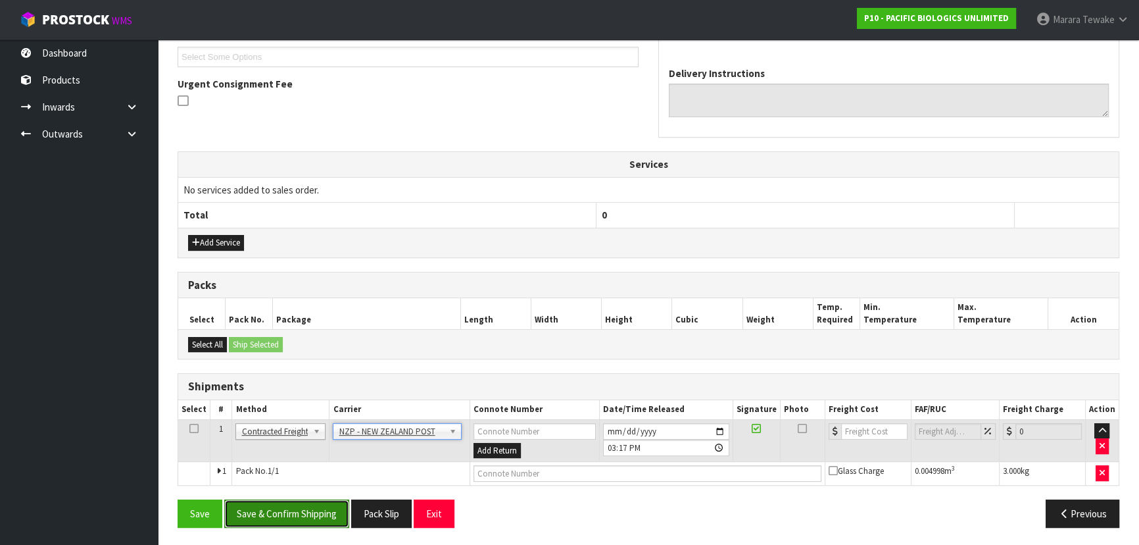
drag, startPoint x: 295, startPoint y: 519, endPoint x: 66, endPoint y: 464, distance: 235.9
click at [295, 518] on button "Save & Confirm Shipping" at bounding box center [286, 513] width 125 height 28
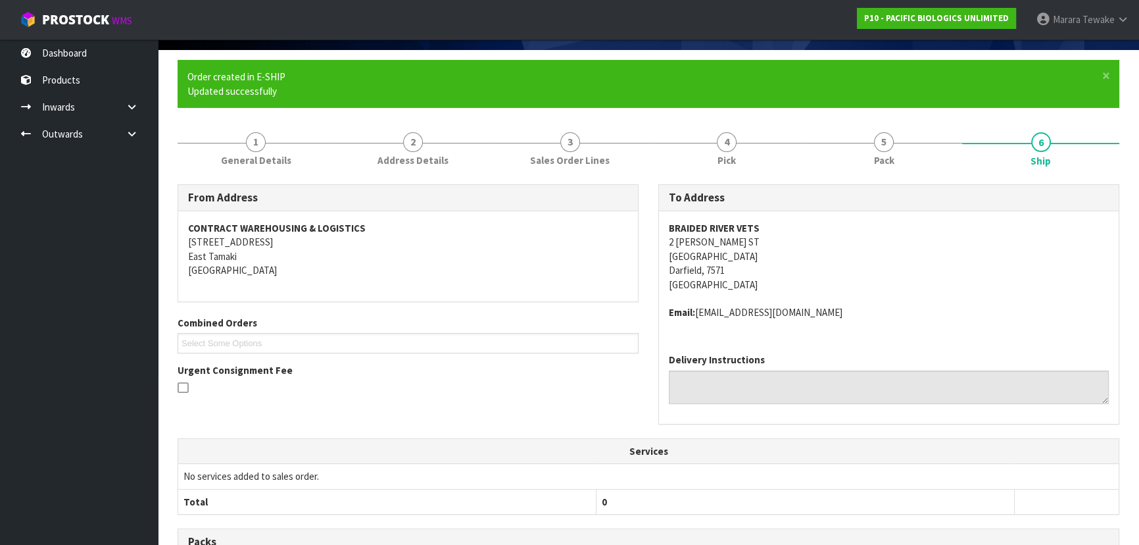
scroll to position [341, 0]
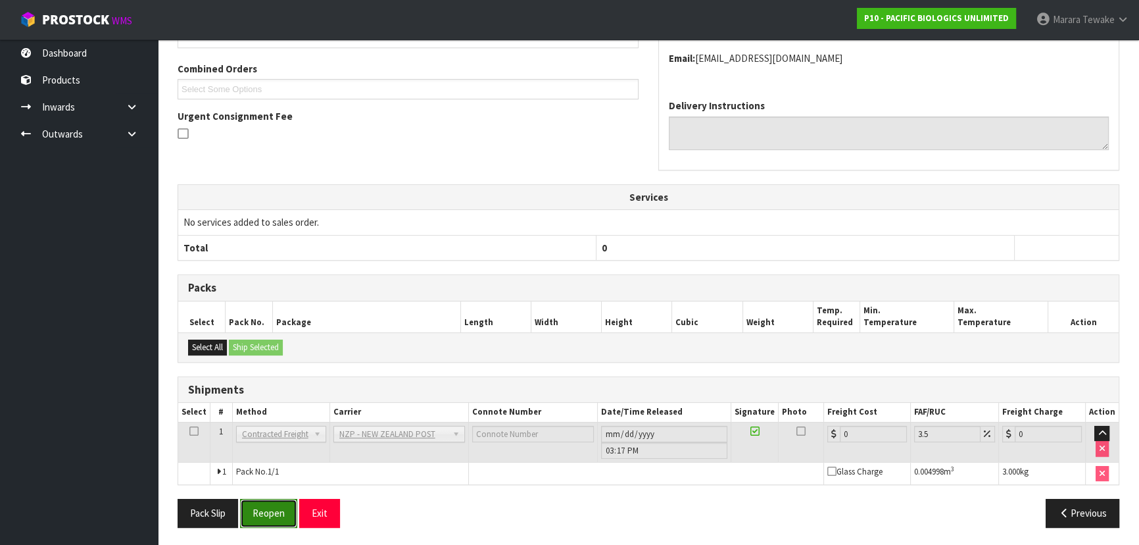
click at [274, 507] on button "Reopen" at bounding box center [268, 513] width 57 height 28
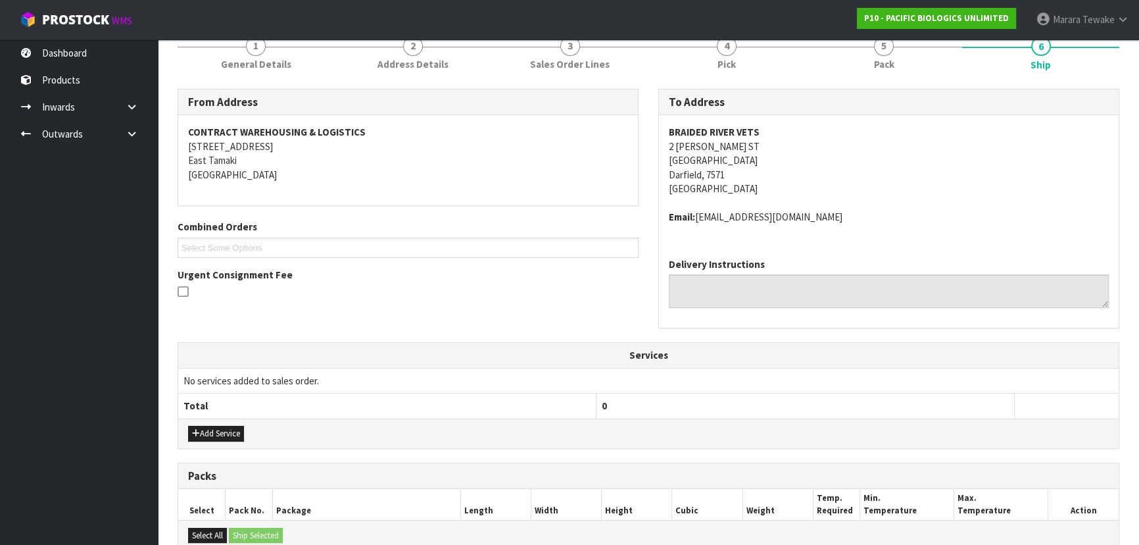
scroll to position [359, 0]
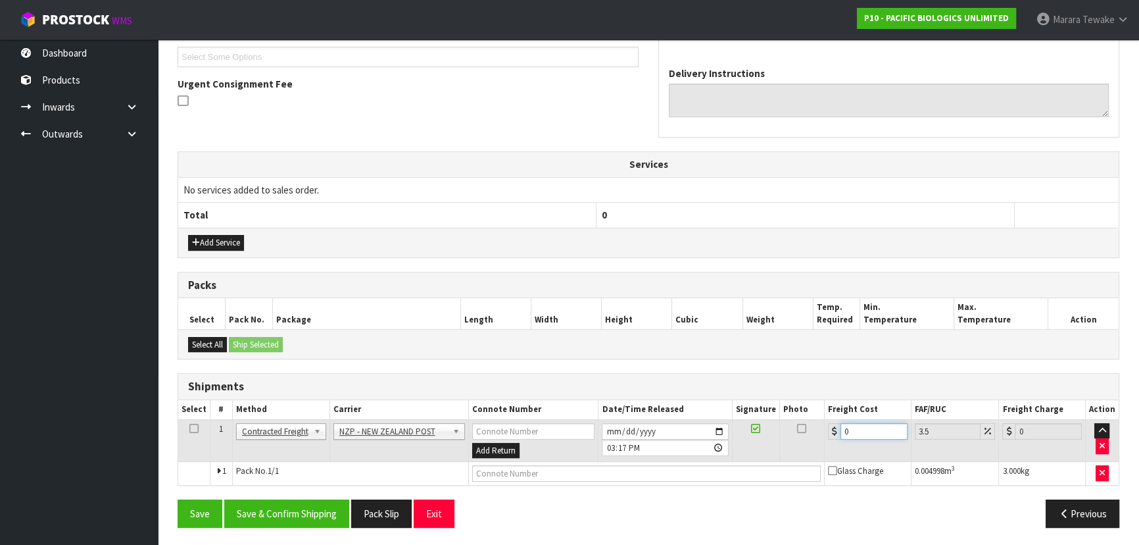
drag, startPoint x: 879, startPoint y: 424, endPoint x: 814, endPoint y: 421, distance: 64.5
click at [814, 421] on tr "1 Client Local Pickup Customer Local Pickup Company Freight Contracted Freight …" at bounding box center [648, 440] width 941 height 43
type input "1"
type input "1.03"
type input "16"
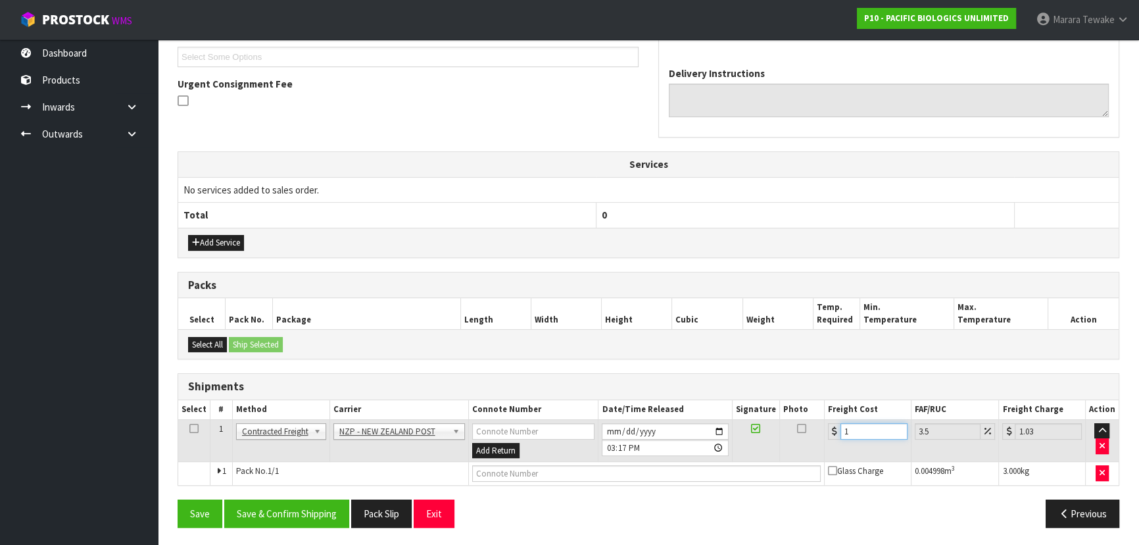
type input "16.56"
type input "16.2"
type input "16.77"
type input "16.20"
drag, startPoint x: 276, startPoint y: 503, endPoint x: 247, endPoint y: 502, distance: 29.0
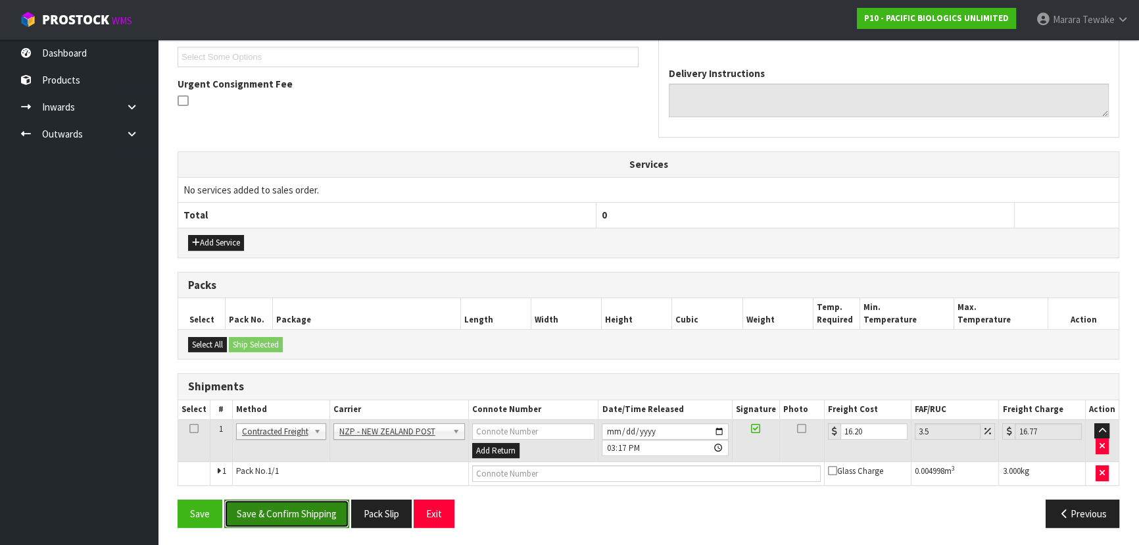
click at [276, 503] on button "Save & Confirm Shipping" at bounding box center [286, 513] width 125 height 28
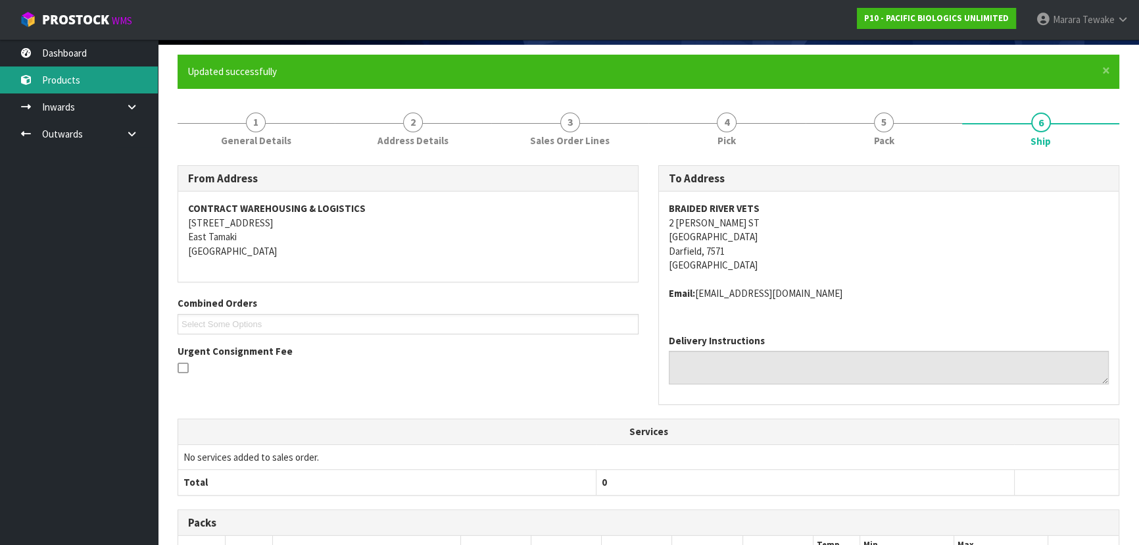
scroll to position [37, 0]
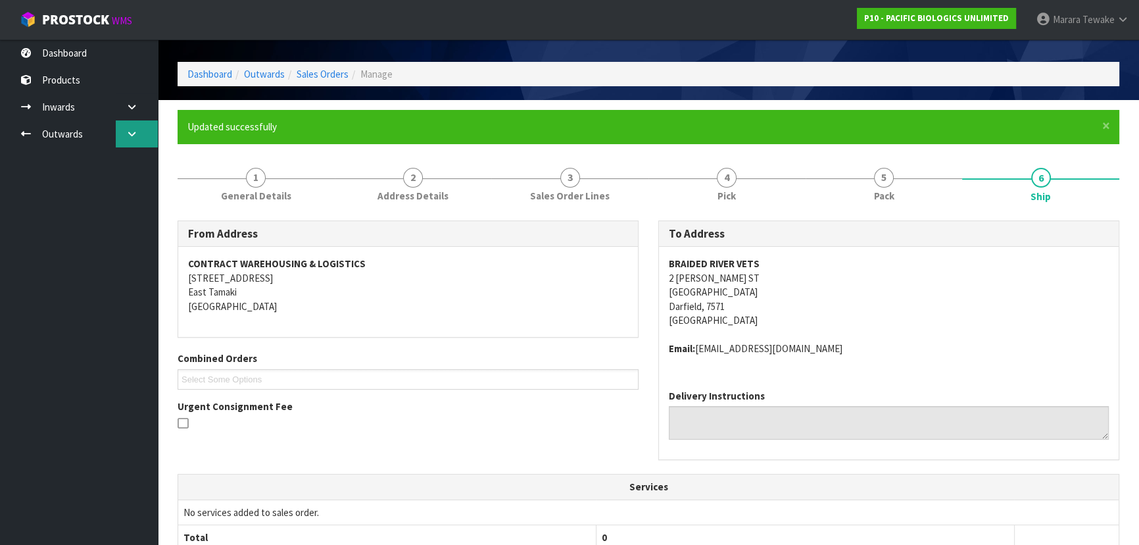
click at [144, 128] on link at bounding box center [137, 133] width 42 height 27
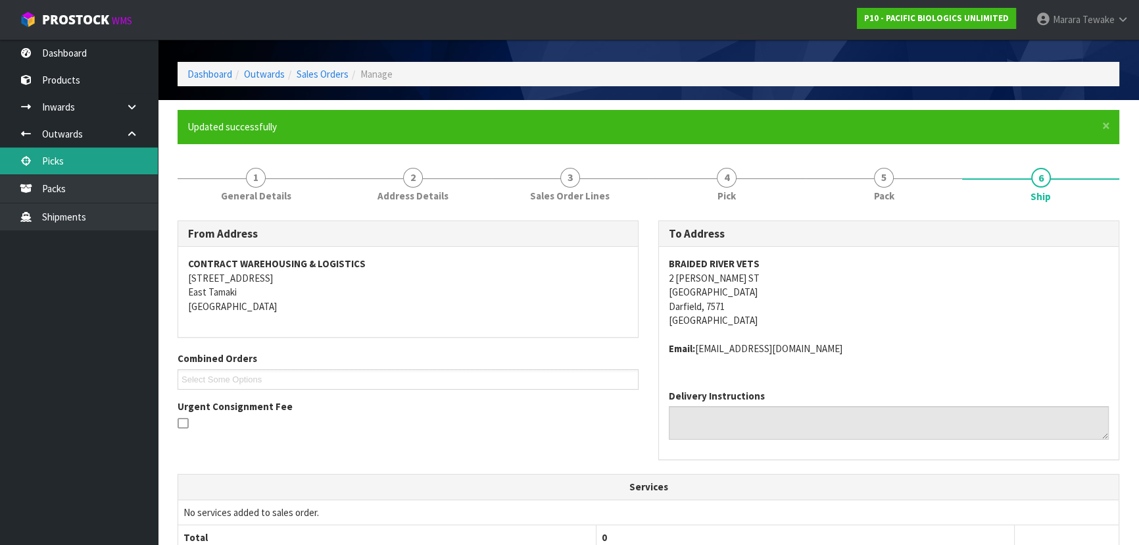
click at [109, 164] on link "Picks" at bounding box center [79, 160] width 158 height 27
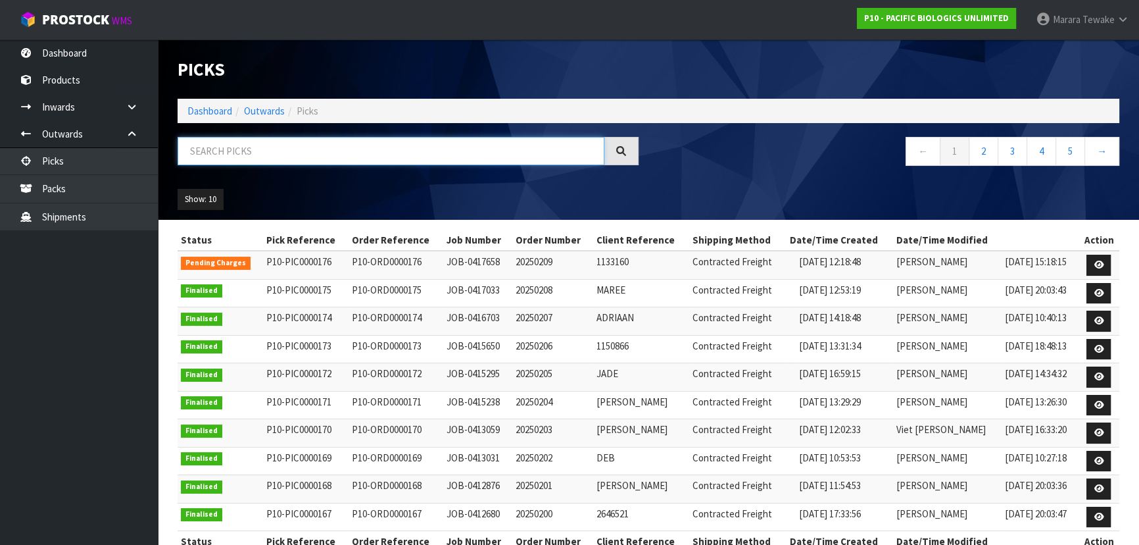
click at [280, 152] on input "text" at bounding box center [391, 151] width 427 height 28
click at [130, 53] on link "Dashboard" at bounding box center [79, 52] width 158 height 27
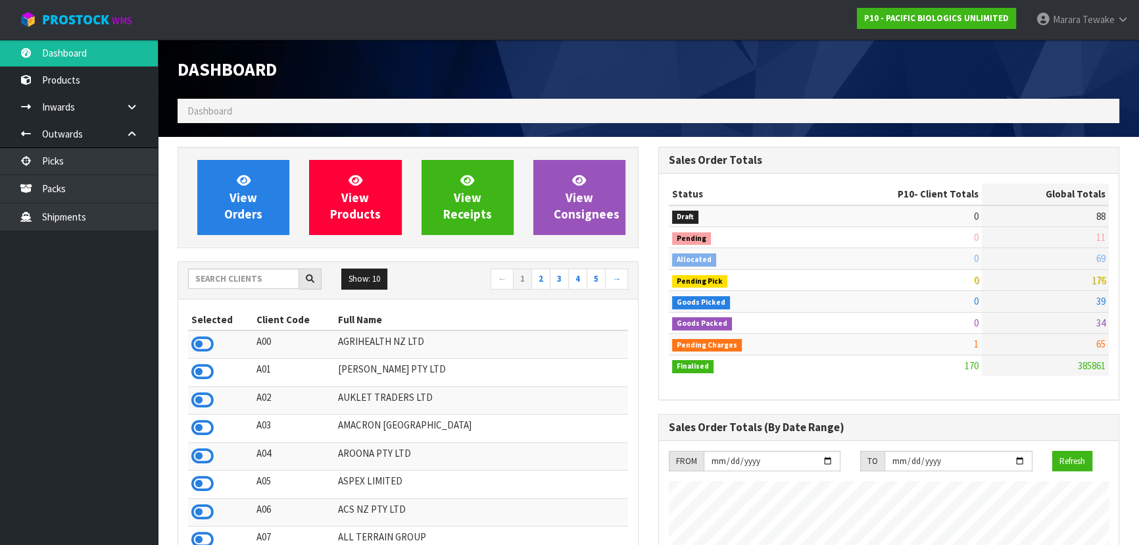
scroll to position [846, 480]
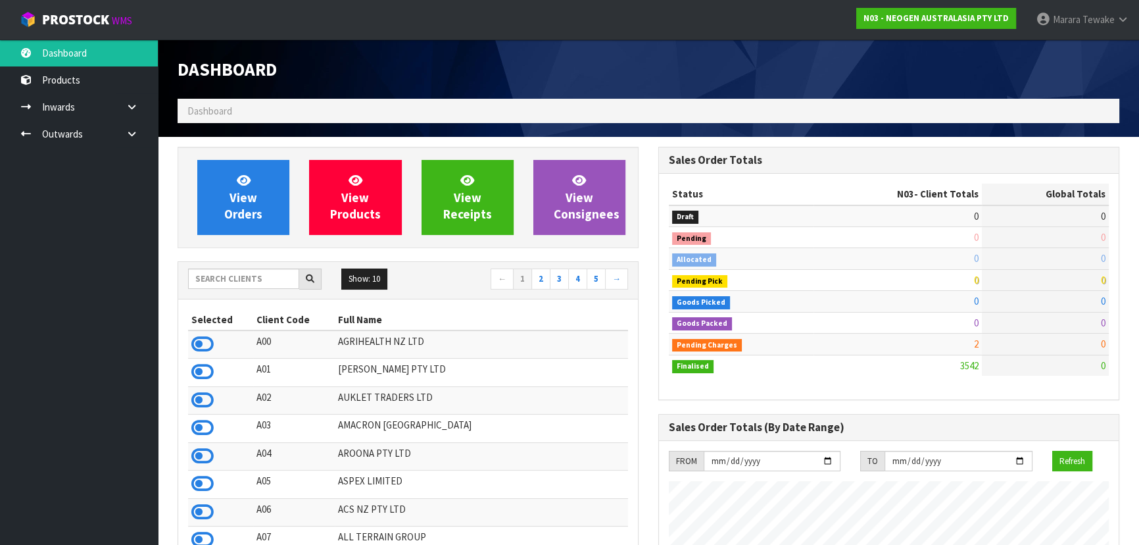
scroll to position [994, 480]
click at [203, 280] on input "text" at bounding box center [243, 278] width 111 height 20
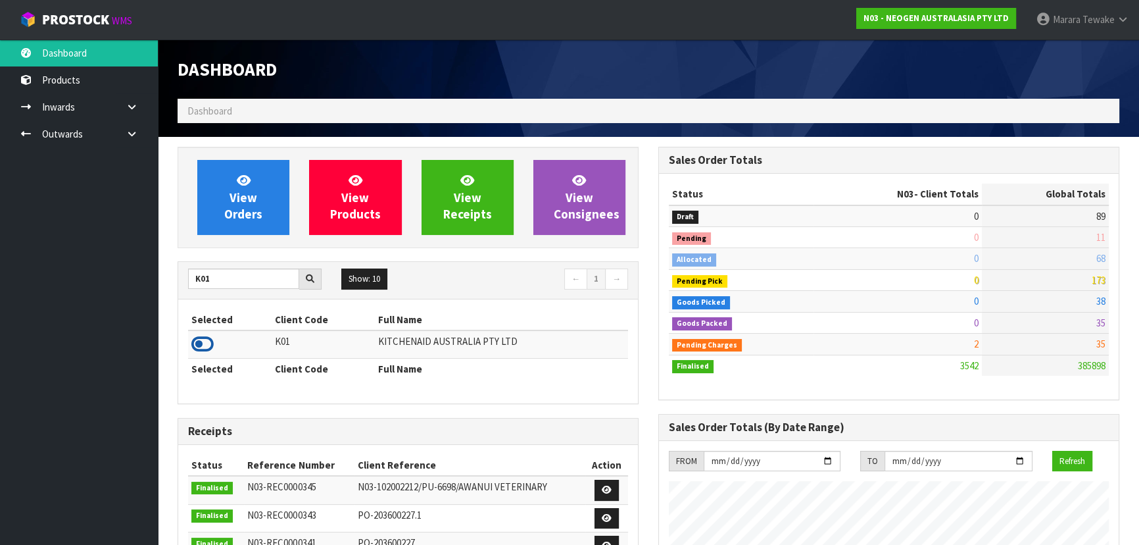
click at [201, 346] on icon at bounding box center [202, 344] width 22 height 20
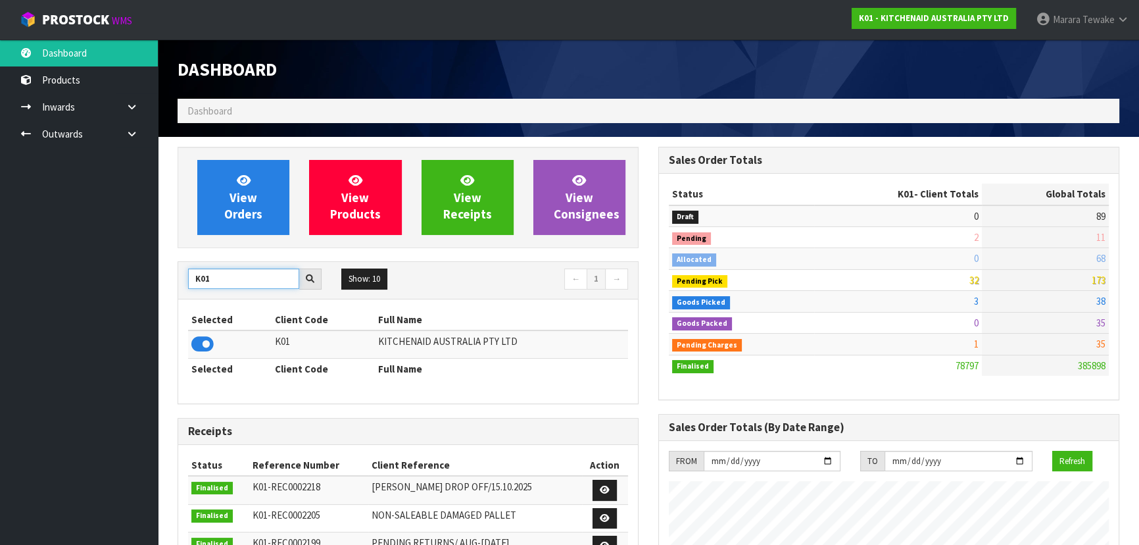
drag, startPoint x: 204, startPoint y: 284, endPoint x: 137, endPoint y: 276, distance: 66.9
click at [147, 282] on body "Toggle navigation ProStock WMS K01 - KITCHENAID AUSTRALIA PTY LTD Marara Tewake…" at bounding box center [569, 272] width 1139 height 545
type input "S08"
click at [194, 341] on icon at bounding box center [202, 344] width 22 height 20
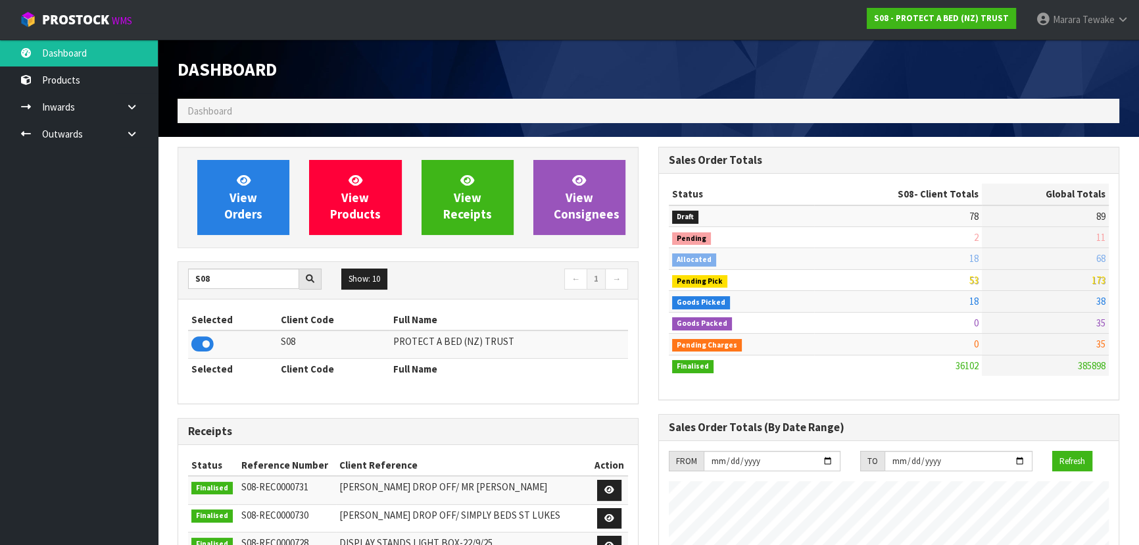
click at [249, 226] on link "View Orders" at bounding box center [243, 197] width 92 height 75
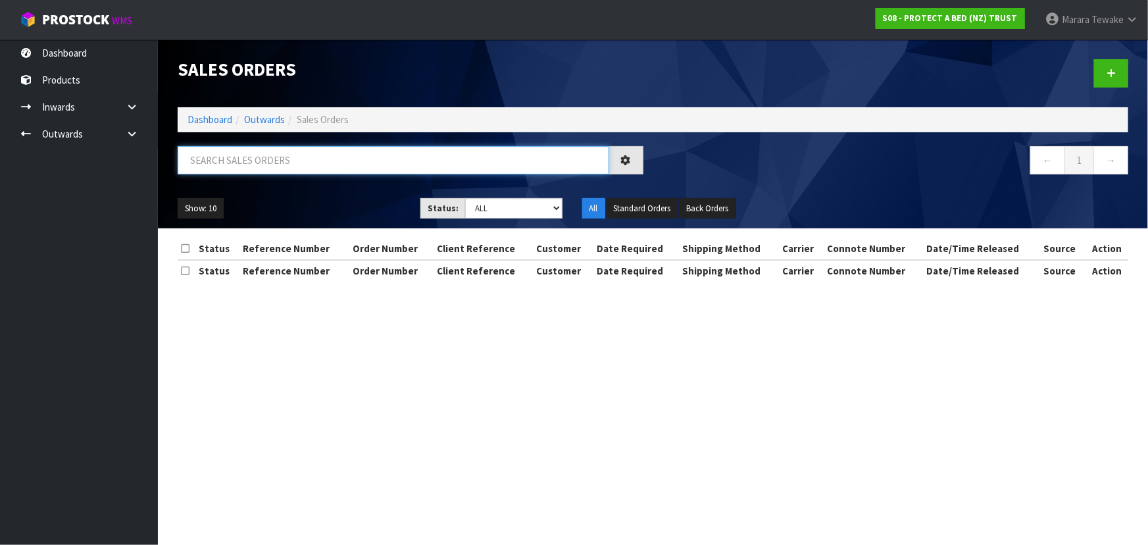
click at [257, 160] on input "text" at bounding box center [393, 160] width 431 height 28
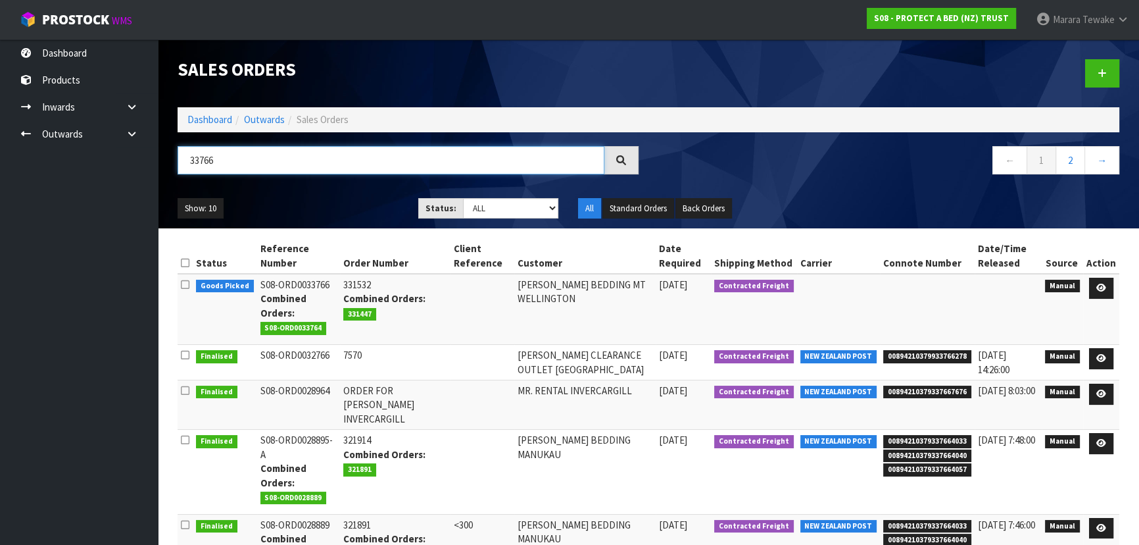
drag, startPoint x: 220, startPoint y: 164, endPoint x: 168, endPoint y: 150, distance: 54.6
click at [171, 153] on div "33766" at bounding box center [408, 165] width 481 height 38
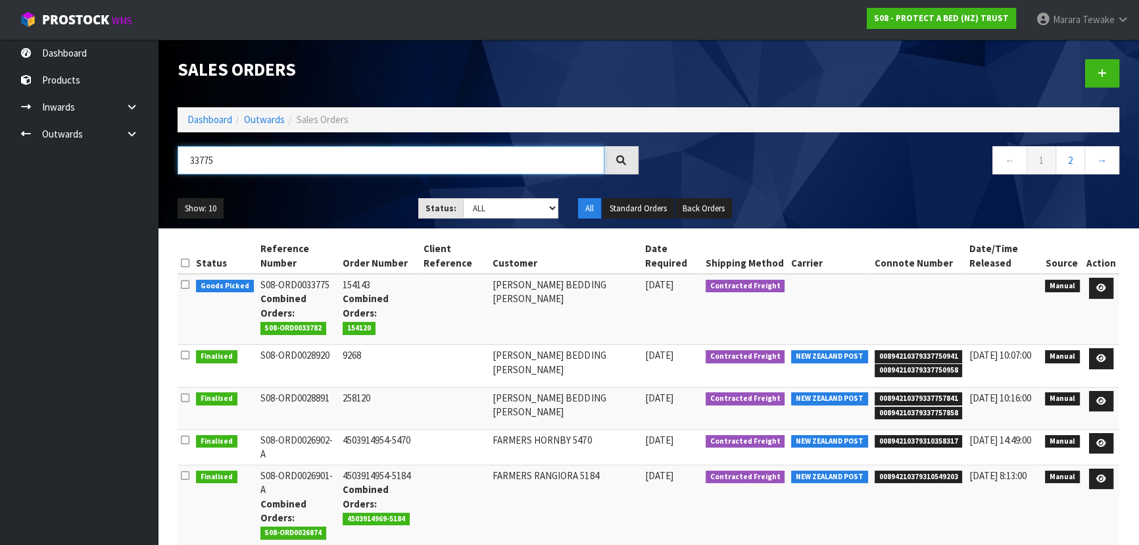
drag, startPoint x: 216, startPoint y: 160, endPoint x: 174, endPoint y: 162, distance: 41.5
click at [175, 164] on div "33775" at bounding box center [408, 165] width 481 height 38
type input "33801"
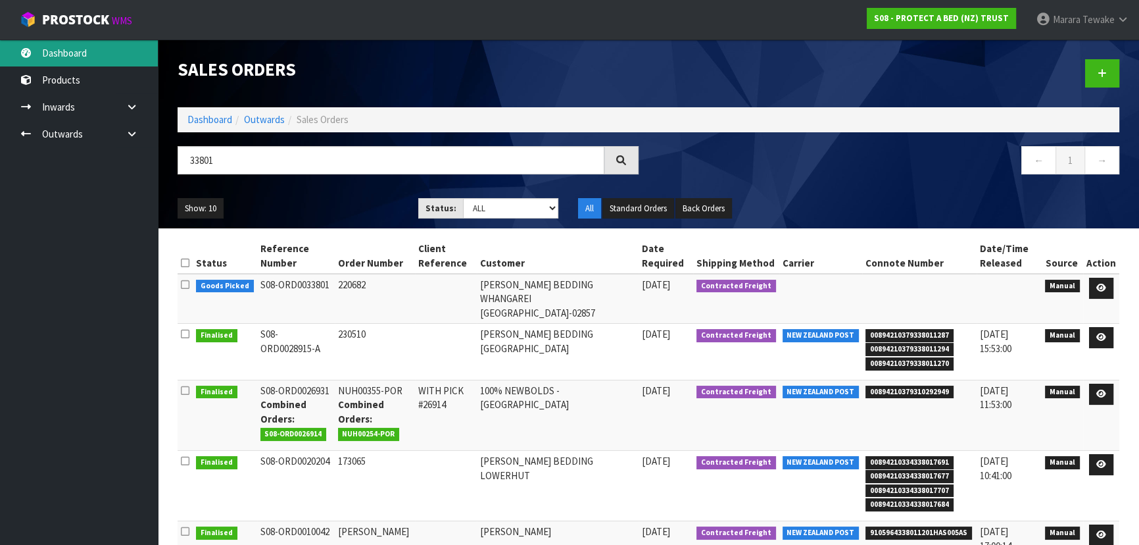
click at [101, 59] on link "Dashboard" at bounding box center [79, 52] width 158 height 27
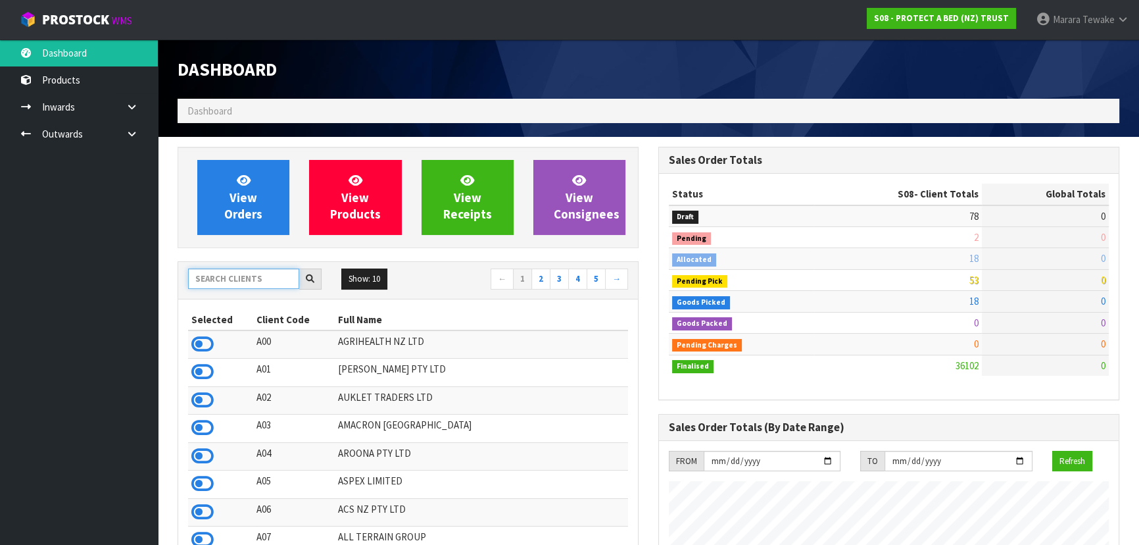
scroll to position [994, 480]
drag, startPoint x: 247, startPoint y: 274, endPoint x: 239, endPoint y: 270, distance: 8.2
click at [245, 273] on input "text" at bounding box center [243, 278] width 111 height 20
